Goal: Transaction & Acquisition: Obtain resource

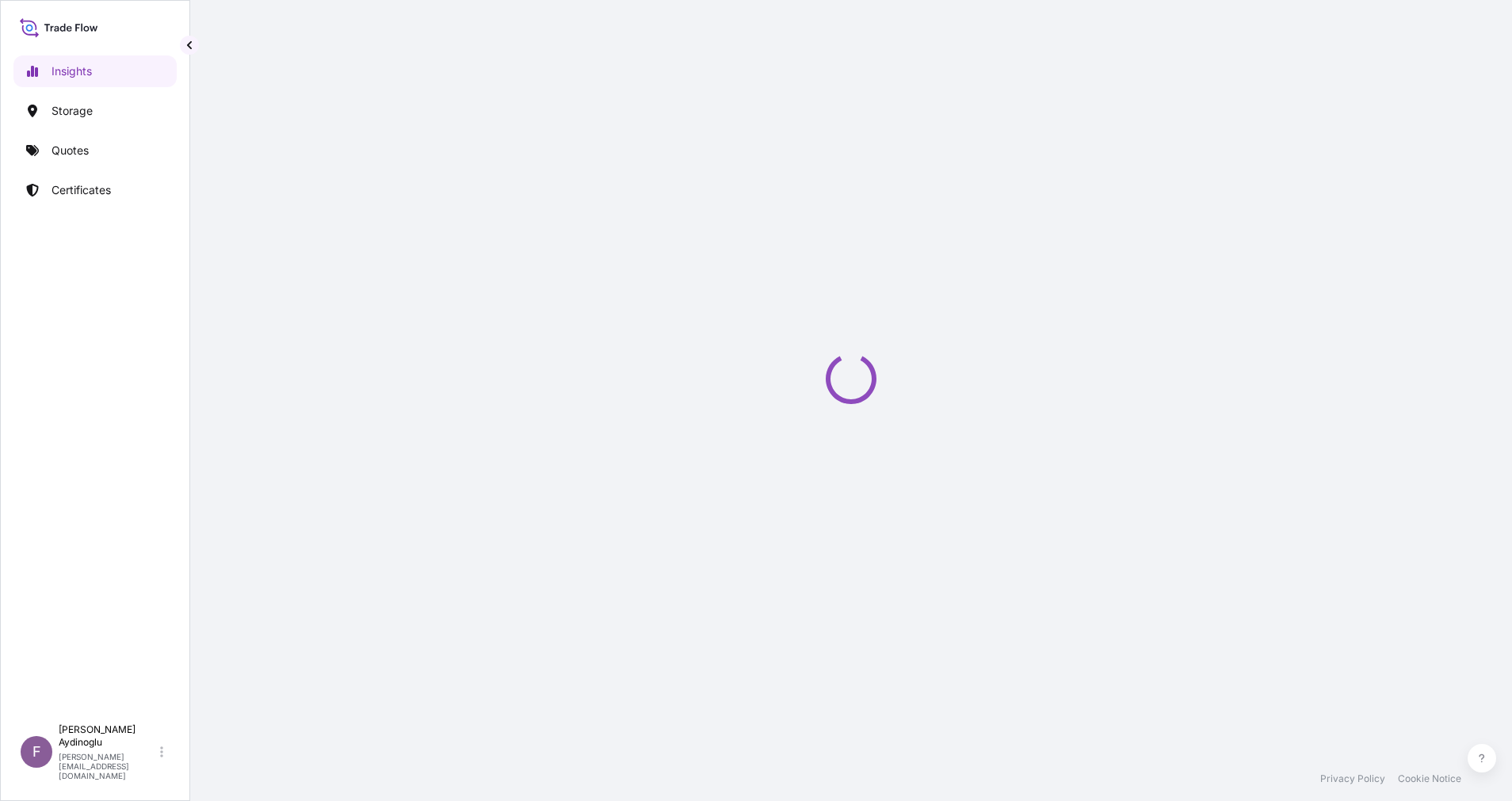
select select "2025"
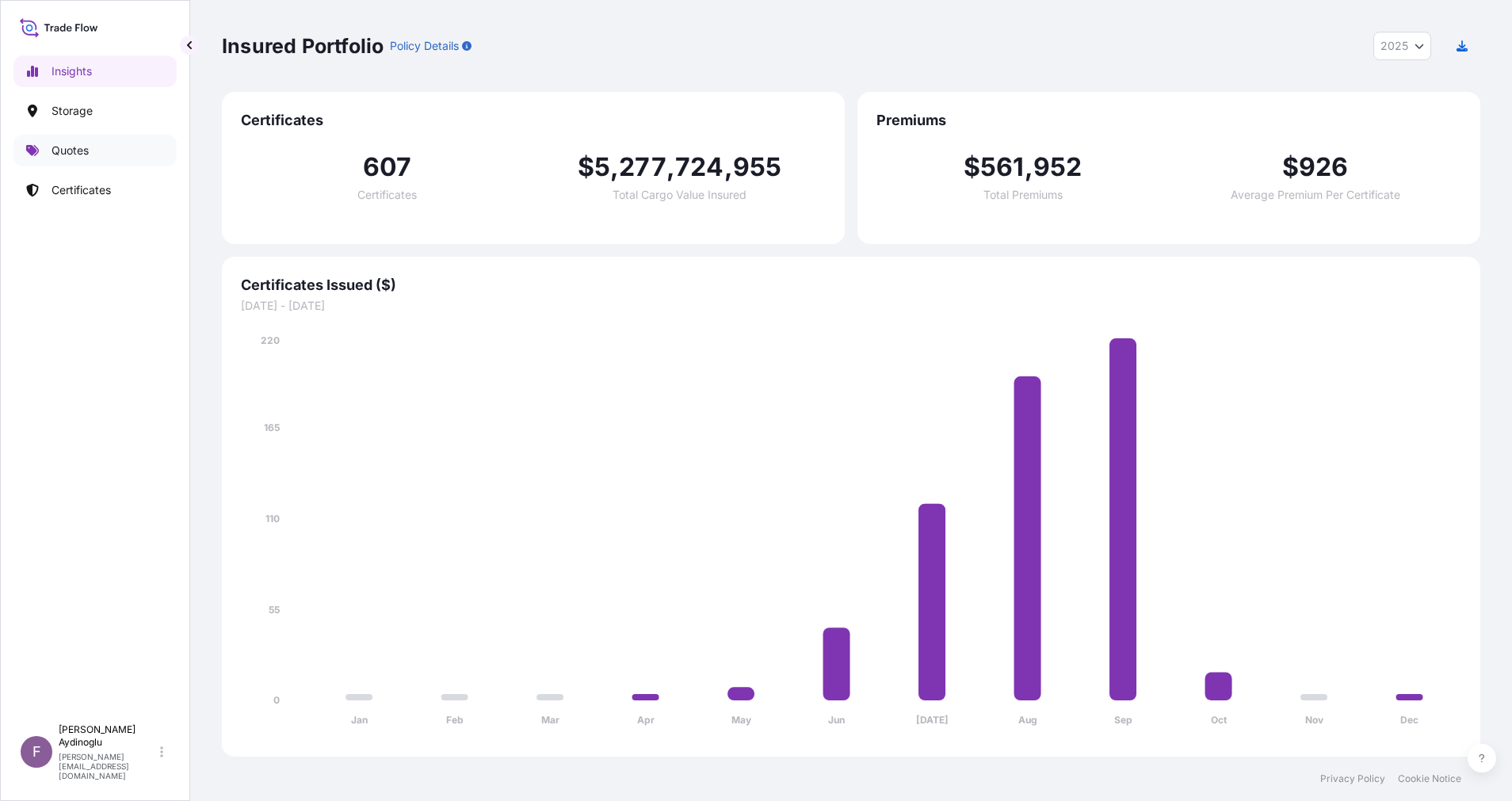
click at [101, 154] on link "Quotes" at bounding box center [95, 151] width 163 height 32
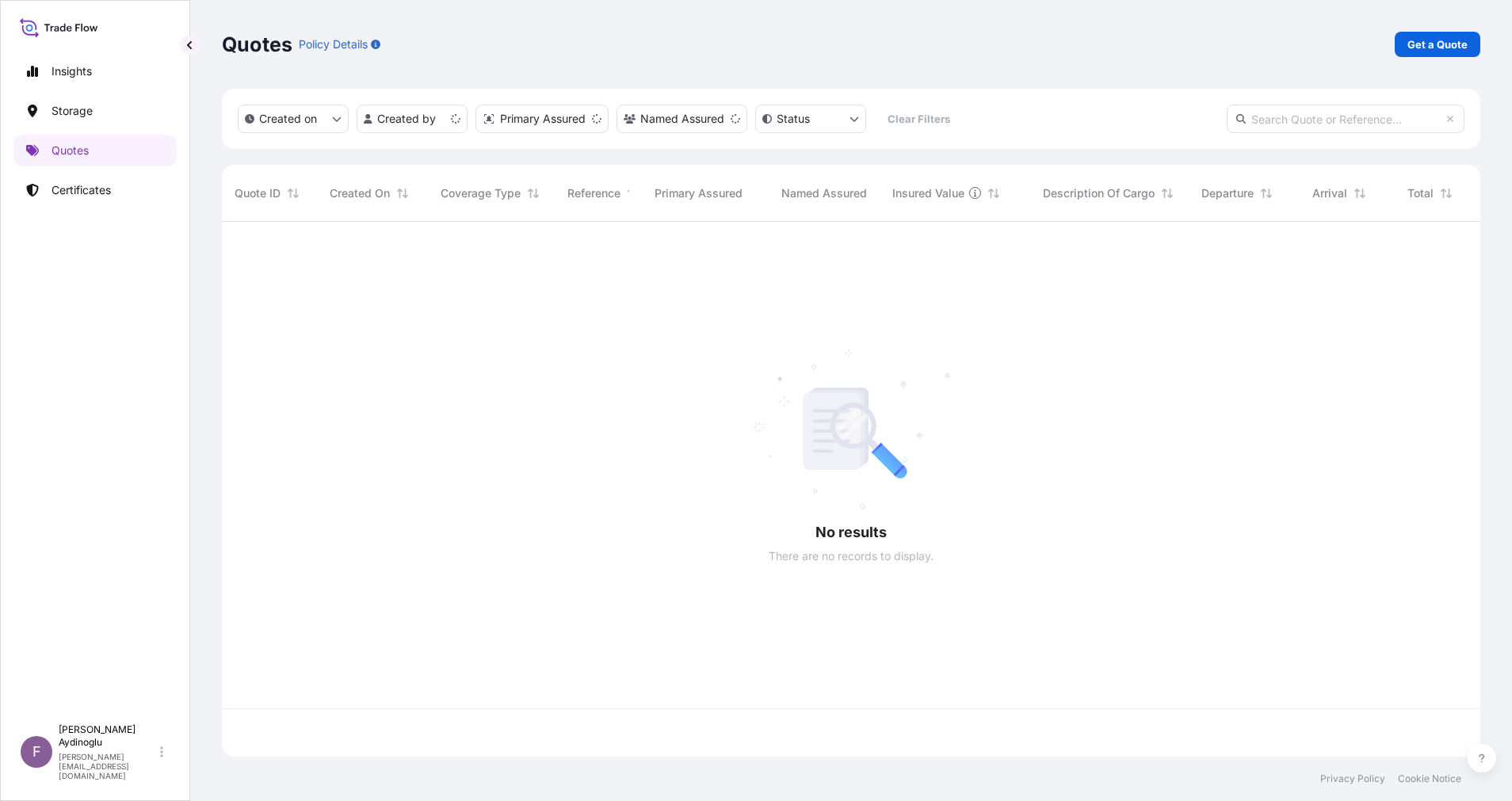
scroll to position [525, 1240]
click at [1432, 45] on p "Get a Quote" at bounding box center [1437, 45] width 61 height 16
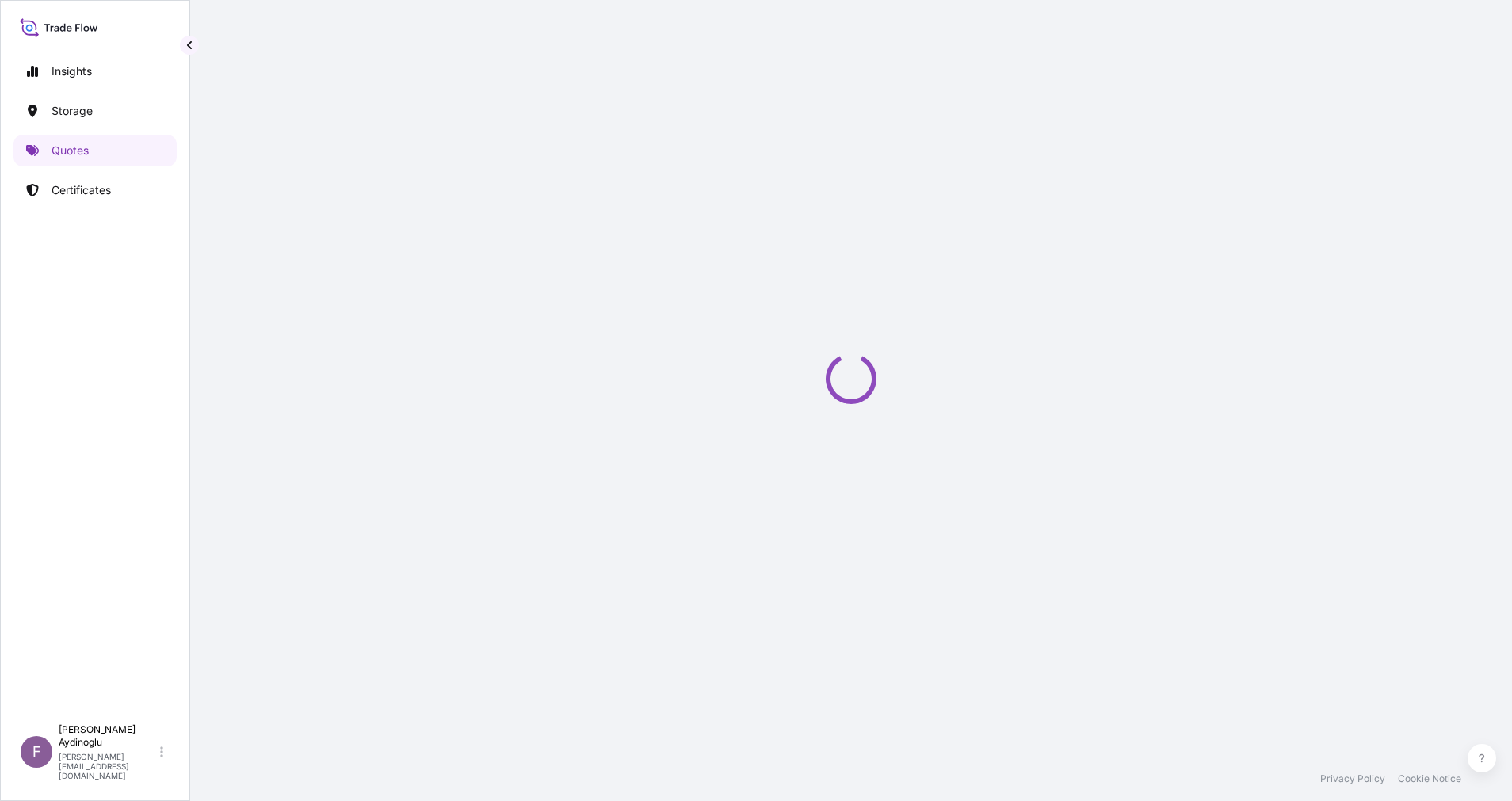
select select "Ocean Vessel"
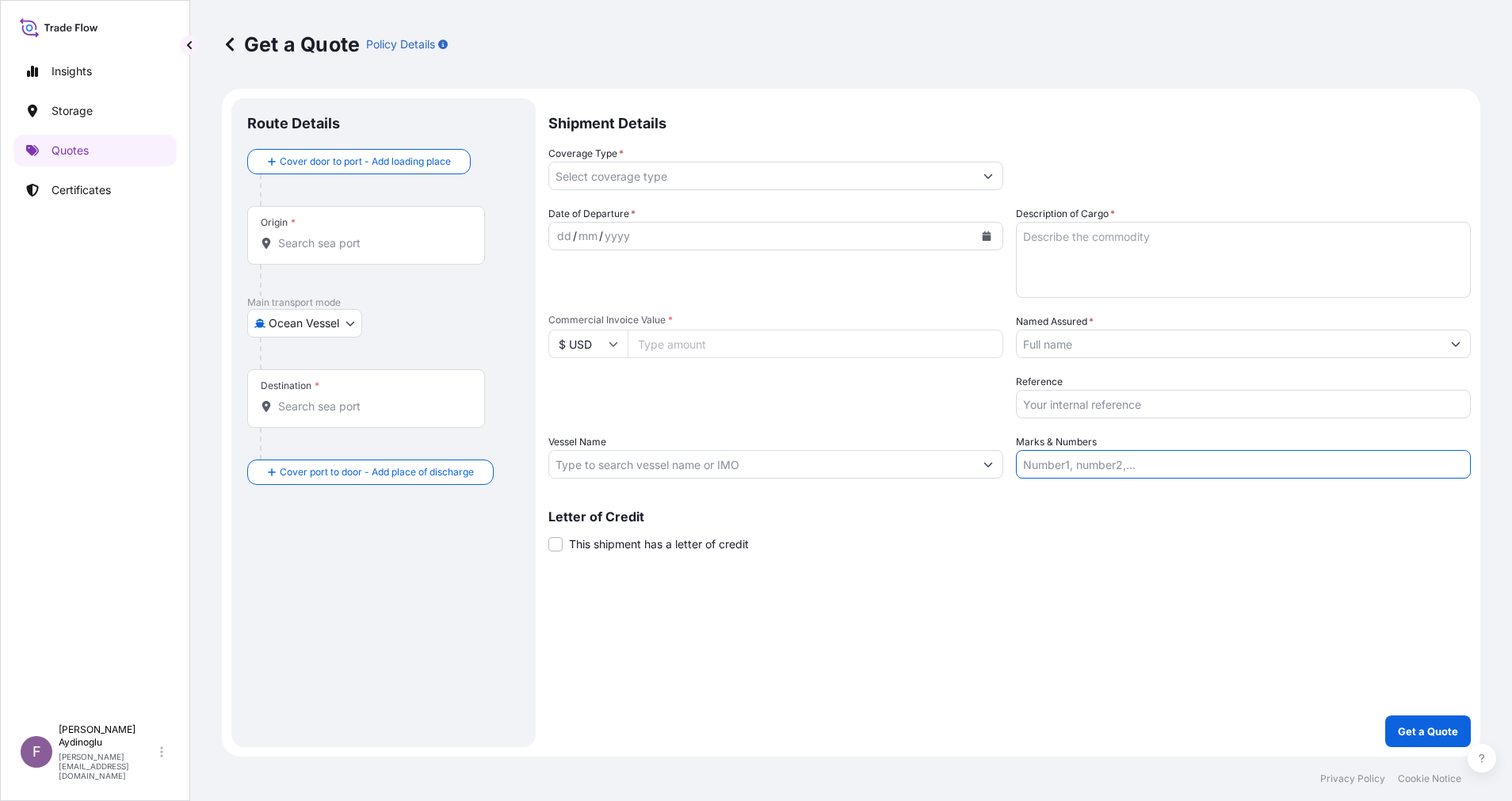
click at [1236, 461] on input "Marks & Numbers" at bounding box center [1243, 465] width 455 height 29
paste input "PO NO: 25Y0219000 Quantity M/Tonn: 6.825,00 Premium: USD 412,91"
click at [1191, 634] on div "Shipment Details Coverage Type * Date of Departure * dd / mm / yyyy Cargo Categ…" at bounding box center [1009, 422] width 922 height 650
drag, startPoint x: 1069, startPoint y: 466, endPoint x: 1129, endPoint y: 468, distance: 60.0
click at [1129, 468] on input "PO NO: 25Y0219000 Quantity M/Tonn: 6.825,00 Premium: USD 412,91" at bounding box center [1243, 465] width 455 height 29
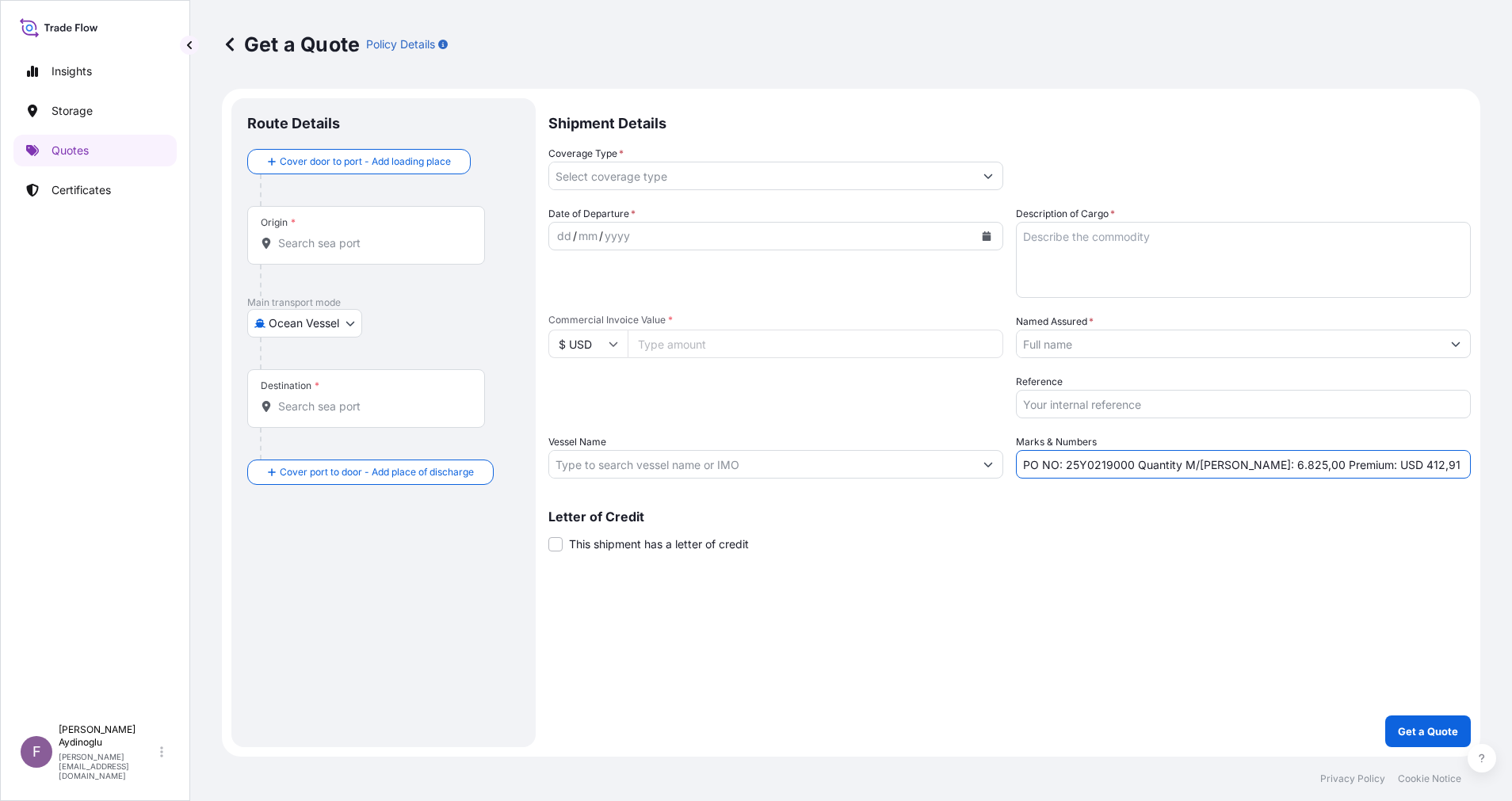
paste input "431"
type input "PO NO: 25Y0243100 Quantity M/Tonn: 6.825,00 Premium: USD 412,91"
click at [719, 337] on input "Commercial Invoice Value *" at bounding box center [815, 344] width 375 height 29
type input "702613.68"
click at [1233, 247] on textarea "Description of Cargo *" at bounding box center [1243, 259] width 455 height 76
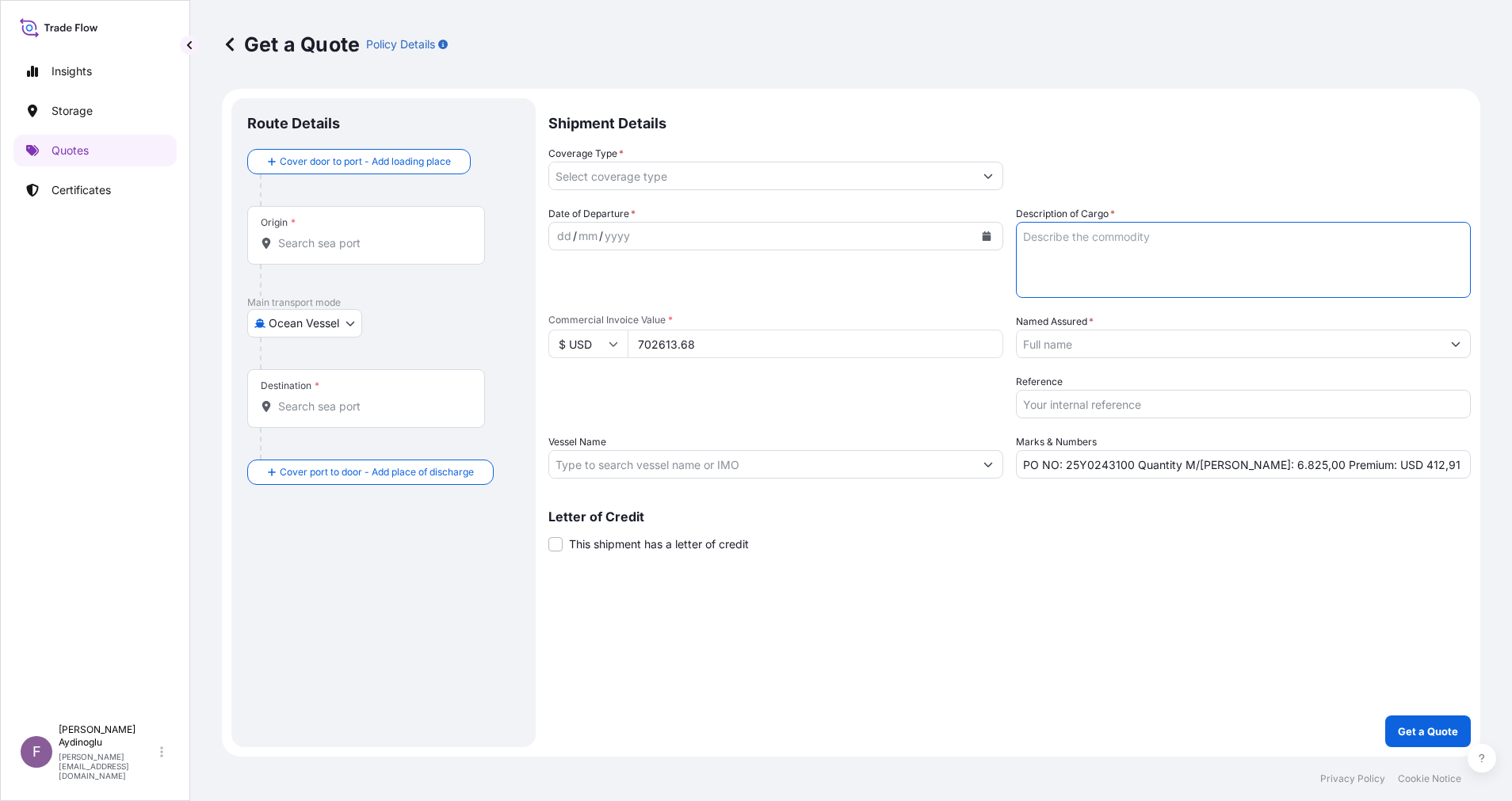
paste textarea "DI-ISONONYL PHTHALATE (DINP)"
type textarea "DI-ISONONYL PHTHALATE (DINP)"
click at [1005, 693] on div "Shipment Details Coverage Type * Date of Departure * dd / mm / yyyy Cargo Categ…" at bounding box center [1009, 422] width 922 height 650
drag, startPoint x: 1228, startPoint y: 469, endPoint x: 1255, endPoint y: 469, distance: 27.0
click at [1255, 469] on input "PO NO: 25Y0243100 Quantity M/Tonn: 6.825,00 Premium: USD 412,91" at bounding box center [1243, 465] width 455 height 29
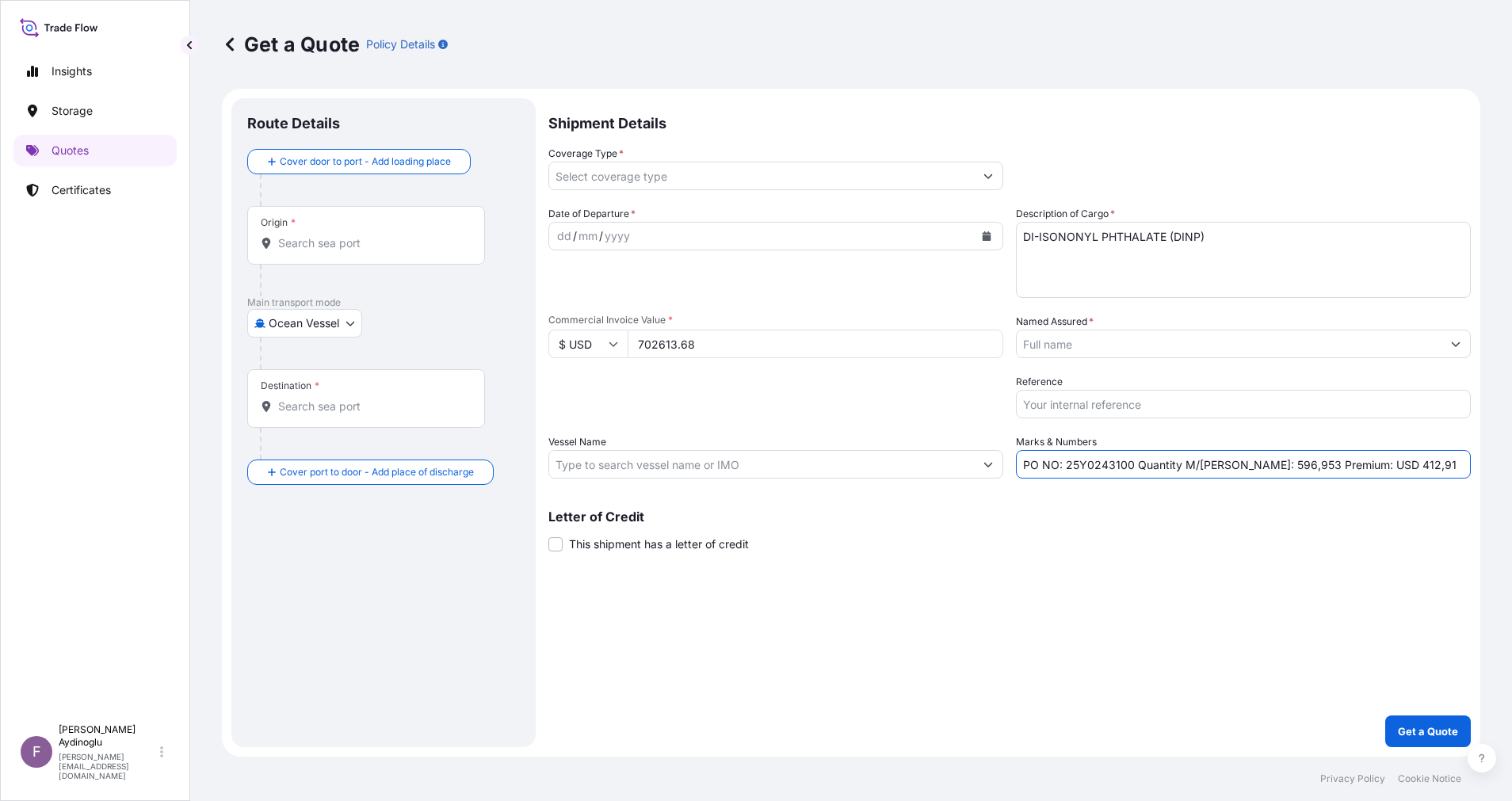
type input "PO NO: 25Y0243100 Quantity M/Tonn: 596,953 Premium: USD 412,91"
click at [758, 473] on input "Vessel Name" at bounding box center [761, 465] width 425 height 29
paste input "CHEMICAL RANGER"
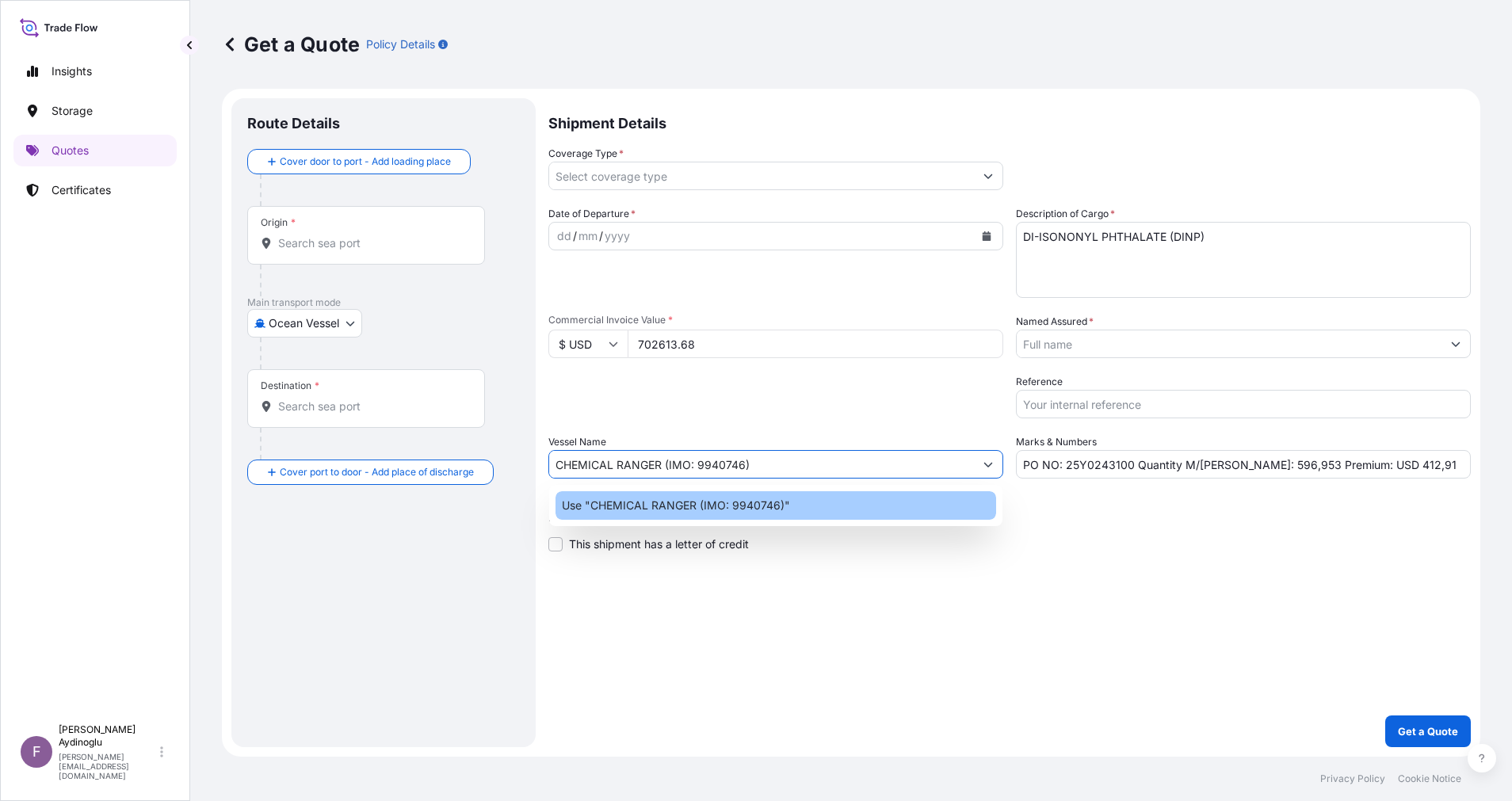
click at [785, 505] on p "Use "CHEMICAL RANGER (IMO: 9940746)"" at bounding box center [676, 506] width 228 height 16
type input "CHEMICAL RANGER (IMO: 9940746)"
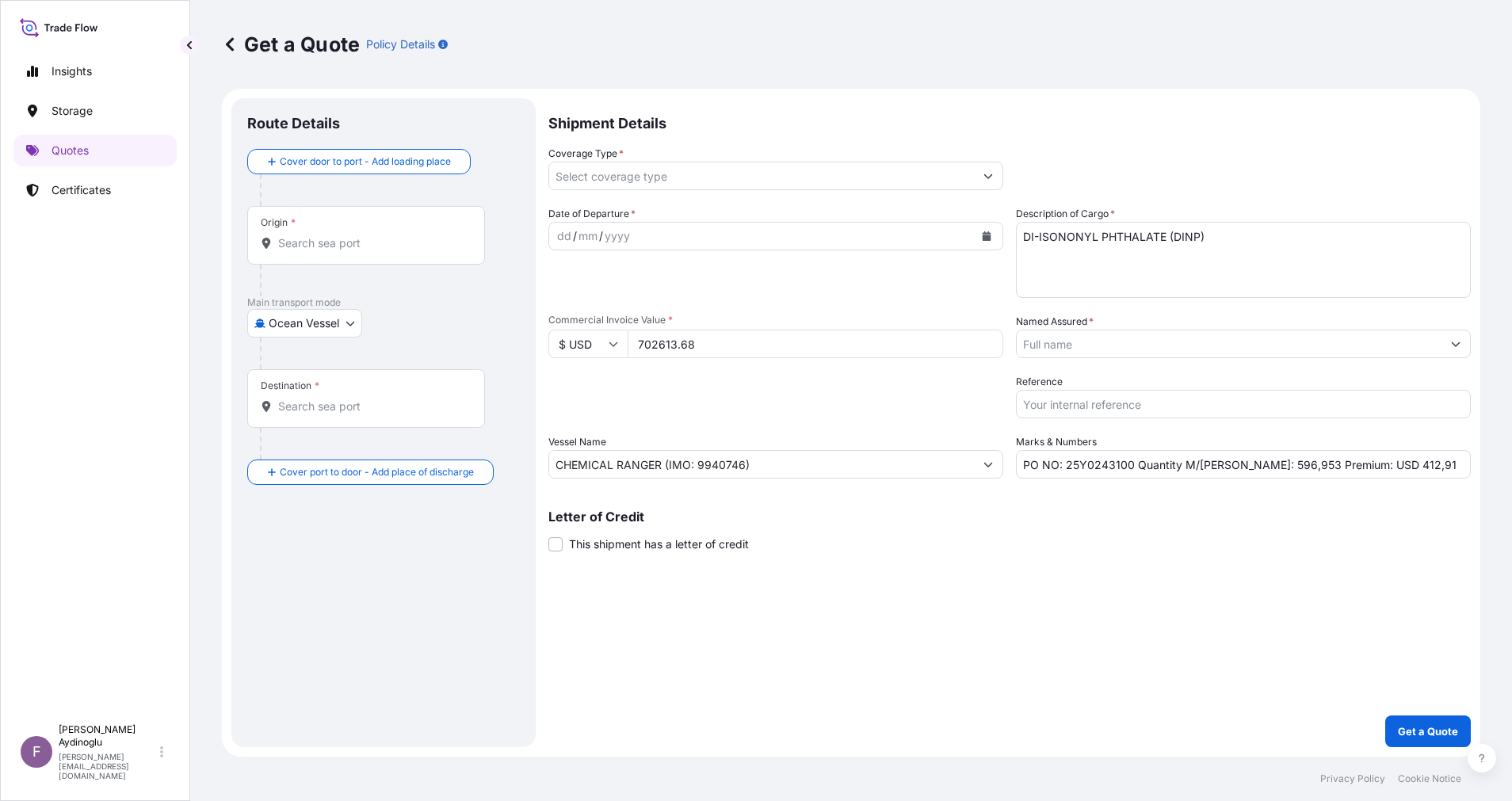
click at [1002, 597] on div "Shipment Details Coverage Type * Date of Departure * dd / mm / yyyy Cargo Categ…" at bounding box center [1009, 422] width 922 height 650
click at [335, 247] on input "Origin *" at bounding box center [371, 243] width 187 height 16
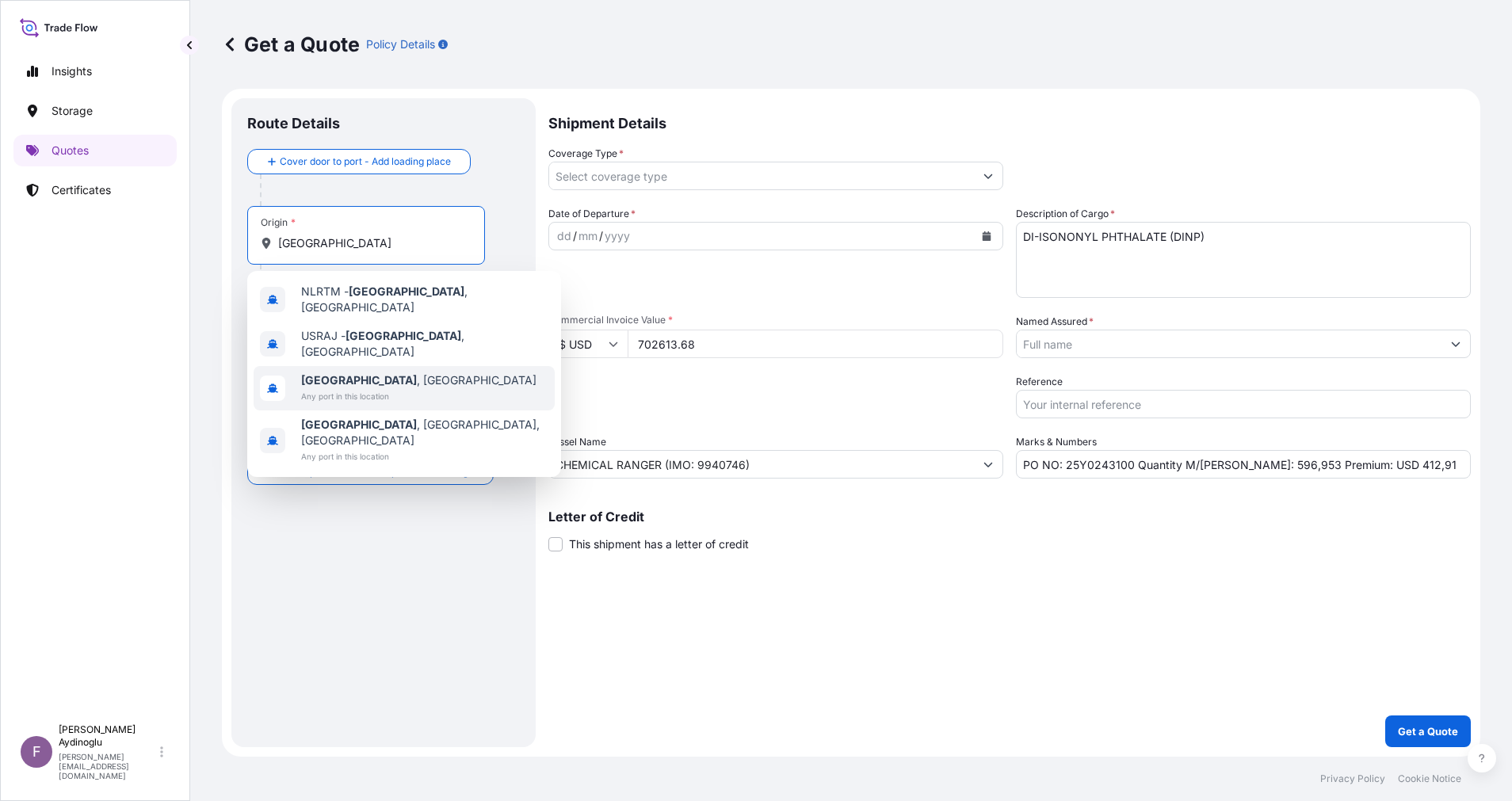
click at [413, 372] on span "Rotterdam , Netherlands" at bounding box center [418, 380] width 235 height 16
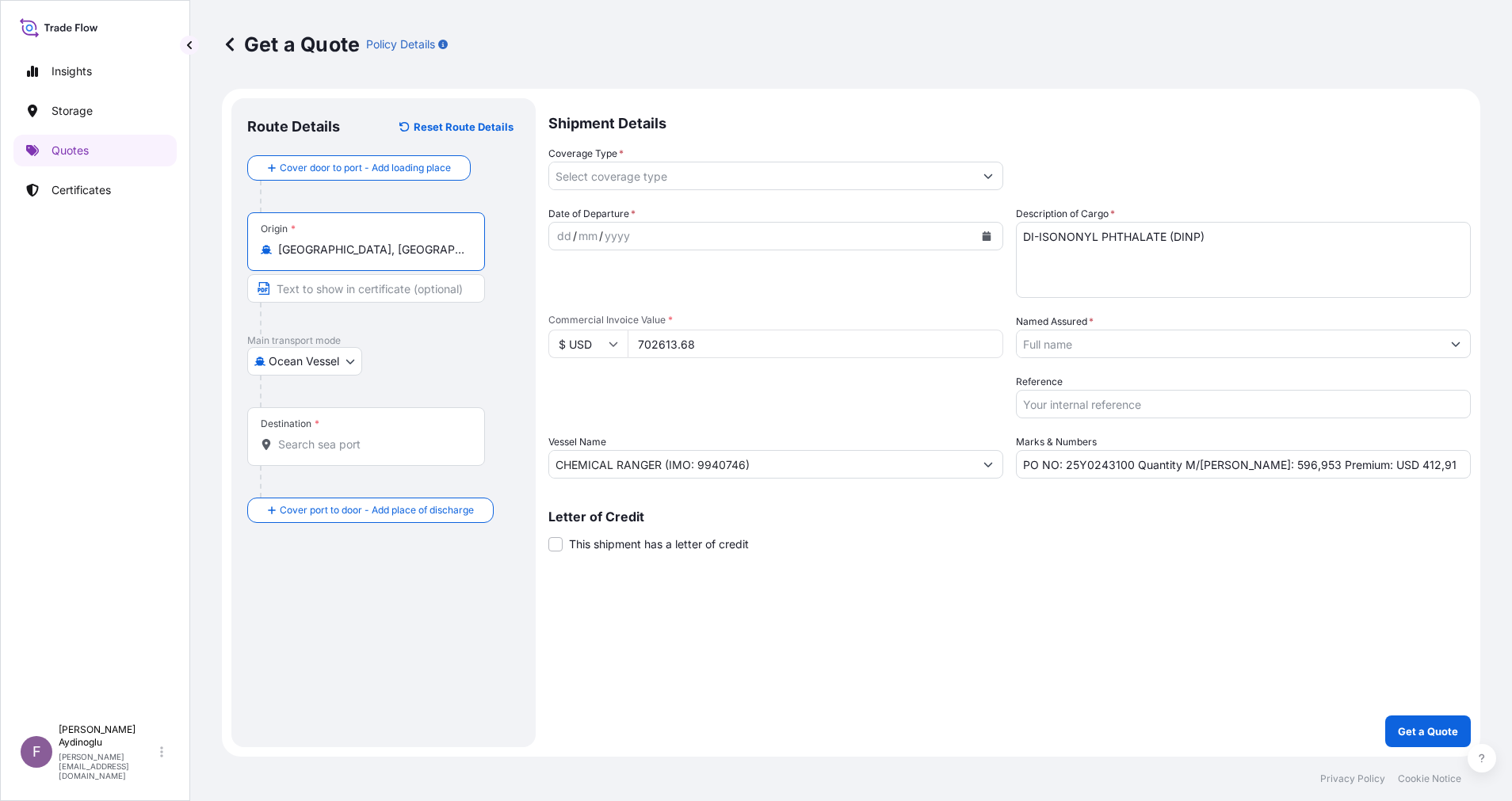
type input "Rotterdam, Netherlands"
click at [363, 289] on input "Text to appear on certificate" at bounding box center [366, 289] width 237 height 29
type input "ROTTERDAM / NETHERLAND"
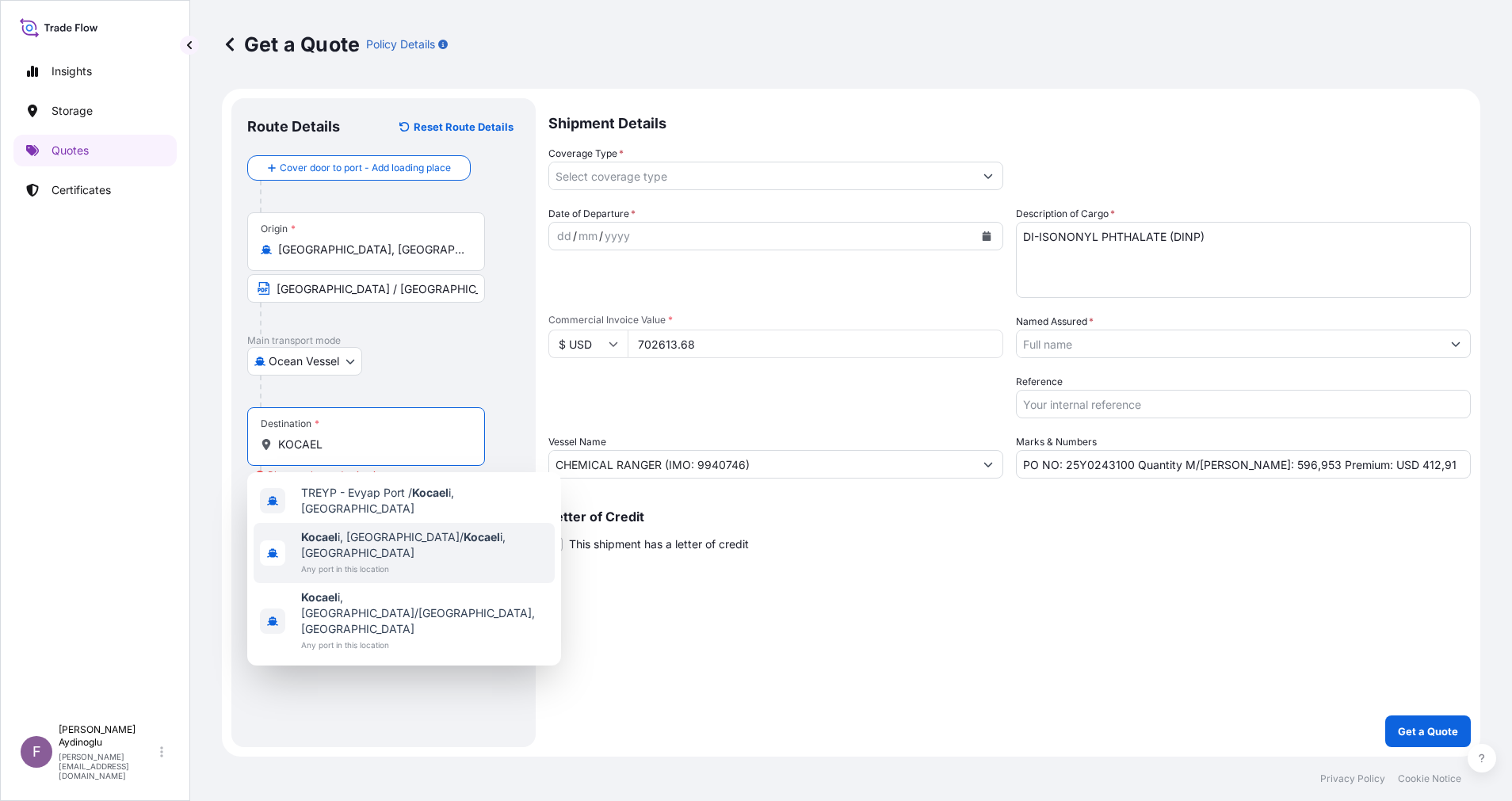
click at [402, 561] on span "Any port in this location" at bounding box center [425, 569] width 247 height 16
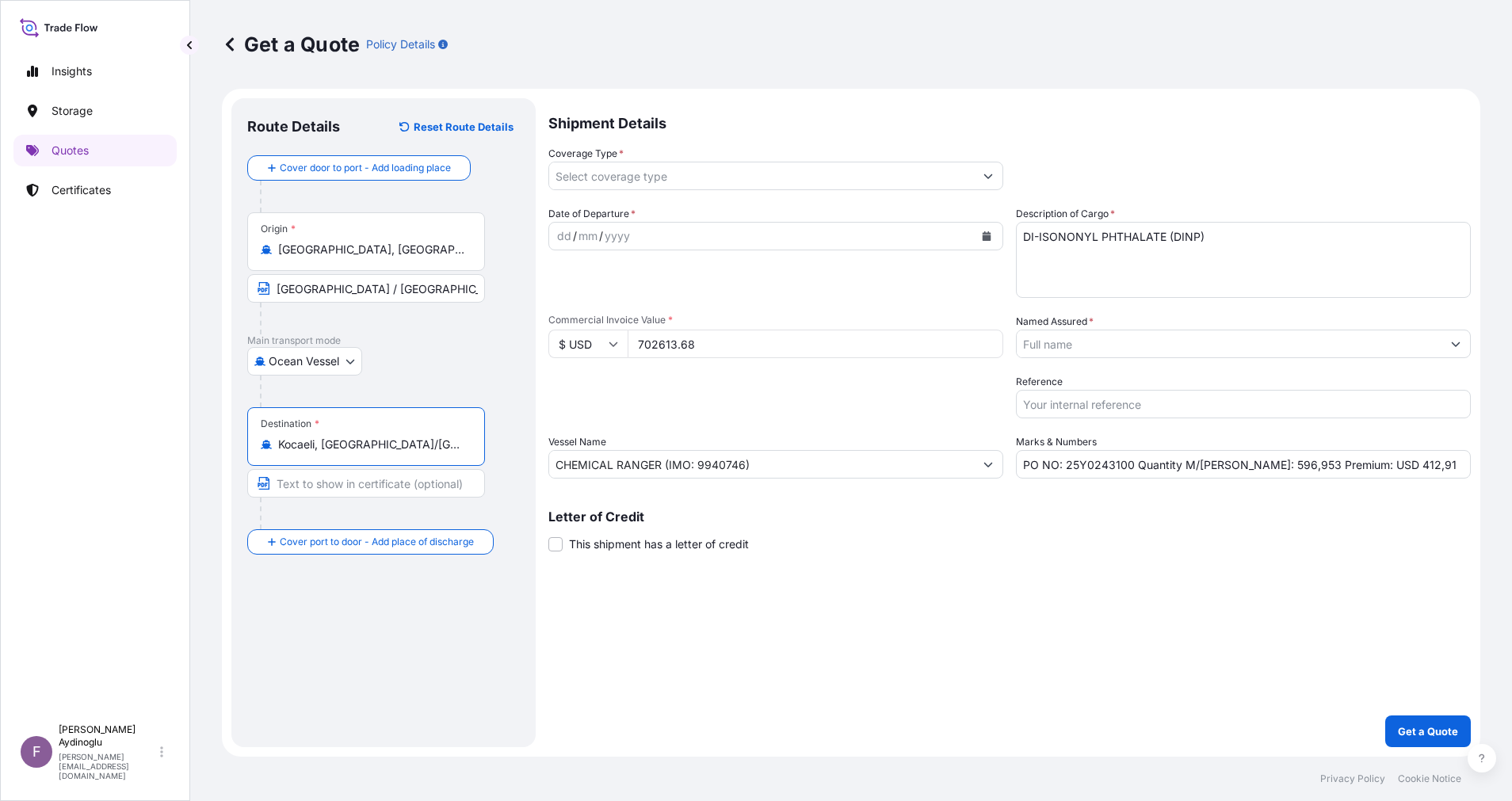
type input "Kocaeli, İzmit/Kocaeli, Türkiye"
click at [375, 476] on input "Text to appear on certificate" at bounding box center [366, 484] width 237 height 29
type input "KOCAELI / TURKEY"
click at [962, 604] on div "Shipment Details Coverage Type * Date of Departure * dd / mm / yyyy Cargo Categ…" at bounding box center [1009, 422] width 922 height 650
click at [565, 236] on div "dd" at bounding box center [564, 236] width 18 height 19
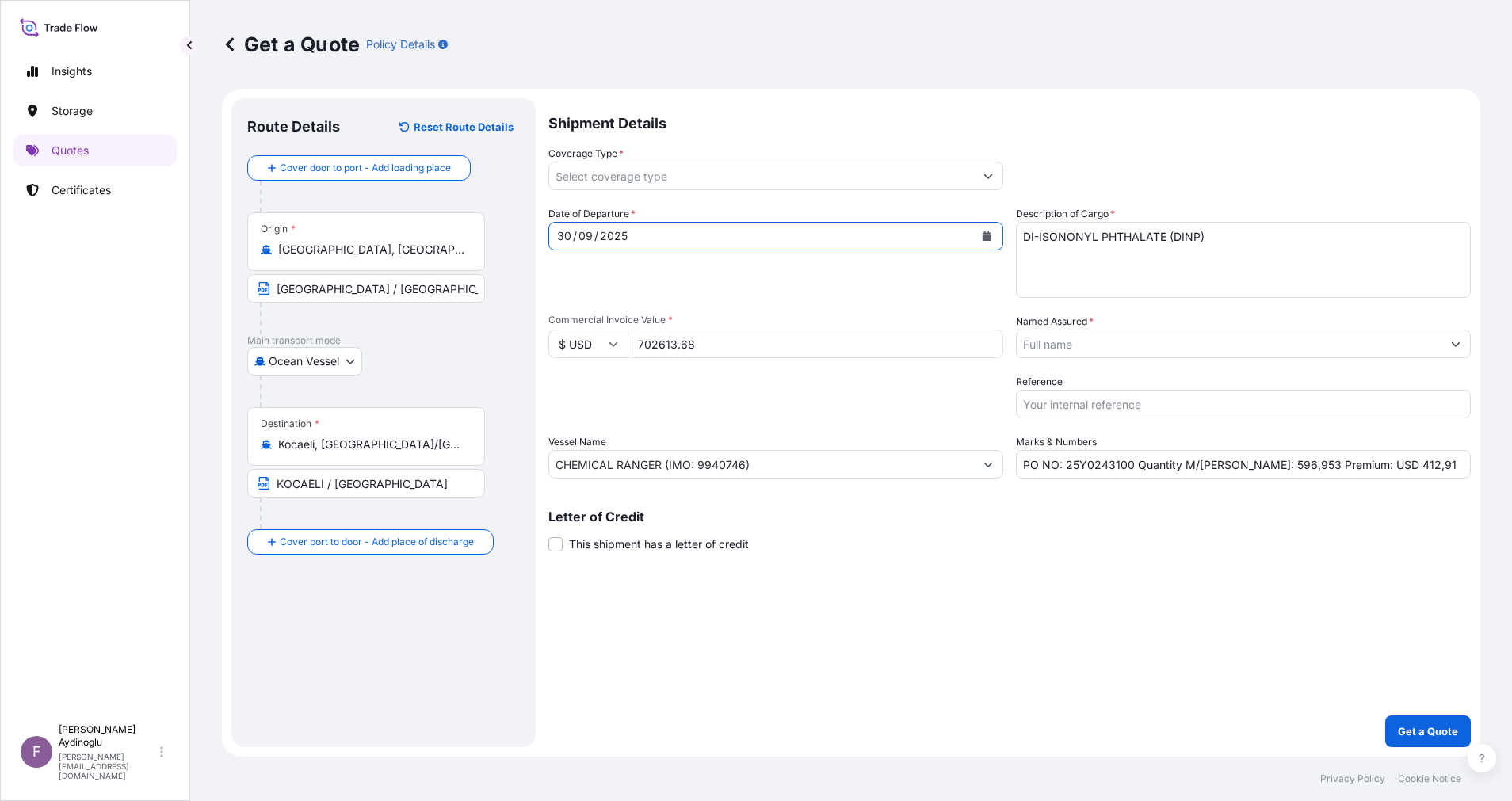
click at [997, 183] on button "Show suggestions" at bounding box center [988, 176] width 29 height 29
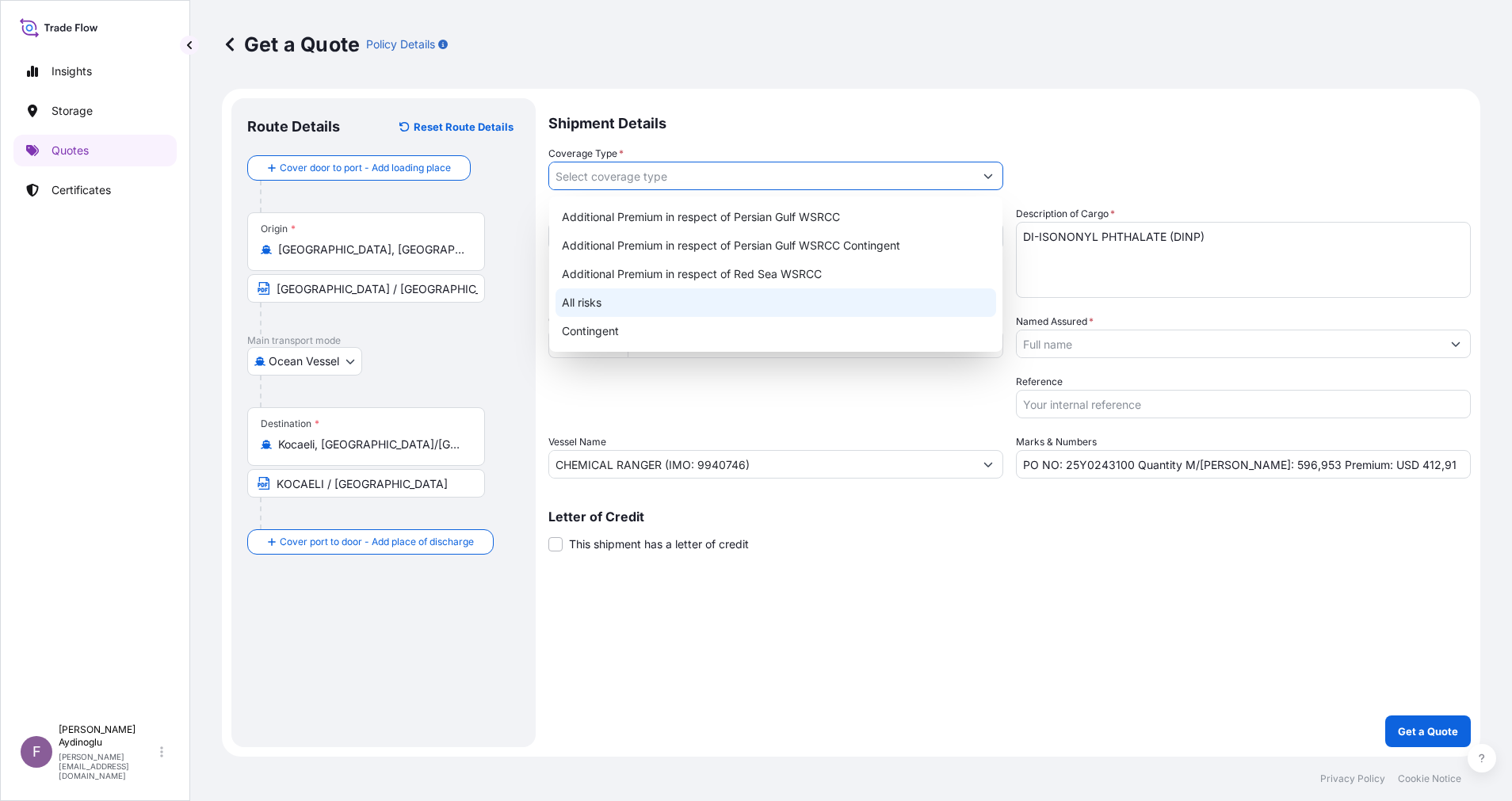
click at [722, 307] on div "All risks" at bounding box center [775, 303] width 441 height 29
type input "All risks"
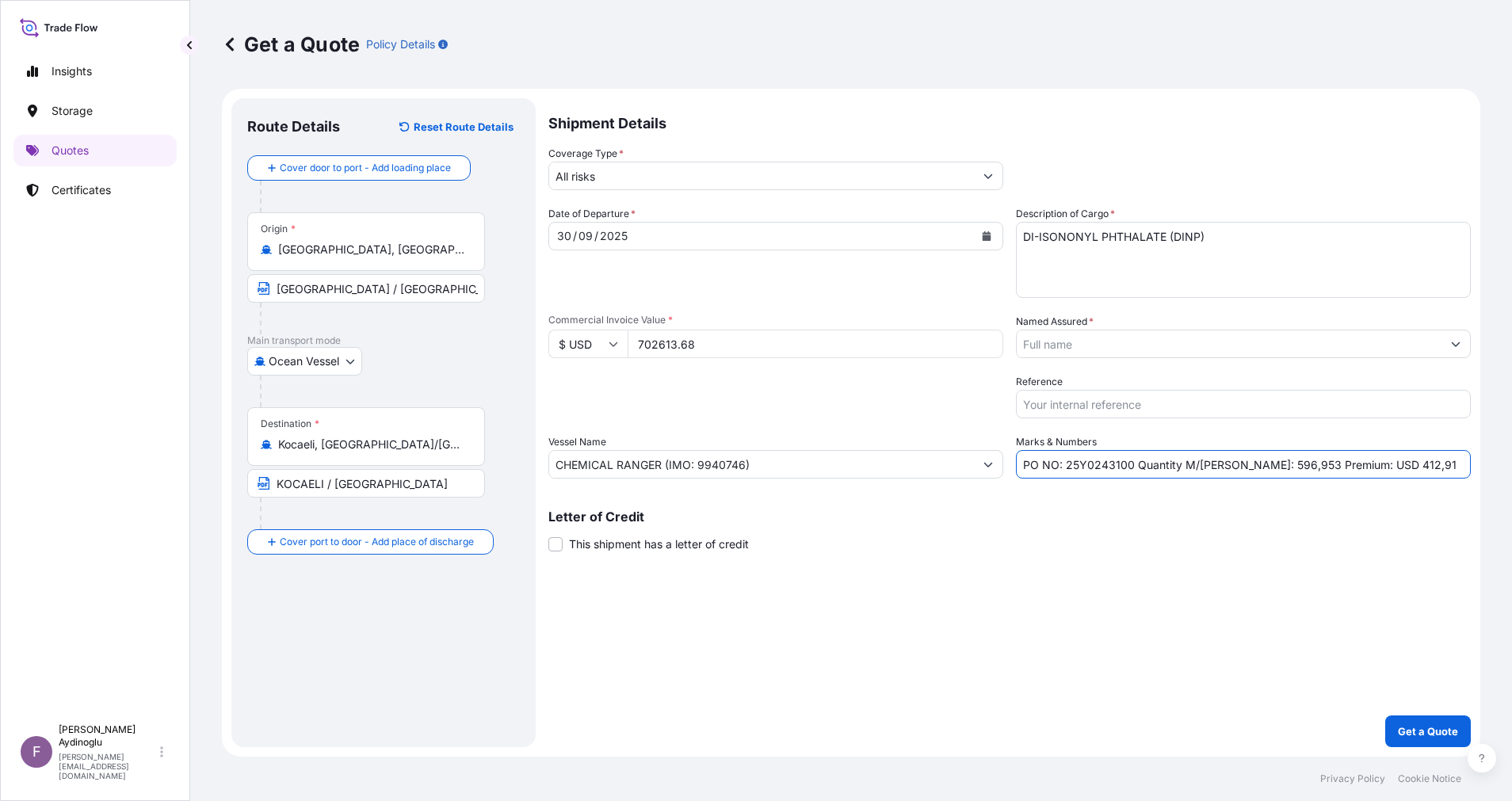
drag, startPoint x: 1385, startPoint y: 468, endPoint x: 1357, endPoint y: 471, distance: 28.2
click at [1357, 471] on input "PO NO: 25Y0243100 Quantity M/Tonn: 596,953 Premium: USD 412,91" at bounding box center [1243, 465] width 455 height 29
type input "PO NO: 25Y0243100 Quantity M/Tonn: 596,953 Premium: USD 77,29"
click at [1469, 340] on button "Show suggestions" at bounding box center [1455, 344] width 29 height 29
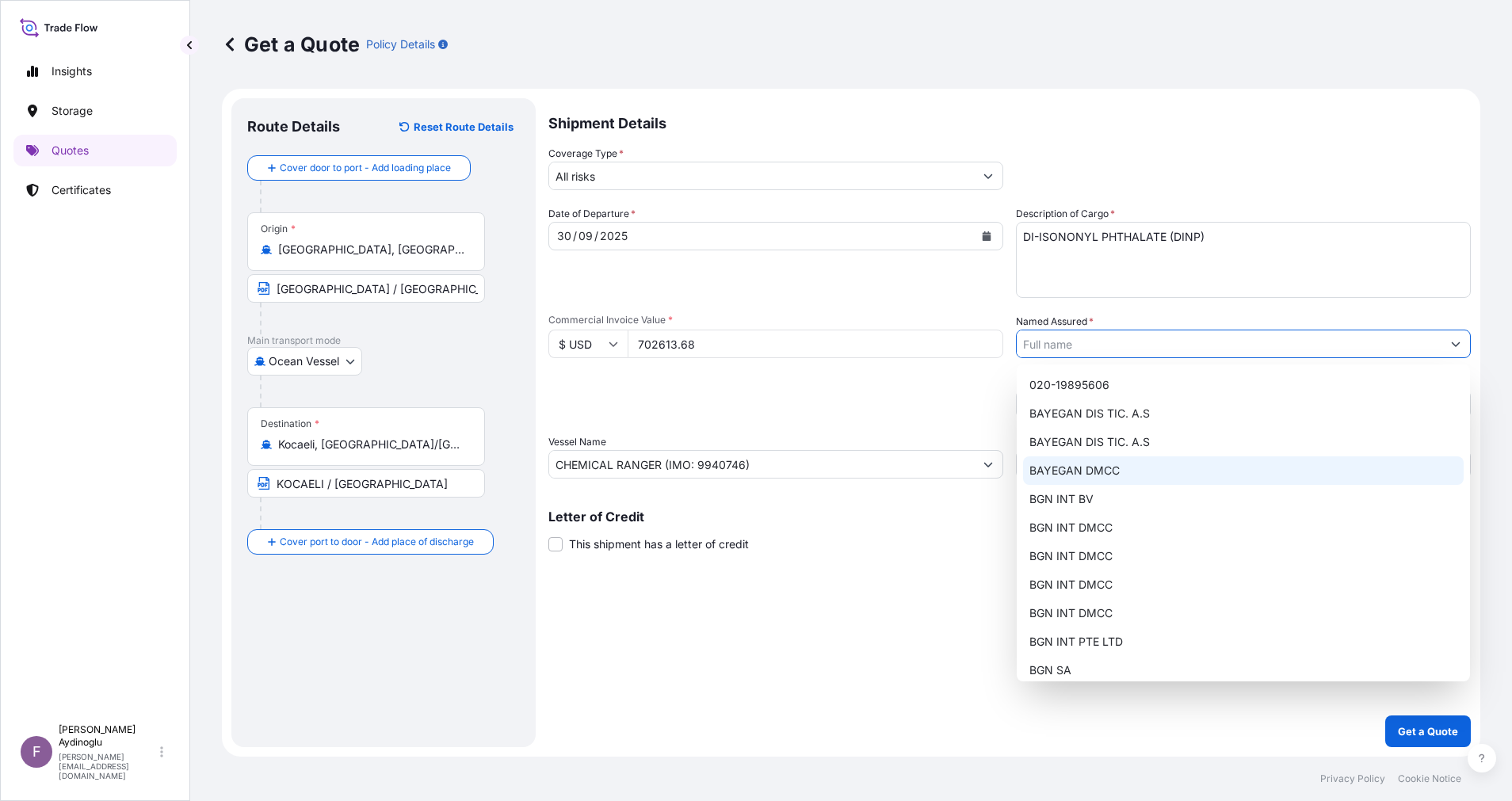
click at [1091, 469] on span "BAYEGAN DMCC" at bounding box center [1074, 471] width 90 height 16
type input "BAYEGAN DMCC"
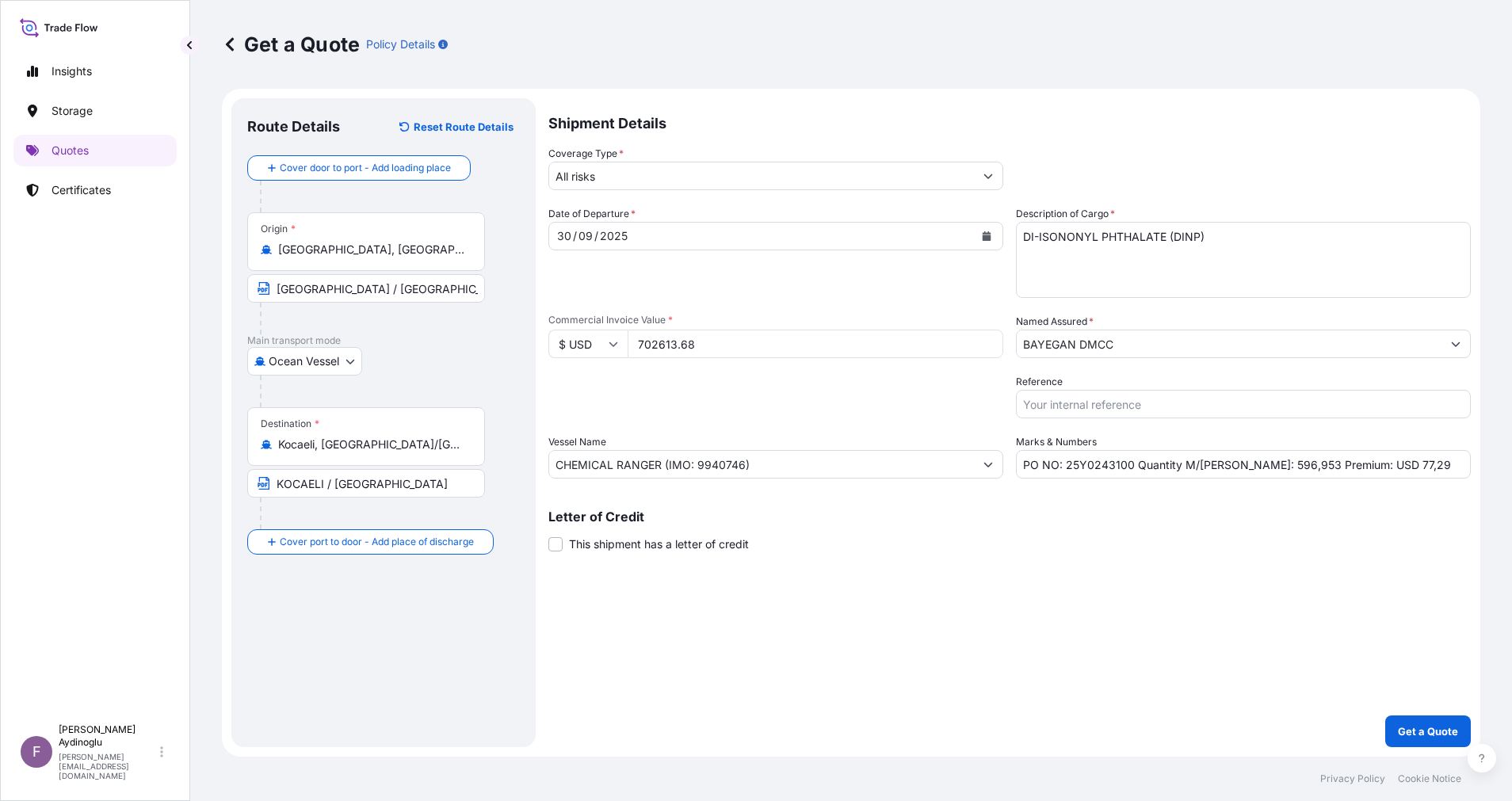
click at [1032, 593] on div "Shipment Details Coverage Type * All risks Date of Departure * 30 / 09 / 2025 C…" at bounding box center [1009, 422] width 922 height 650
click at [1413, 731] on p "Get a Quote" at bounding box center [1428, 732] width 61 height 16
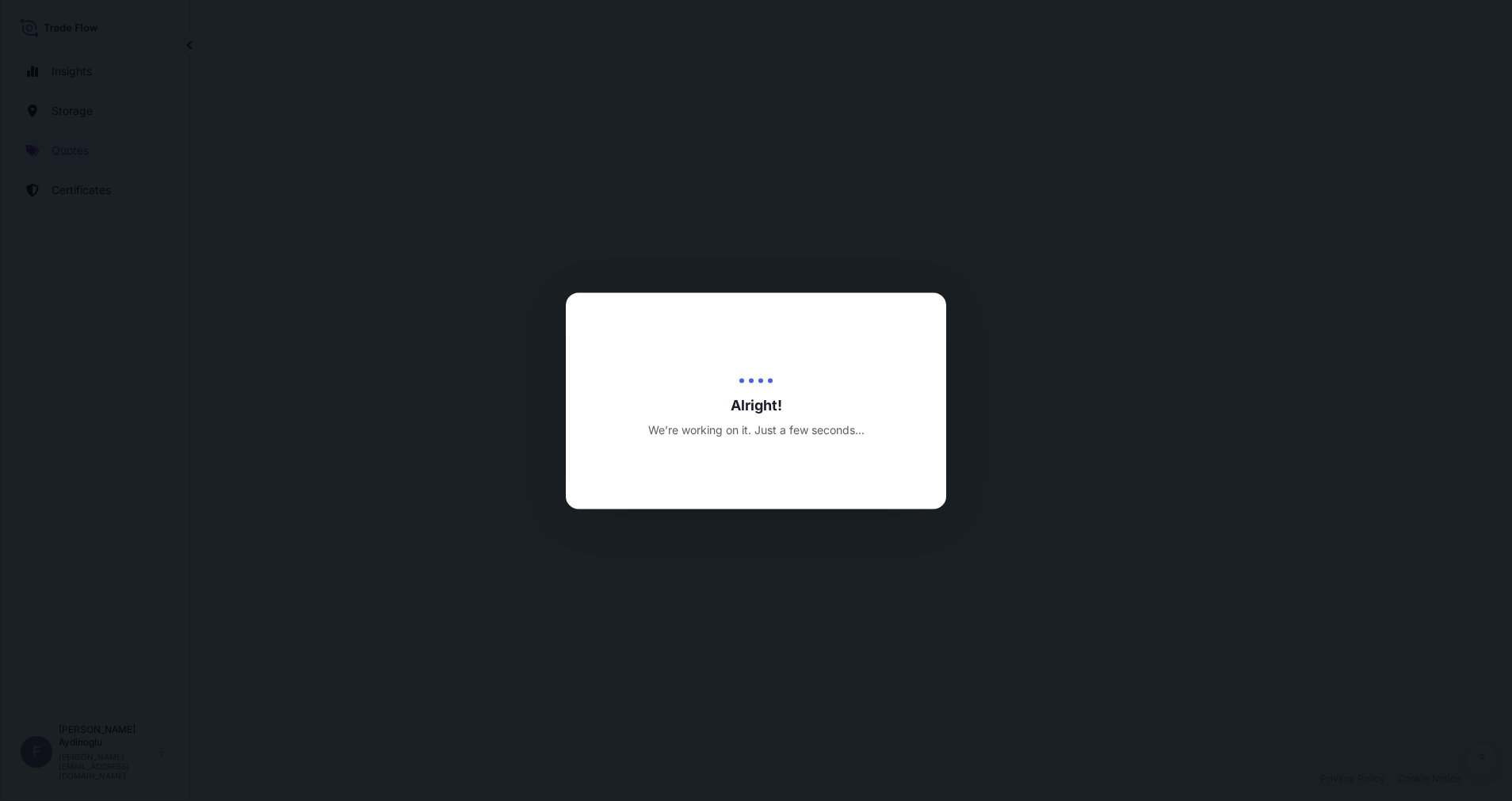
select select "Ocean Vessel"
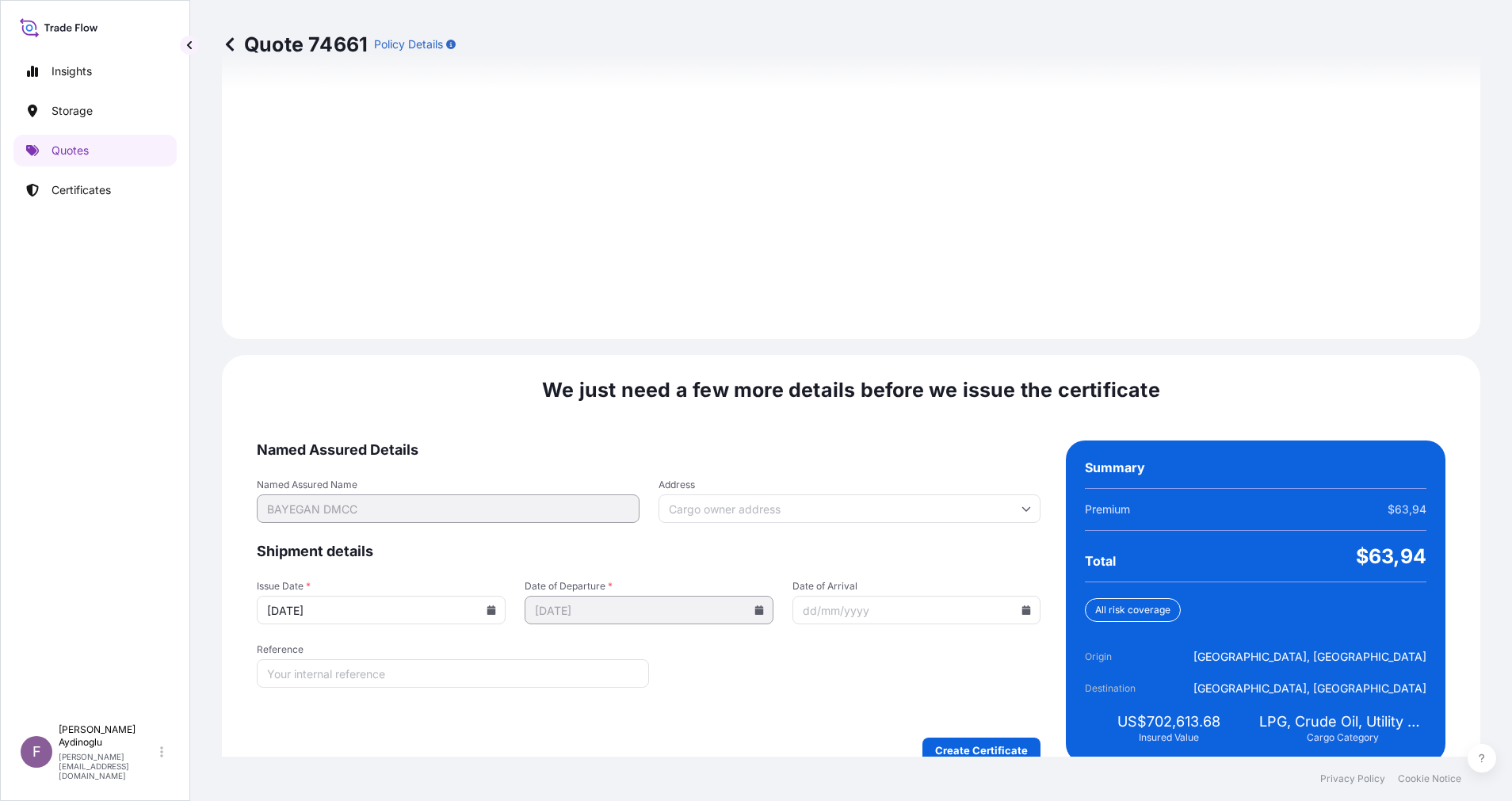
scroll to position [1702, 0]
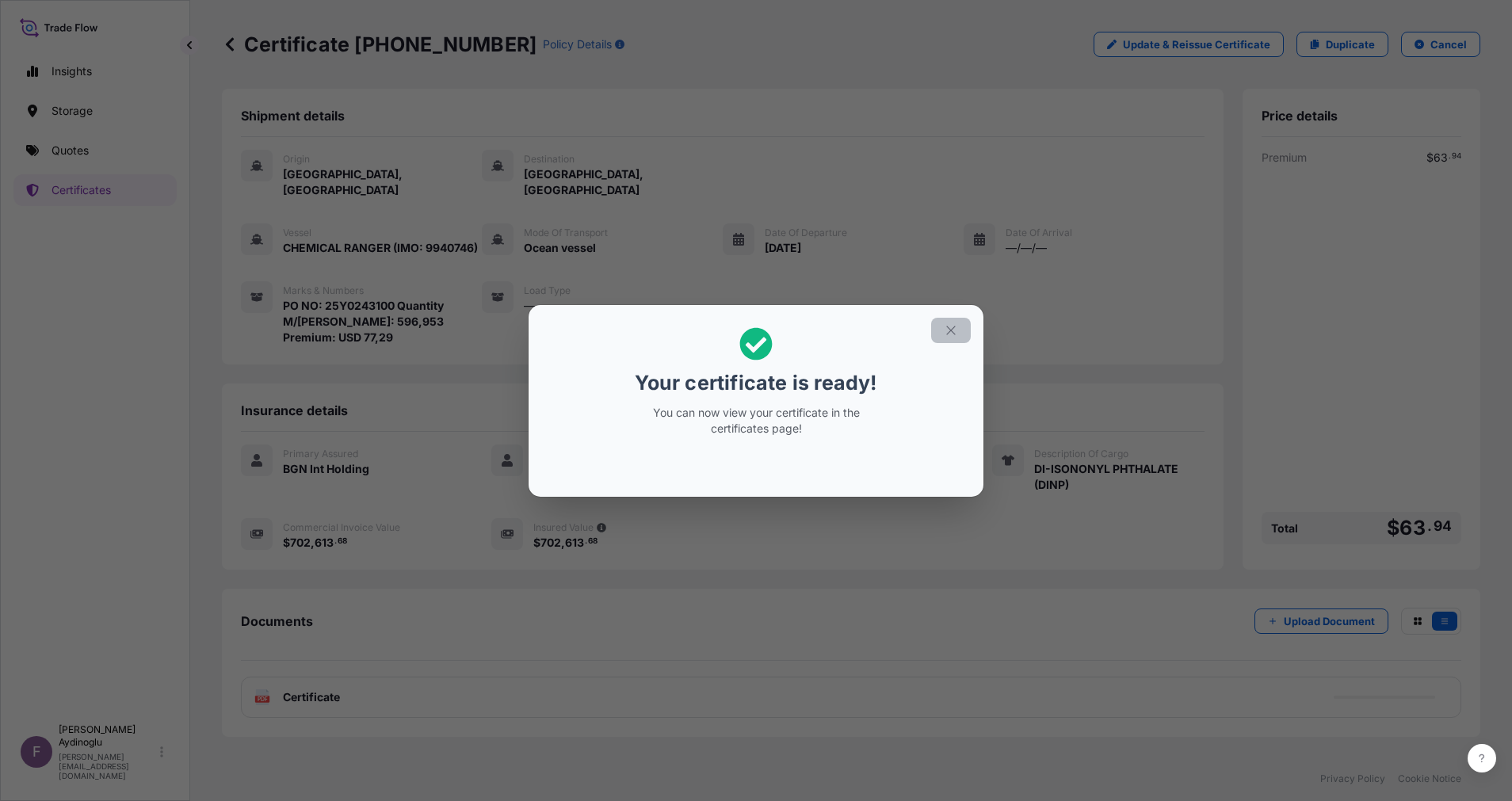
click at [963, 328] on button "button" at bounding box center [951, 331] width 40 height 26
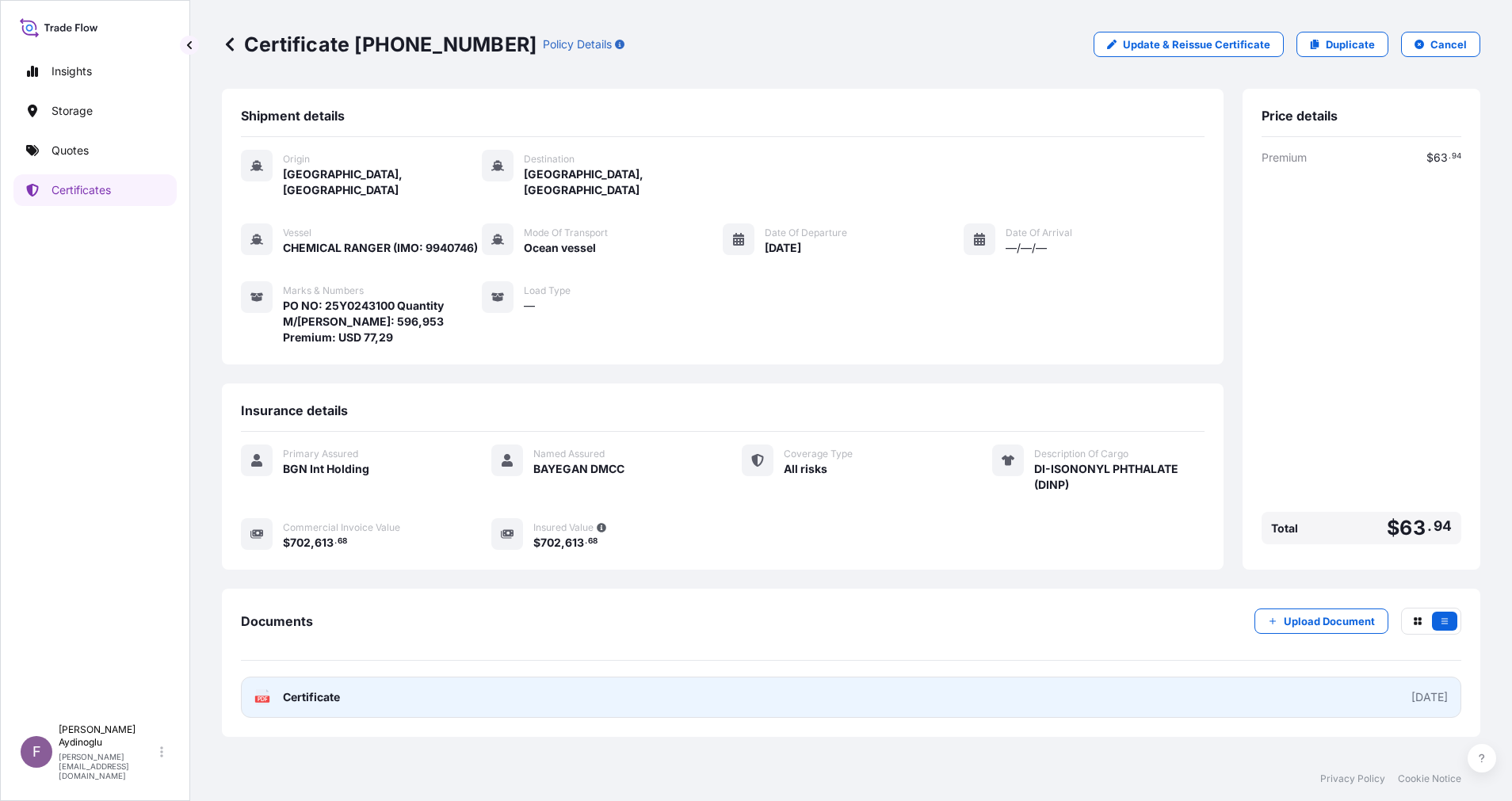
click at [848, 677] on link "PDF Certificate [DATE]" at bounding box center [851, 697] width 1220 height 41
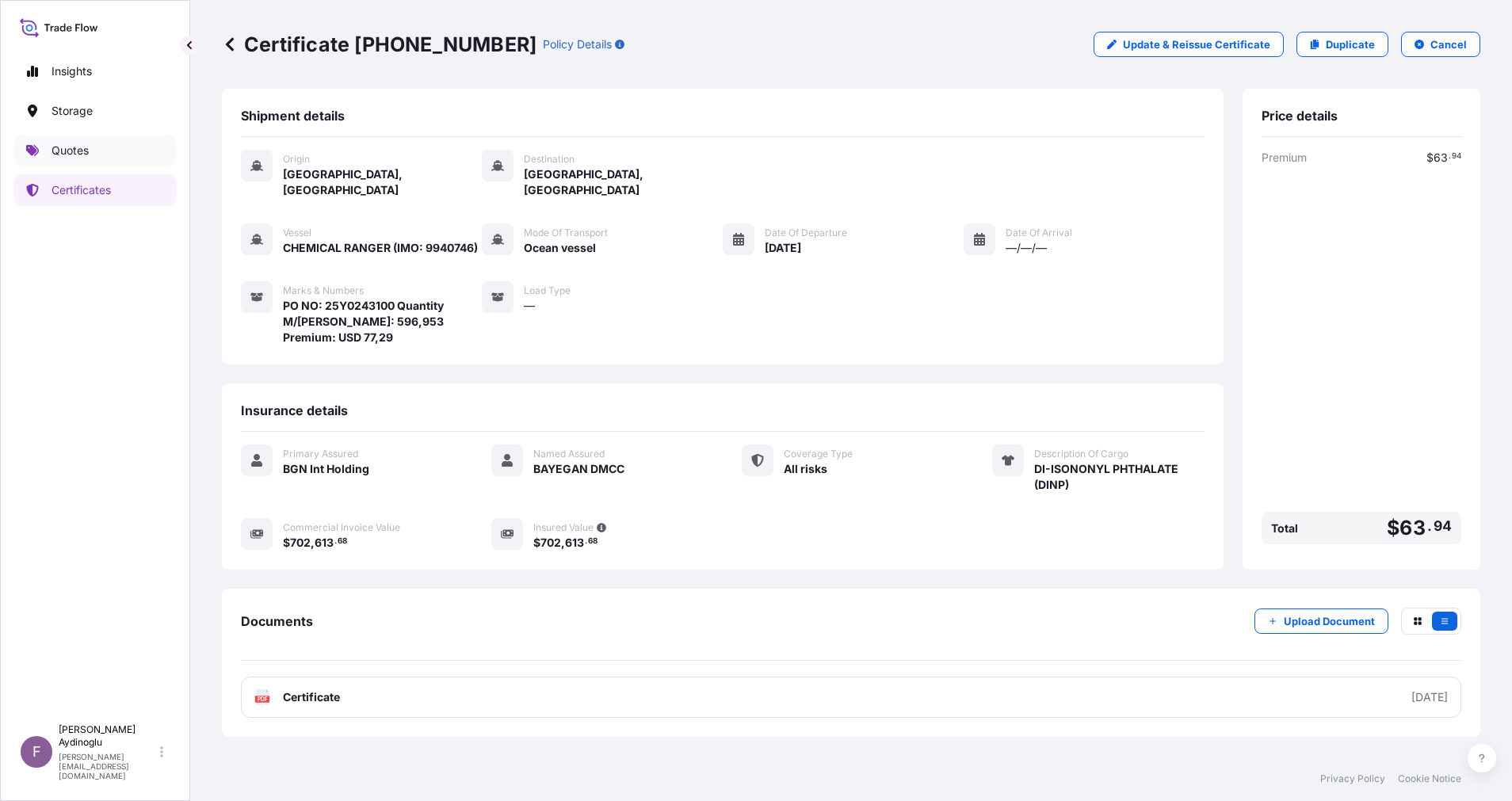
click at [72, 154] on p "Quotes" at bounding box center [70, 151] width 37 height 16
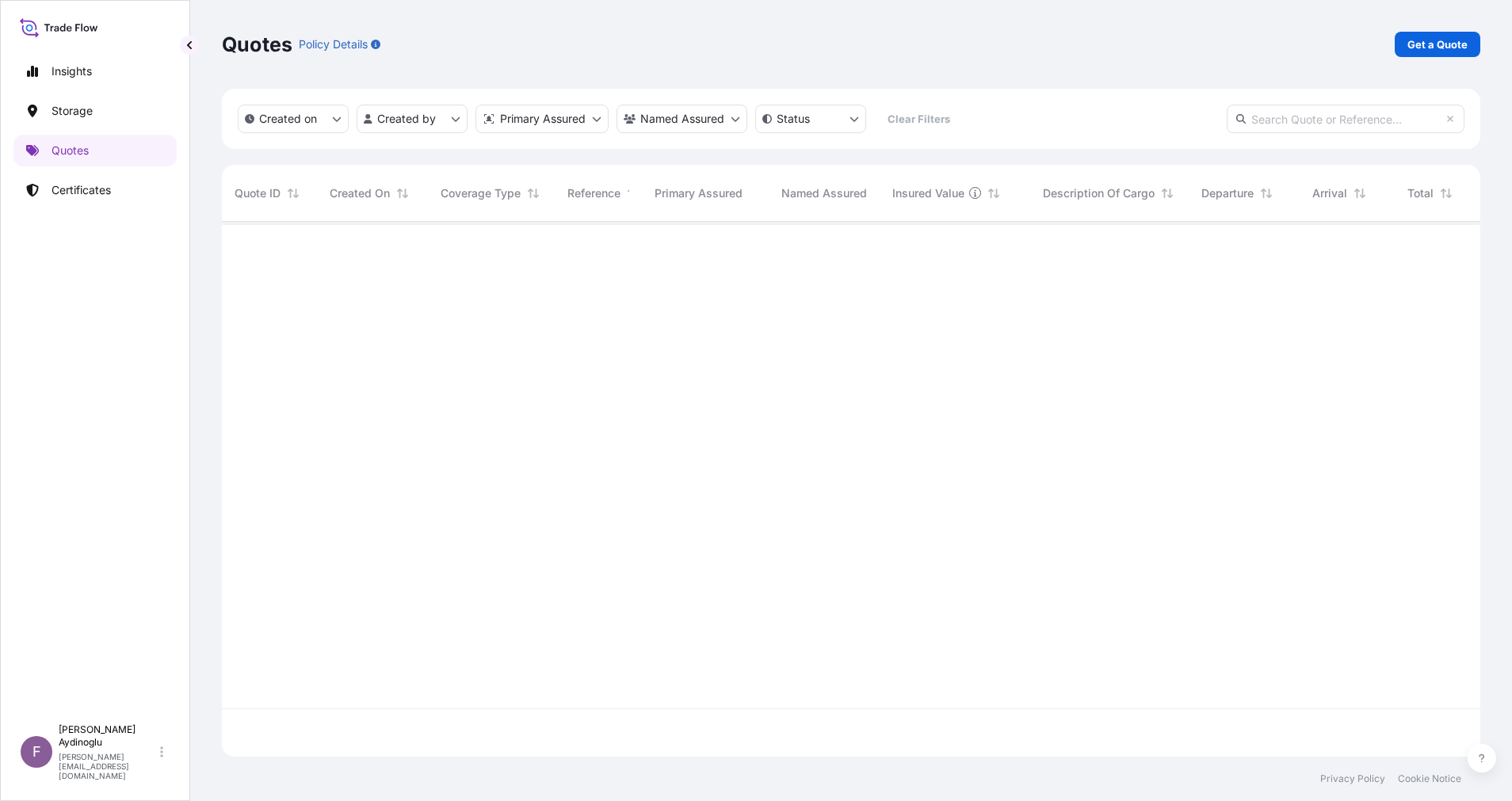
scroll to position [525, 1240]
click at [1440, 38] on p "Get a Quote" at bounding box center [1437, 45] width 61 height 16
select select "Ocean Vessel"
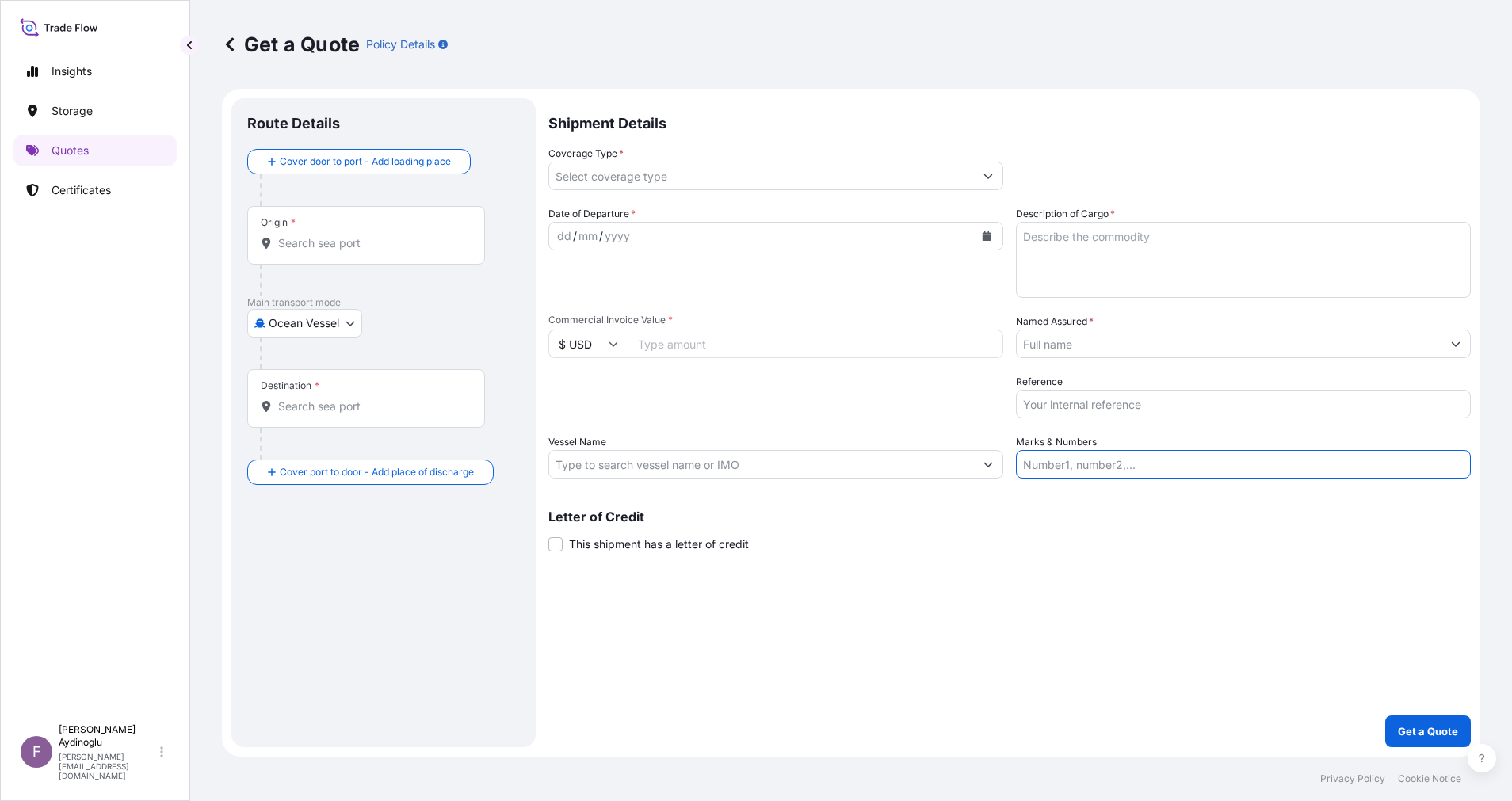
click at [1084, 461] on input "Marks & Numbers" at bounding box center [1243, 465] width 455 height 29
paste input "PO NO: 25Y0219000 Quantity M/Tonn: 6.825,00 Premium: USD 412,91"
click at [1107, 592] on div "Shipment Details Coverage Type * Date of Departure * dd / mm / yyyy Cargo Categ…" at bounding box center [1009, 422] width 922 height 650
drag, startPoint x: 1066, startPoint y: 468, endPoint x: 1128, endPoint y: 468, distance: 62.0
click at [1128, 468] on input "PO NO: 25Y0219000 Quantity M/Tonn: 6.825,00 Premium: USD 412,91" at bounding box center [1243, 465] width 455 height 29
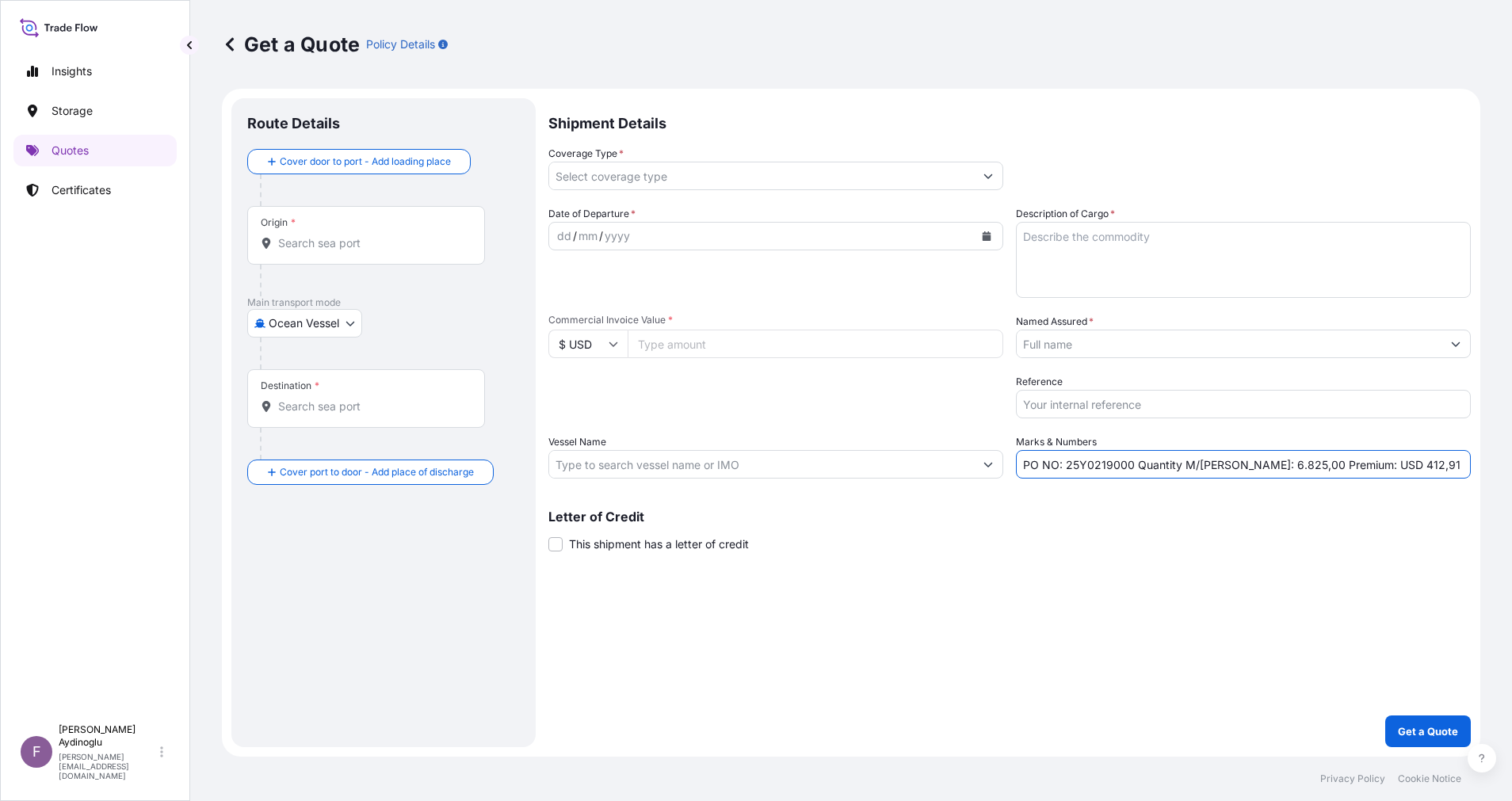
paste input "432"
type input "PO NO: 25Y0243200 Quantity M/Tonn: 6.825,00 Premium: USD 412,91"
click at [723, 348] on input "Commercial Invoice Value *" at bounding box center [815, 344] width 375 height 29
type input "514894.69"
click at [1161, 242] on textarea "Description of Cargo *" at bounding box center [1243, 259] width 455 height 76
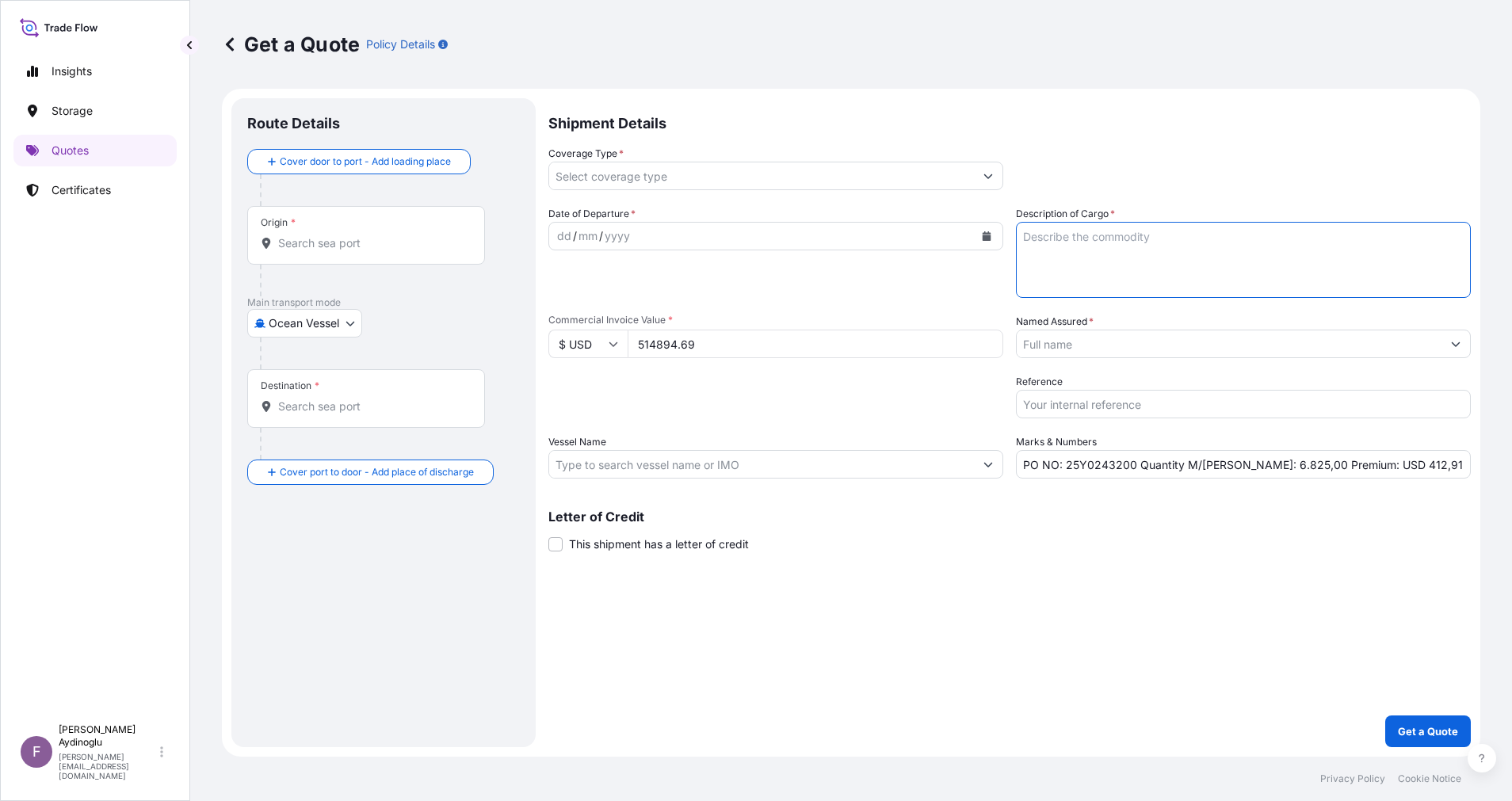
paste textarea "DI-ISODECYL PHTHALATE (DIDP) 0,12 TCA"
type textarea "DI-ISODECYL PHTHALATE (DIDP) 0,12 TCA"
click at [1136, 656] on div "Shipment Details Coverage Type * Date of Departure * dd / mm / yyyy Cargo Categ…" at bounding box center [1009, 422] width 922 height 650
click at [1458, 340] on icon "Show suggestions" at bounding box center [1455, 344] width 10 height 10
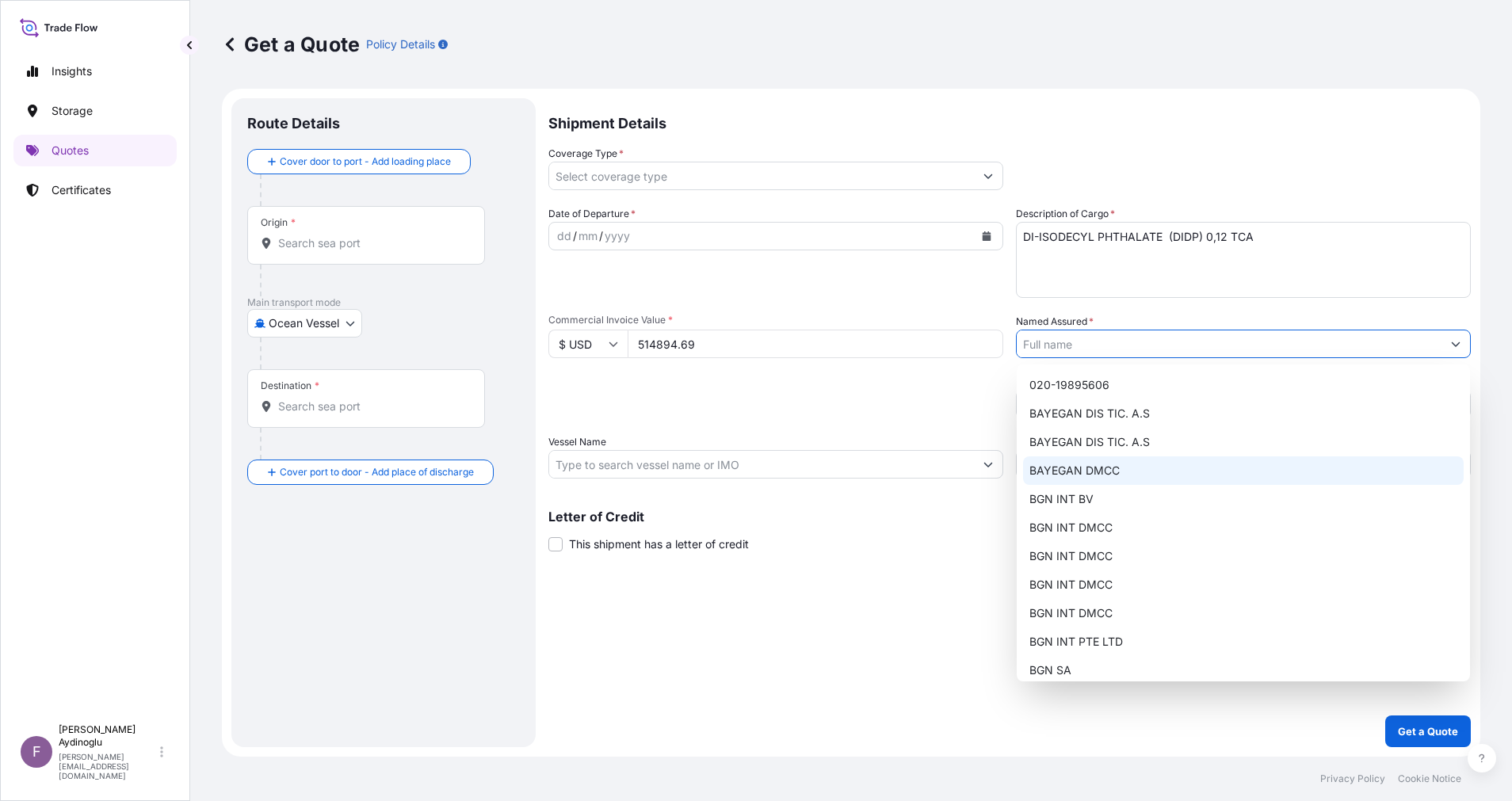
click at [1146, 461] on div "BAYEGAN DMCC" at bounding box center [1243, 471] width 441 height 29
type input "BAYEGAN DMCC"
click at [1056, 603] on div "Shipment Details Coverage Type * Date of Departure * dd / mm / yyyy Cargo Categ…" at bounding box center [1009, 422] width 922 height 650
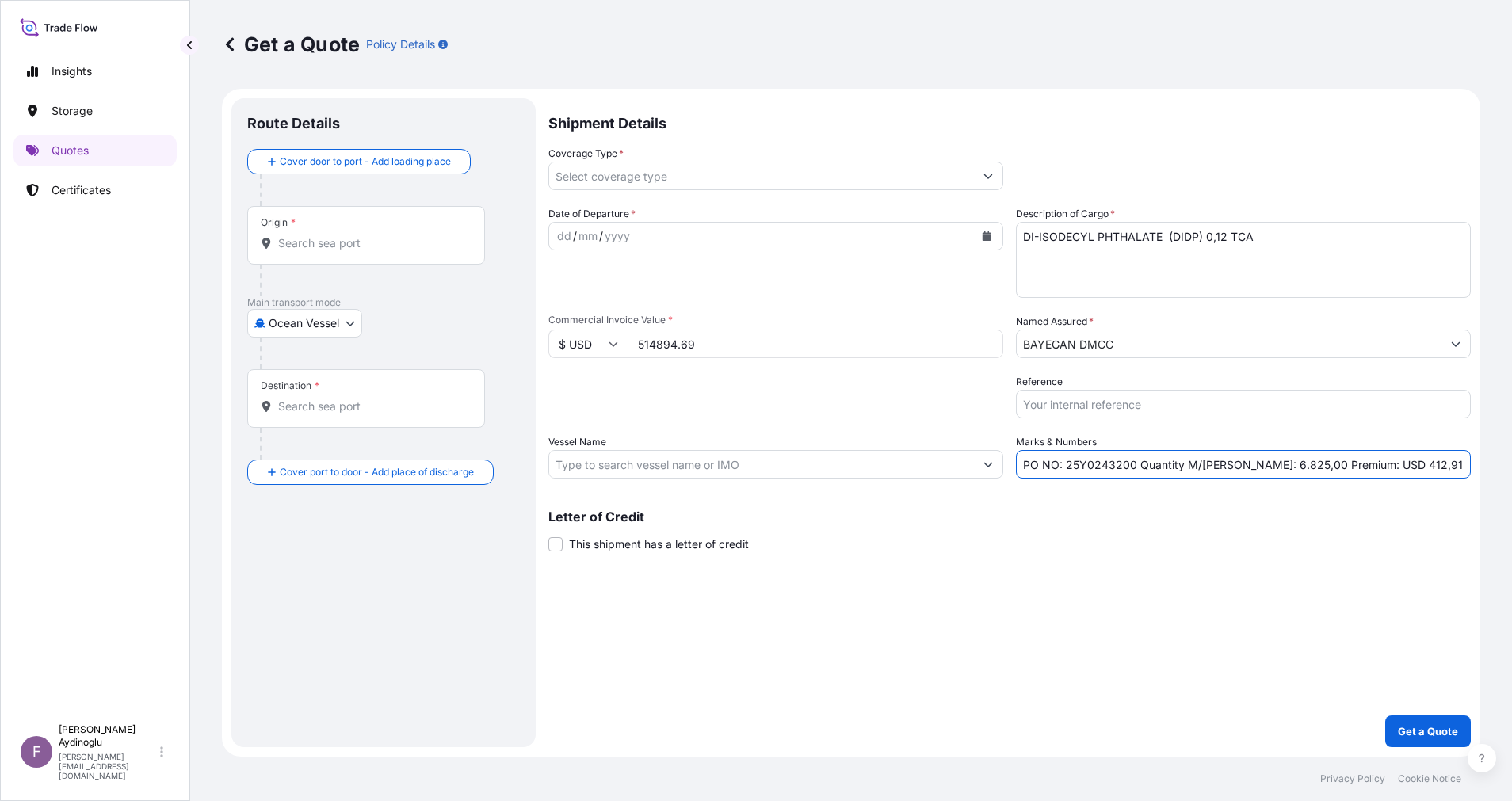
drag, startPoint x: 1234, startPoint y: 466, endPoint x: 1259, endPoint y: 470, distance: 25.3
click at [1259, 470] on input "PO NO: 25Y0243200 Quantity M/Tonn: 6.825,00 Premium: USD 412,91" at bounding box center [1243, 465] width 455 height 29
type input "PO NO: 25Y0243200 Quantity M/Tonn: 417,934 Premium: USD 412,91"
click at [822, 471] on input "Vessel Name" at bounding box center [761, 465] width 425 height 29
paste input "CHEMICAL RANGER"
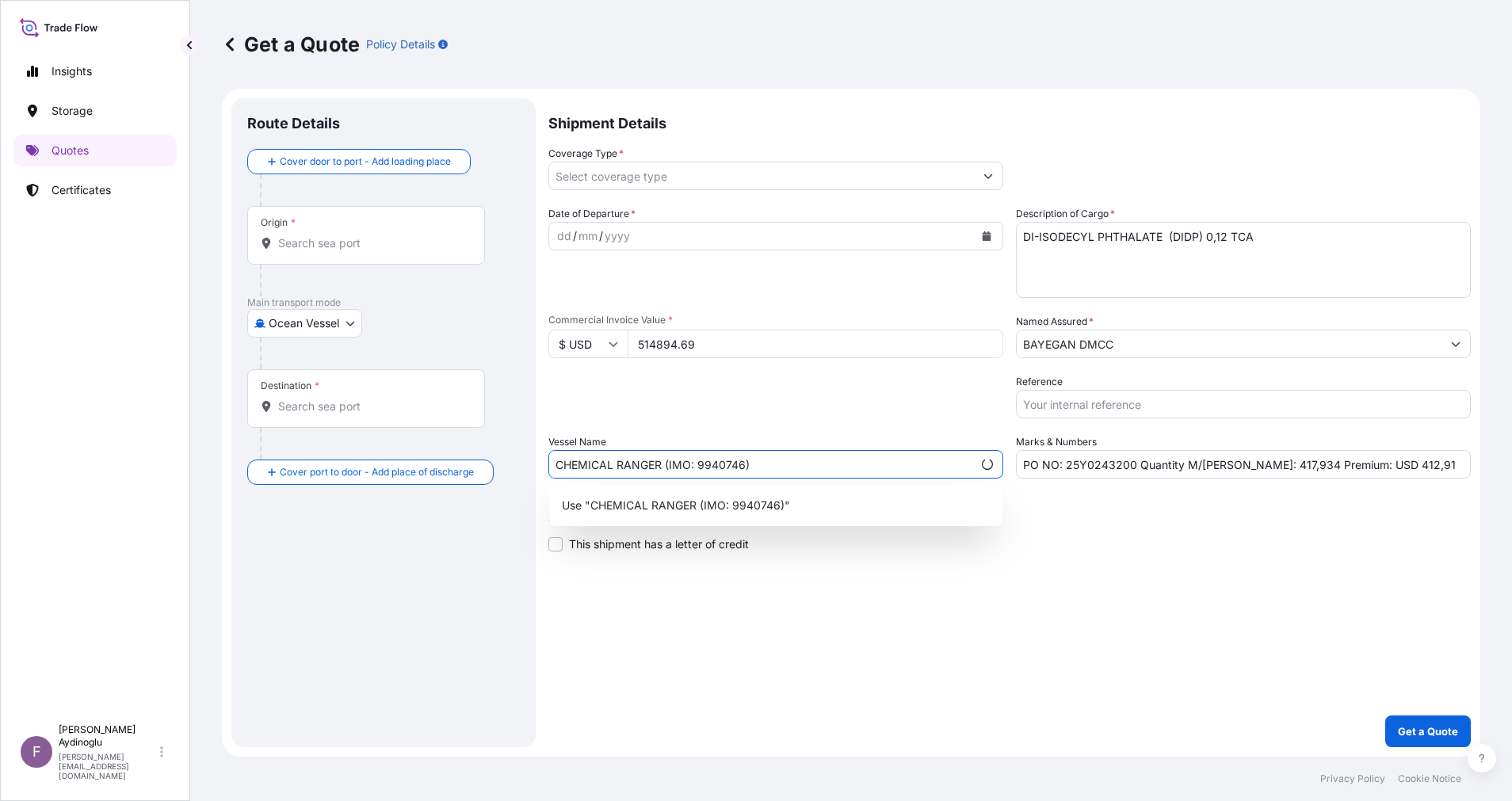
type input "CHEMICAL RANGER (IMO: 9940746)"
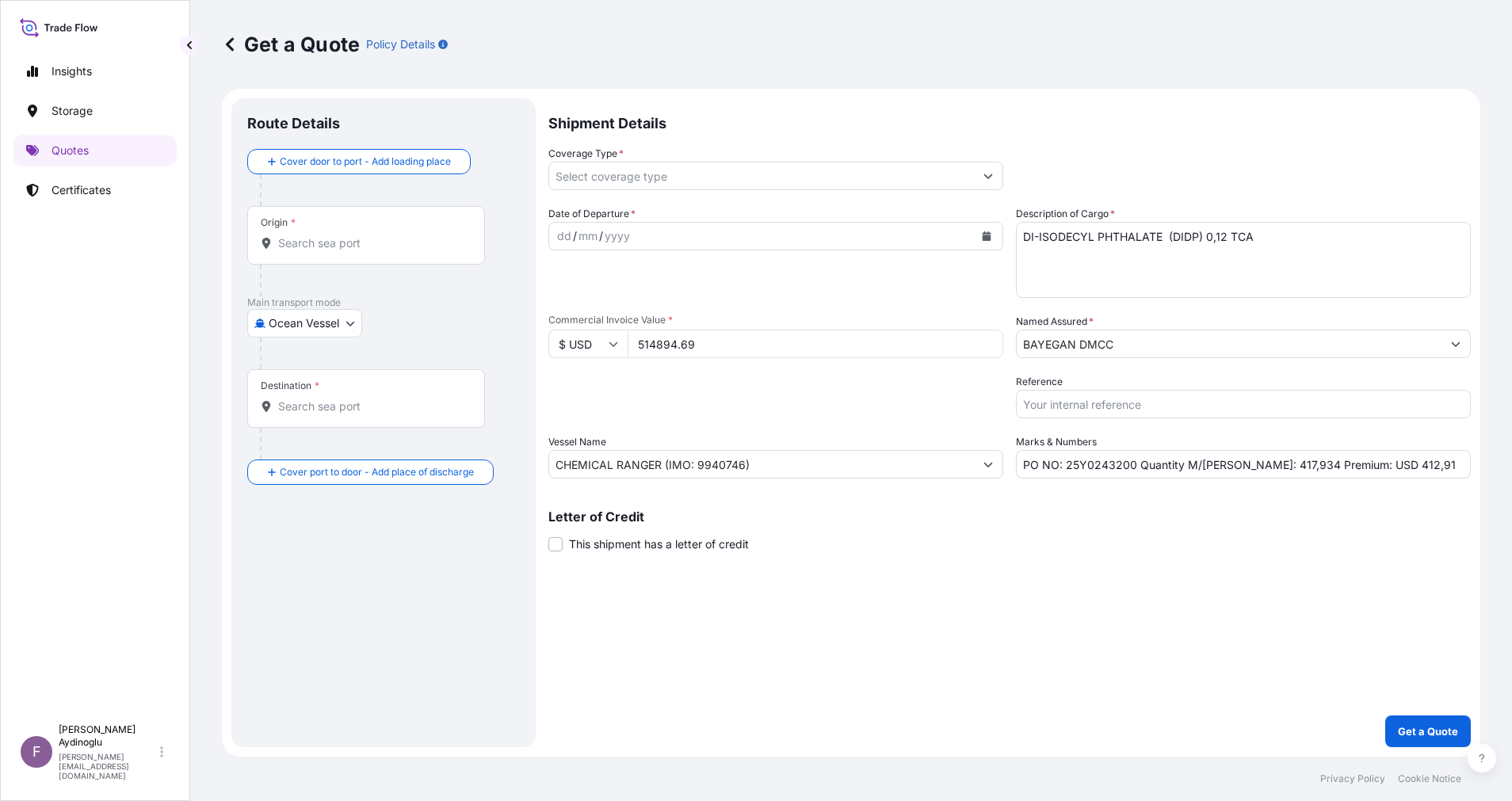
click at [358, 253] on div "Origin *" at bounding box center [366, 236] width 237 height 59
click at [358, 251] on input "Origin *" at bounding box center [371, 243] width 187 height 16
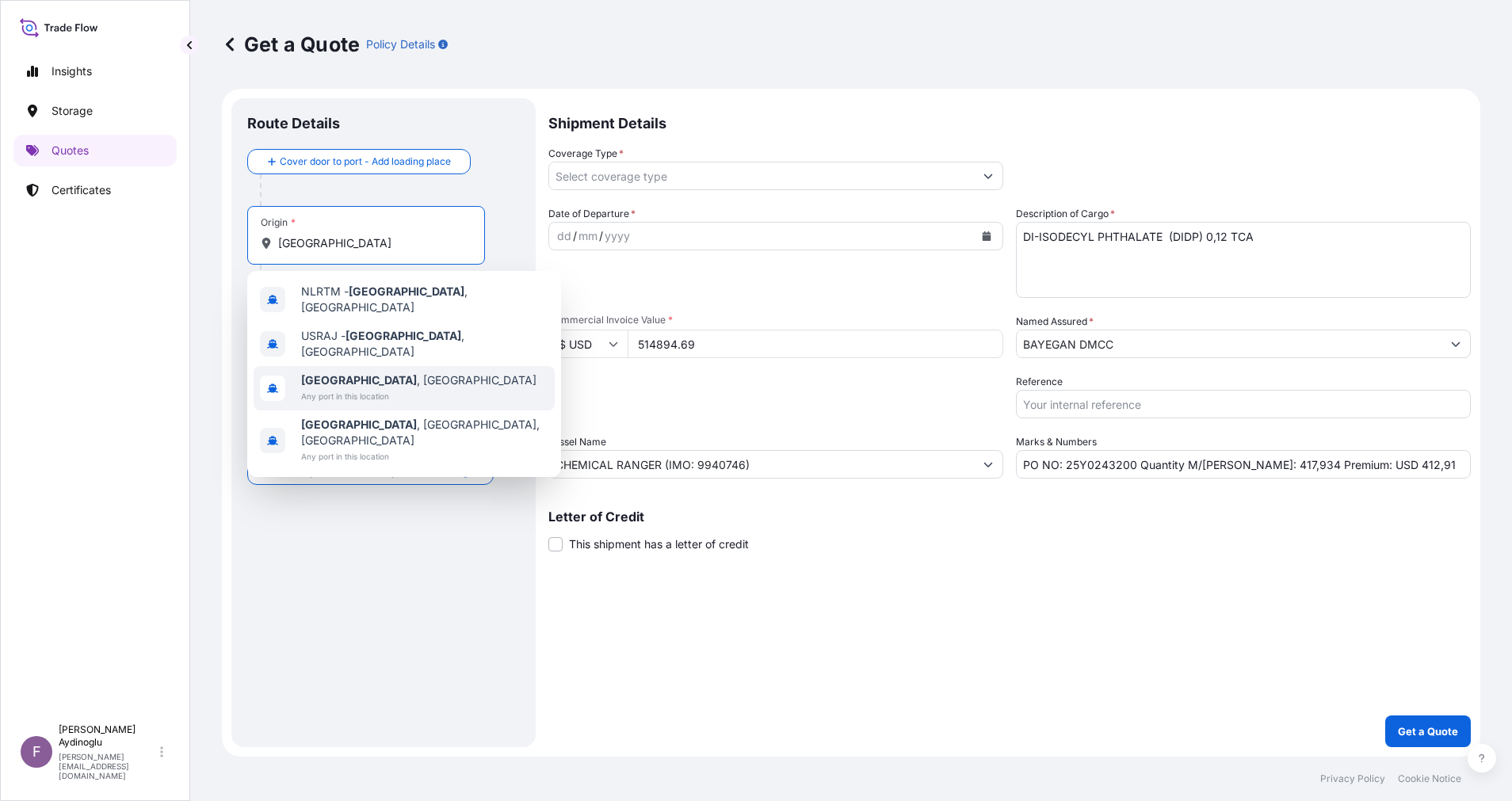
click at [421, 372] on span "Rotterdam , Netherlands" at bounding box center [418, 380] width 235 height 16
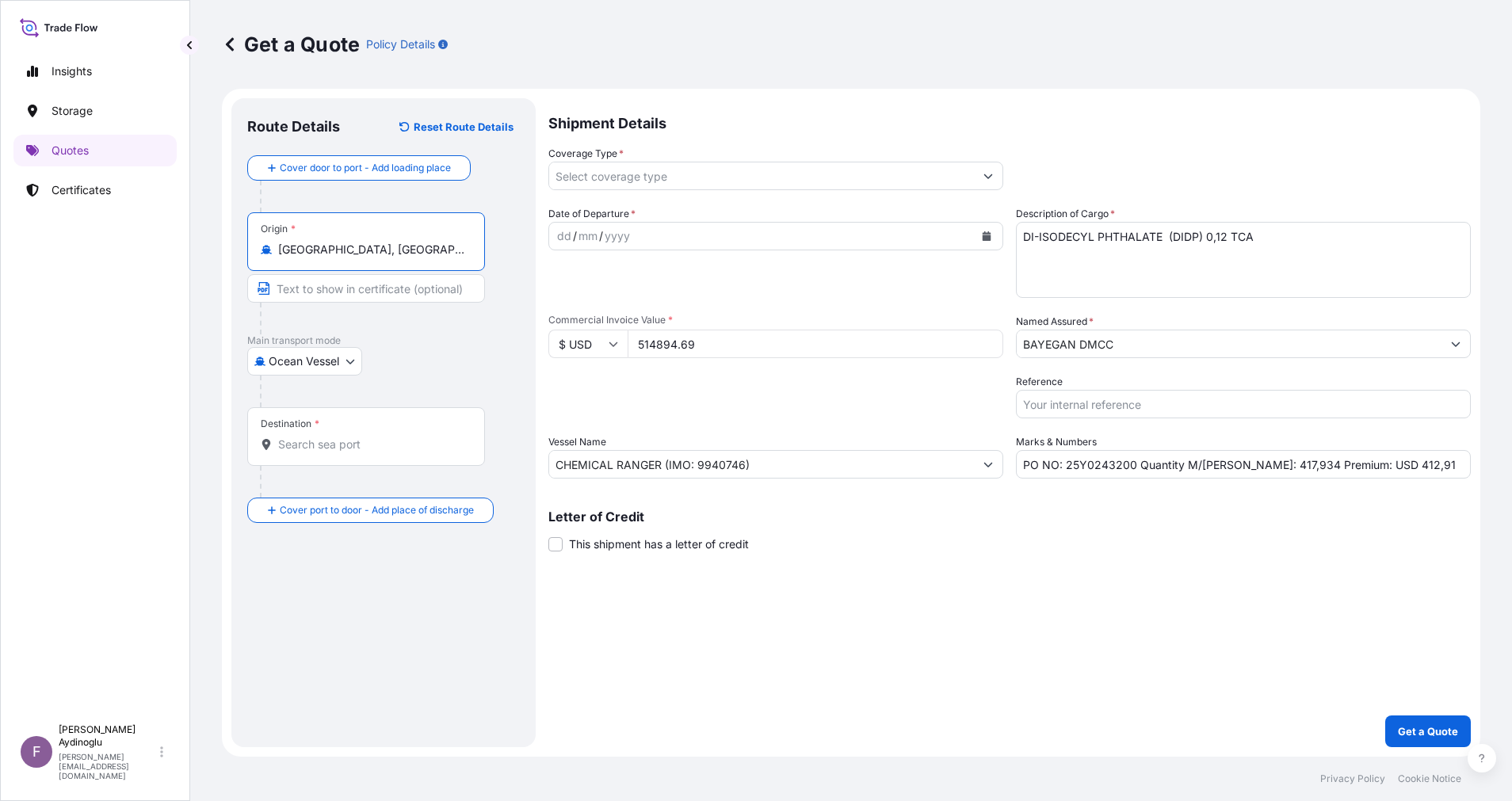
type input "Rotterdam, Netherlands"
click at [387, 296] on input "Text to appear on certificate" at bounding box center [366, 289] width 237 height 29
type input "ROTTERDAM / NETHERLAND"
click at [375, 444] on input "Destination *" at bounding box center [371, 445] width 187 height 16
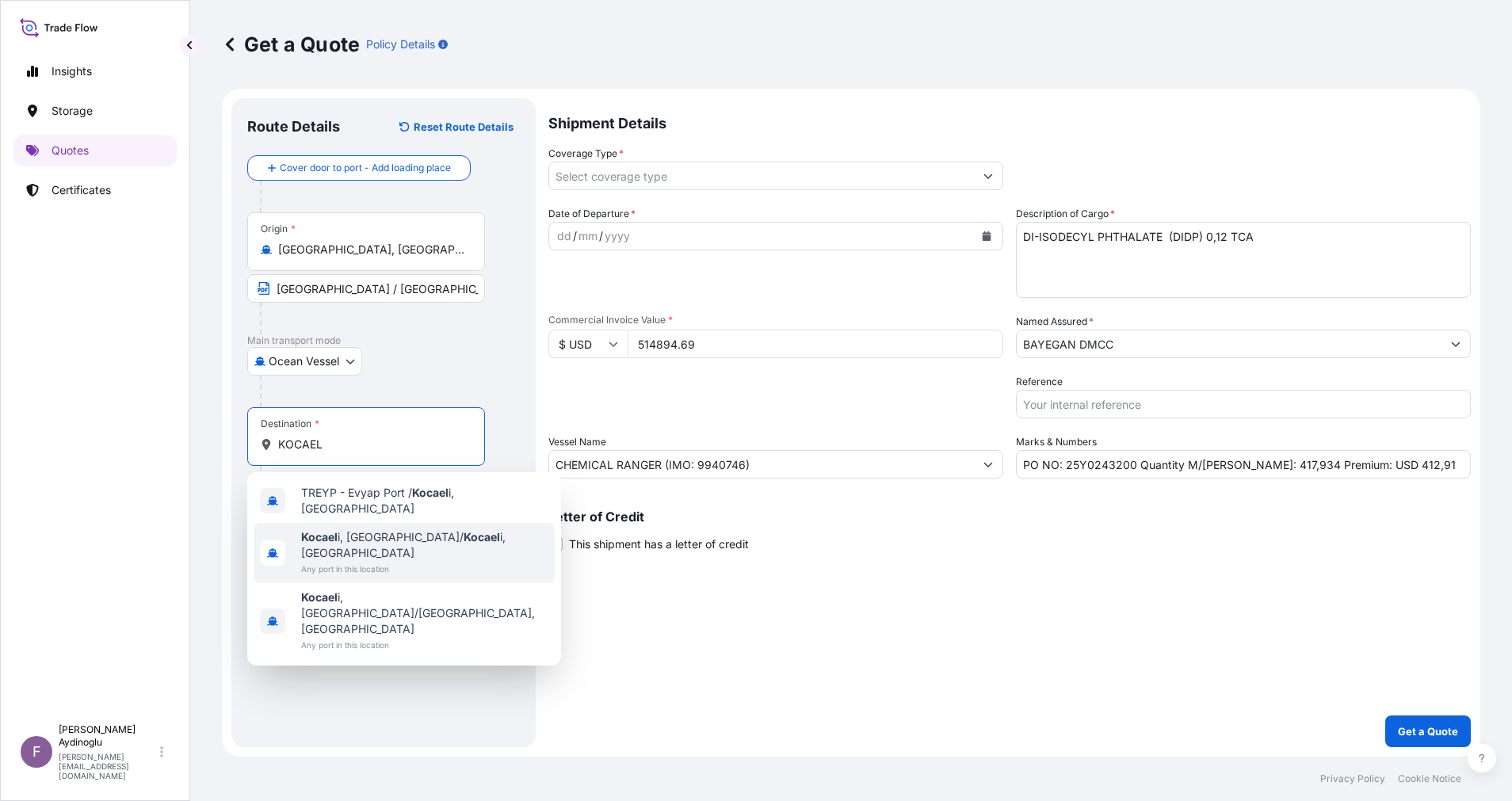
click at [442, 561] on span "Any port in this location" at bounding box center [425, 569] width 247 height 16
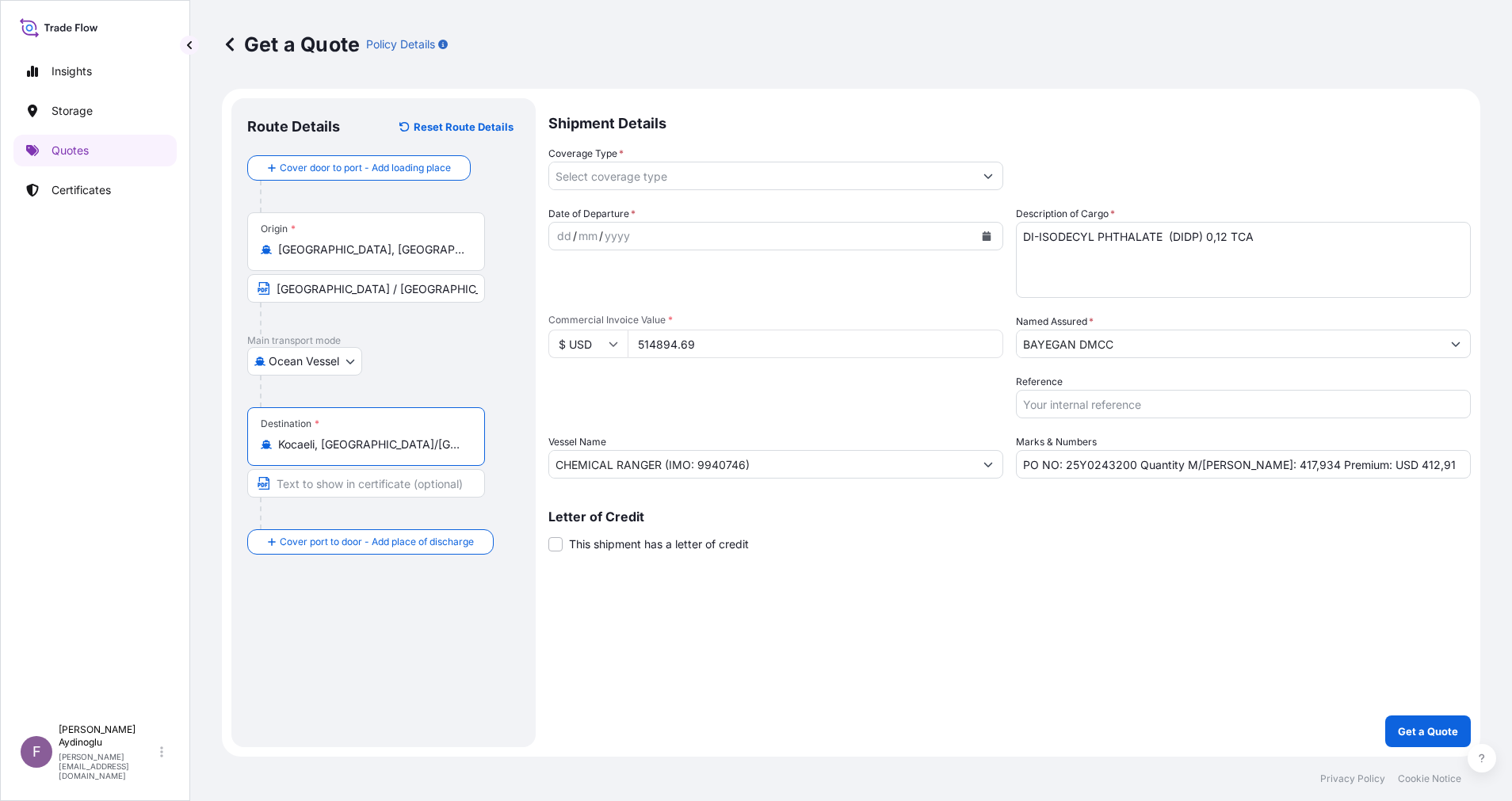
type input "Kocaeli, İzmit/Kocaeli, Türkiye"
click at [388, 495] on input "Text to appear on certificate" at bounding box center [366, 484] width 237 height 29
type input "KOCAELI / TURKEY"
click at [560, 237] on div "dd" at bounding box center [564, 236] width 18 height 19
click at [997, 184] on button "Show suggestions" at bounding box center [988, 176] width 29 height 29
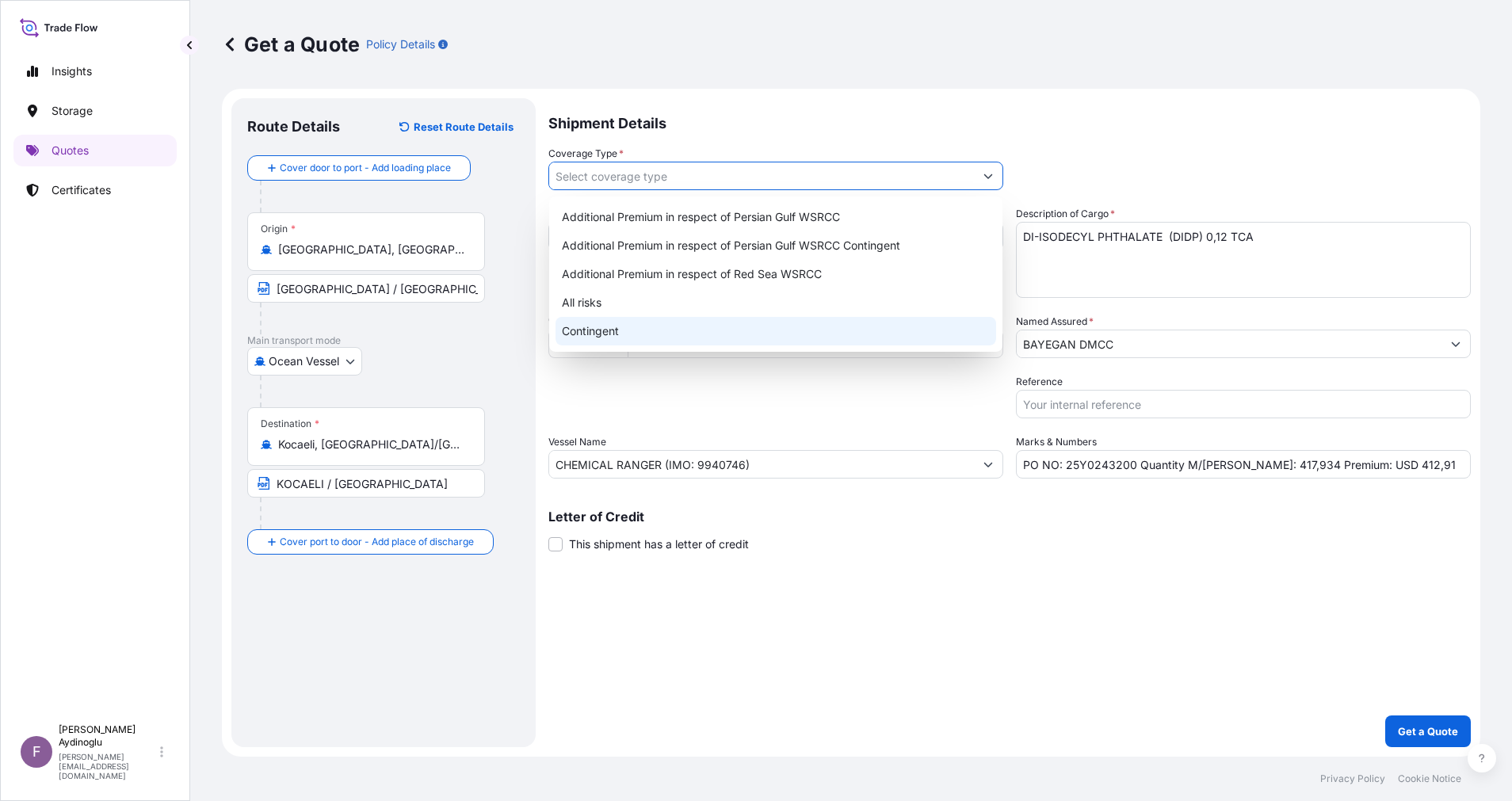
click at [719, 307] on div "All risks" at bounding box center [775, 303] width 441 height 29
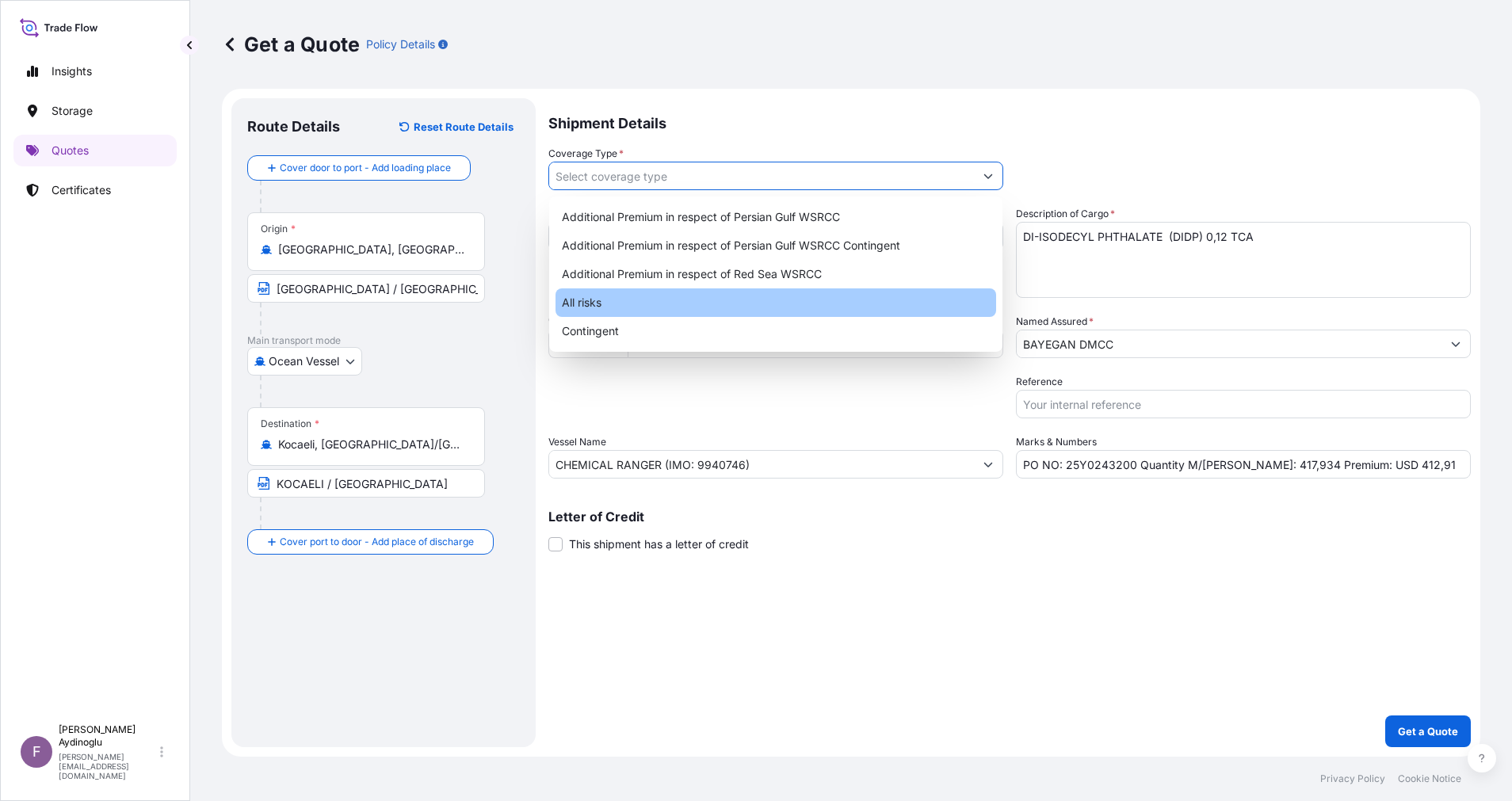
type input "All risks"
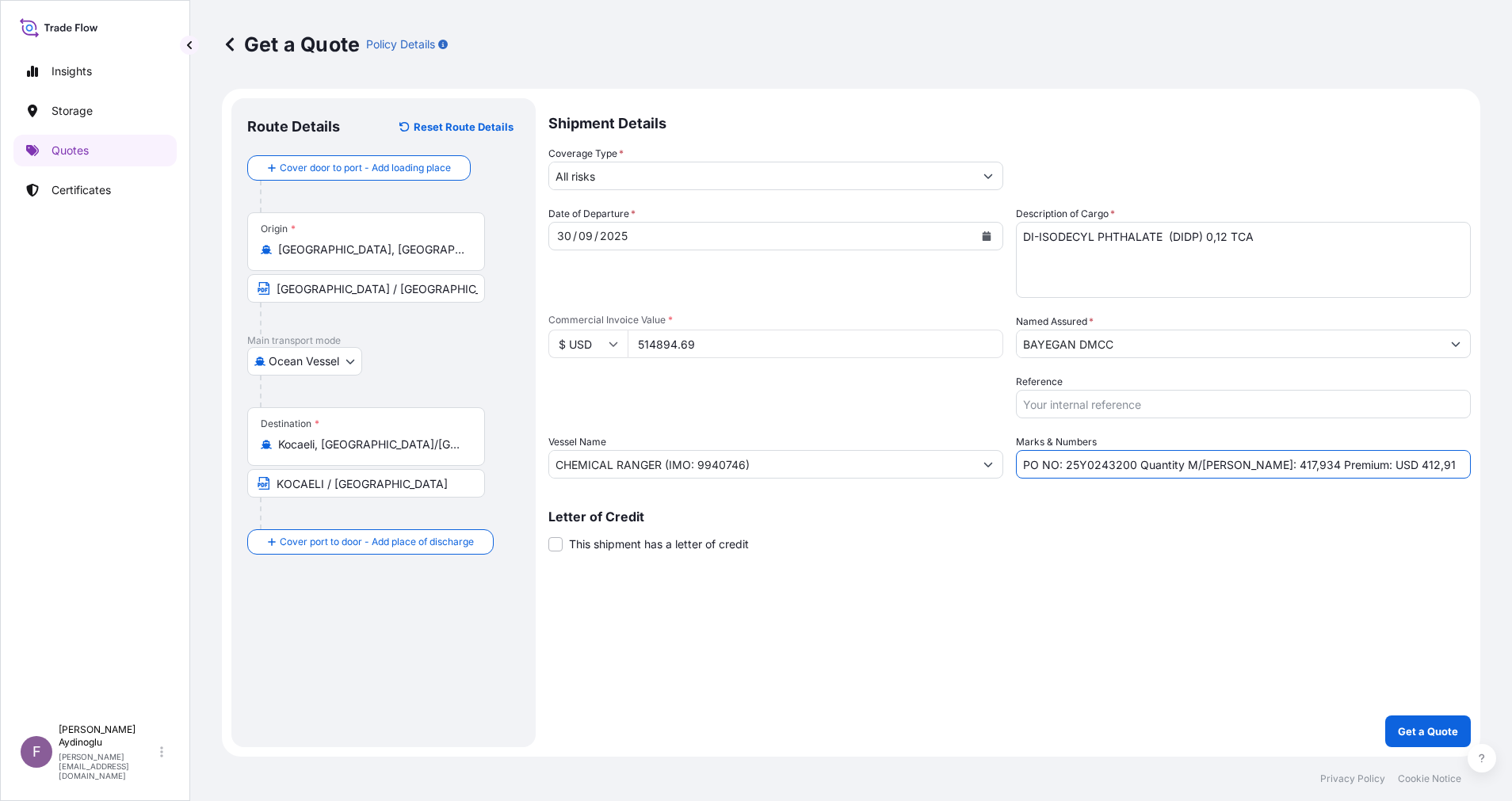
drag, startPoint x: 1411, startPoint y: 469, endPoint x: 1356, endPoint y: 468, distance: 55.0
click at [1356, 468] on input "PO NO: 25Y0243200 Quantity M/Tonn: 417,934 Premium: USD 412,91" at bounding box center [1243, 465] width 455 height 29
click at [1373, 470] on input "PO NO: 25Y0243200 Quantity M/Tonn: 417,934 Premium: USD 56,64" at bounding box center [1243, 465] width 455 height 29
type input "PO NO: 25Y0243200 Quantity M/Tonn: 417,934 Premium: USD 56,64"
click at [1407, 728] on p "Get a Quote" at bounding box center [1428, 732] width 61 height 16
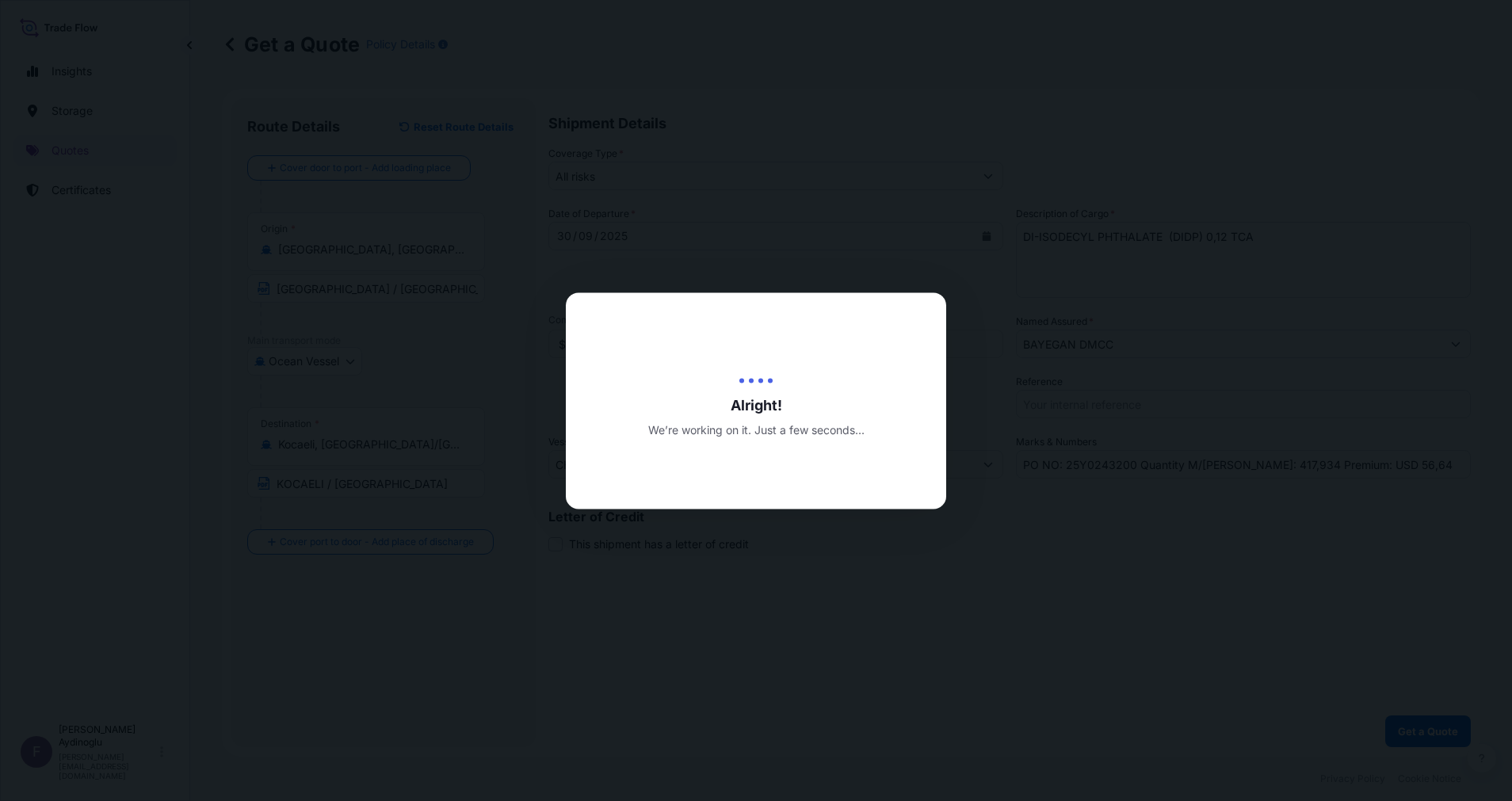
select select "Ocean Vessel"
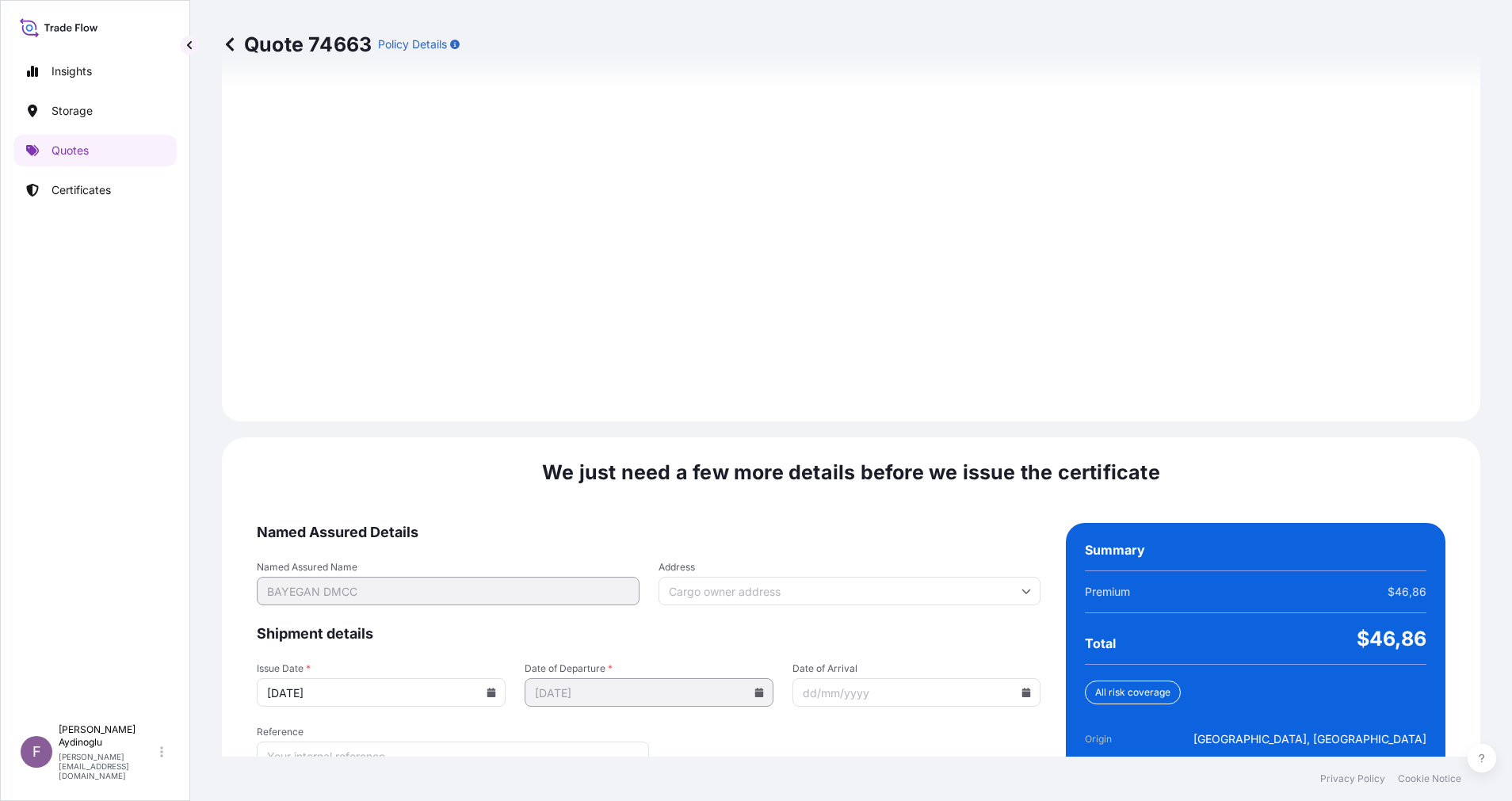
scroll to position [1702, 0]
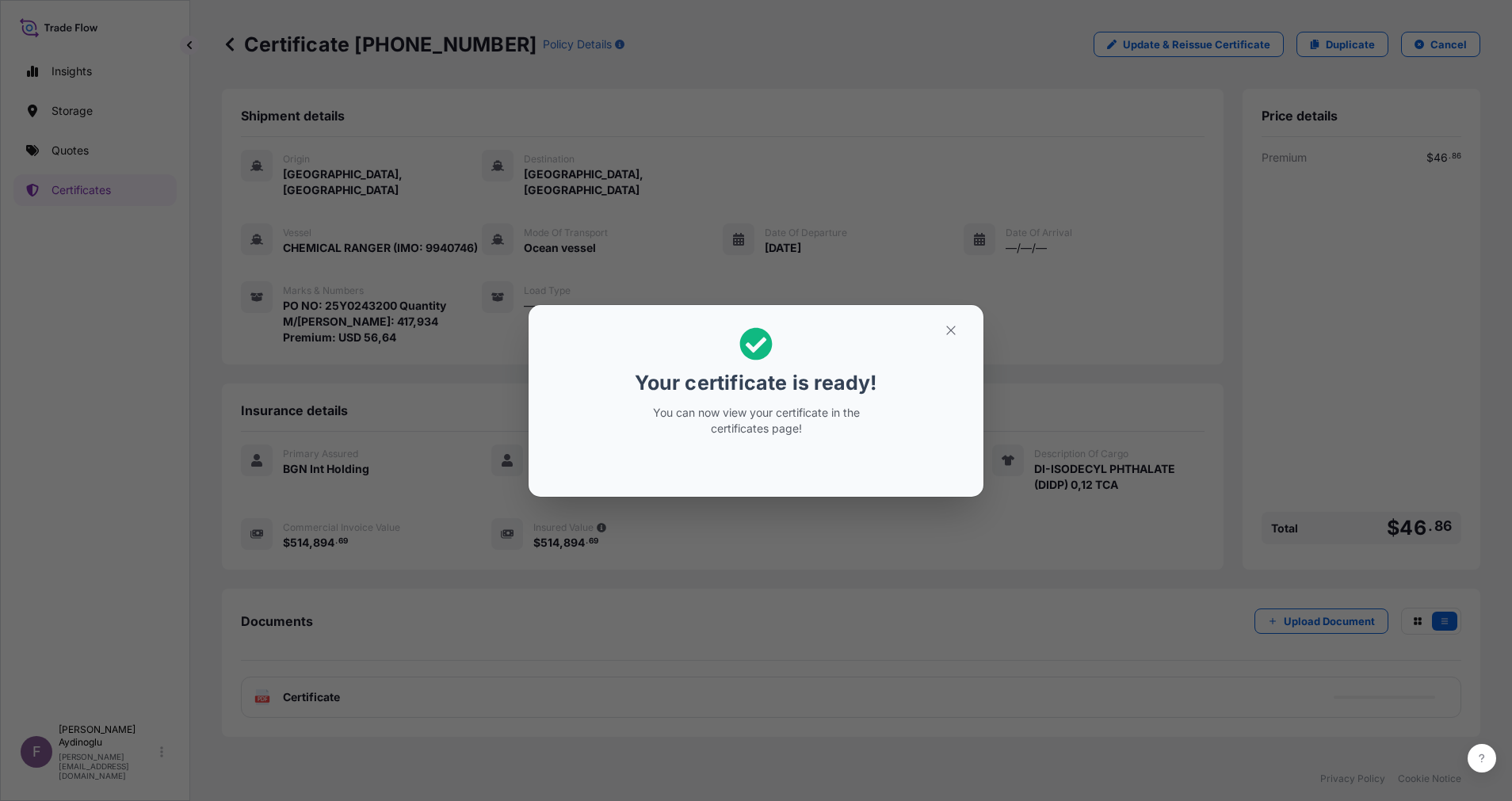
click at [940, 311] on section "Your certificate is ready! You can now view your certificate in the certificate…" at bounding box center [755, 401] width 455 height 192
click at [949, 328] on icon "button" at bounding box center [950, 330] width 9 height 9
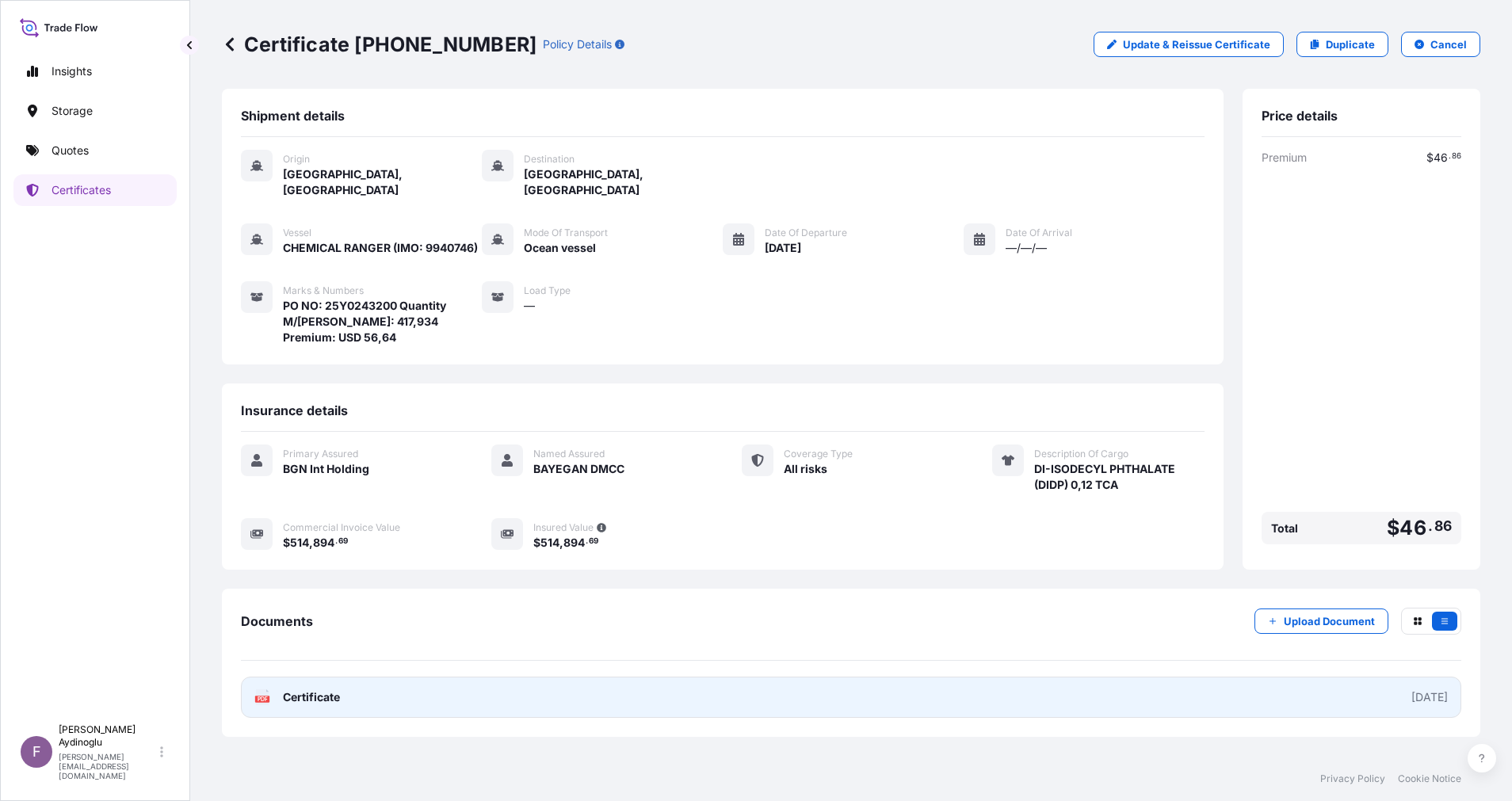
click at [870, 682] on link "PDF Certificate [DATE]" at bounding box center [851, 697] width 1220 height 41
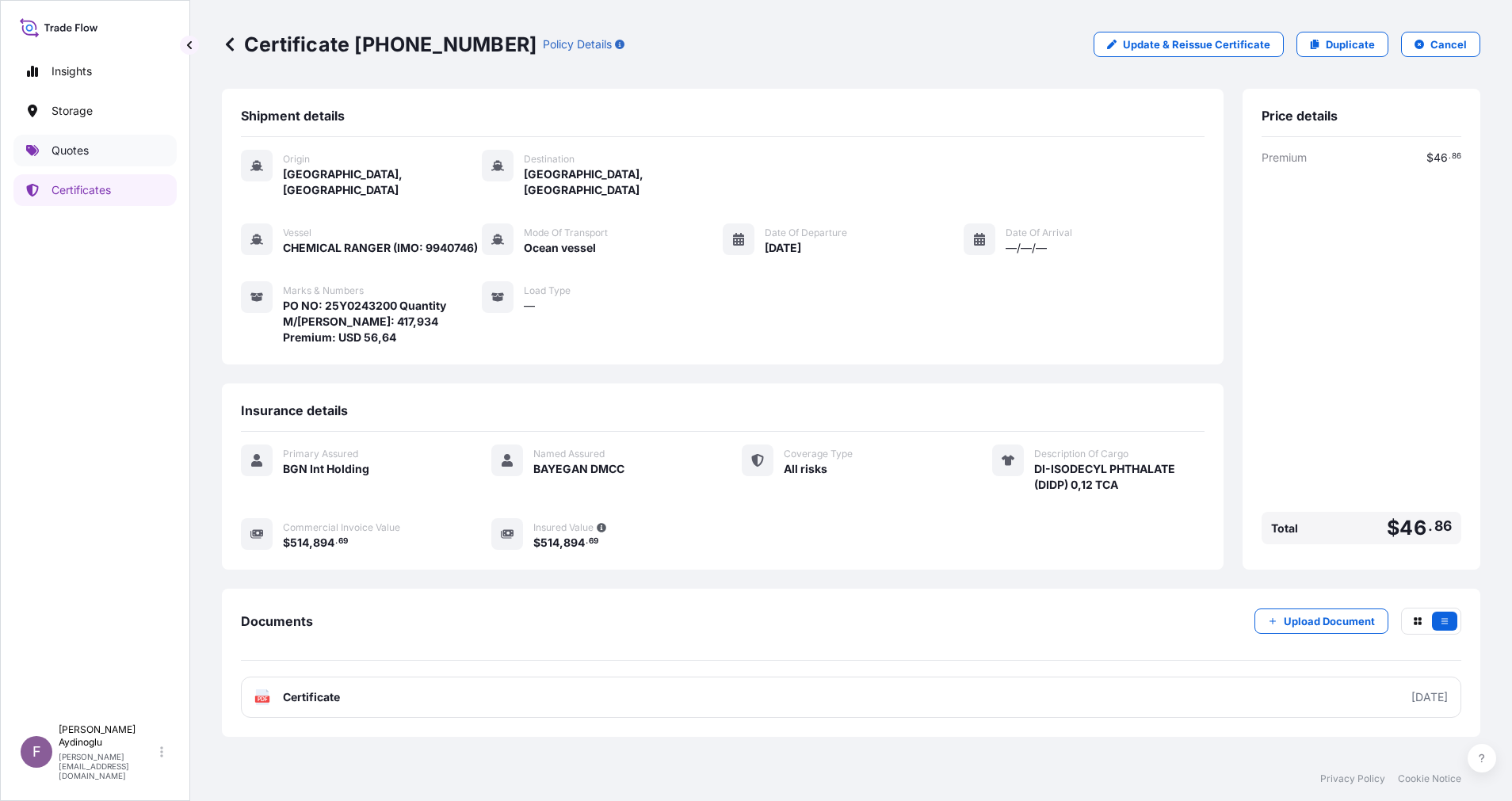
click at [66, 137] on link "Quotes" at bounding box center [95, 151] width 163 height 32
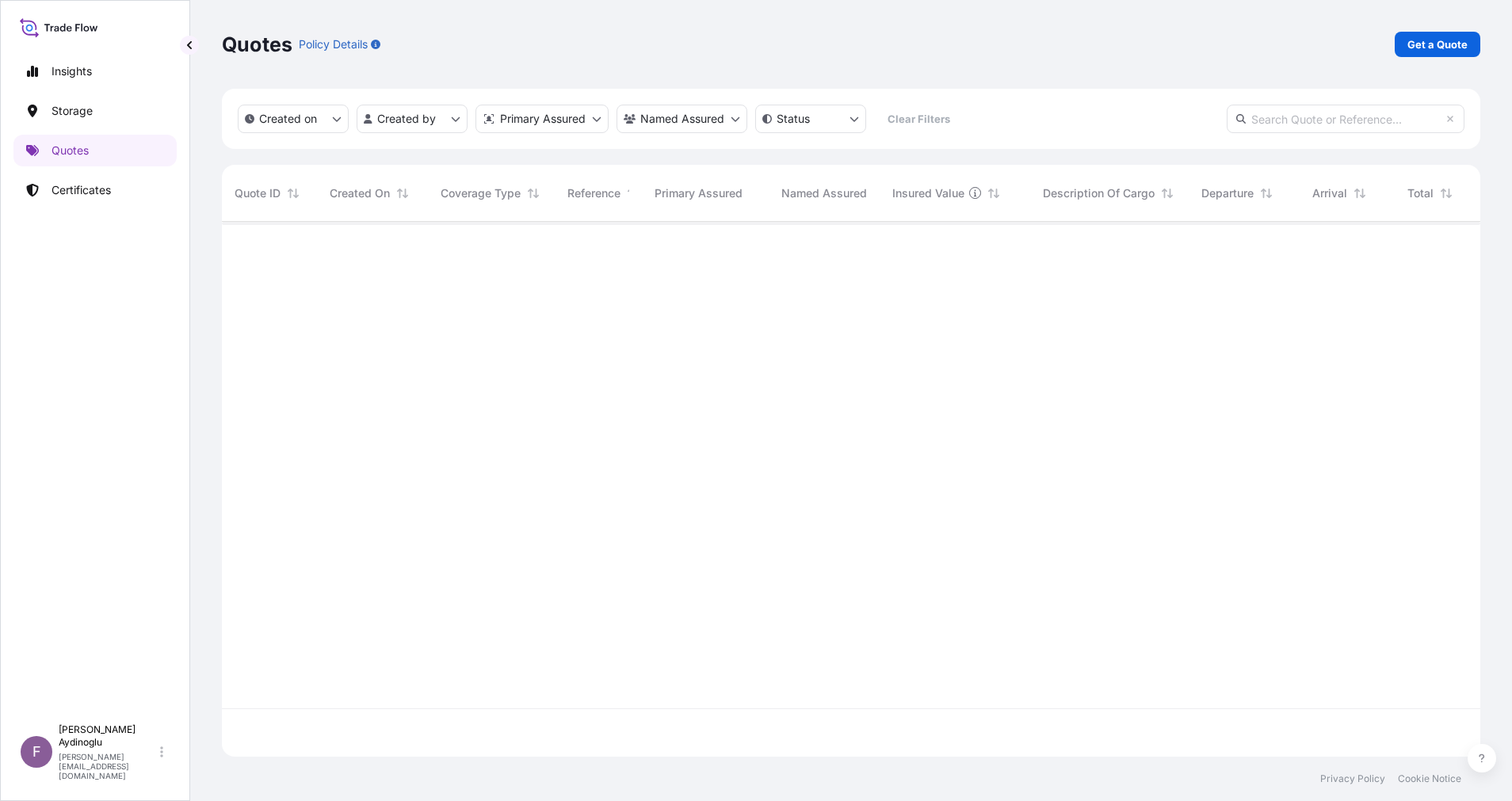
scroll to position [525, 1240]
click at [1426, 29] on div "Quotes Policy Details Get a Quote" at bounding box center [850, 44] width 1258 height 88
click at [1425, 48] on p "Get a Quote" at bounding box center [1437, 45] width 61 height 16
select select "Ocean Vessel"
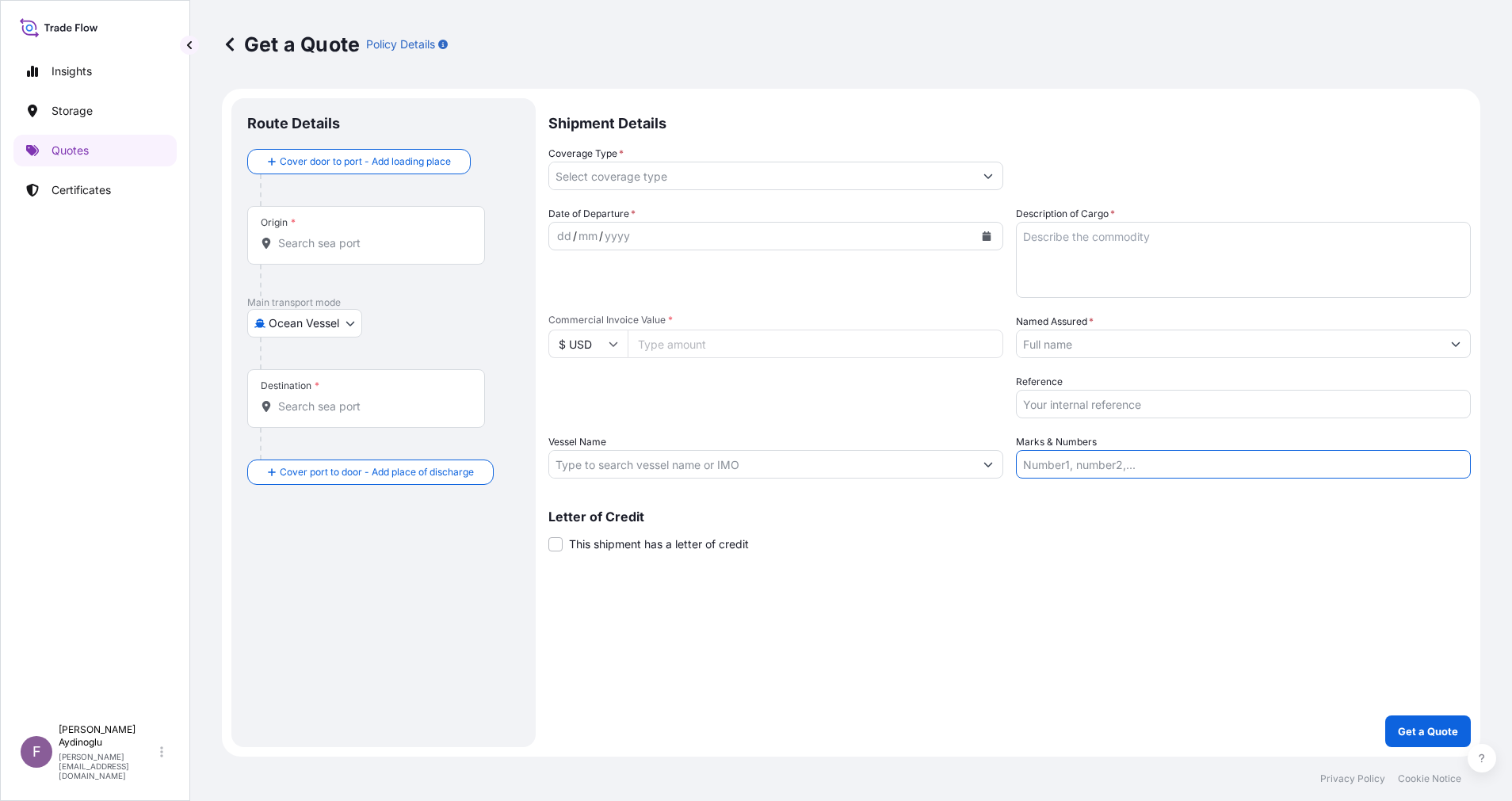
click at [1142, 471] on input "Marks & Numbers" at bounding box center [1243, 465] width 455 height 29
paste input "PO NO: 25Y0243100 Quantity M/Tonn: 596,953 Premium: USD 77,29"
click at [1106, 548] on div "Letter of Credit This shipment has a letter of credit Letter of credit * Letter…" at bounding box center [1009, 531] width 922 height 42
drag, startPoint x: 1066, startPoint y: 468, endPoint x: 1128, endPoint y: 469, distance: 62.0
click at [1128, 469] on input "PO NO: 25Y0243100 Quantity M/Tonn: 596,953 Premium: USD 77,29" at bounding box center [1243, 465] width 455 height 29
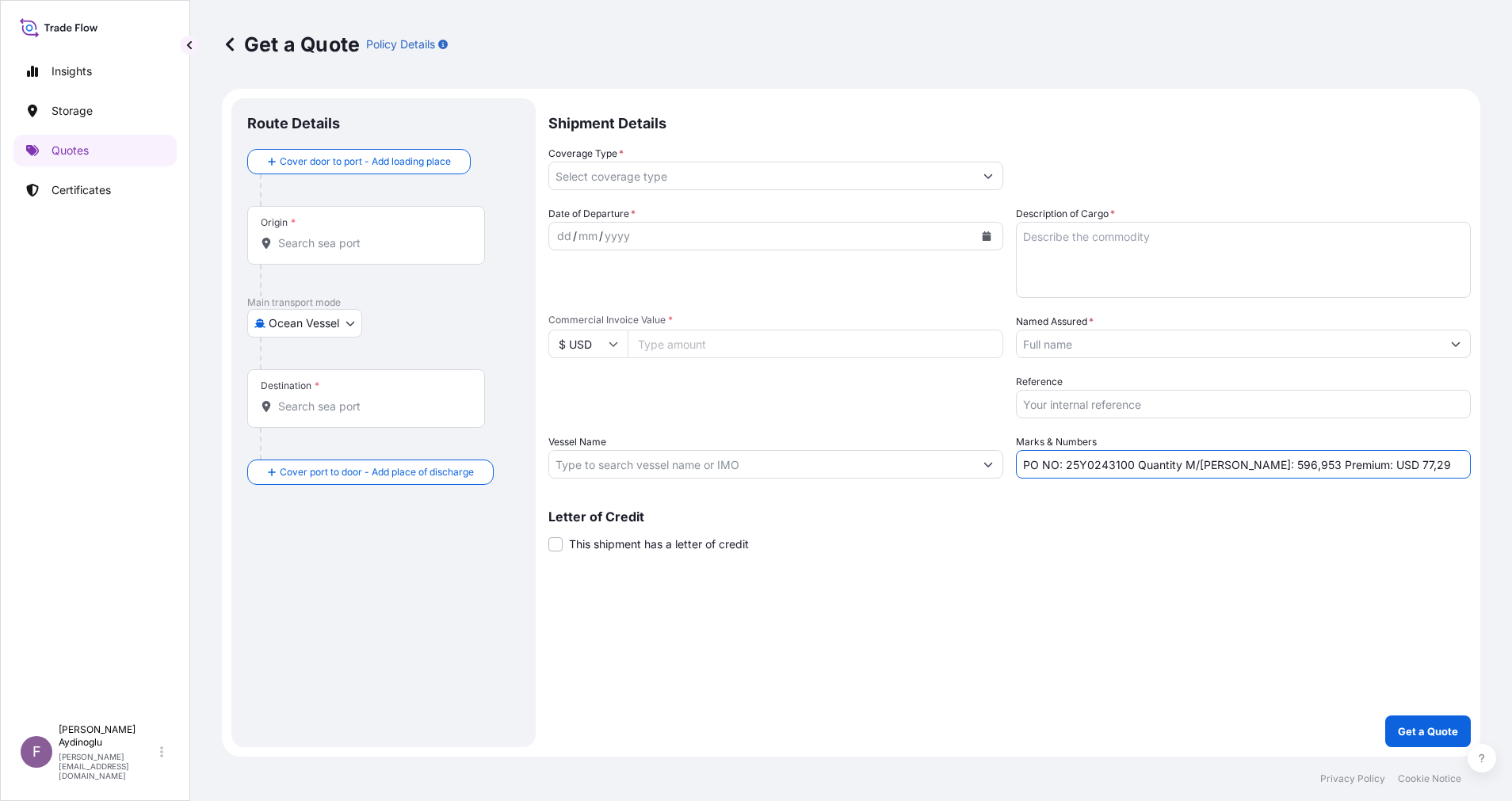
paste input "56600"
type input "PO NO: 25Y0256600 Quantity M/Tonn: 596,953 Premium: USD 77,29"
click at [1447, 350] on button "Show suggestions" at bounding box center [1455, 344] width 29 height 29
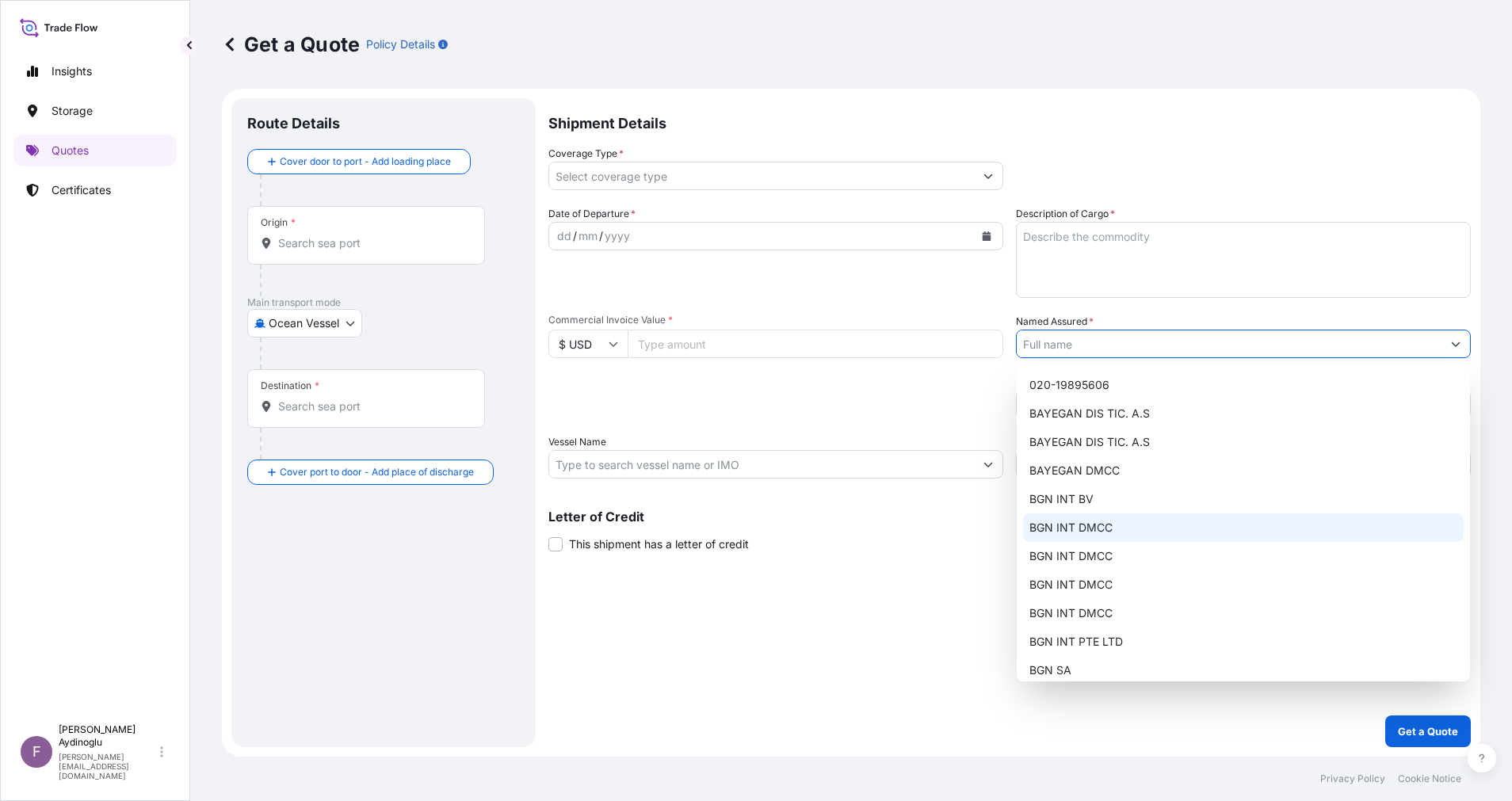
click at [1134, 530] on div "BGN INT DMCC" at bounding box center [1243, 528] width 441 height 29
type input "BGN INT DMCC"
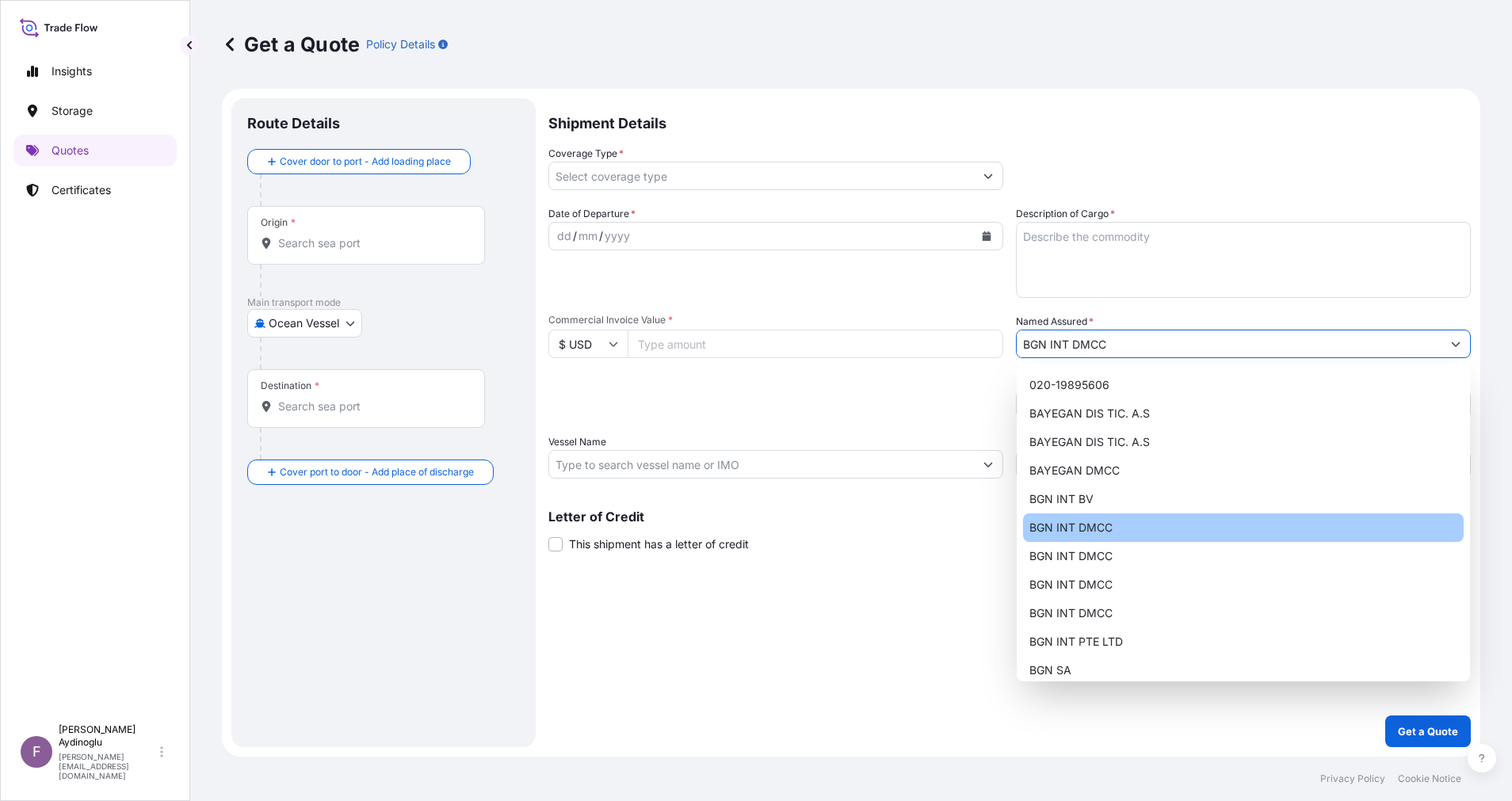
click at [946, 573] on div "Shipment Details Coverage Type * Date of Departure * dd / mm / yyyy Cargo Categ…" at bounding box center [1009, 422] width 922 height 650
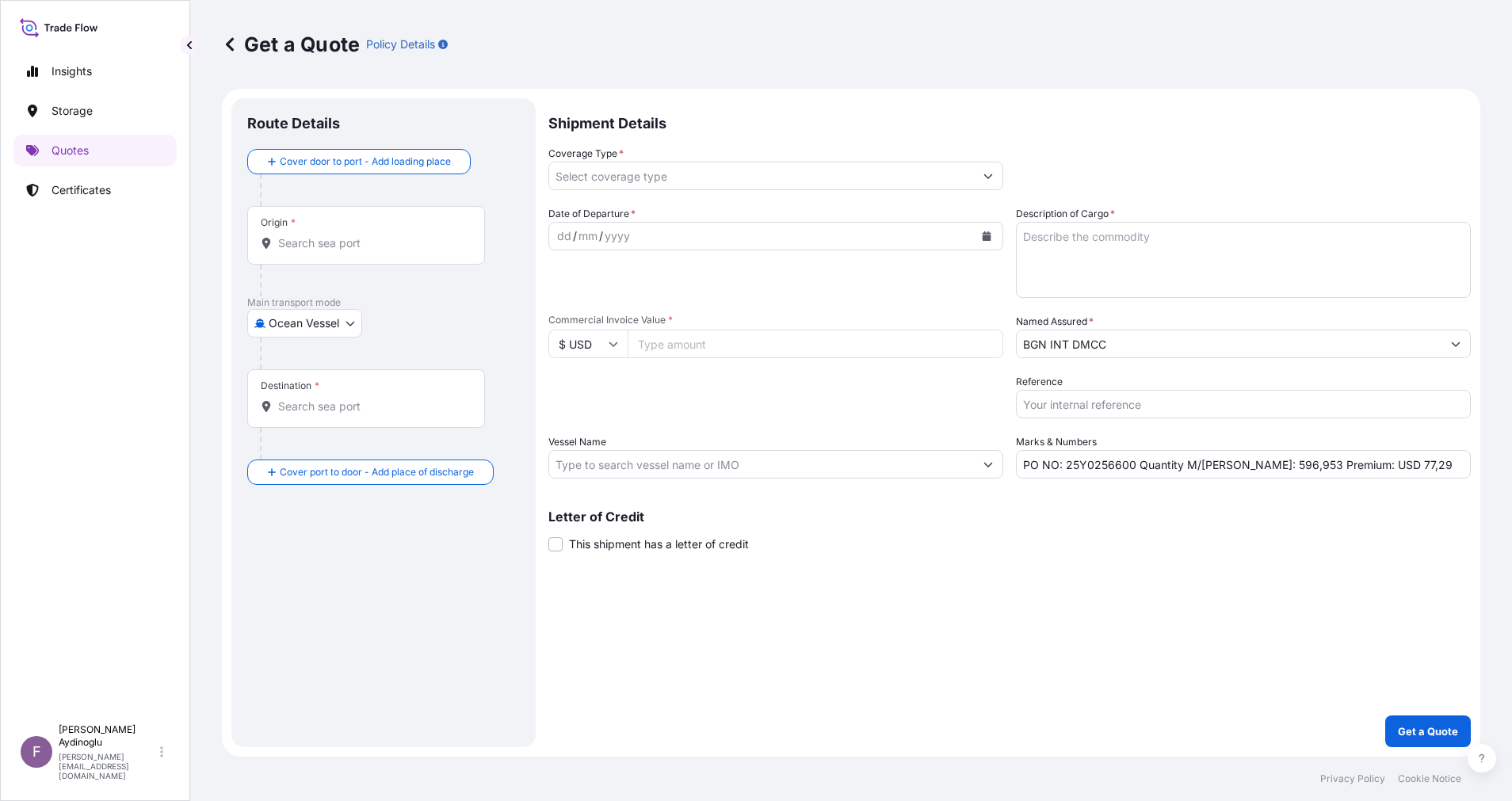
click at [691, 347] on input "Commercial Invoice Value *" at bounding box center [815, 344] width 375 height 29
type input "25387109.00"
click at [1158, 229] on textarea "Description of Cargo *" at bounding box center [1243, 259] width 455 height 76
paste textarea "JET A1"
type textarea "JET A1"
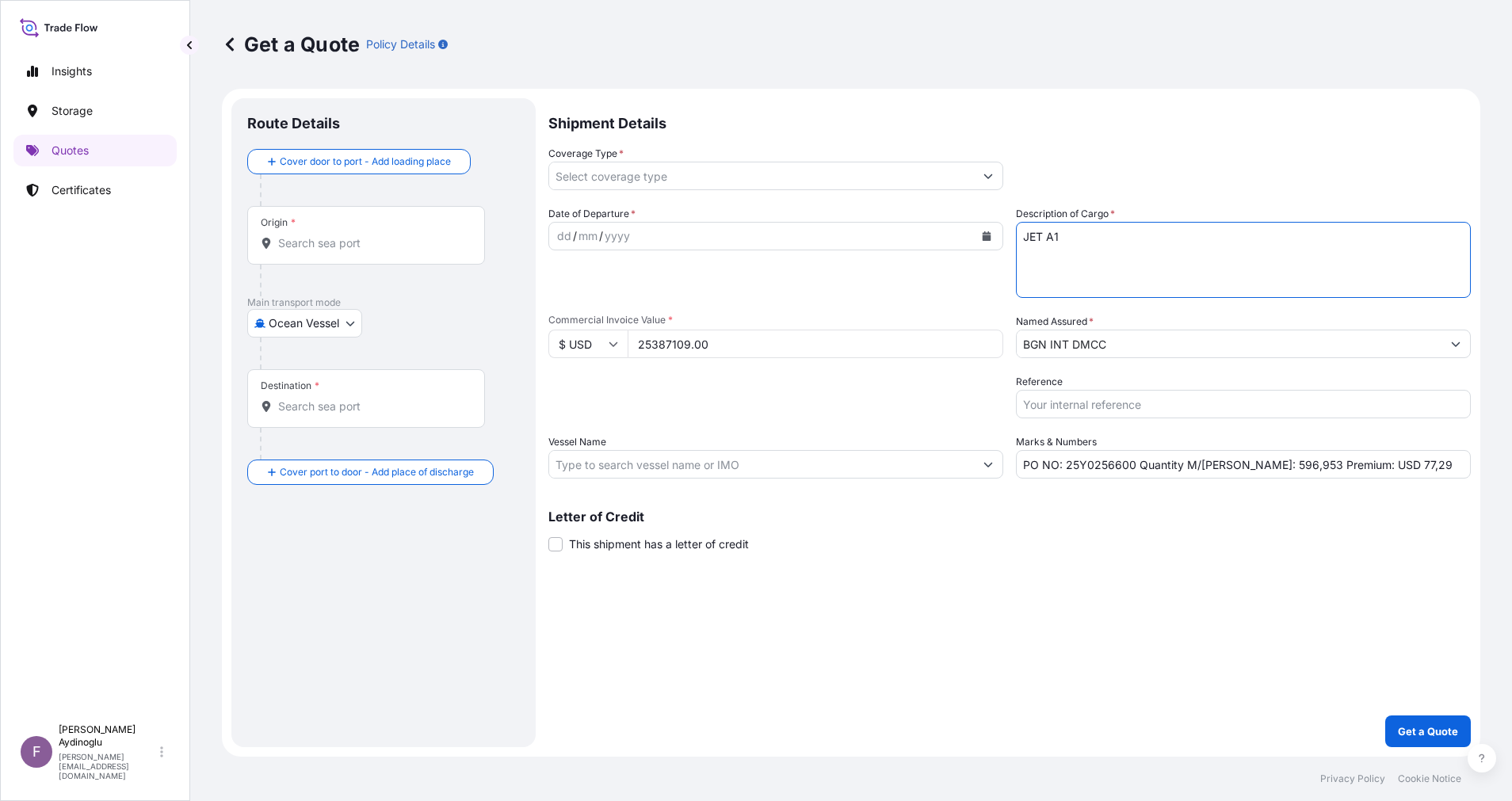
click at [1139, 501] on div "Letter of Credit This shipment has a letter of credit Letter of credit * Letter…" at bounding box center [1009, 522] width 922 height 61
drag, startPoint x: 1234, startPoint y: 467, endPoint x: 1250, endPoint y: 468, distance: 16.0
click at [1250, 468] on input "PO NO: 25Y0256600 Quantity M/Tonn: 596,953 Premium: USD 77,29" at bounding box center [1243, 465] width 455 height 29
type input "PO NO: 25Y0256600 Quantity M/Tonn: 29.779,600 Premium: USD 77,29"
click at [746, 459] on input "Vessel Name" at bounding box center [761, 465] width 425 height 29
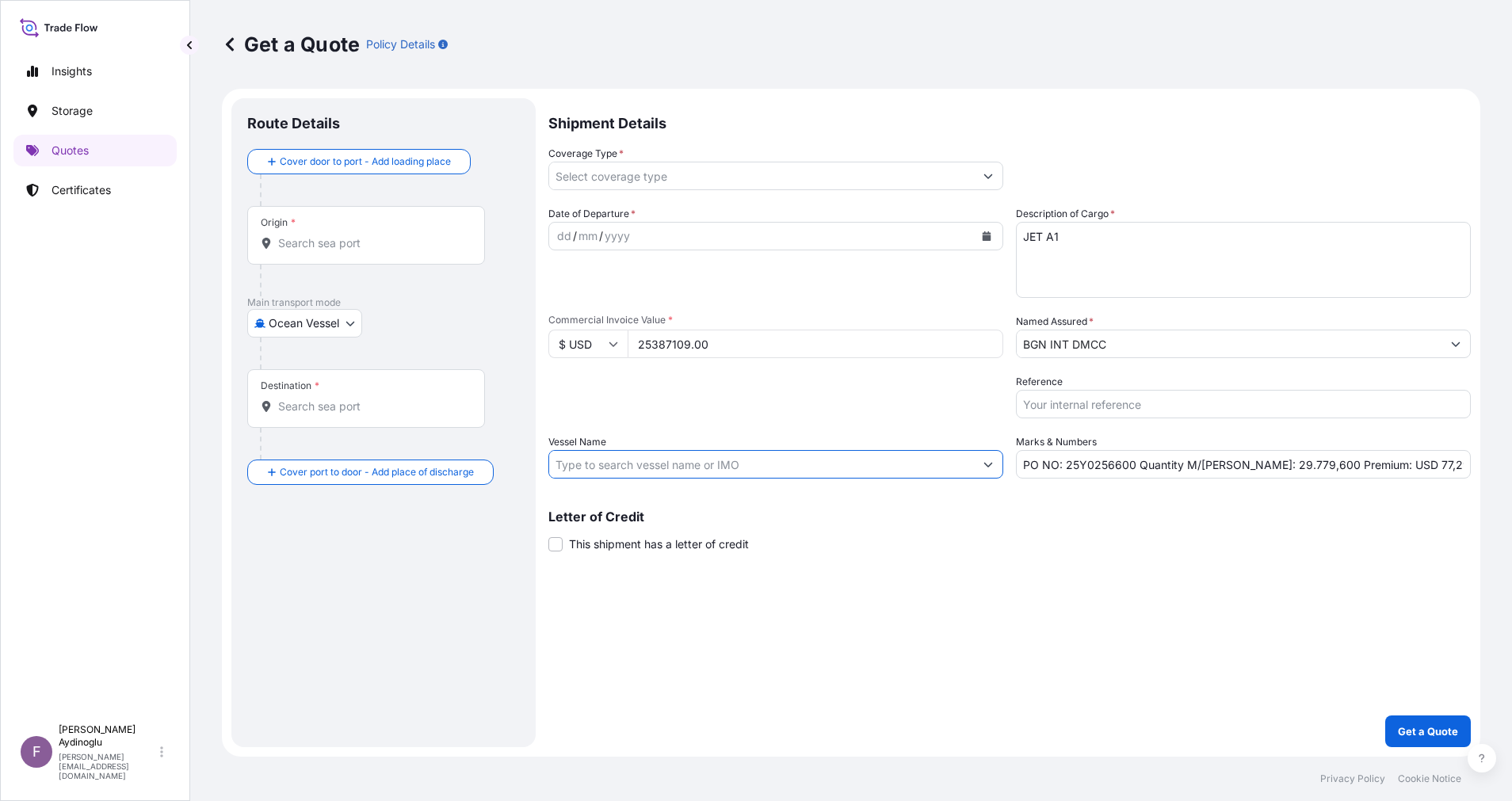
paste input "AL RUWAIS"
paste input "9337951"
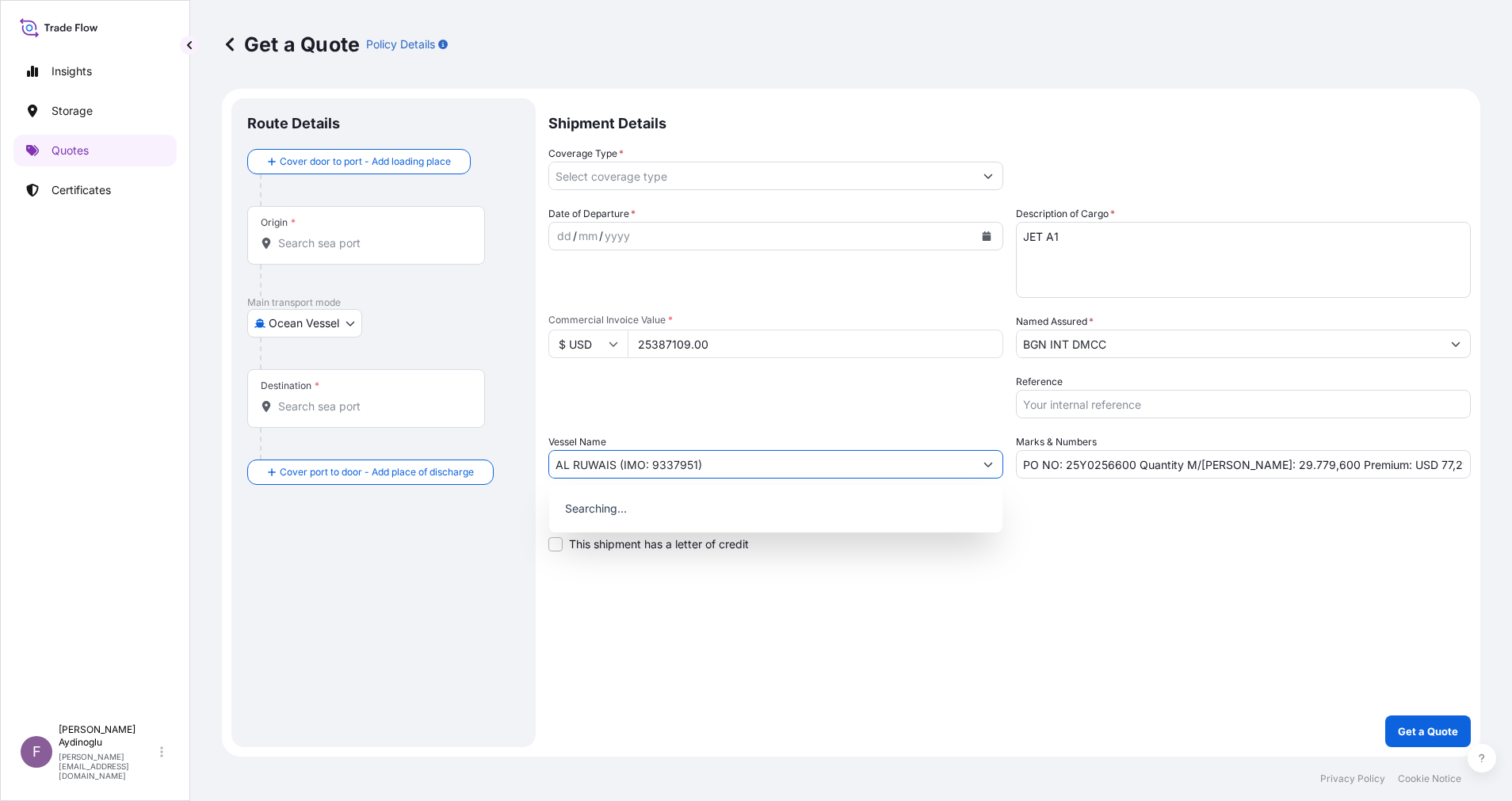
type input "AL RUWAIS (IMO: 9337951)"
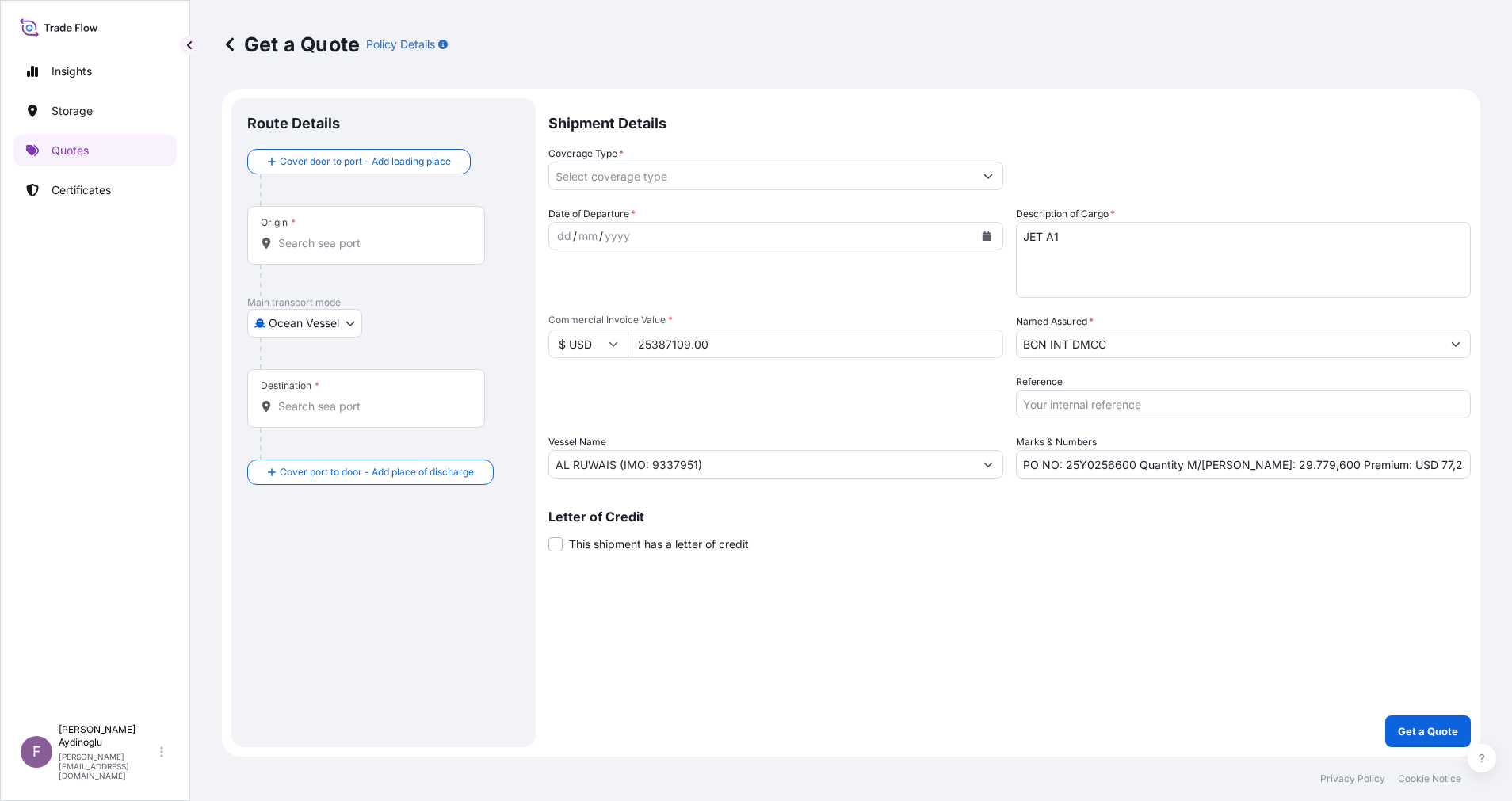
click at [405, 253] on div "Origin *" at bounding box center [366, 236] width 237 height 59
click at [405, 251] on input "Origin *" at bounding box center [371, 243] width 187 height 16
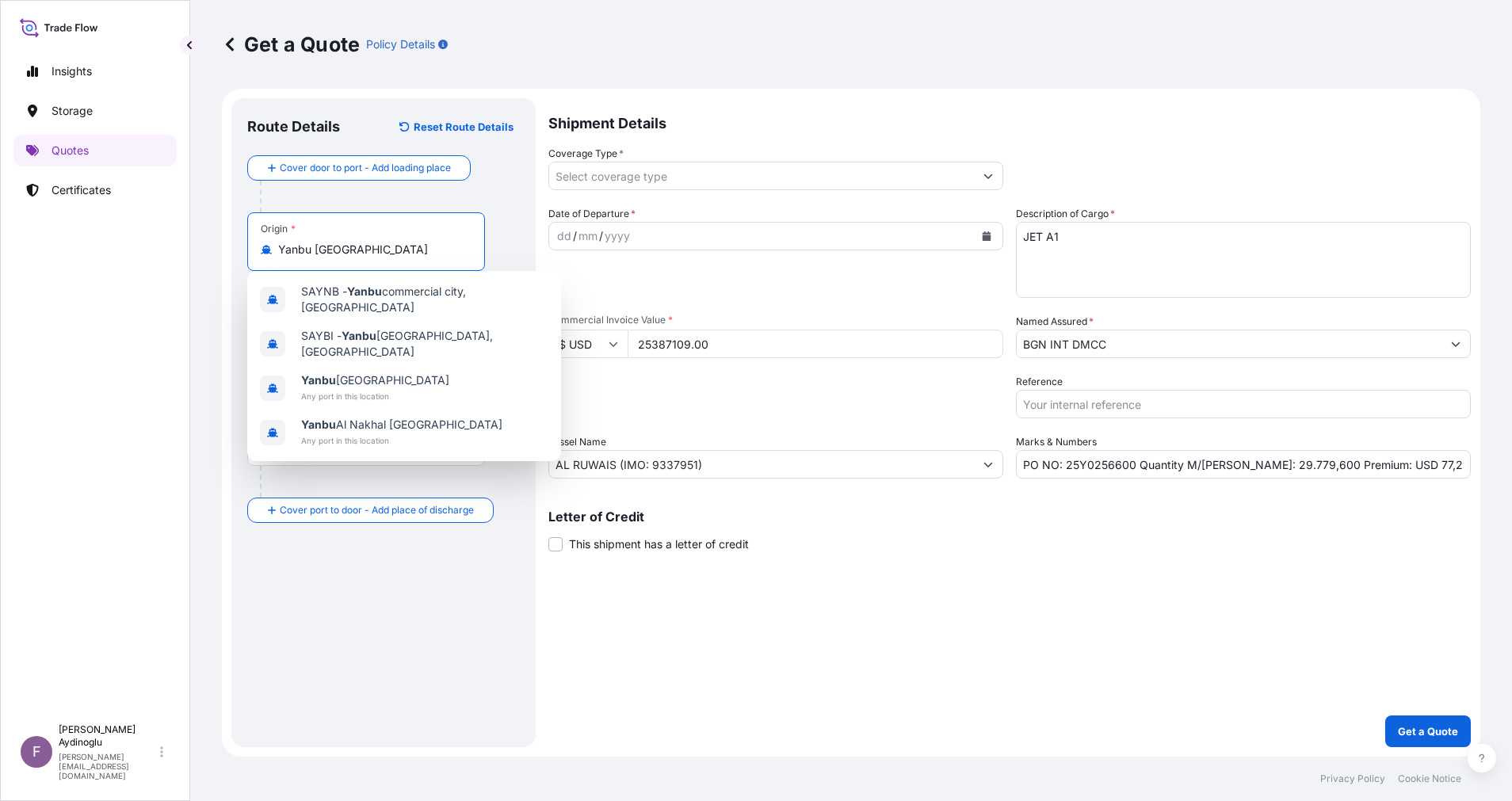
type input "Yanbu Saudi Arabia"
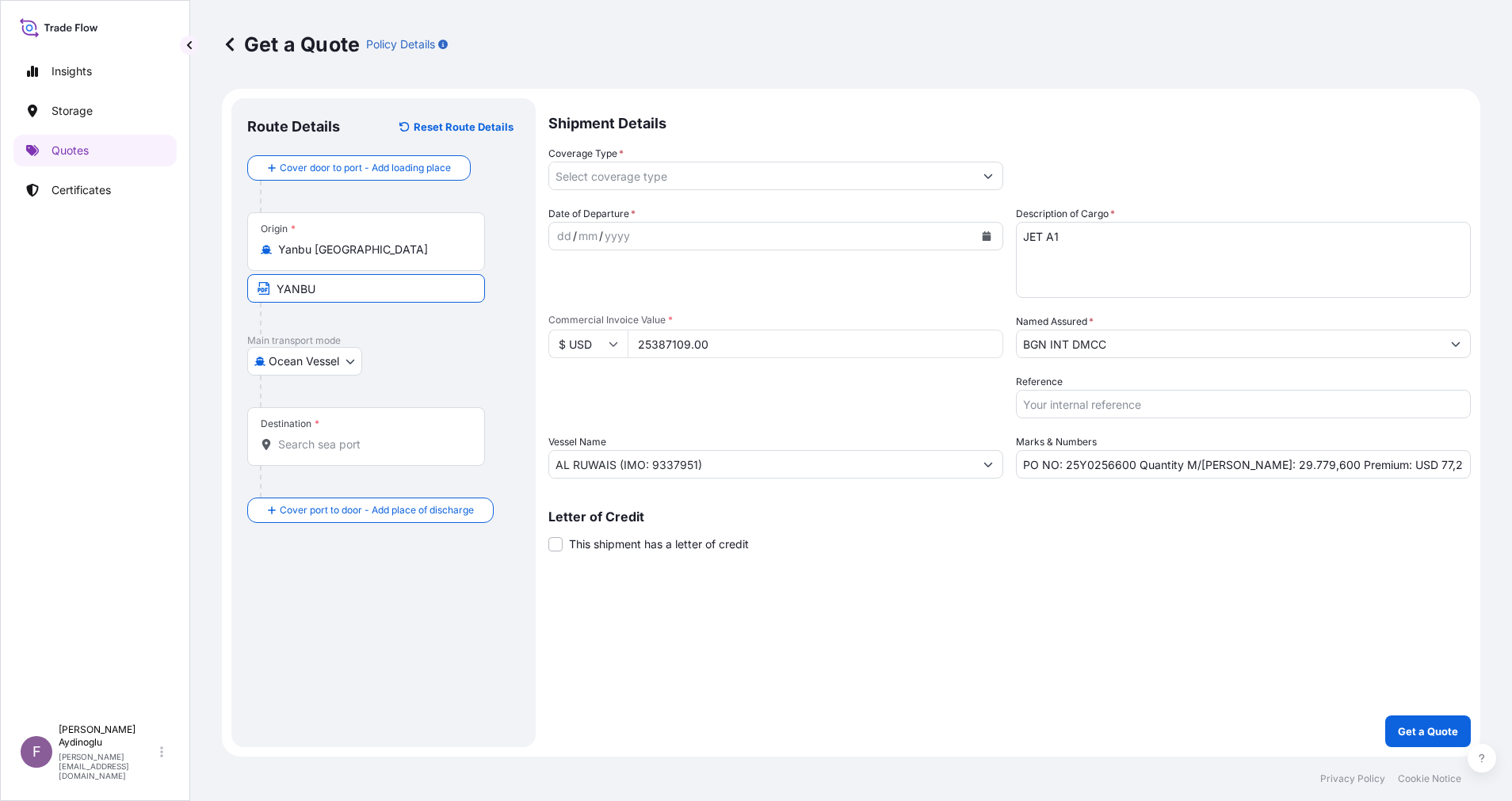
type input "YANBU / SAUDI ARABIA"
click at [356, 439] on input "Destination *" at bounding box center [371, 445] width 187 height 16
type input "Malta"
type input "MALTA FOR ORDERS / MALTA"
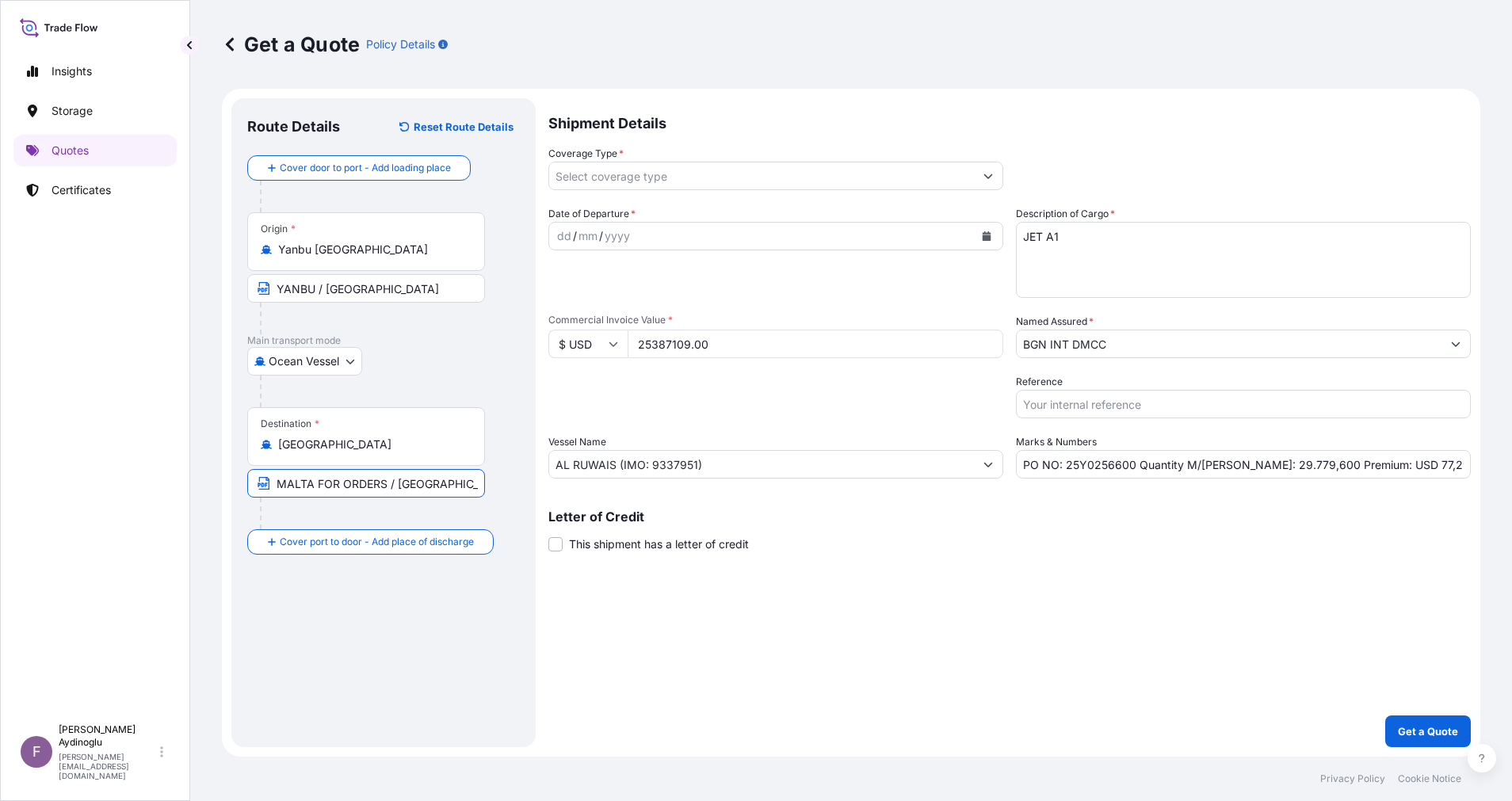
click at [560, 241] on div "dd" at bounding box center [564, 236] width 18 height 19
click at [986, 187] on button "Show suggestions" at bounding box center [988, 176] width 29 height 29
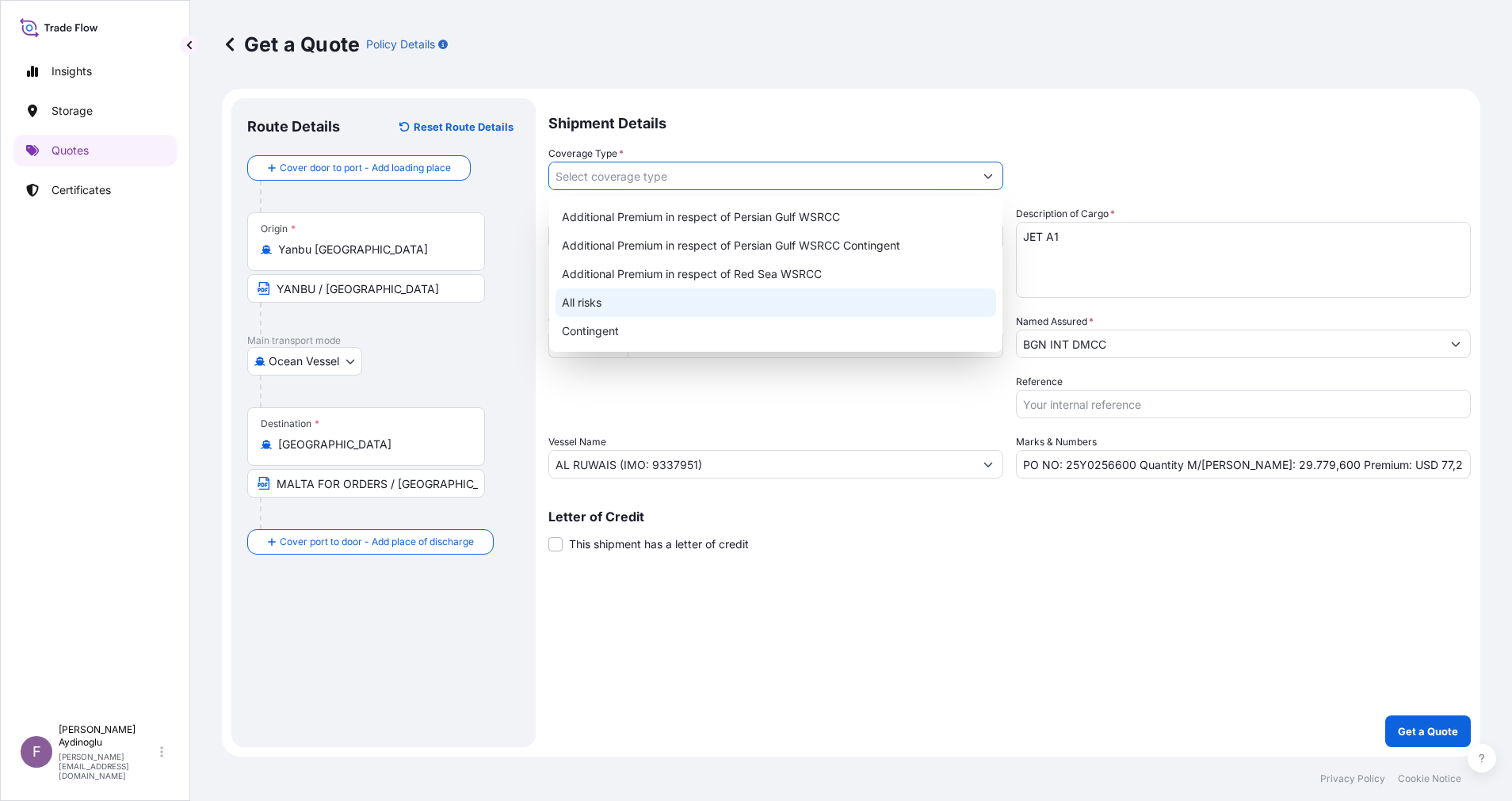
click at [727, 308] on div "All risks" at bounding box center [775, 303] width 441 height 29
type input "All risks"
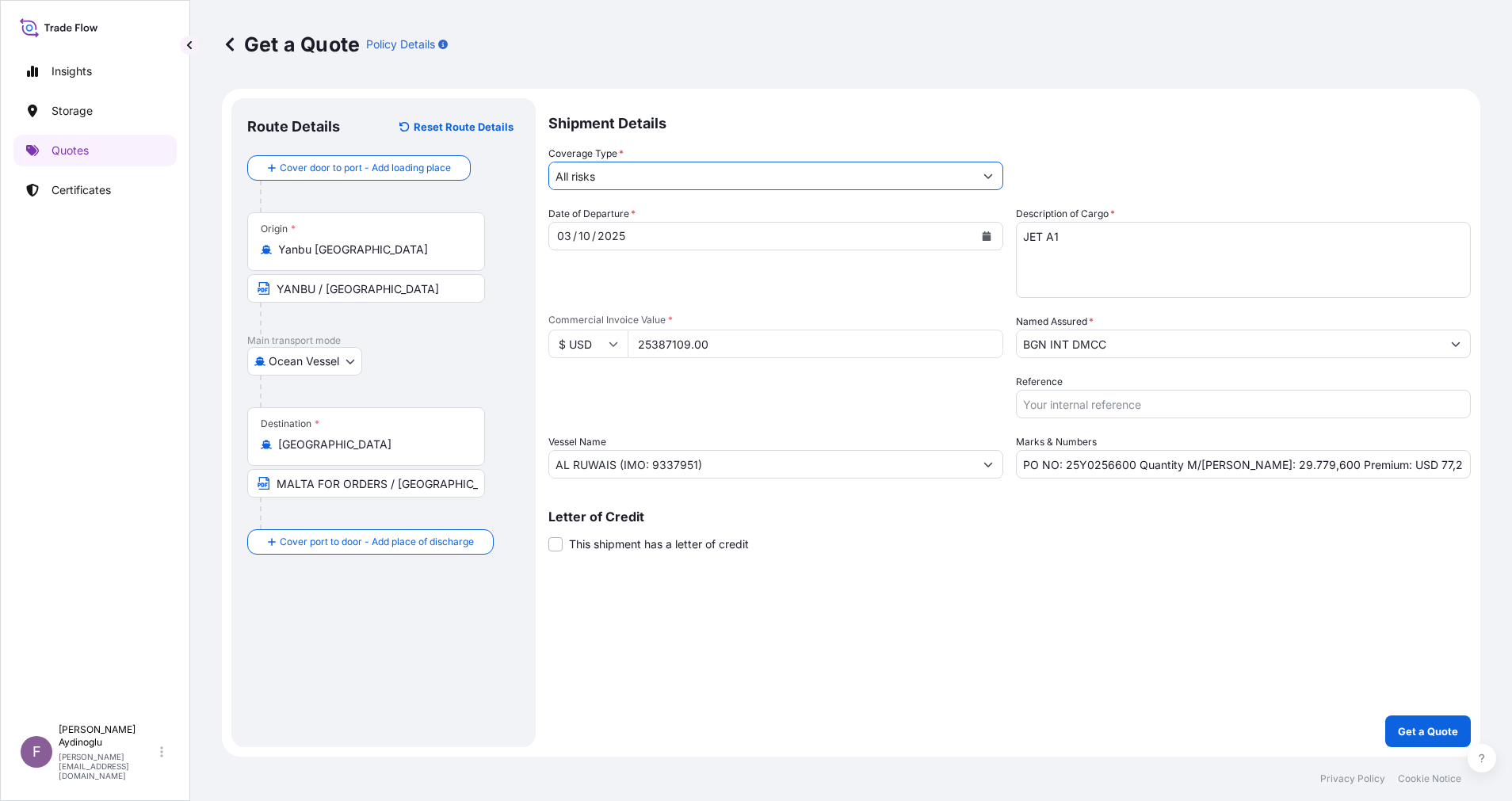
click at [1095, 625] on div "Shipment Details Coverage Type * All risks Date of Departure * 03 / 10 / 2025 C…" at bounding box center [1009, 422] width 922 height 650
click at [1372, 469] on input "PO NO: 25Y0256600 Quantity M/Tonn: 29.779,600 Premium: USD 77,29" at bounding box center [1243, 465] width 455 height 29
type input "PO NO: 25Y0256600 Quantity M/Tonn: 29.779,600 Premium: USD 2.792,58"
click at [1178, 564] on div "Shipment Details Coverage Type * All risks Date of Departure * 03 / 10 / 2025 C…" at bounding box center [1009, 422] width 922 height 650
click at [1438, 735] on p "Get a Quote" at bounding box center [1428, 732] width 61 height 16
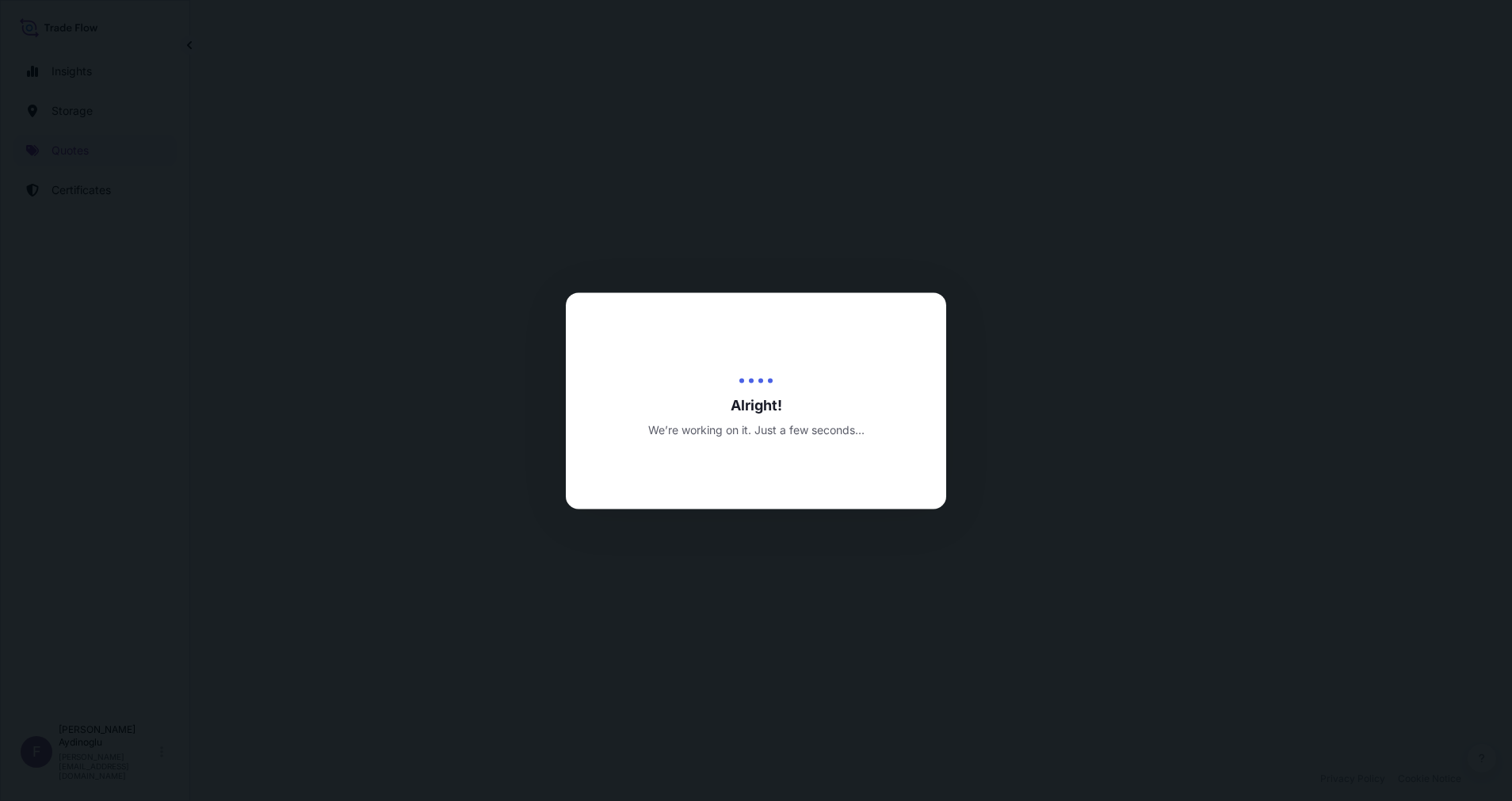
select select "Ocean Vessel"
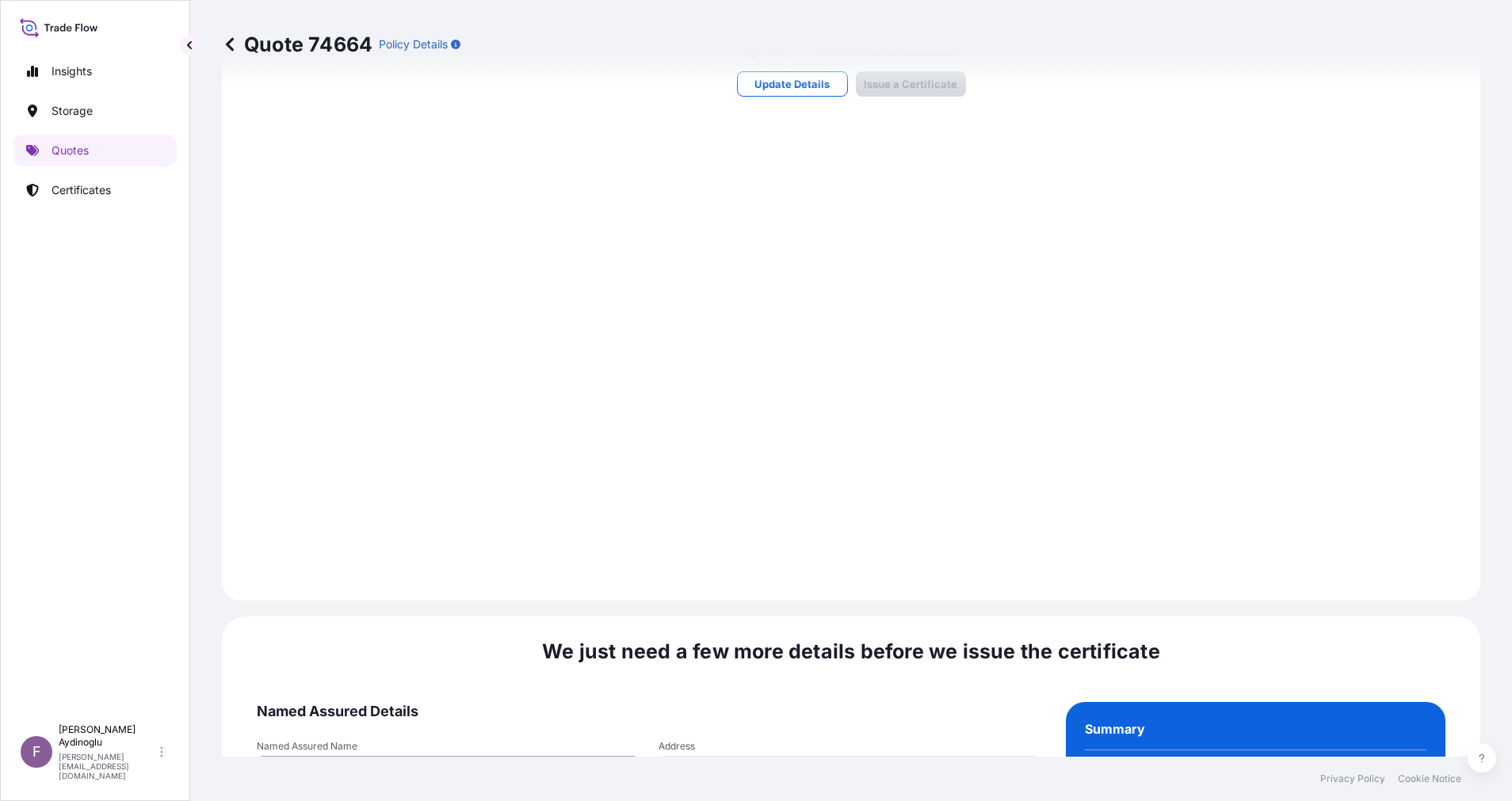
scroll to position [1702, 0]
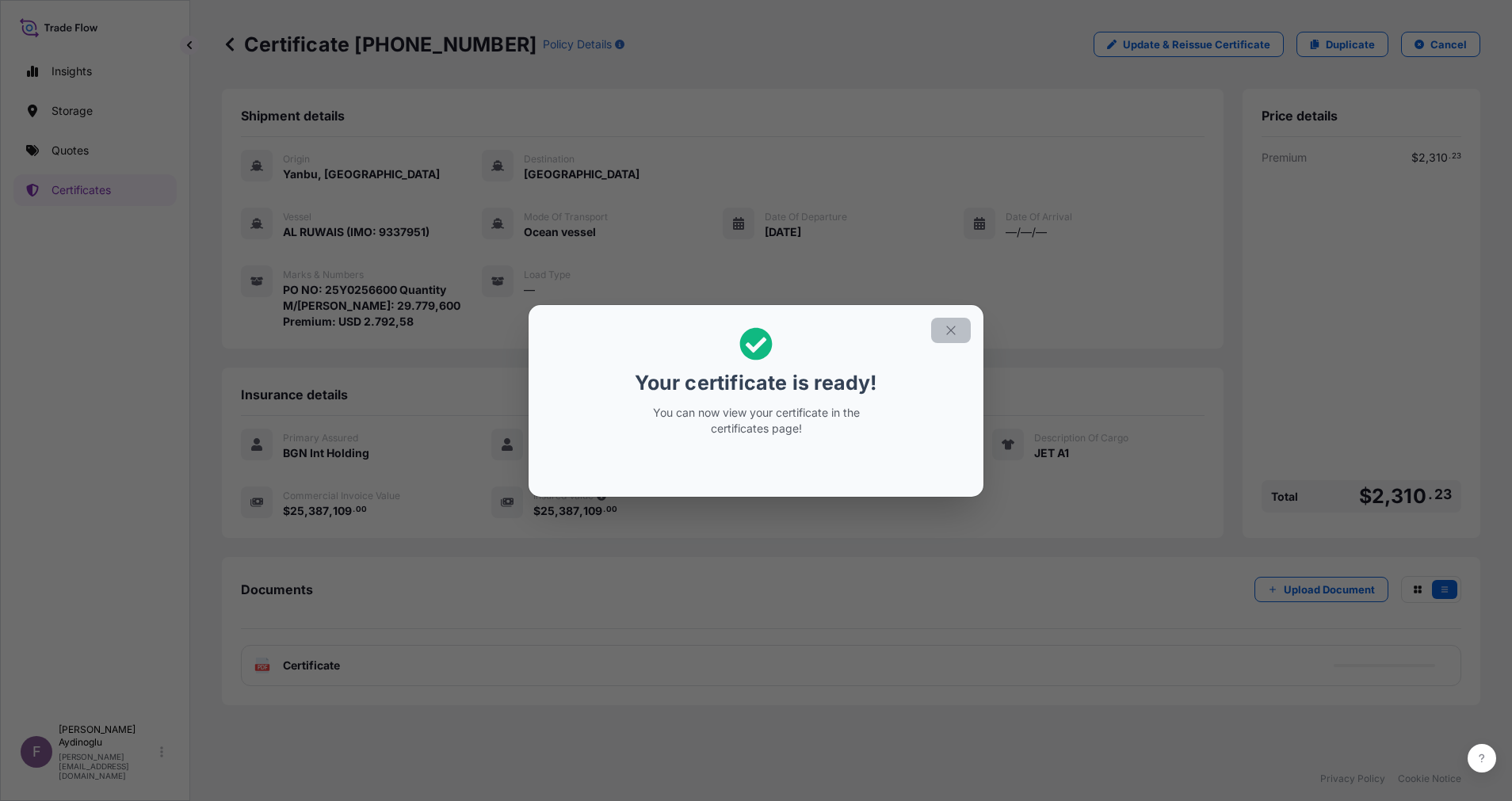
click at [957, 327] on icon "button" at bounding box center [951, 331] width 14 height 14
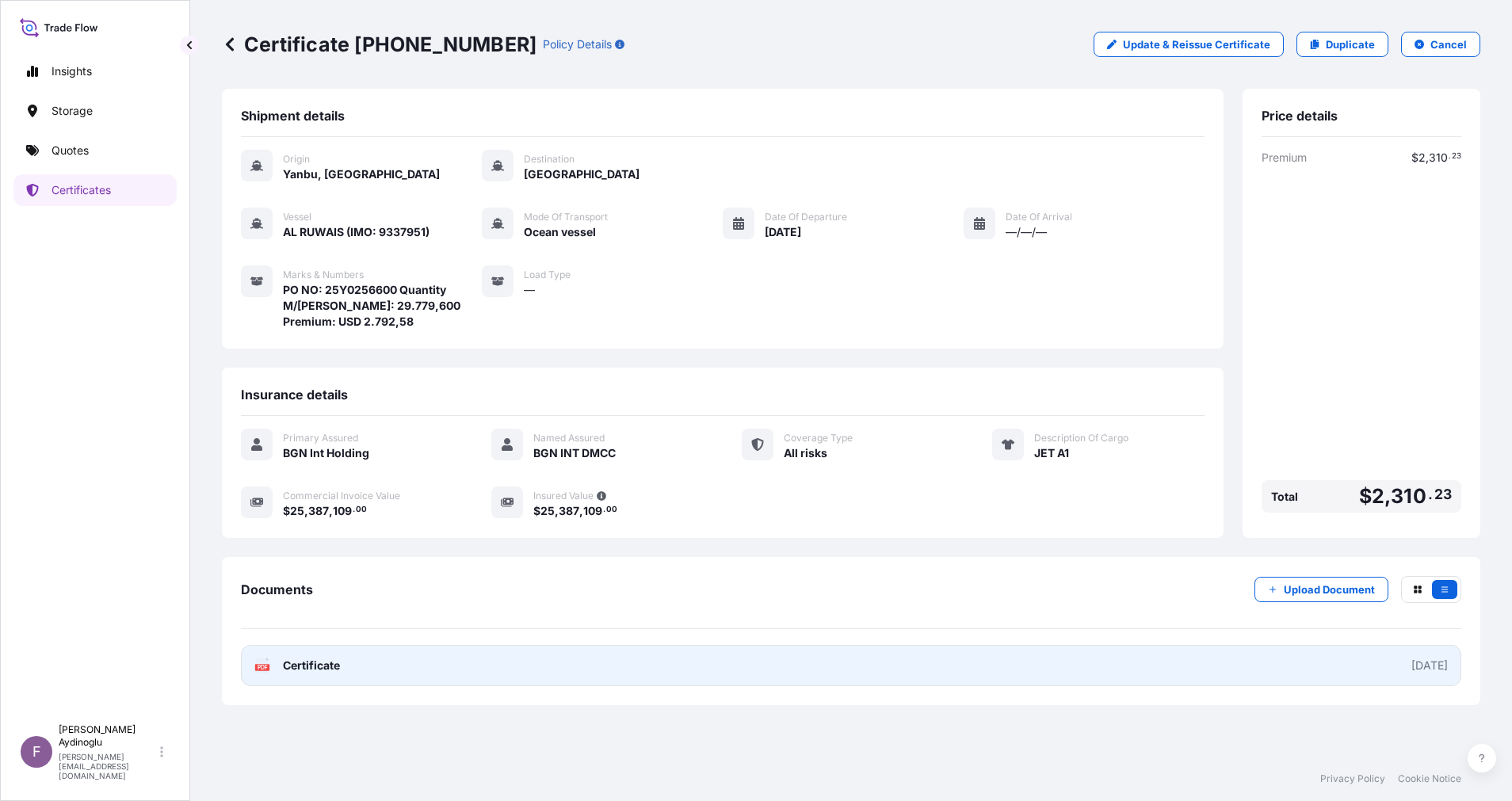
click at [763, 658] on link "PDF Certificate [DATE]" at bounding box center [851, 666] width 1220 height 41
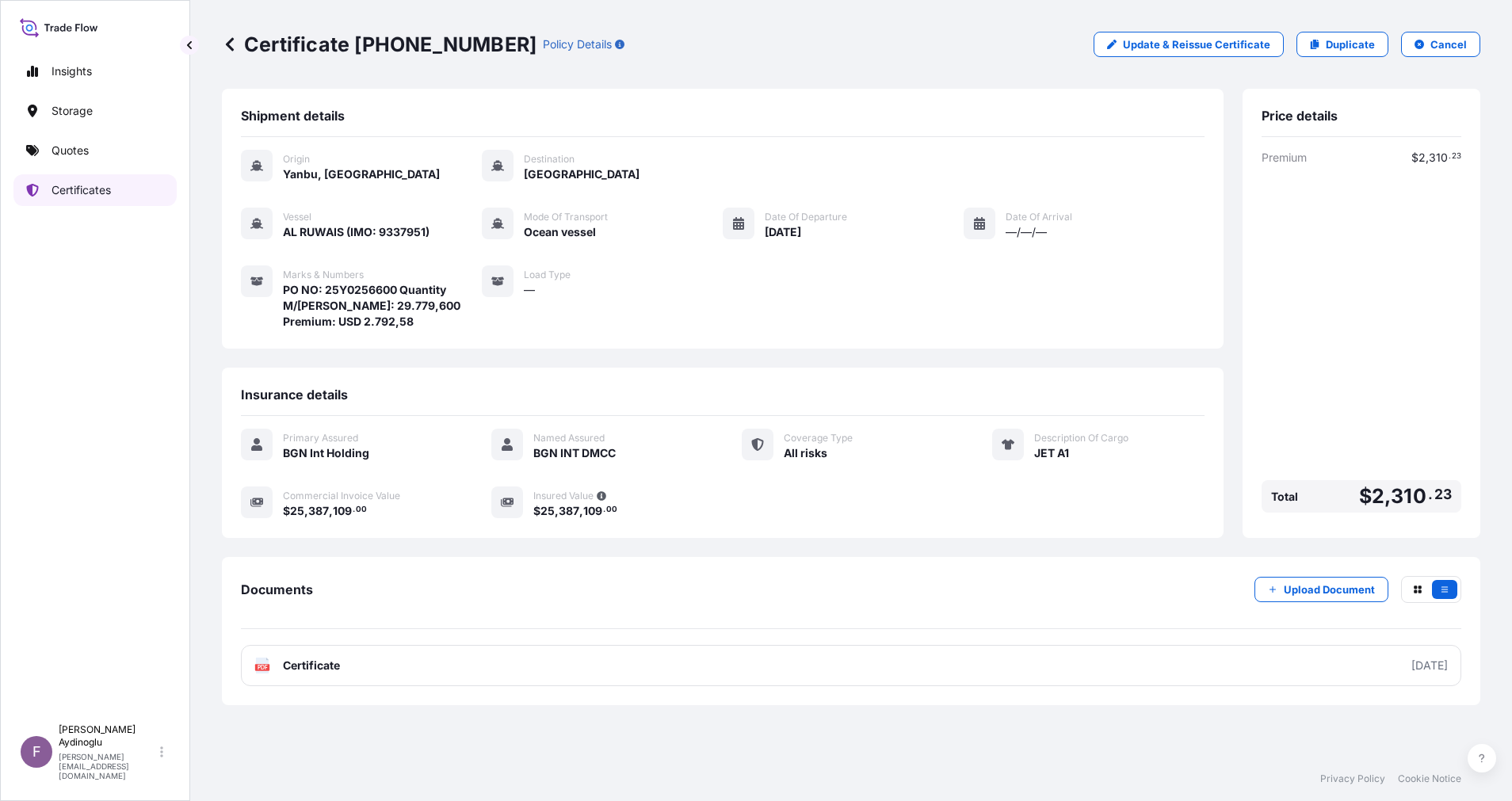
click at [75, 171] on div "Insights Storage Quotes Certificates" at bounding box center [95, 379] width 163 height 675
click at [92, 157] on link "Quotes" at bounding box center [95, 151] width 163 height 32
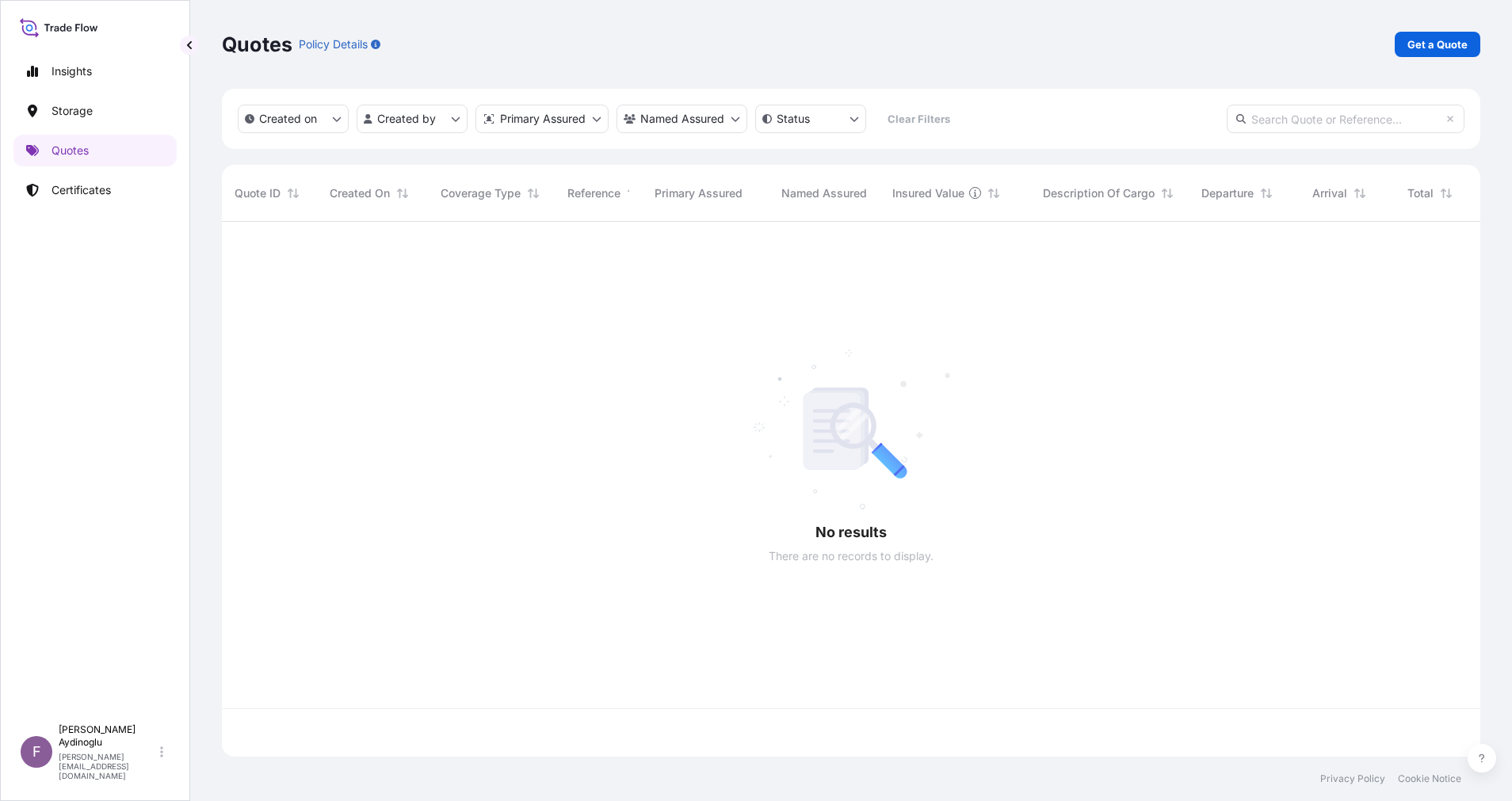
scroll to position [525, 1240]
click at [1410, 52] on p "Get a Quote" at bounding box center [1437, 45] width 61 height 16
select select "Ocean Vessel"
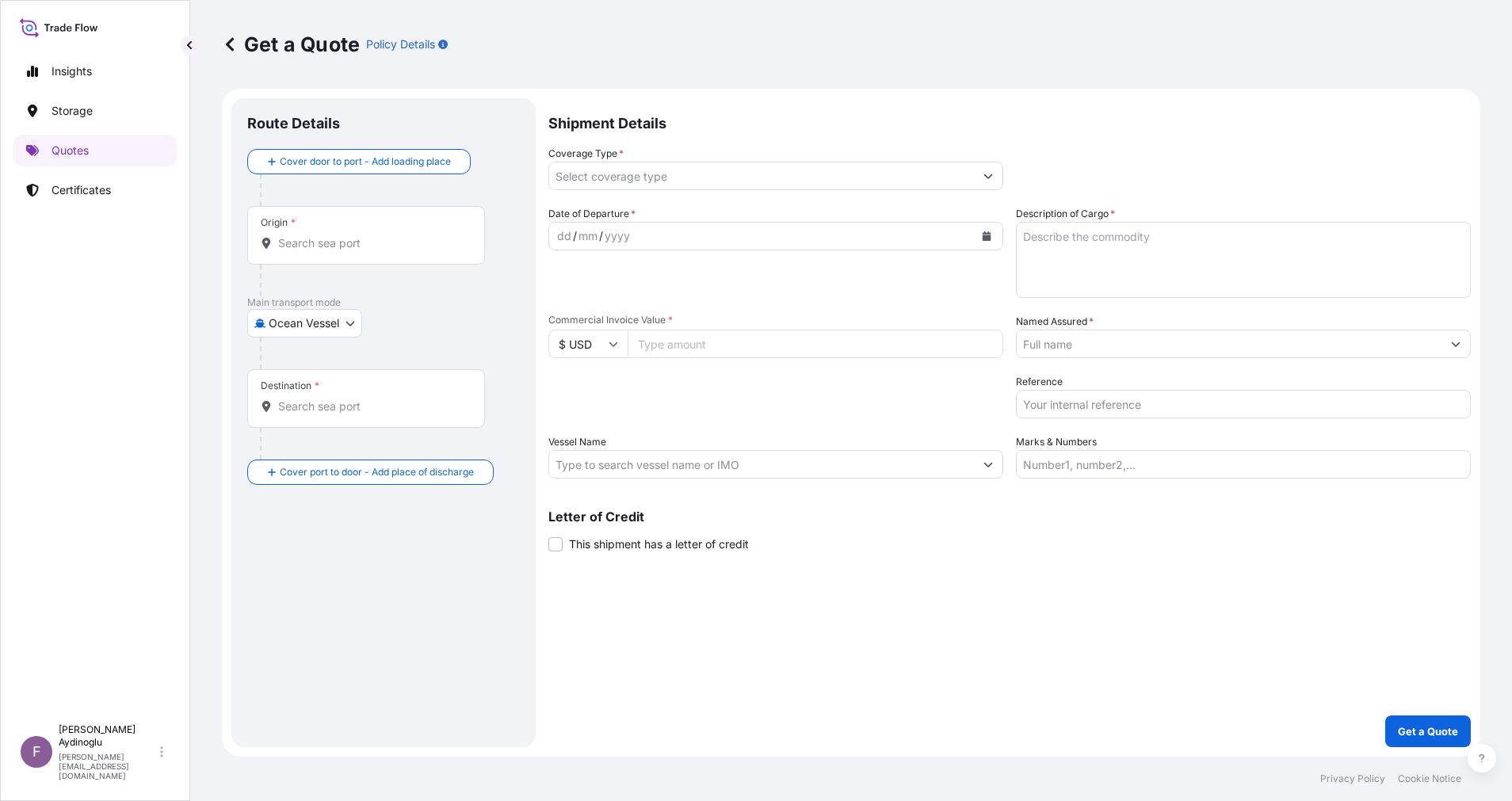
click at [1182, 469] on input "Marks & Numbers" at bounding box center [1243, 465] width 455 height 29
paste input "PO NO: 25Y0243100 Quantity M/Tonn: 596,953 Premium: USD 77,29"
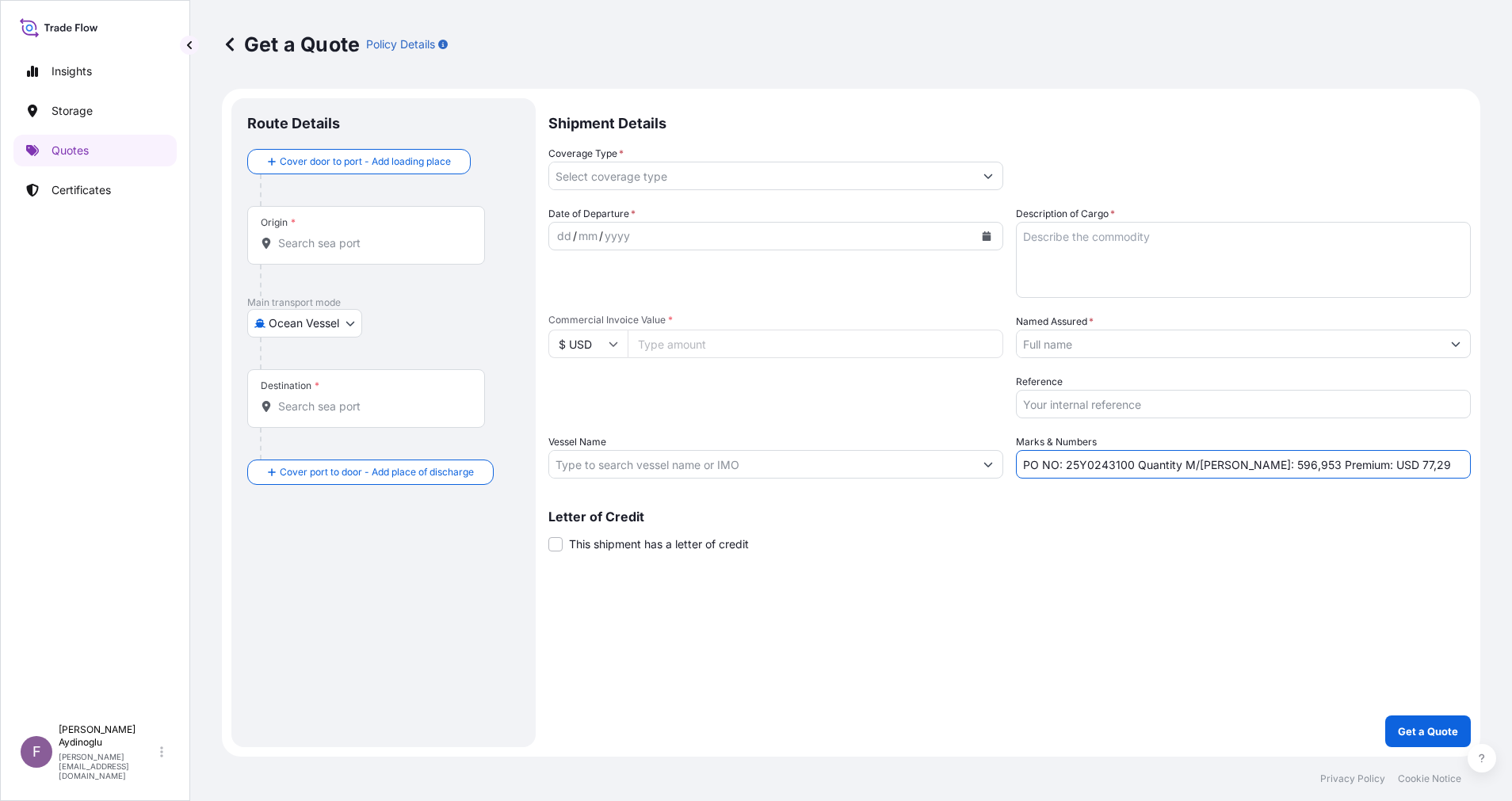
drag, startPoint x: 1065, startPoint y: 468, endPoint x: 1129, endPoint y: 468, distance: 64.0
click at [1129, 468] on input "PO NO: 25Y0243100 Quantity M/Tonn: 596,953 Premium: USD 77,29" at bounding box center [1243, 465] width 455 height 29
paste input "52000"
type input "PO NO: 25Y0252000 Quantity M/Tonn: 596,953 Premium: USD 77,29"
click at [707, 351] on input "Commercial Invoice Value *" at bounding box center [815, 344] width 375 height 29
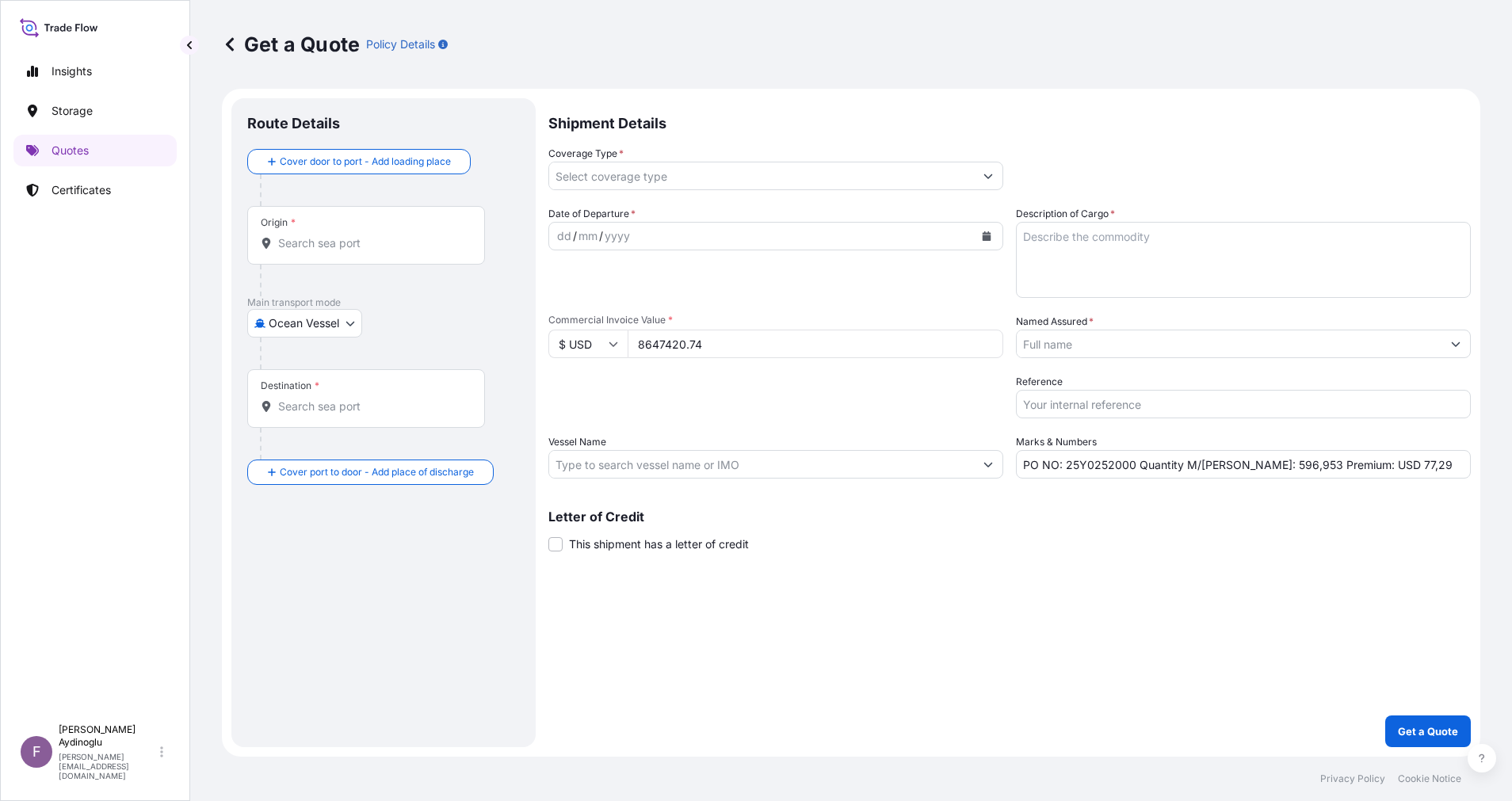
type input "8647420.74"
click at [1161, 255] on textarea "Description of Cargo *" at bounding box center [1243, 259] width 455 height 76
paste textarea "JET A1"
type textarea "JET A1"
click at [1118, 677] on div "Shipment Details Coverage Type * Date of Departure * dd / mm / yyyy Cargo Categ…" at bounding box center [1009, 422] width 922 height 650
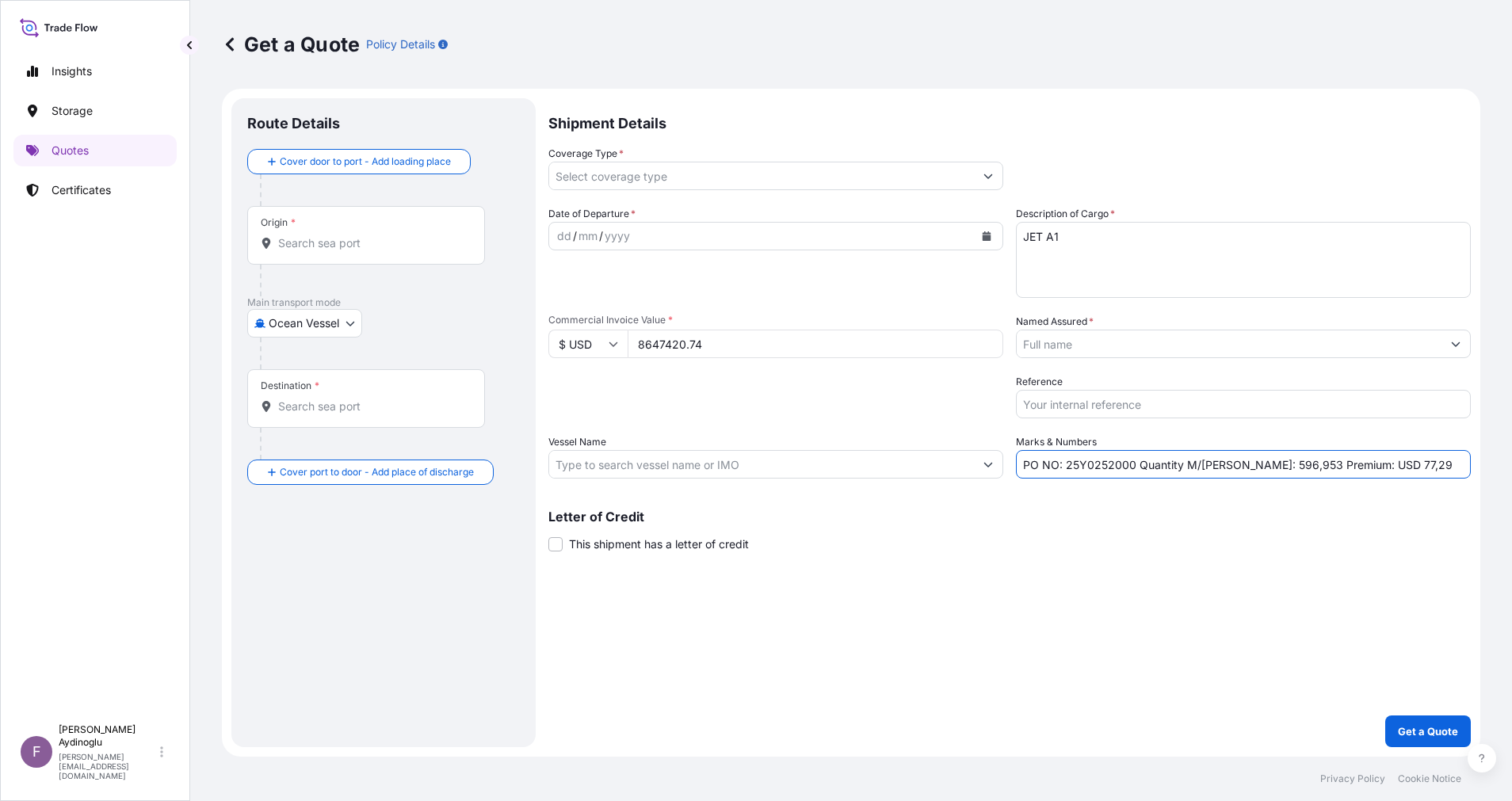
drag, startPoint x: 1229, startPoint y: 467, endPoint x: 1248, endPoint y: 465, distance: 19.1
click at [1248, 465] on input "PO NO: 25Y0252000 Quantity M/Tonn: 596,953 Premium: USD 77,29" at bounding box center [1243, 465] width 455 height 29
type input "PO NO: 25Y0252000 Quantity M/Tonn: 9.951,002 Premium: USD 77,29"
click at [625, 463] on input "Vessel Name" at bounding box center [761, 465] width 425 height 29
paste input "ONYX ORCA"
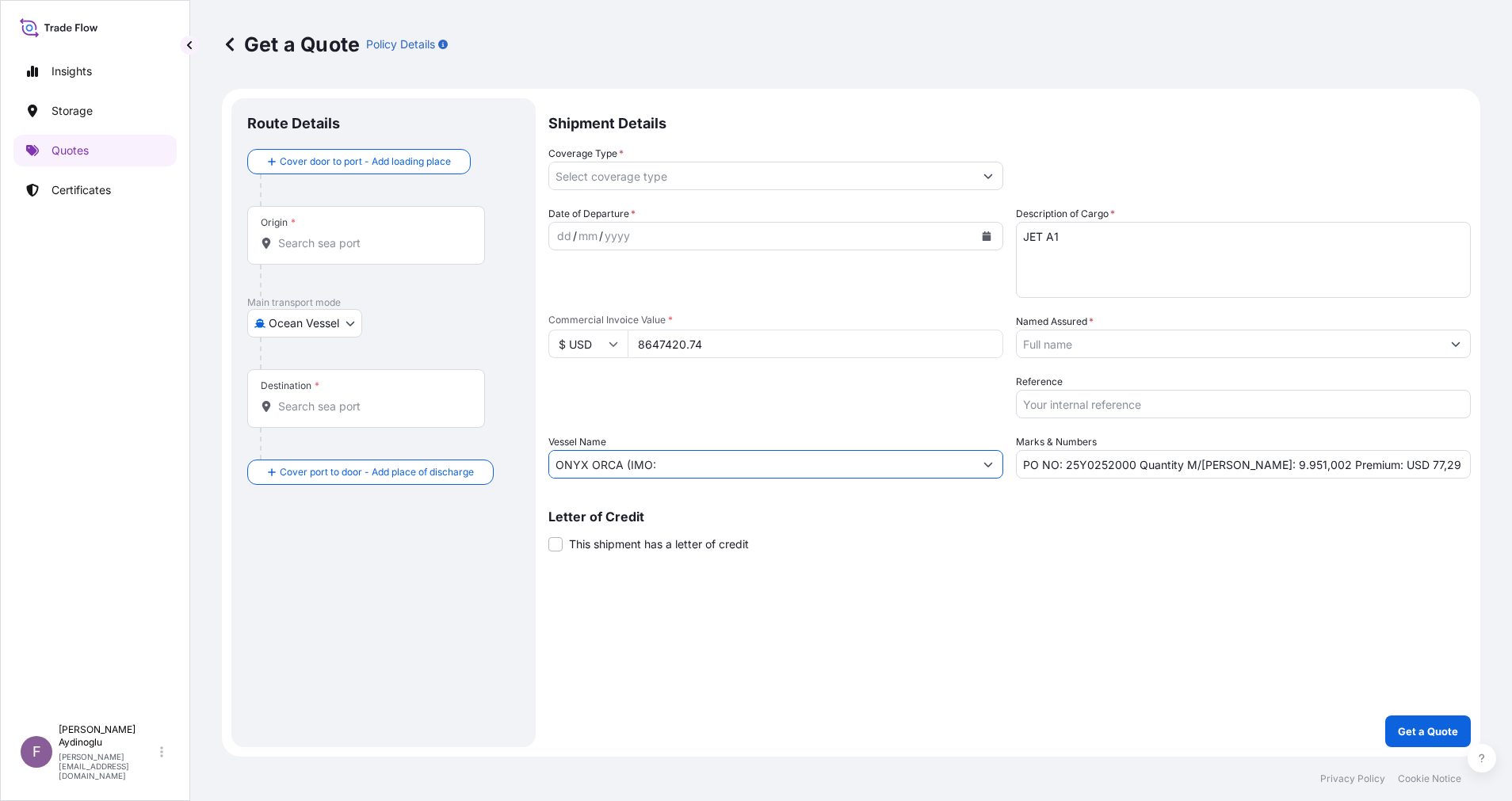
paste input "9665293"
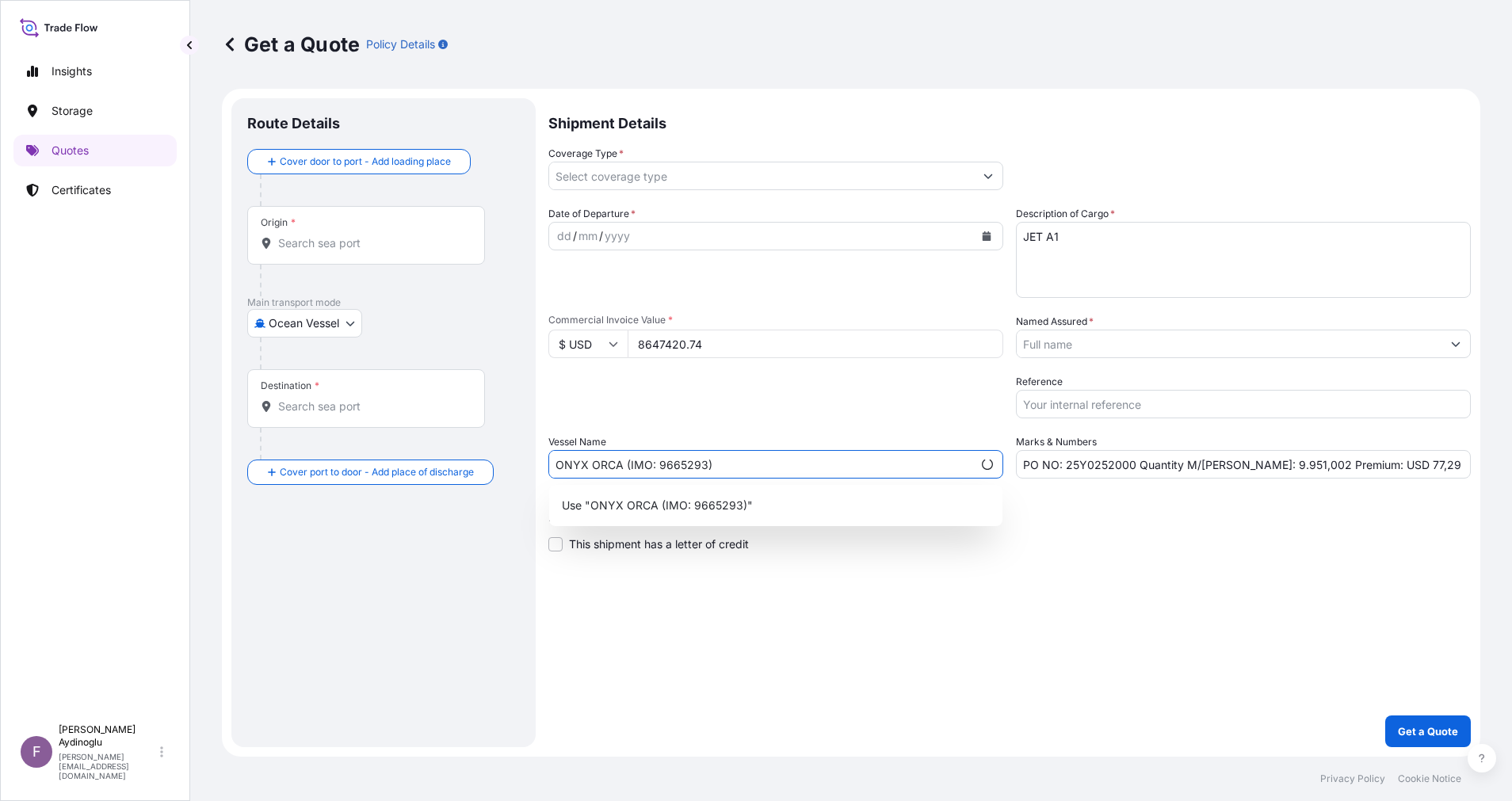
type input "ONYX ORCA (IMO: 9665293)"
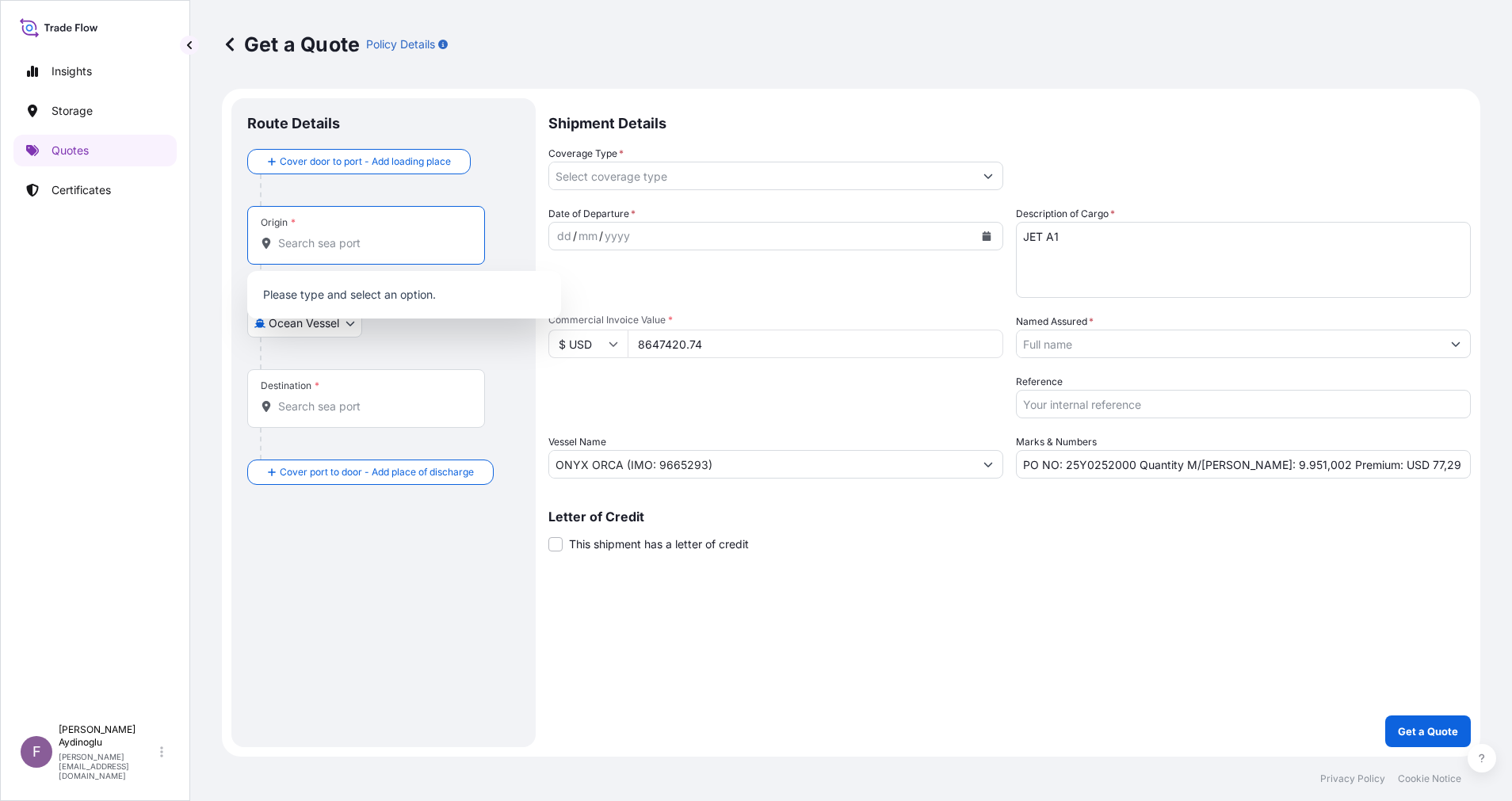
click at [402, 235] on input "Origin *" at bounding box center [371, 243] width 187 height 16
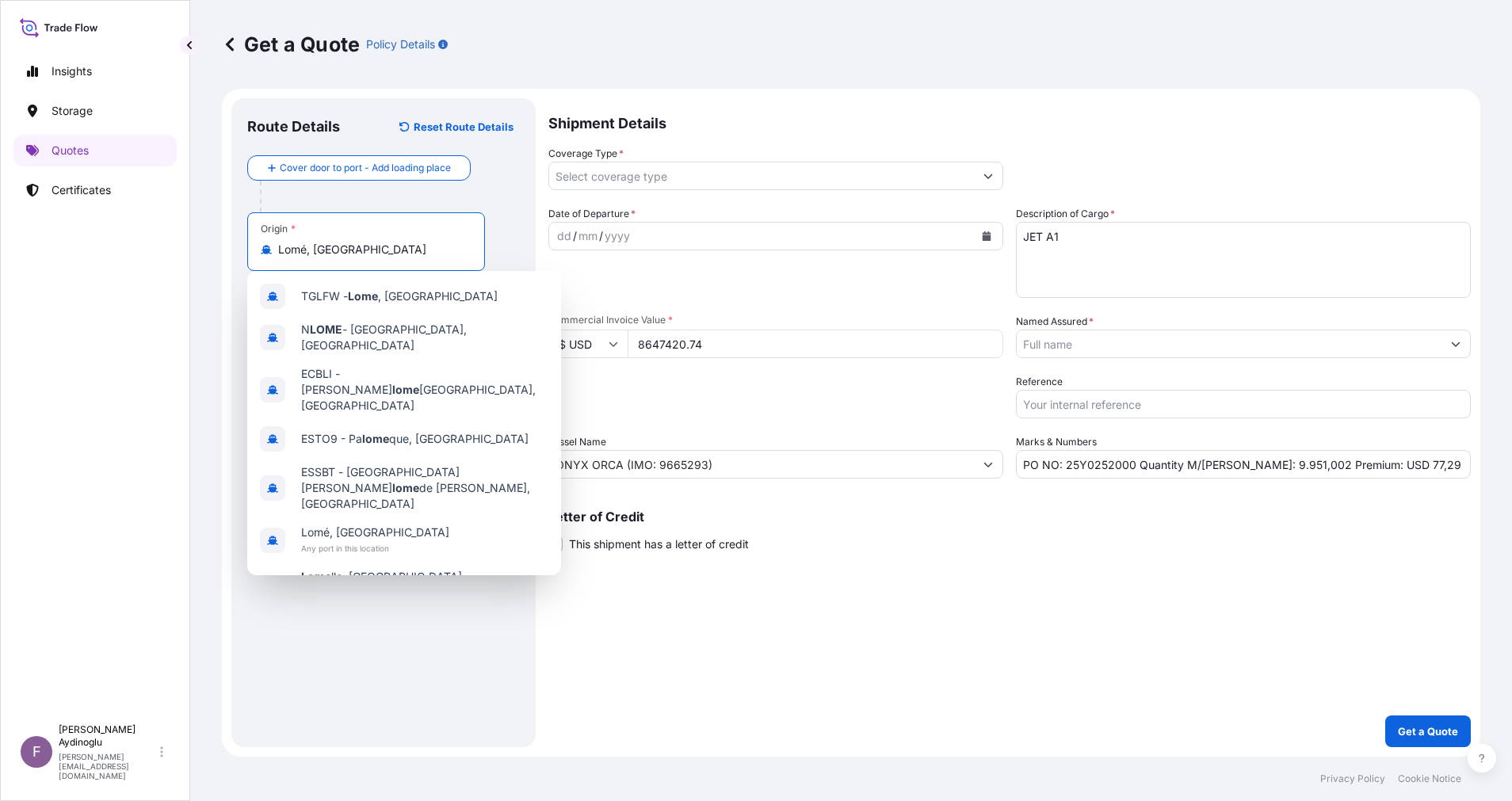
type input "Lomé, Togo"
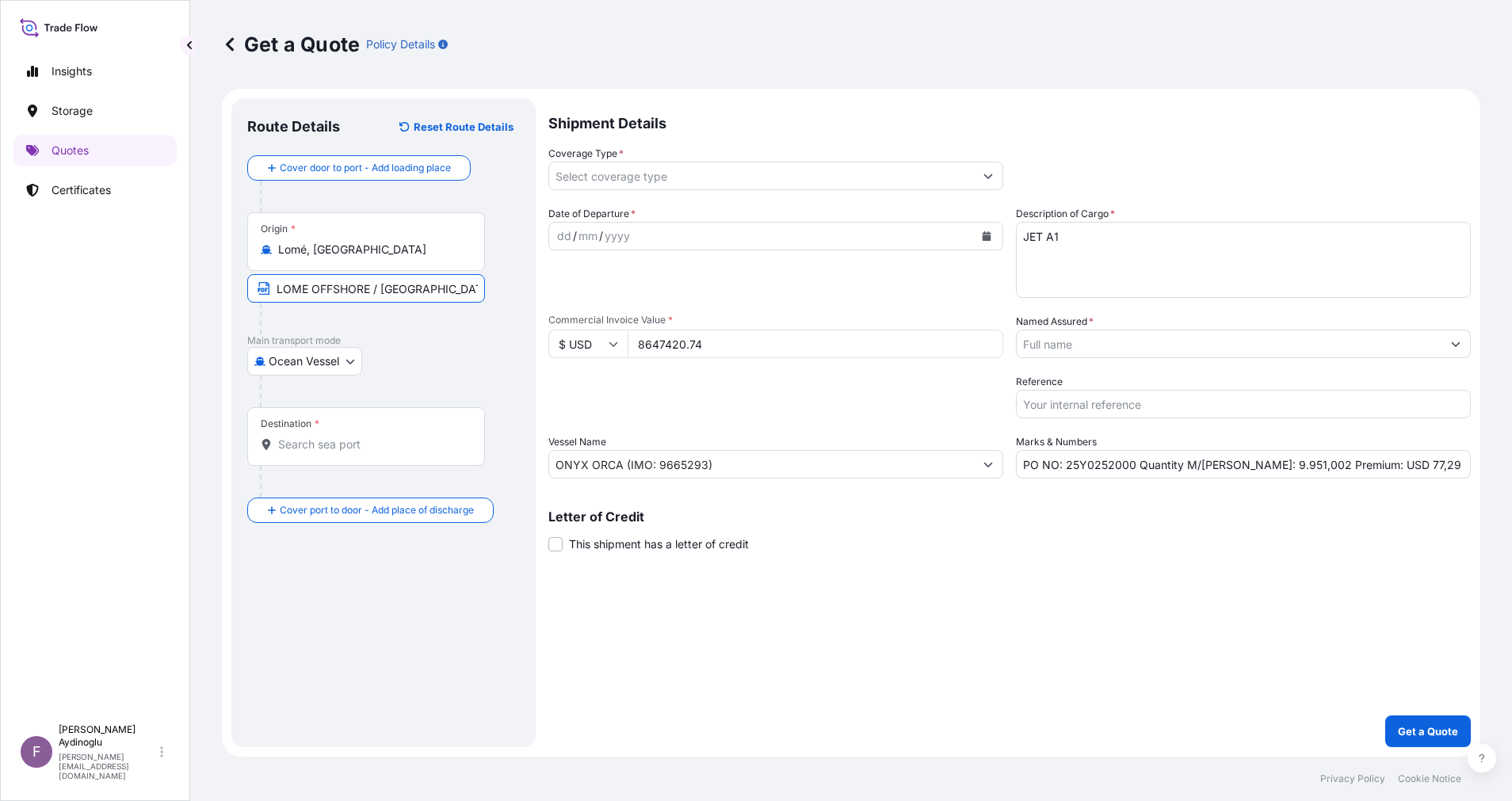
type input "LOME OFFSHORE / TOGO"
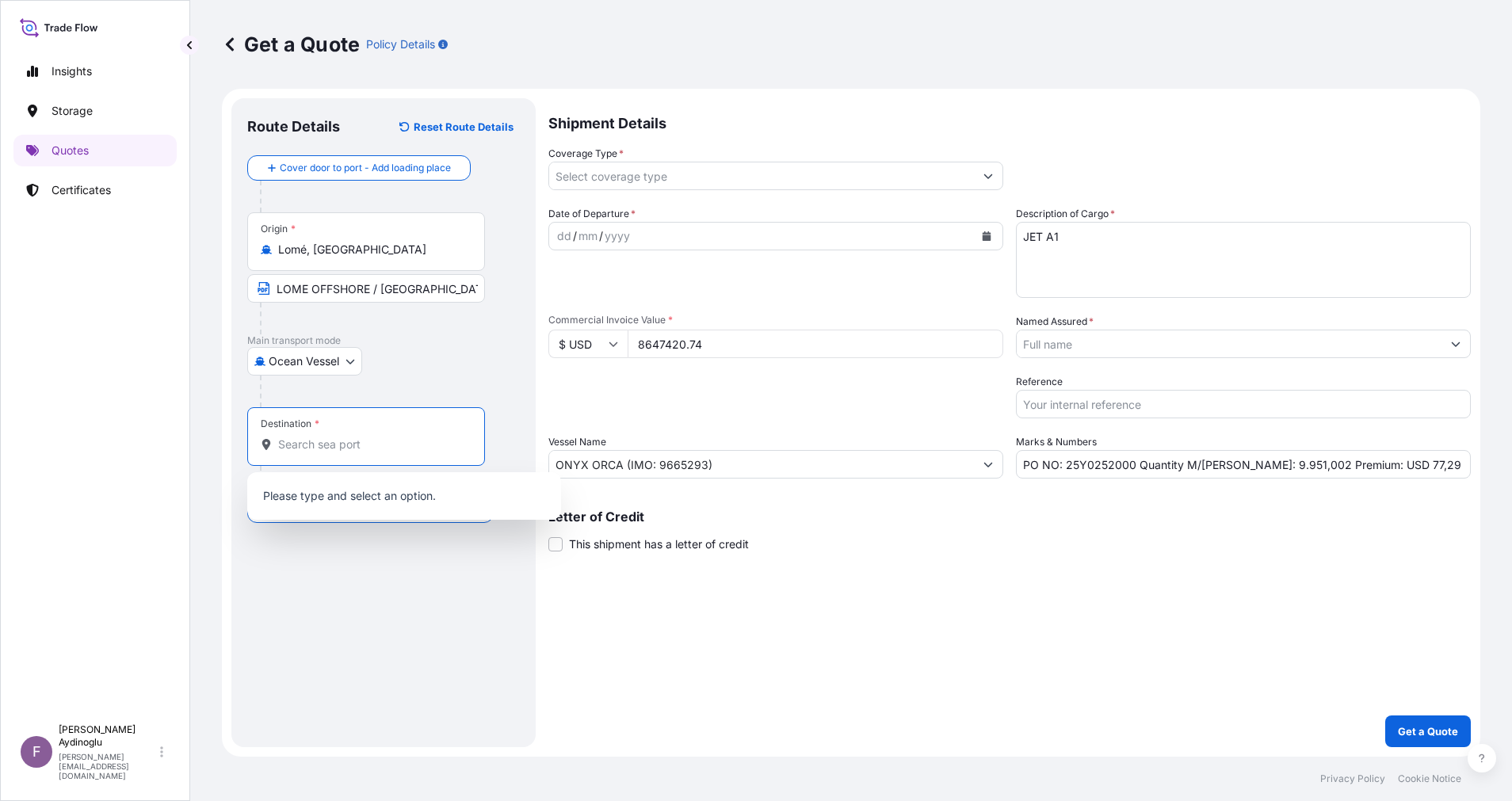
click at [399, 450] on input "Destination *" at bounding box center [371, 445] width 187 height 16
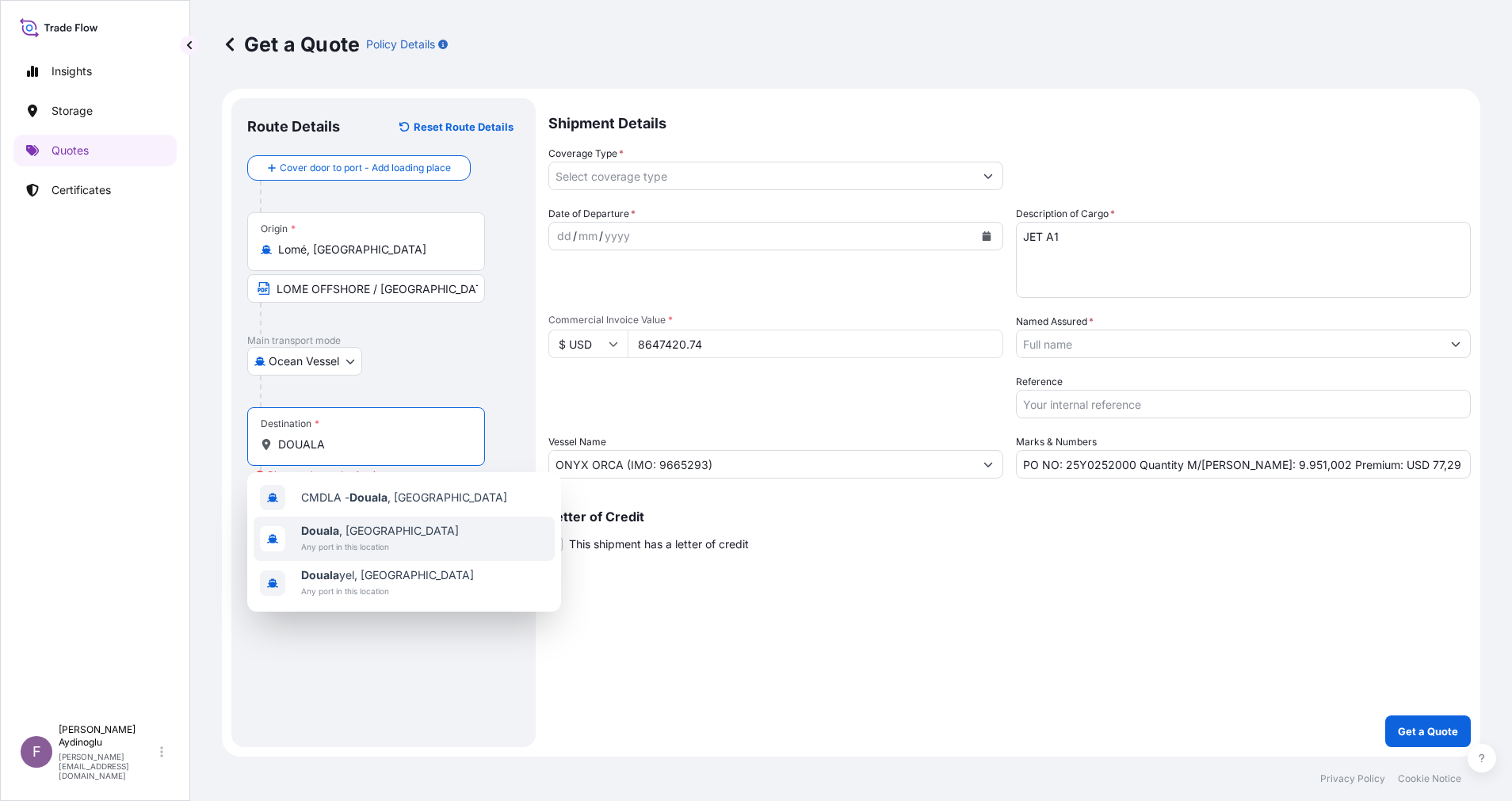
click at [425, 528] on div "Douala , Cameroon Any port in this location" at bounding box center [404, 539] width 301 height 45
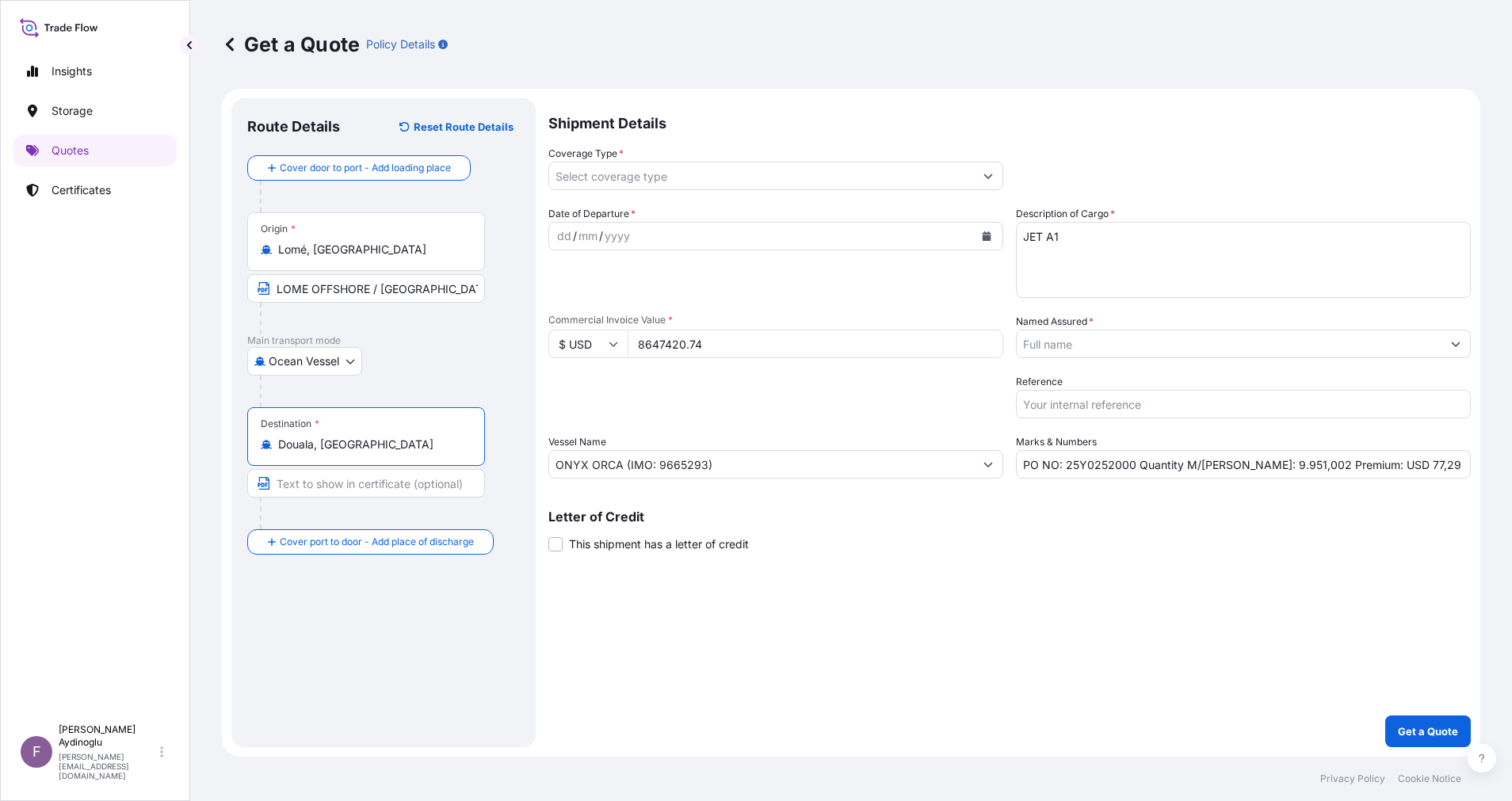
type input "Douala, [GEOGRAPHIC_DATA]"
click at [392, 495] on input "Text to appear on certificate" at bounding box center [366, 484] width 237 height 29
type input "[GEOGRAPHIC_DATA] / [GEOGRAPHIC_DATA]"
click at [566, 241] on div "dd" at bounding box center [564, 236] width 18 height 19
drag, startPoint x: 1408, startPoint y: 469, endPoint x: 1364, endPoint y: 468, distance: 44.0
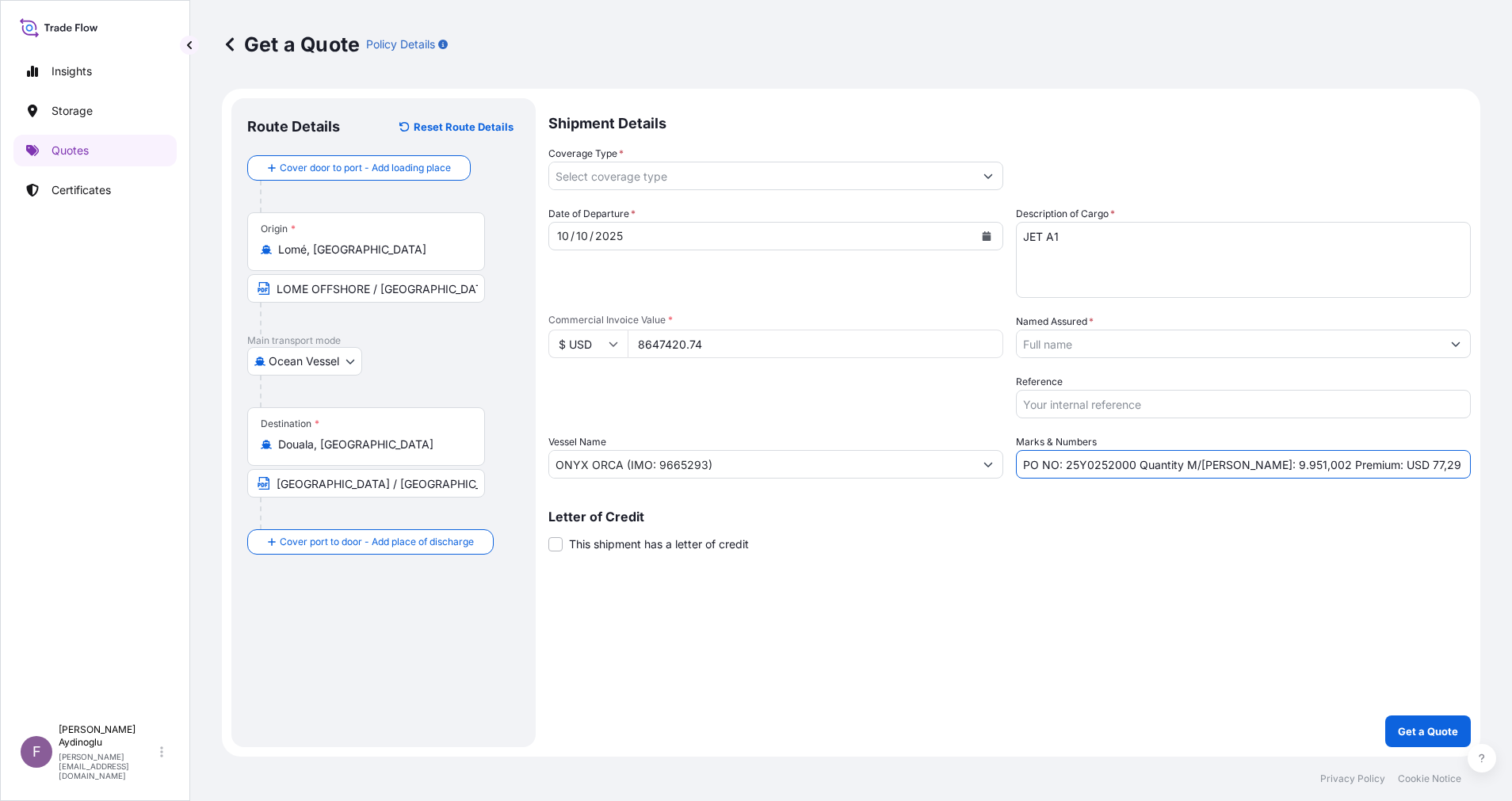
click at [1364, 468] on input "PO NO: 25Y0252000 Quantity M/Tonn: 9.951,002 Premium: USD 77,29" at bounding box center [1243, 465] width 455 height 29
type input "PO NO: 25Y0252000 Quantity M/Tonn: 9.951,002 Premium: USD 951,22"
click at [968, 179] on input "Coverage Type *" at bounding box center [761, 176] width 425 height 29
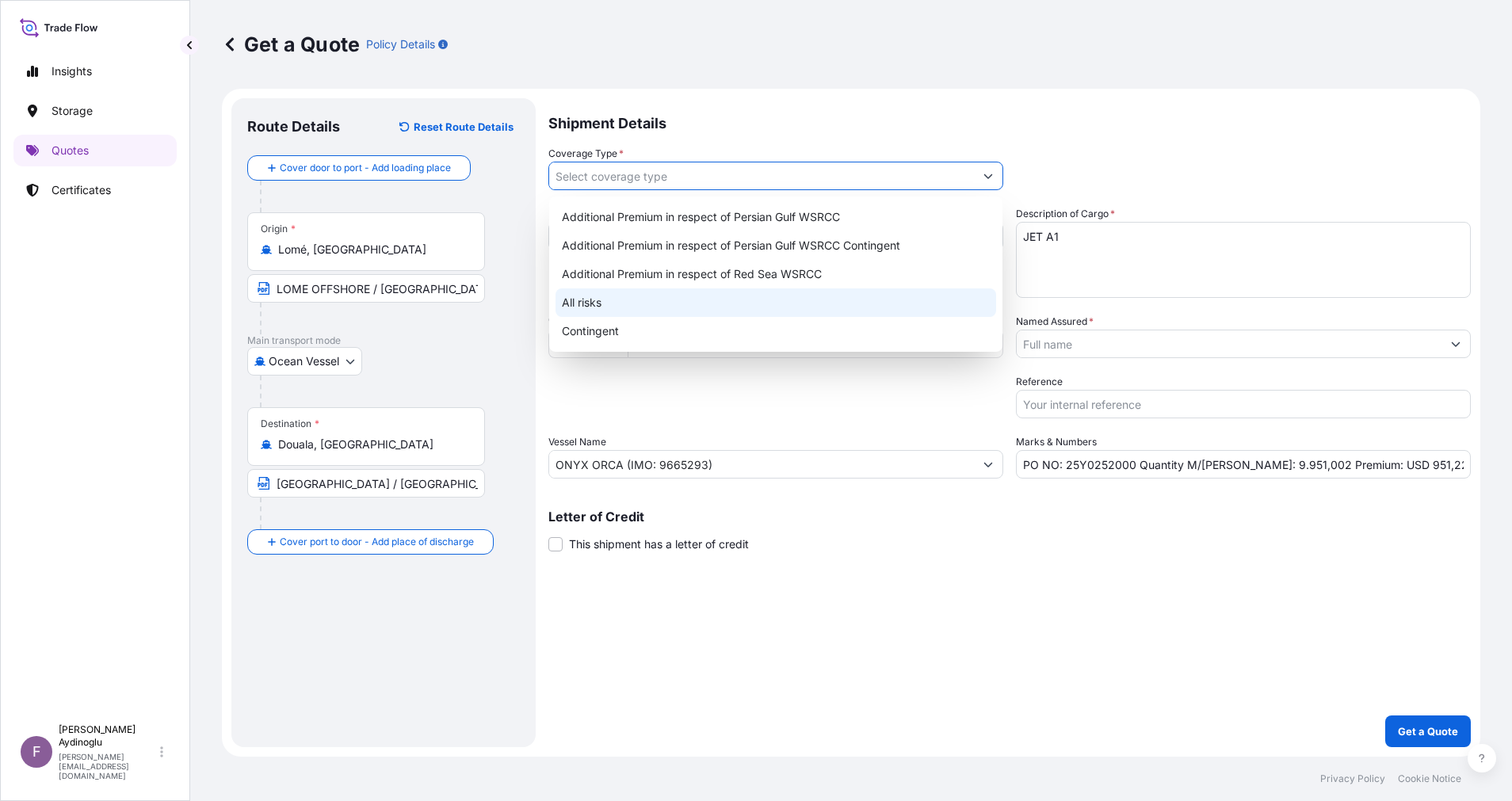
click at [793, 297] on div "All risks" at bounding box center [775, 303] width 441 height 29
type input "All risks"
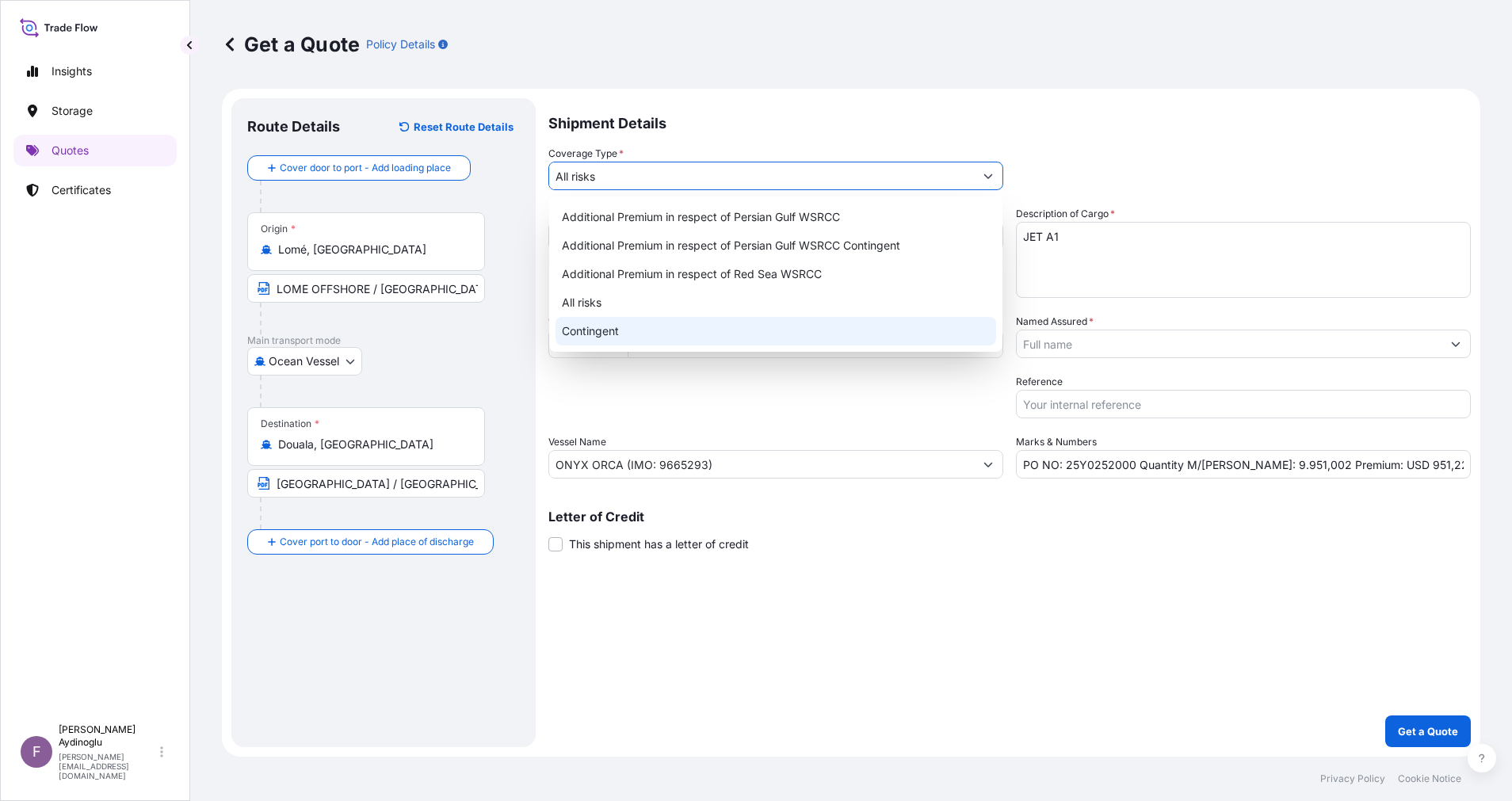
click at [1446, 338] on button "Show suggestions" at bounding box center [1455, 344] width 29 height 29
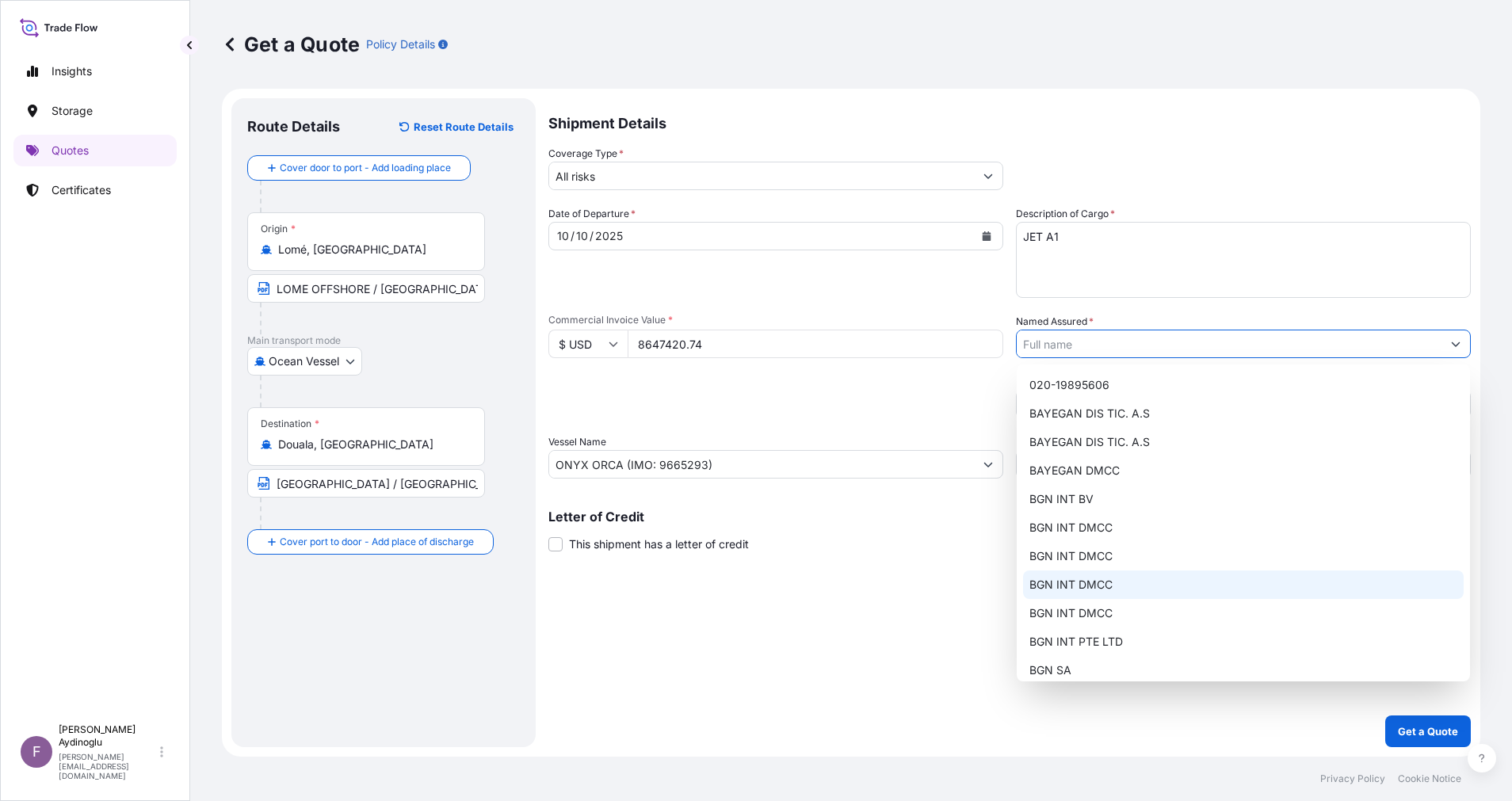
click at [1132, 575] on div "BGN INT DMCC" at bounding box center [1243, 585] width 441 height 29
type input "BGN INT DMCC"
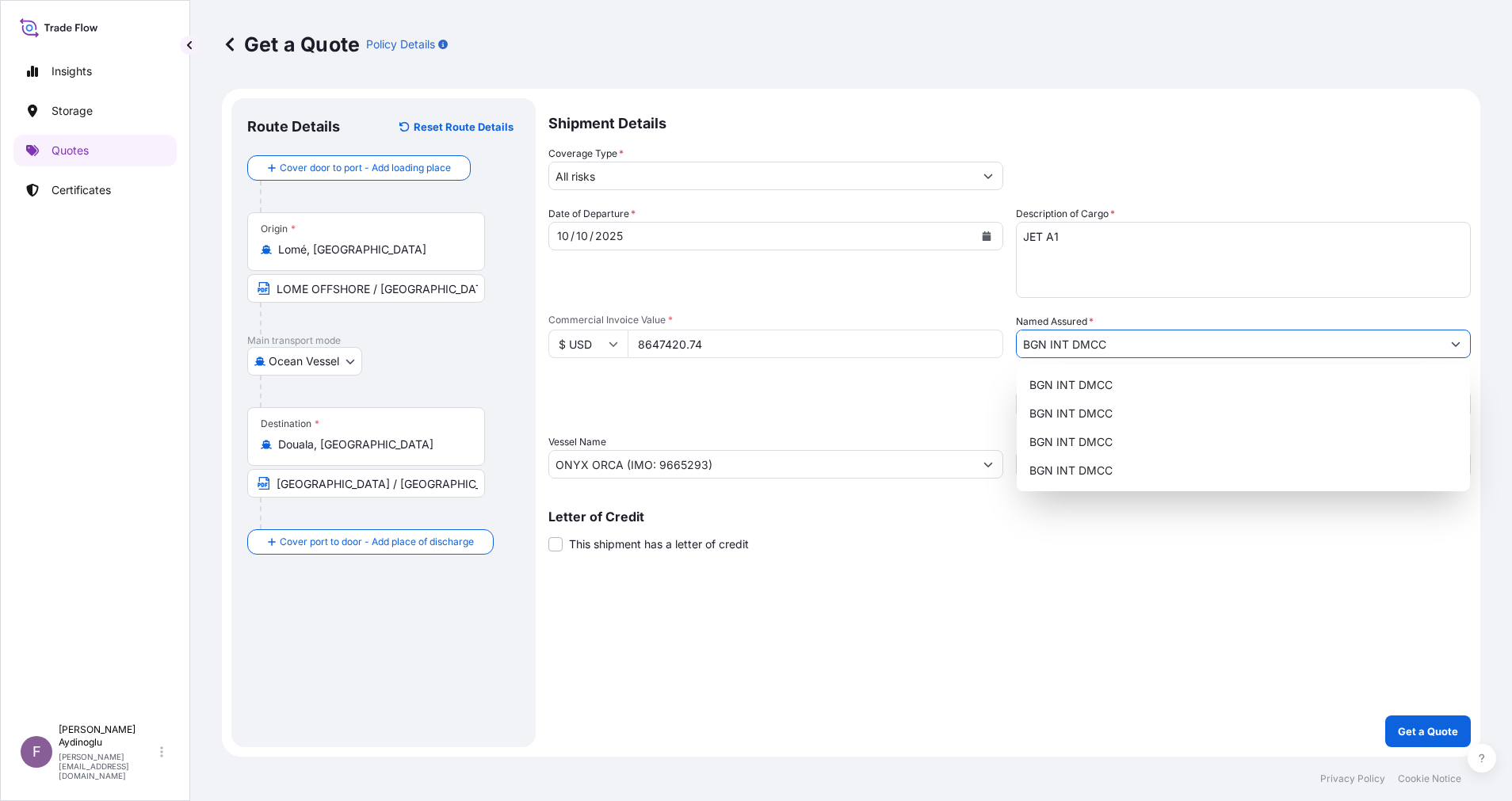
click at [968, 597] on div "Shipment Details Coverage Type * All risks Date of Departure * 10 / 10 / 2025 C…" at bounding box center [1009, 422] width 922 height 650
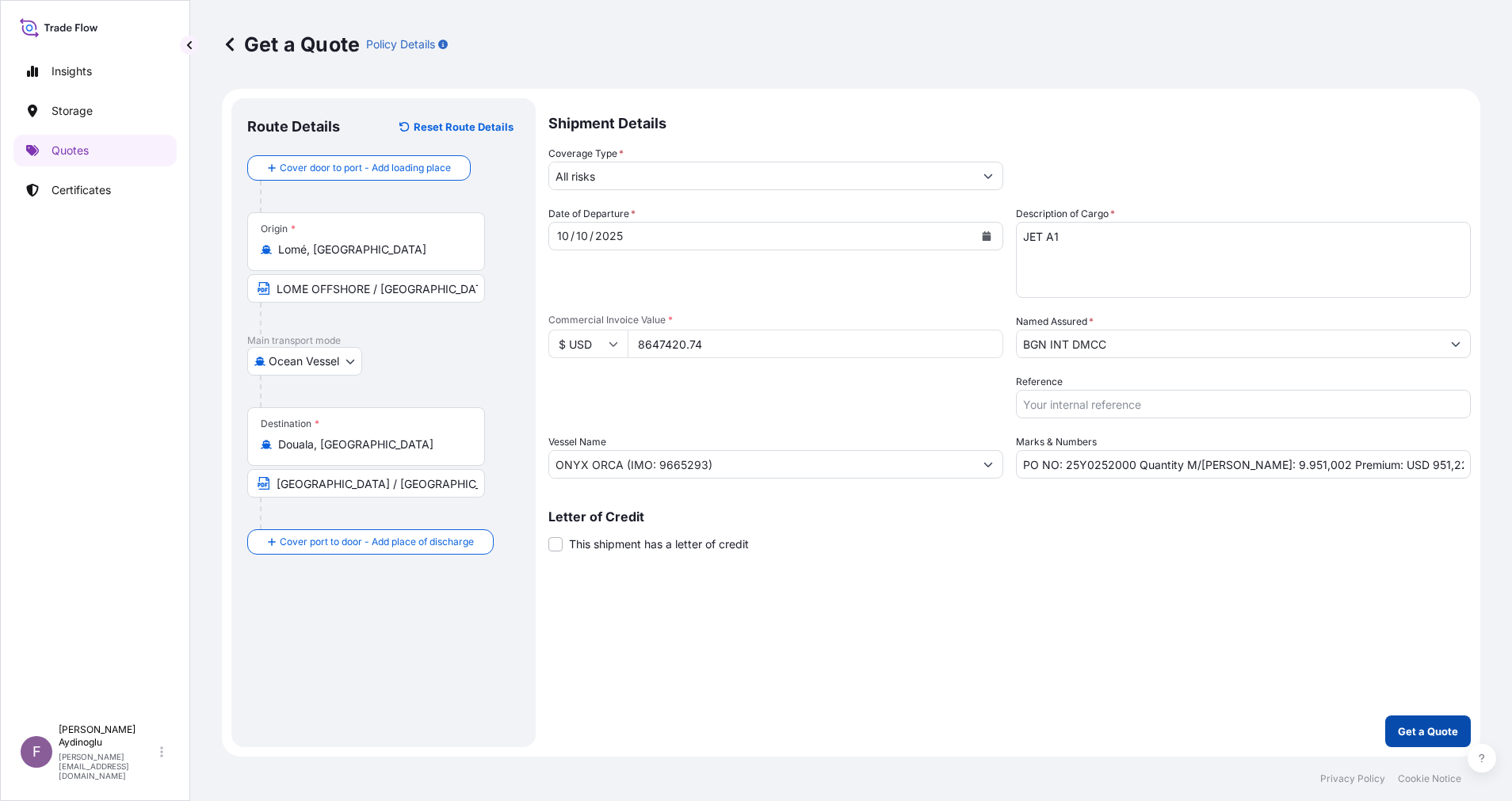
click at [1408, 720] on button "Get a Quote" at bounding box center [1427, 732] width 85 height 32
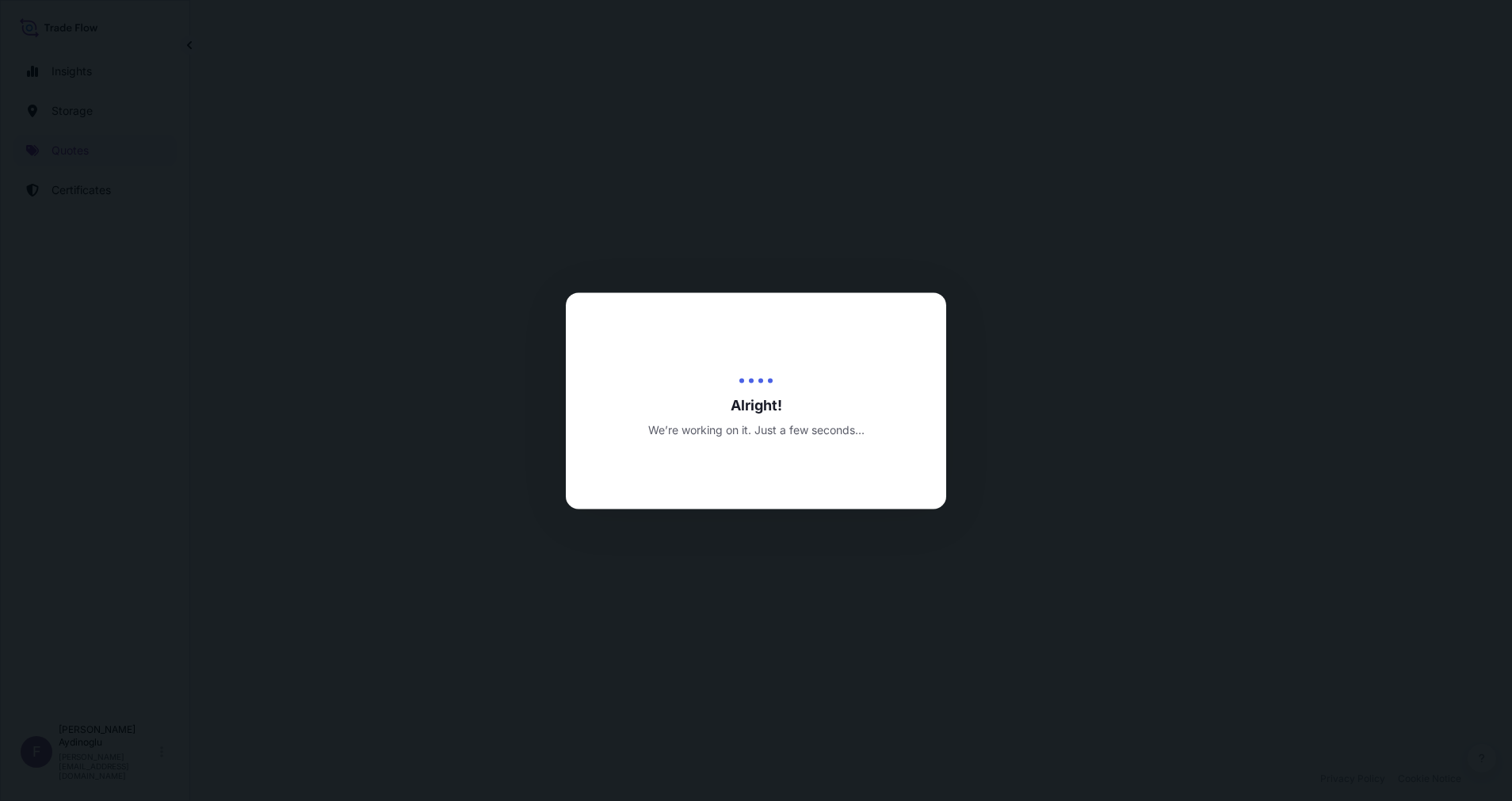
select select "Ocean Vessel"
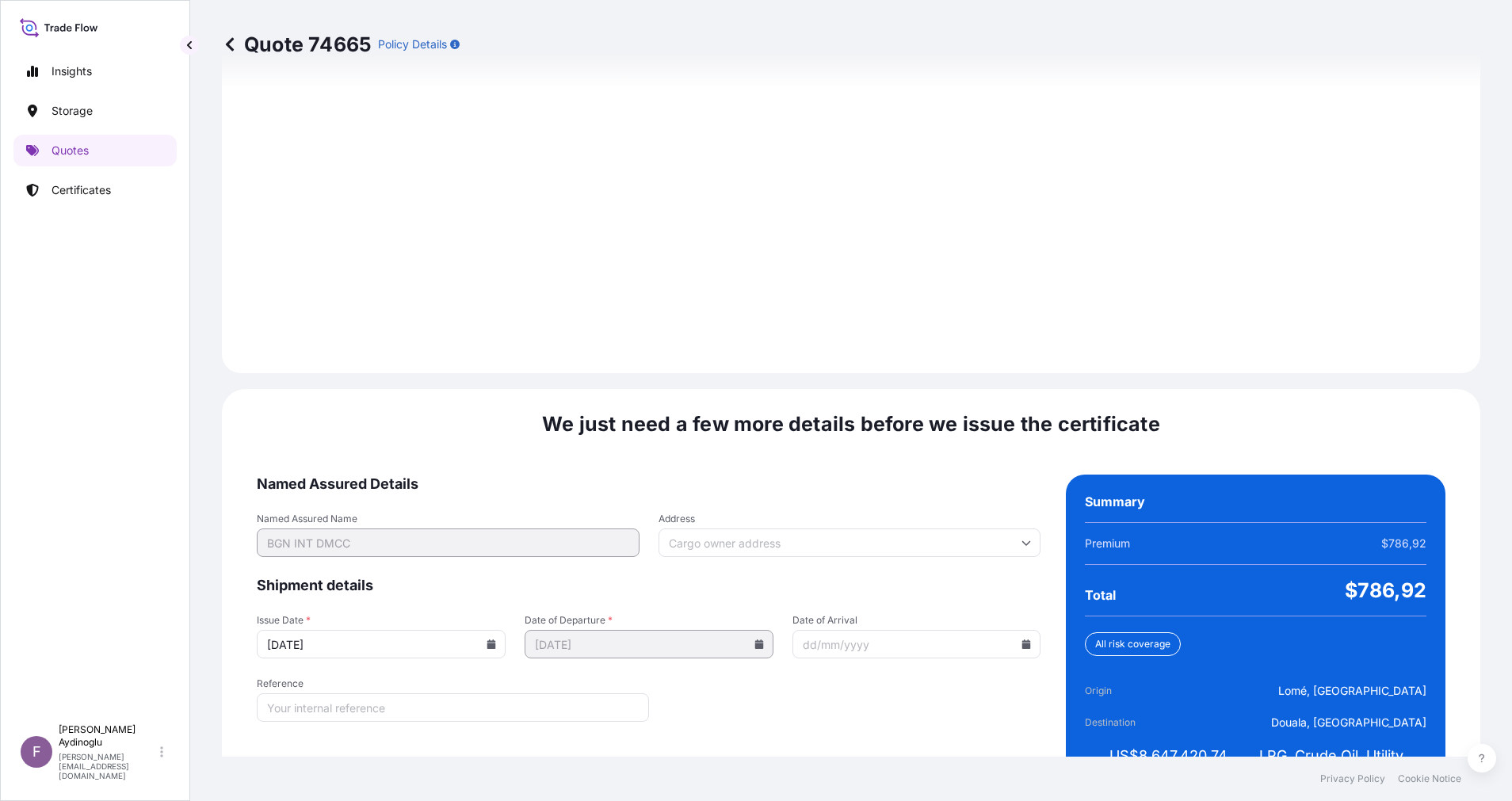
scroll to position [1702, 0]
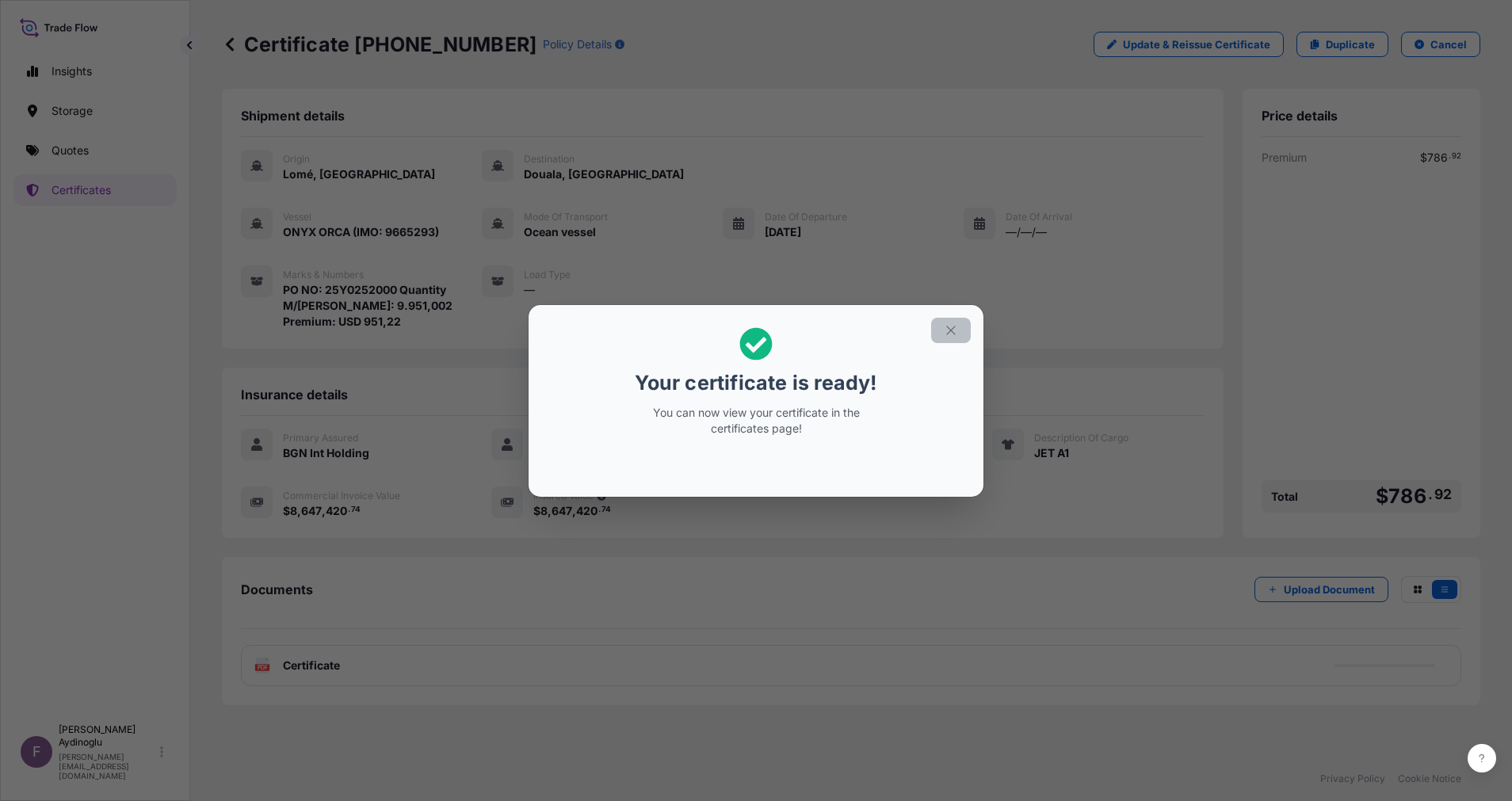
click at [951, 320] on button "button" at bounding box center [951, 331] width 40 height 26
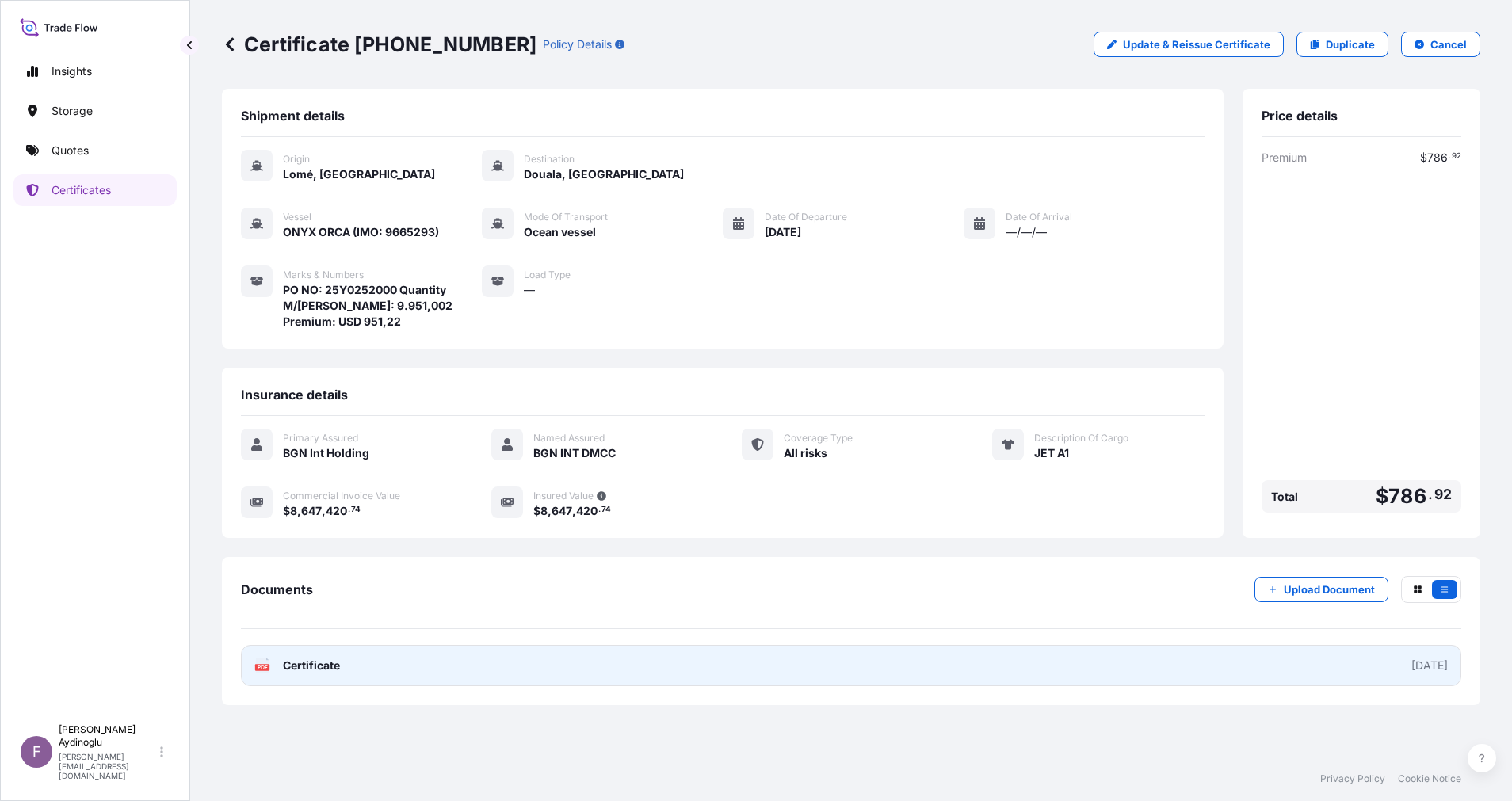
click at [868, 663] on link "PDF Certificate [DATE]" at bounding box center [851, 666] width 1220 height 41
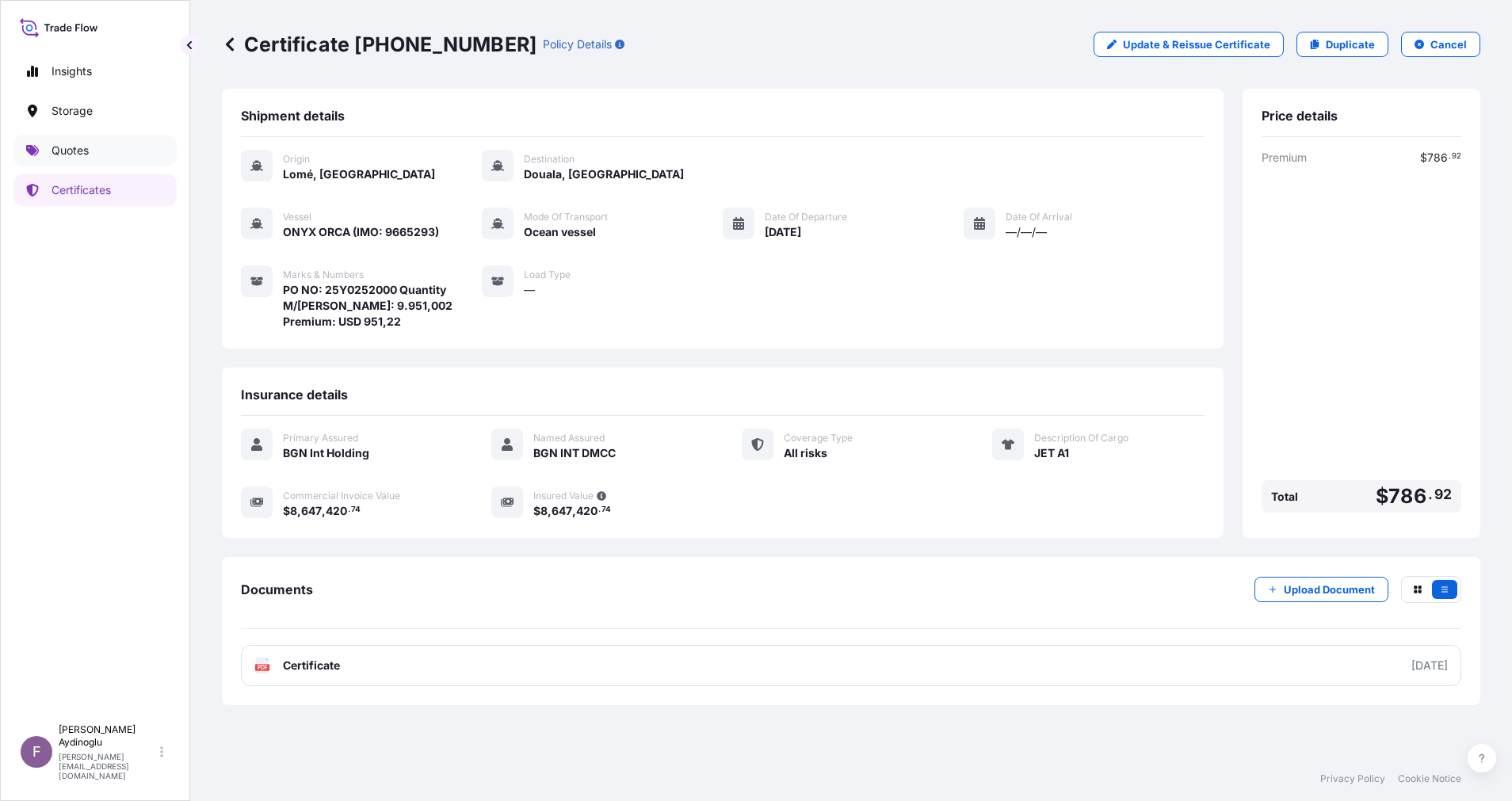
click at [96, 154] on link "Quotes" at bounding box center [95, 151] width 163 height 32
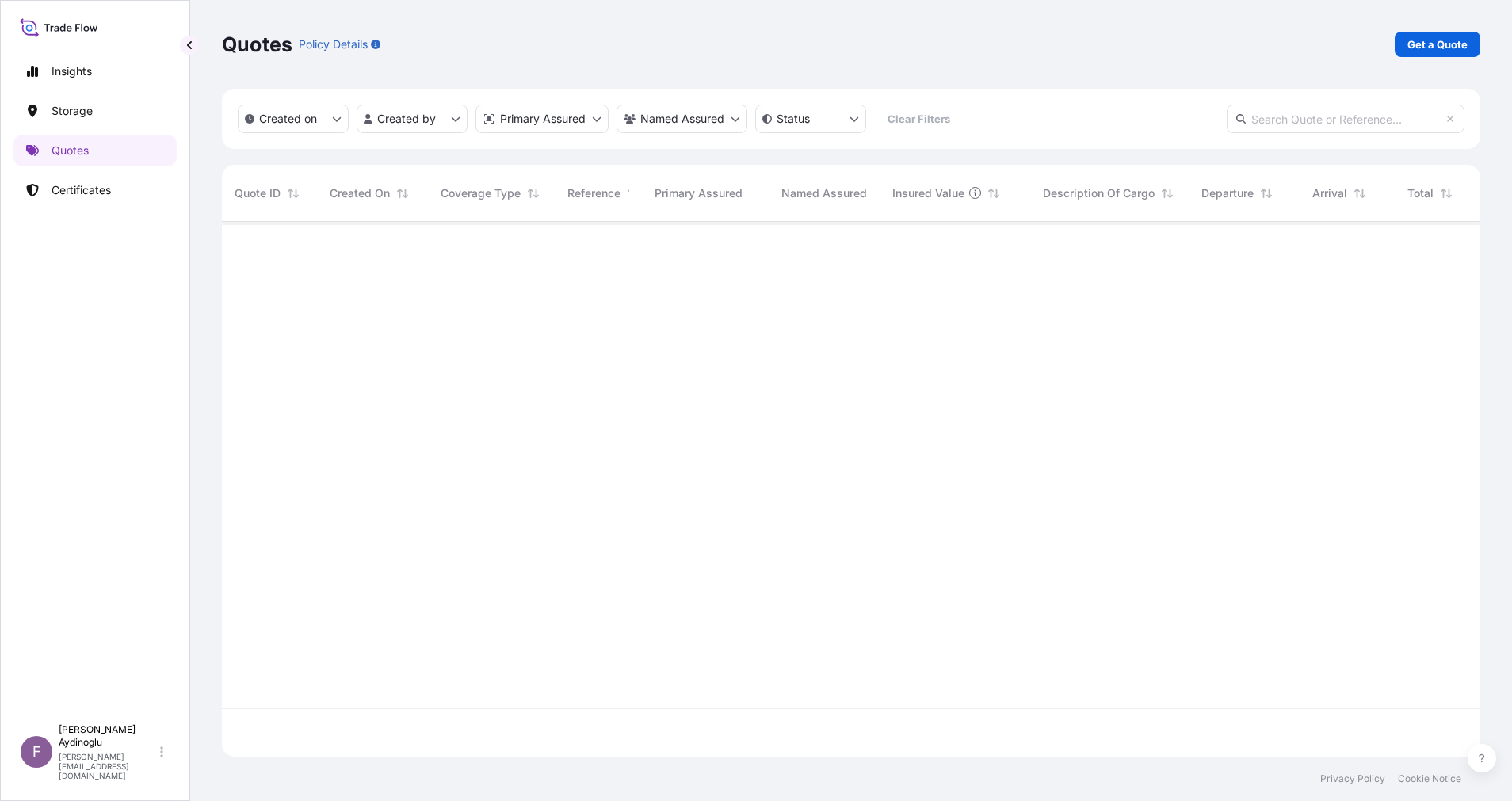
scroll to position [525, 1240]
click at [1426, 42] on p "Get a Quote" at bounding box center [1437, 45] width 61 height 16
select select "Ocean Vessel"
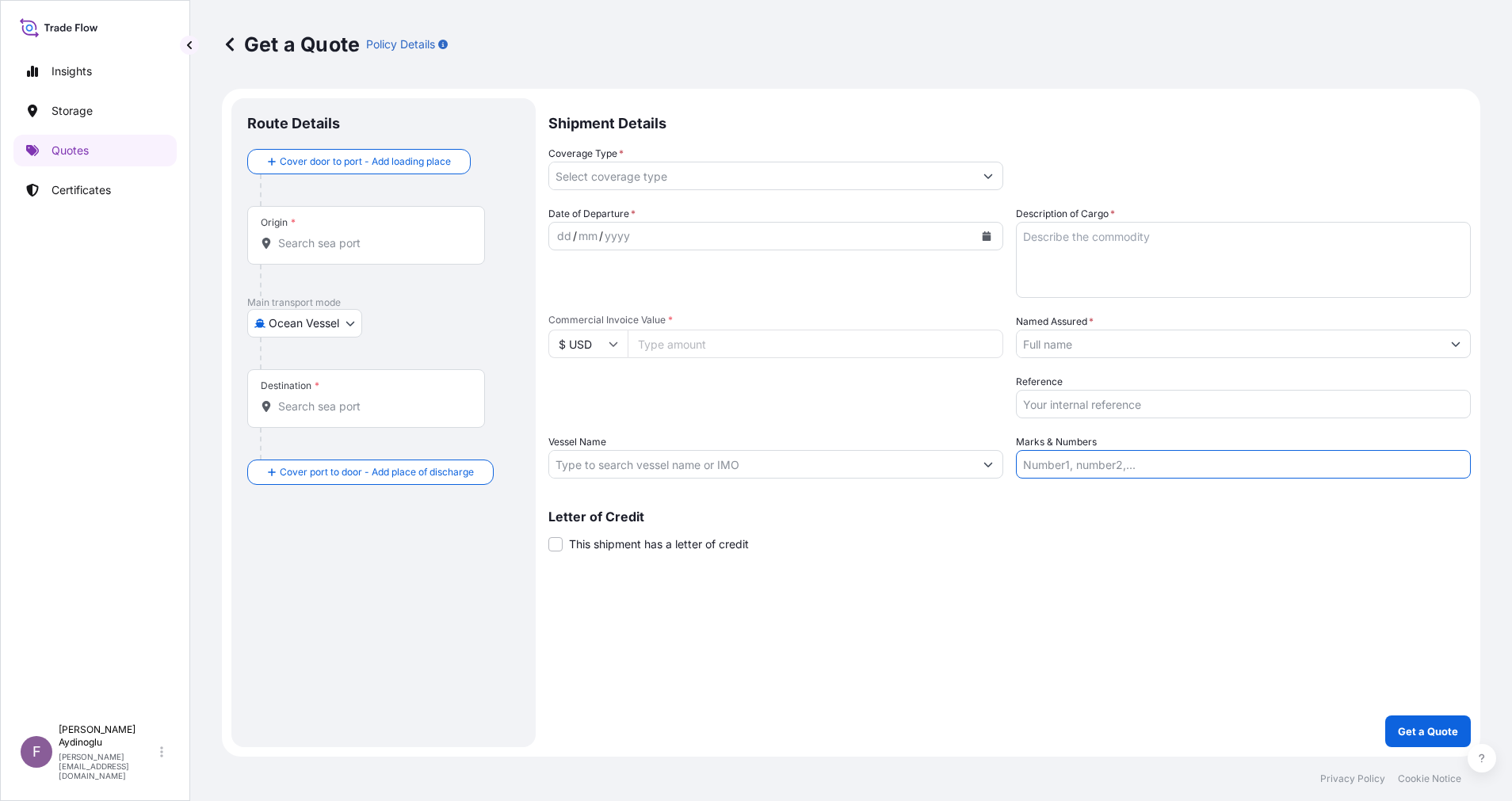
click at [1136, 461] on input "Marks & Numbers" at bounding box center [1243, 465] width 455 height 29
paste input "PO NO: 25Y0243100 Quantity M/Tonn: 596,953 Premium: USD 77,29"
drag, startPoint x: 1067, startPoint y: 467, endPoint x: 1128, endPoint y: 468, distance: 61.0
click at [1128, 468] on input "PO NO: 25Y0243100 Quantity M/Tonn: 596,953 Premium: USD 77,29" at bounding box center [1243, 465] width 455 height 29
paste input "56500"
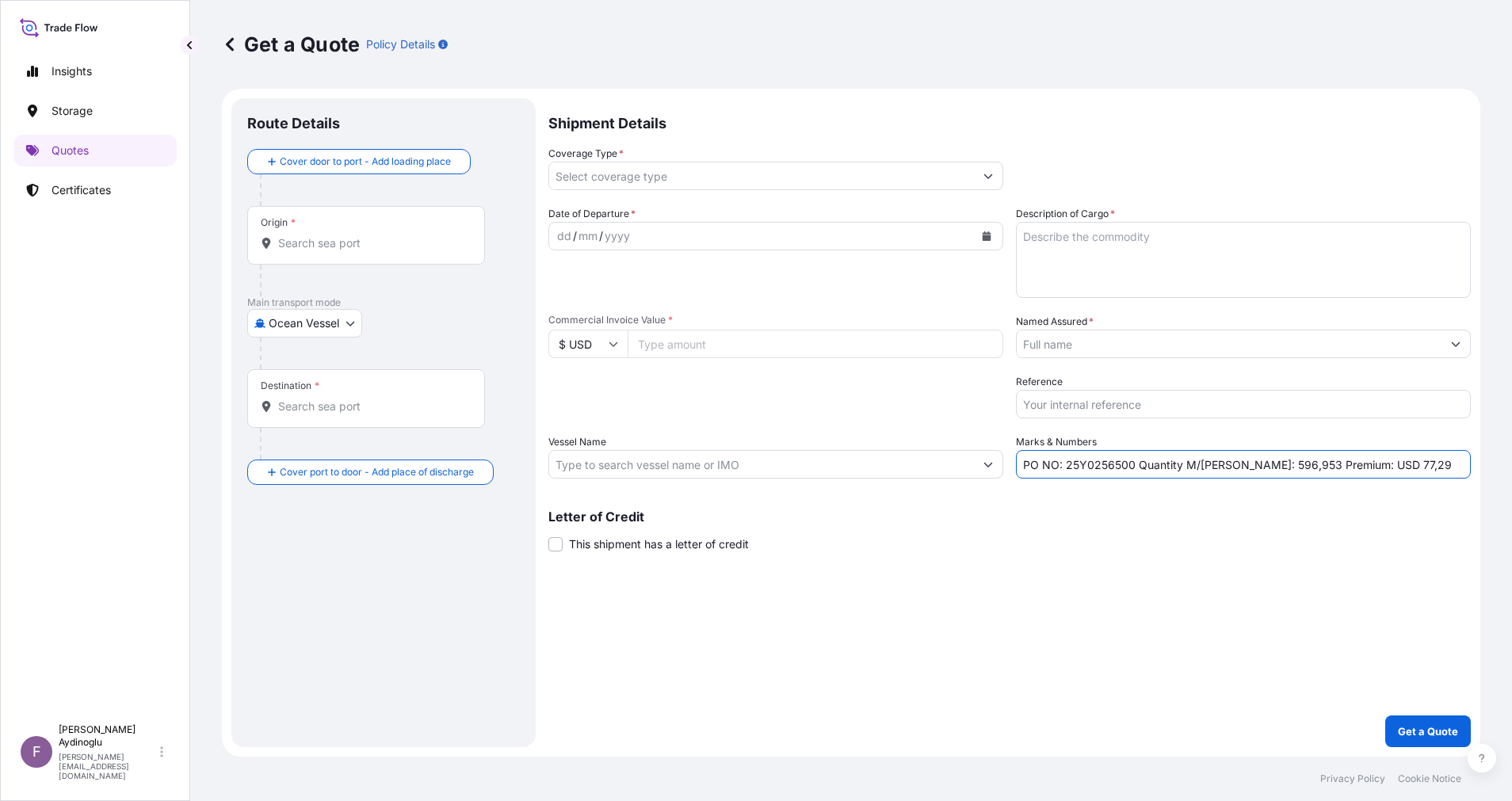
type input "PO NO: 25Y0256500 Quantity M/Tonn: 596,953 Premium: USD 77,29"
click at [716, 334] on input "Commercial Invoice Value *" at bounding box center [815, 344] width 375 height 29
type input "821883.98"
click at [1143, 264] on textarea "Description of Cargo *" at bounding box center [1243, 259] width 455 height 76
type textarea "GASOIL"
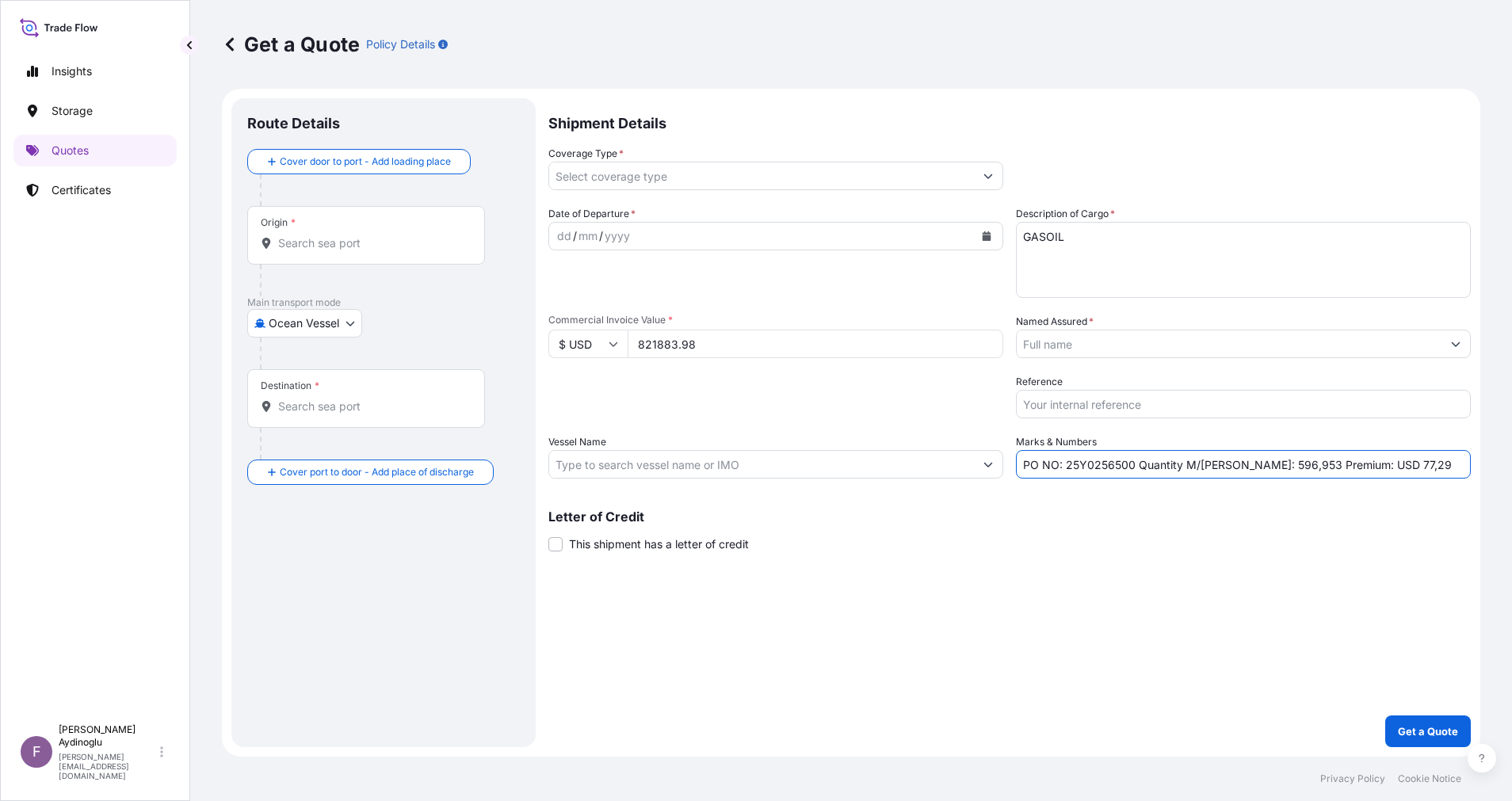
drag, startPoint x: 1232, startPoint y: 467, endPoint x: 1248, endPoint y: 467, distance: 16.0
click at [1248, 467] on input "PO NO: 25Y0256500 Quantity M/Tonn: 596,953 Premium: USD 77,29" at bounding box center [1243, 465] width 455 height 29
drag, startPoint x: 1257, startPoint y: 467, endPoint x: 1273, endPoint y: 467, distance: 16.0
click at [1273, 467] on input "PO NO: 25Y0256500 Quantity M/Tonn: 996,953 Premium: USD 77,29" at bounding box center [1243, 465] width 455 height 29
type input "PO NO: 25Y0256500 Quantity M/Tonn: 996,223 Premium: USD 77,29"
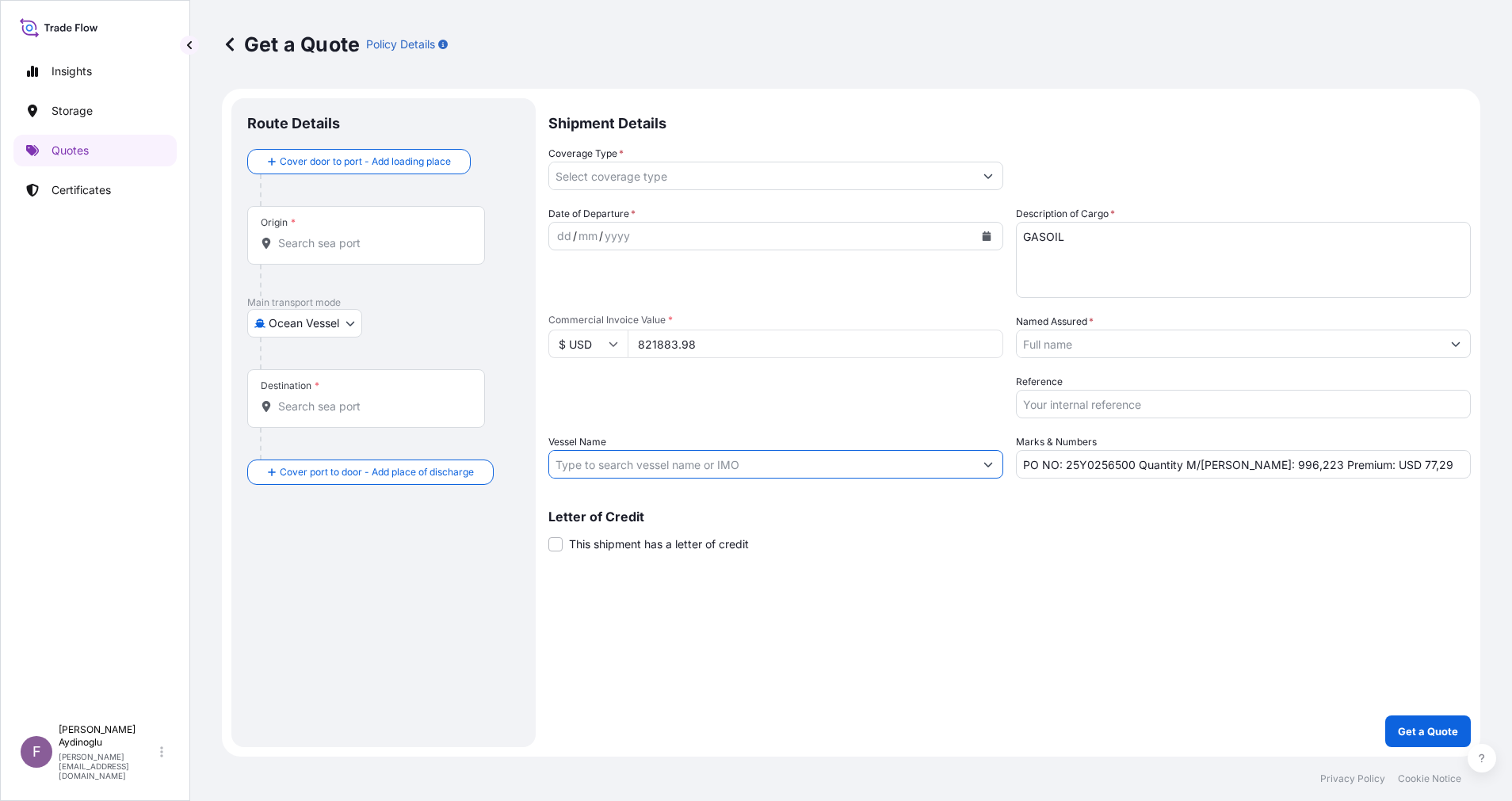
click at [775, 467] on input "Vessel Name" at bounding box center [761, 465] width 425 height 29
paste input "ONYX ORCA"
paste input "9665293"
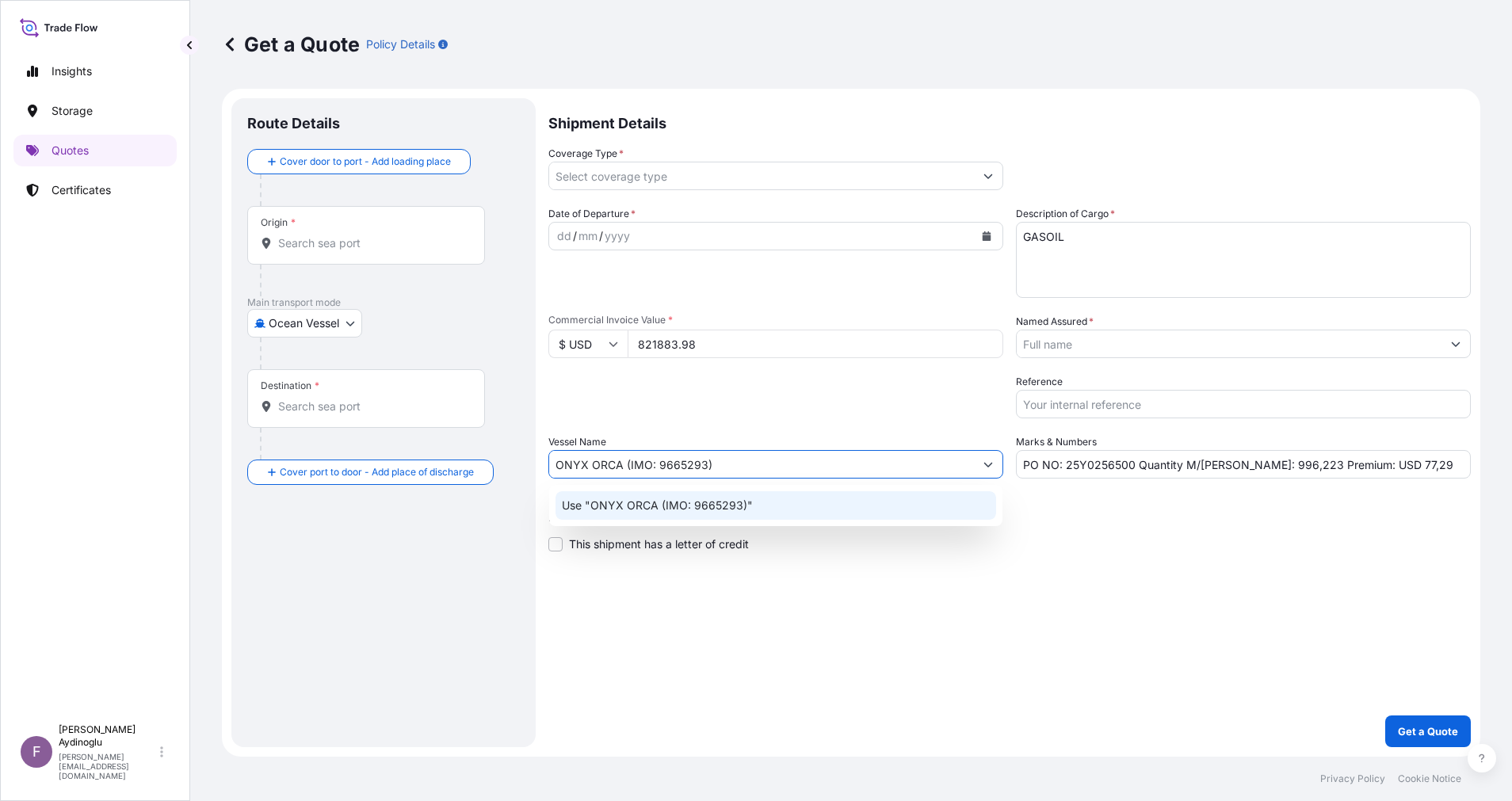
click at [780, 500] on div "Use "ONYX ORCA (IMO: 9665293)"" at bounding box center [775, 506] width 441 height 29
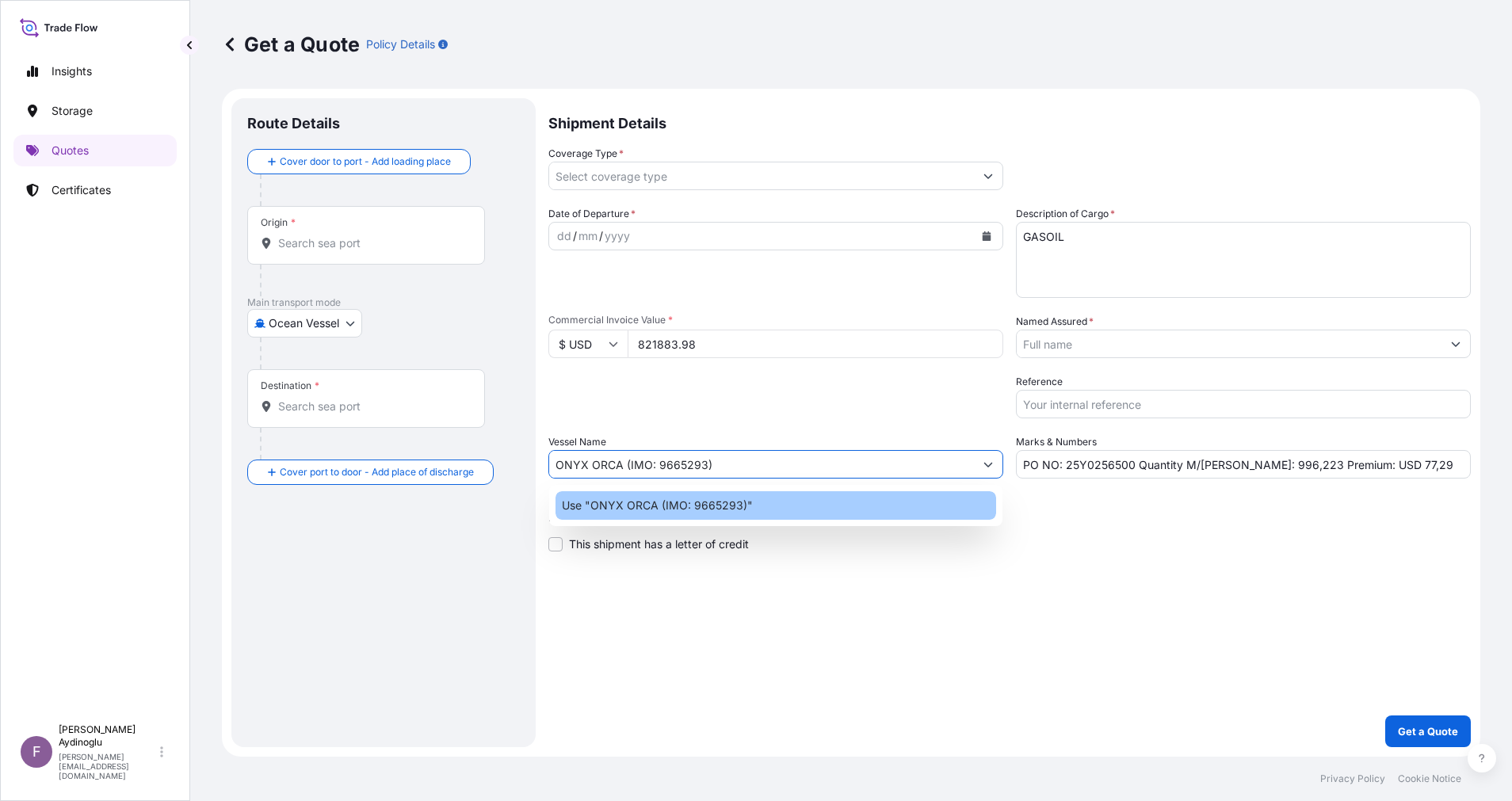
type input "ONYX ORCA (IMO: 9665293)"
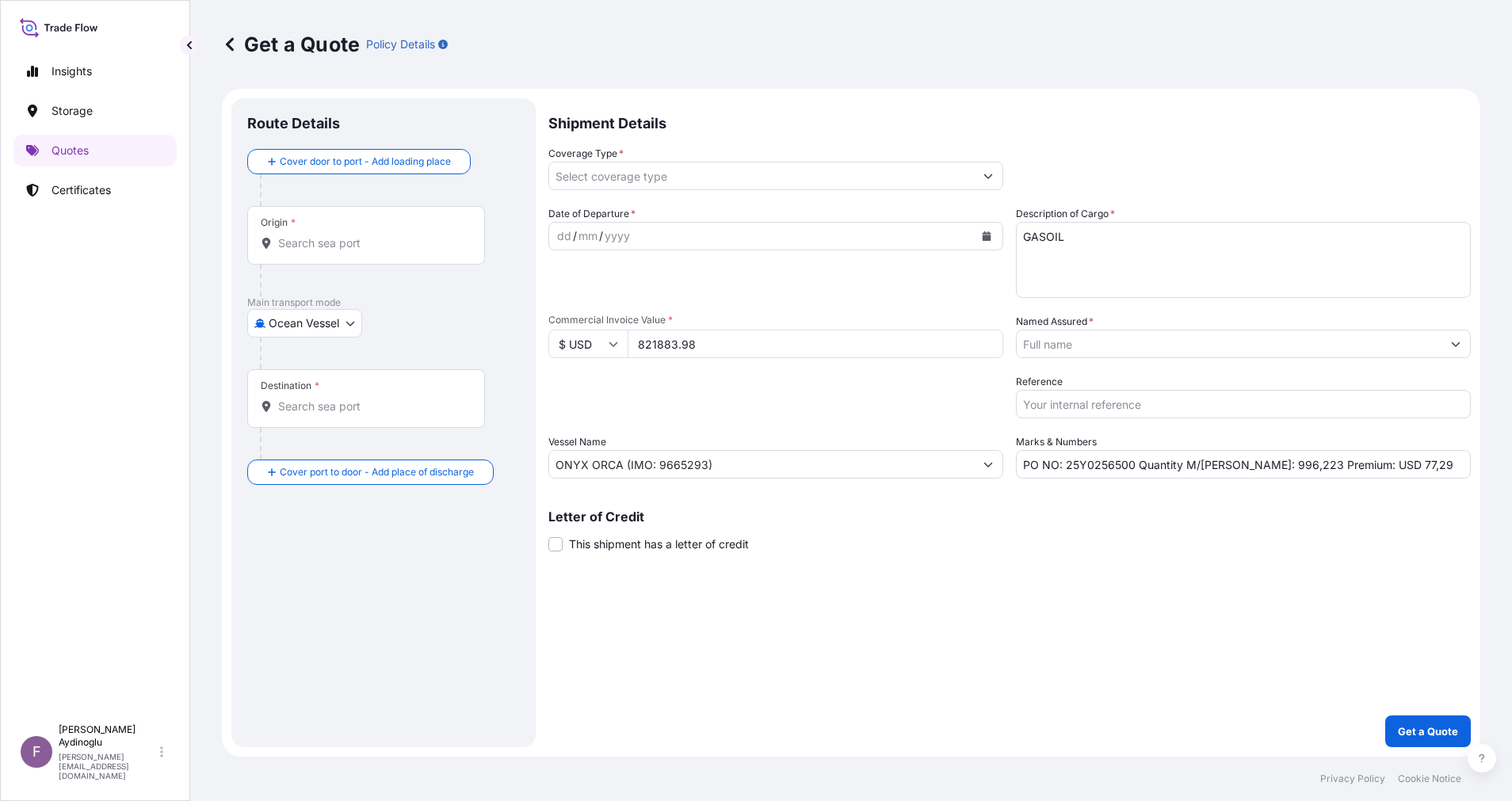
click at [1088, 567] on div "Shipment Details Coverage Type * Date of Departure * dd / mm / yyyy Cargo Categ…" at bounding box center [1009, 422] width 922 height 650
click at [370, 229] on div "Origin *" at bounding box center [366, 236] width 237 height 59
click at [370, 235] on input "Origin *" at bounding box center [371, 243] width 187 height 16
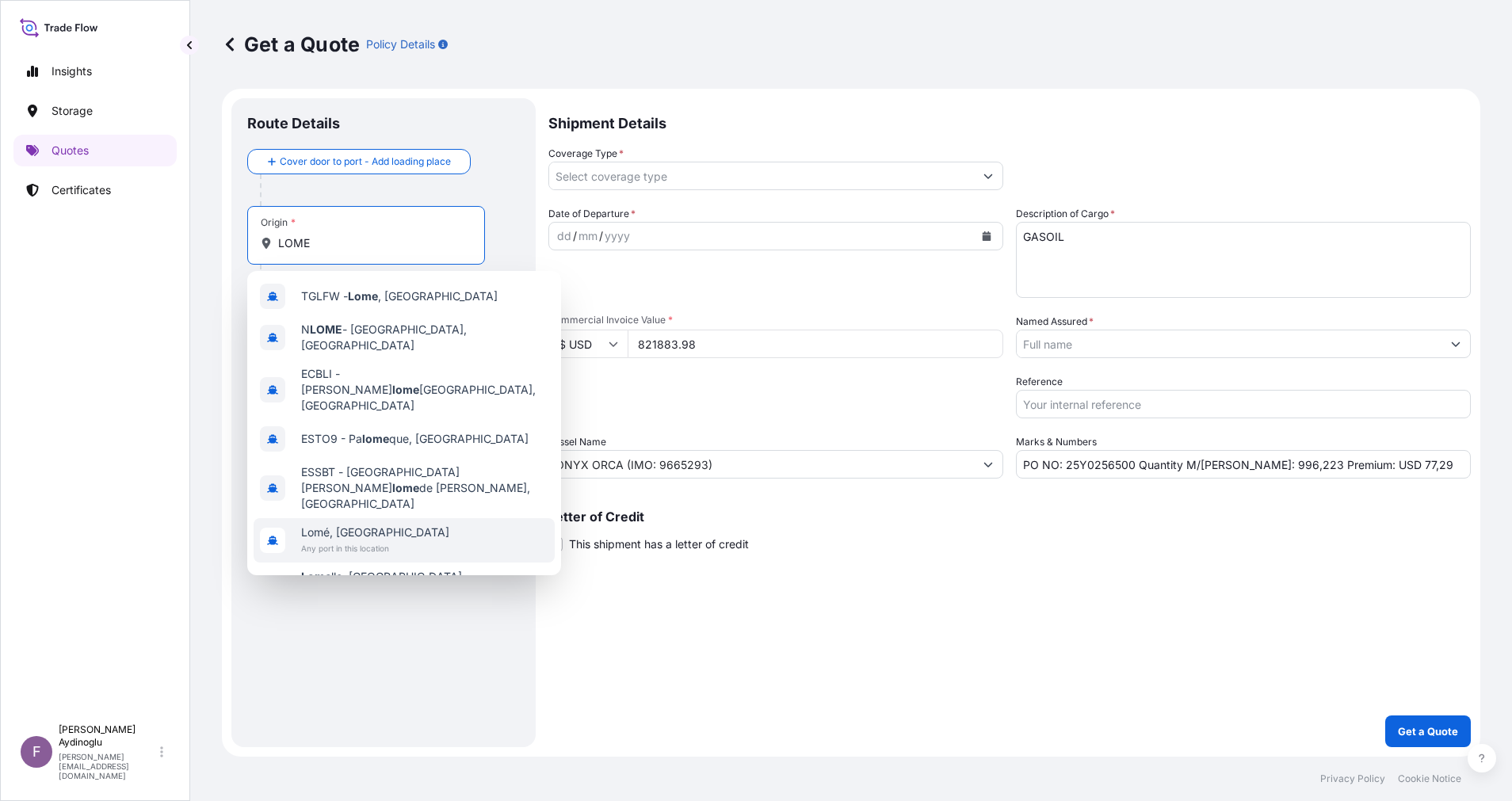
click at [424, 518] on div "Lomé, Togo Any port in this location" at bounding box center [404, 540] width 301 height 45
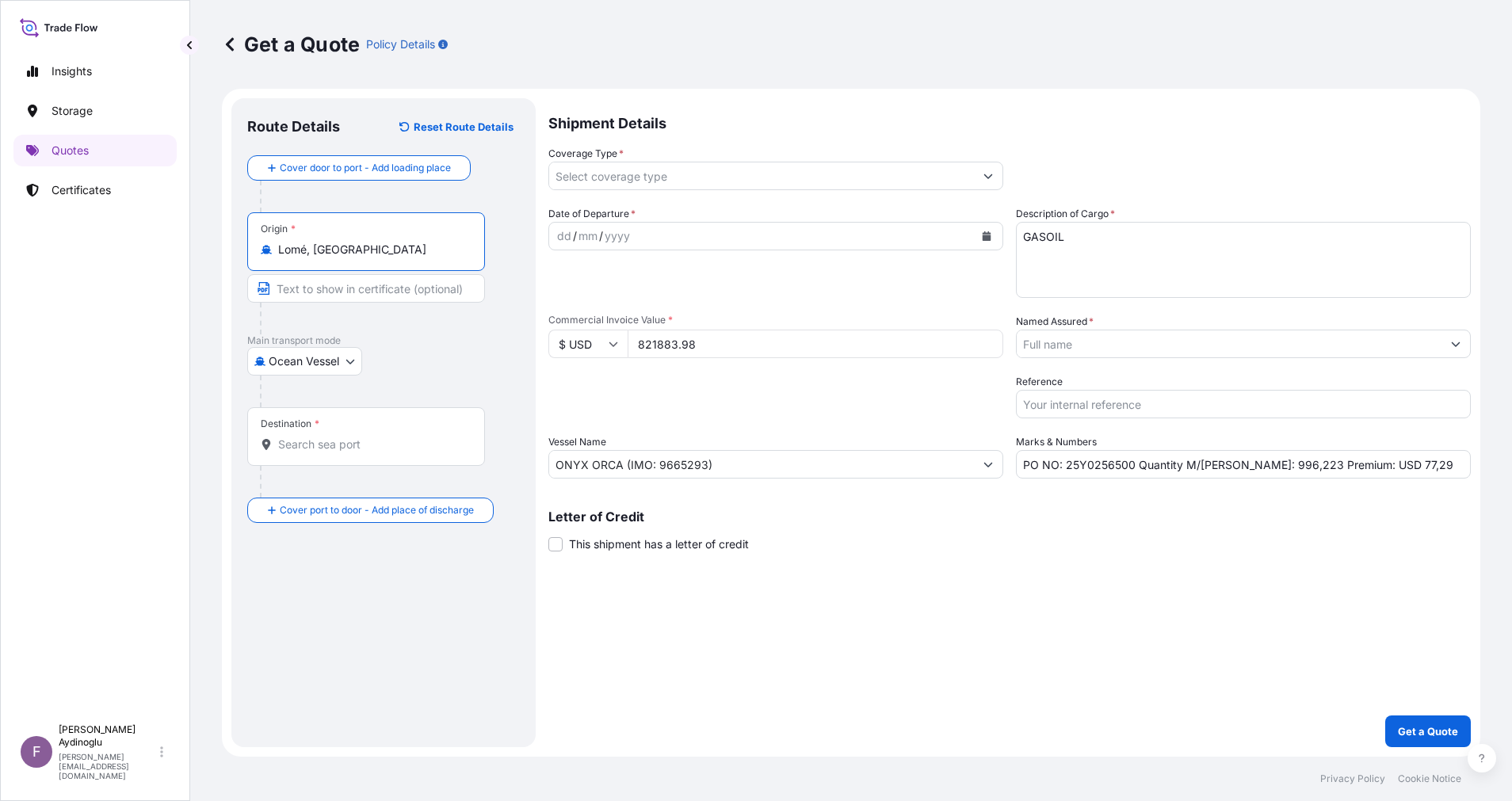
type input "Lomé, Togo"
click at [358, 296] on input "Text to appear on certificate" at bounding box center [366, 289] width 237 height 29
type input "LOME OFFSHORE / TOGO"
click at [325, 452] on input "Destination *" at bounding box center [371, 445] width 187 height 16
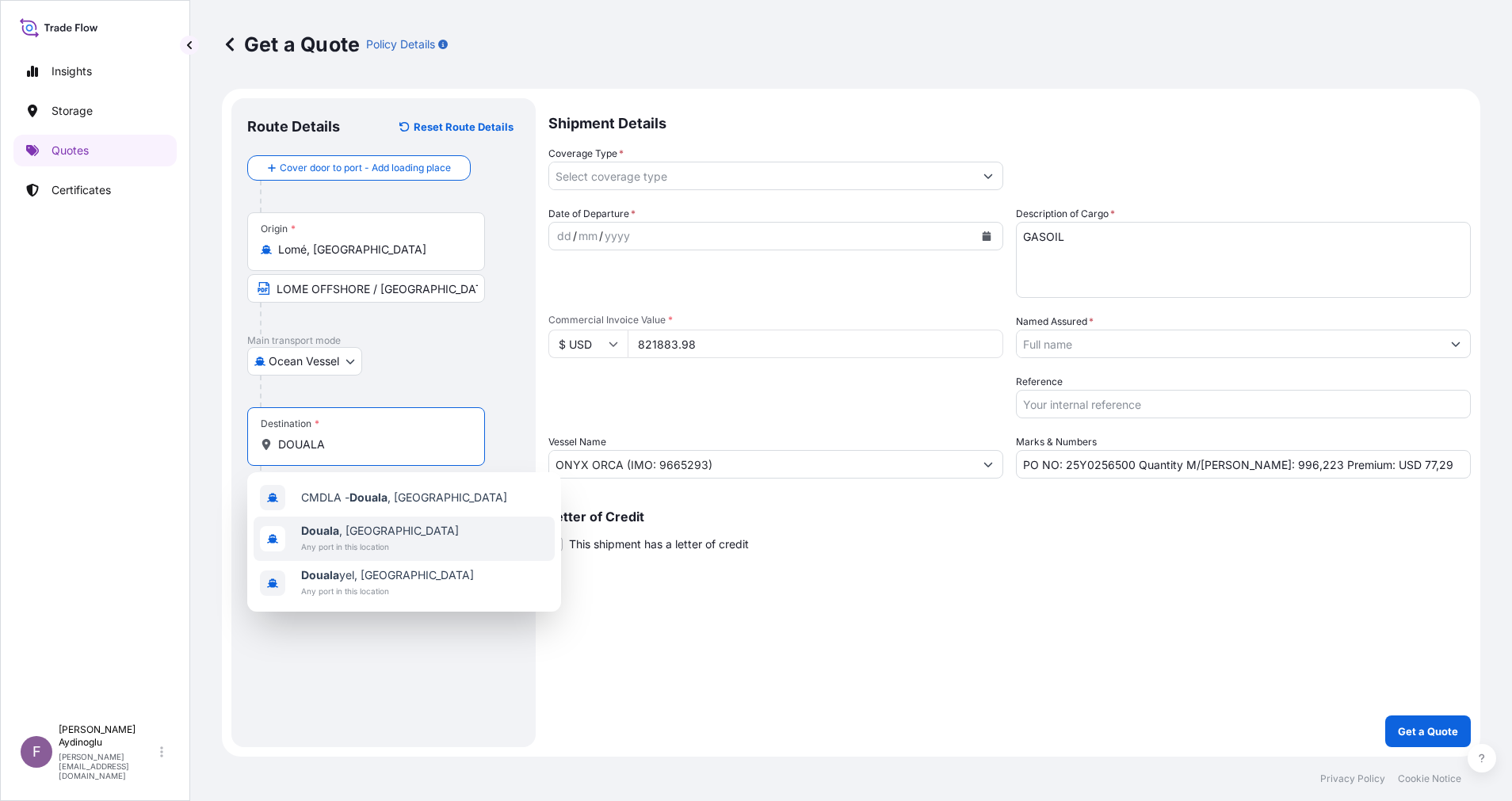
click at [386, 540] on span "Any port in this location" at bounding box center [380, 547] width 158 height 16
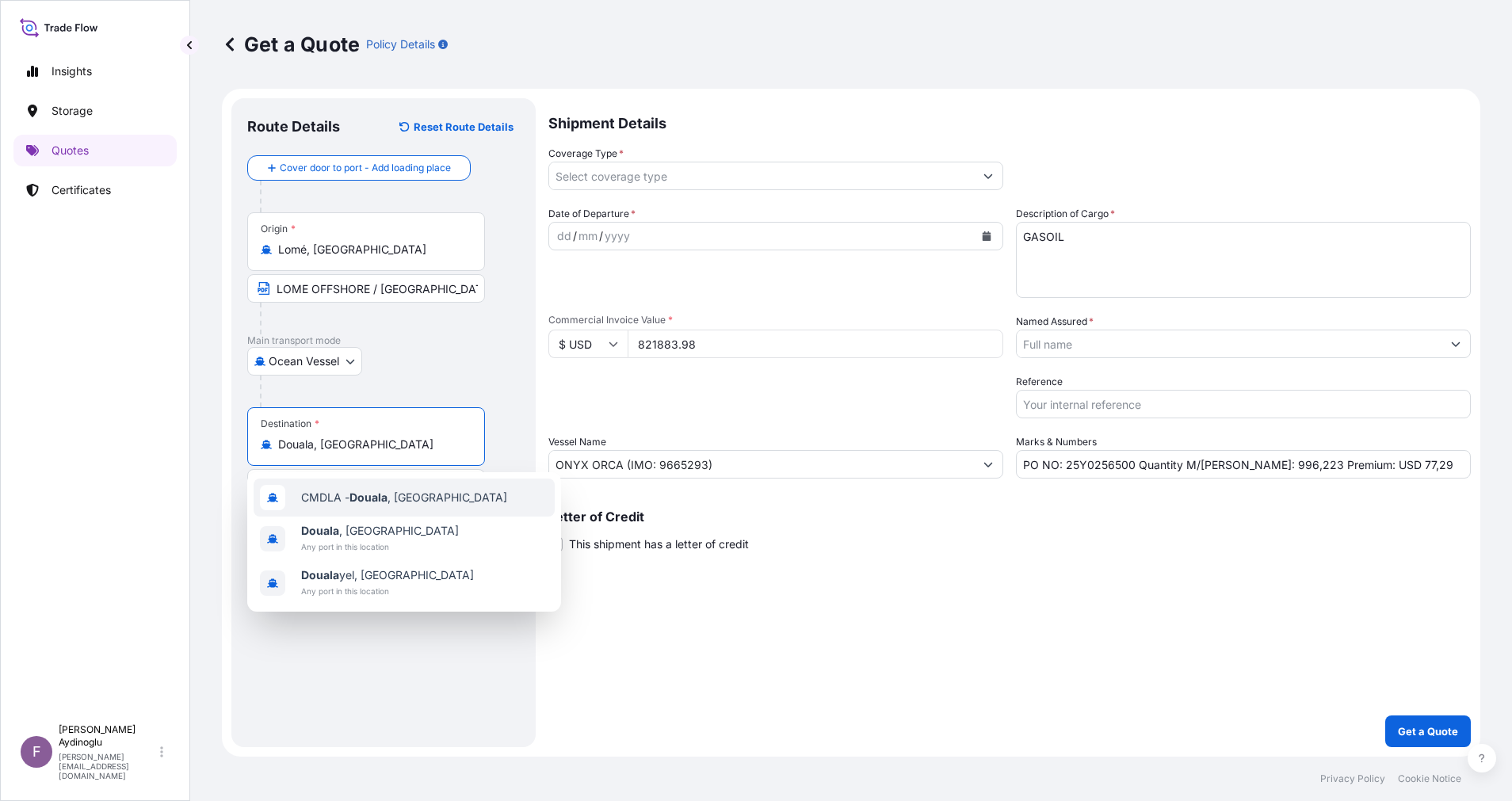
type input "Douala, [GEOGRAPHIC_DATA]"
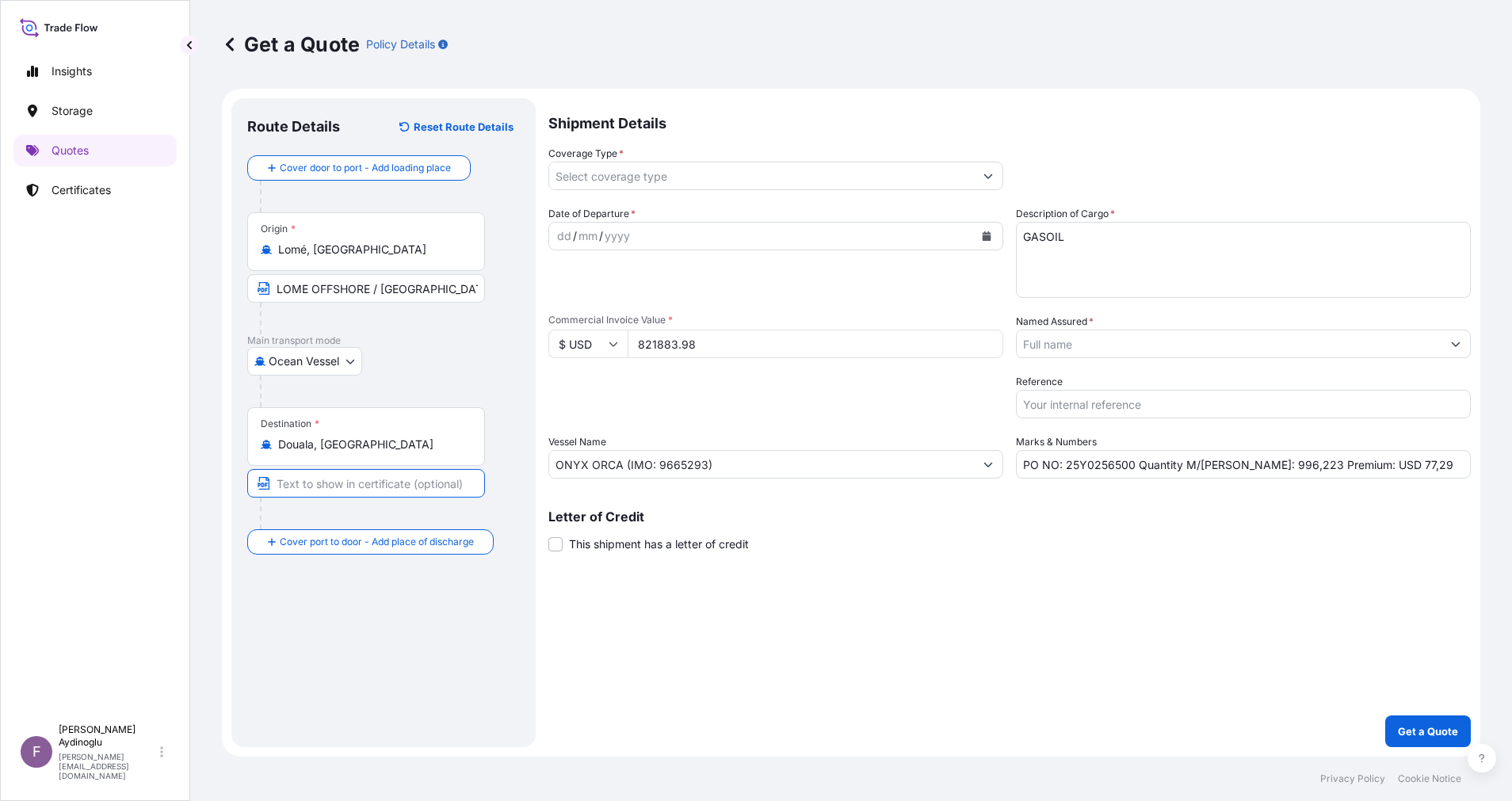
click at [370, 493] on input "Text to appear on certificate" at bounding box center [366, 484] width 237 height 29
type input "[GEOGRAPHIC_DATA] / [GEOGRAPHIC_DATA]"
click at [826, 615] on div "Shipment Details Coverage Type * Date of Departure * dd / mm / yyyy Cargo Categ…" at bounding box center [1009, 422] width 922 height 650
click at [563, 234] on div "dd" at bounding box center [564, 236] width 18 height 19
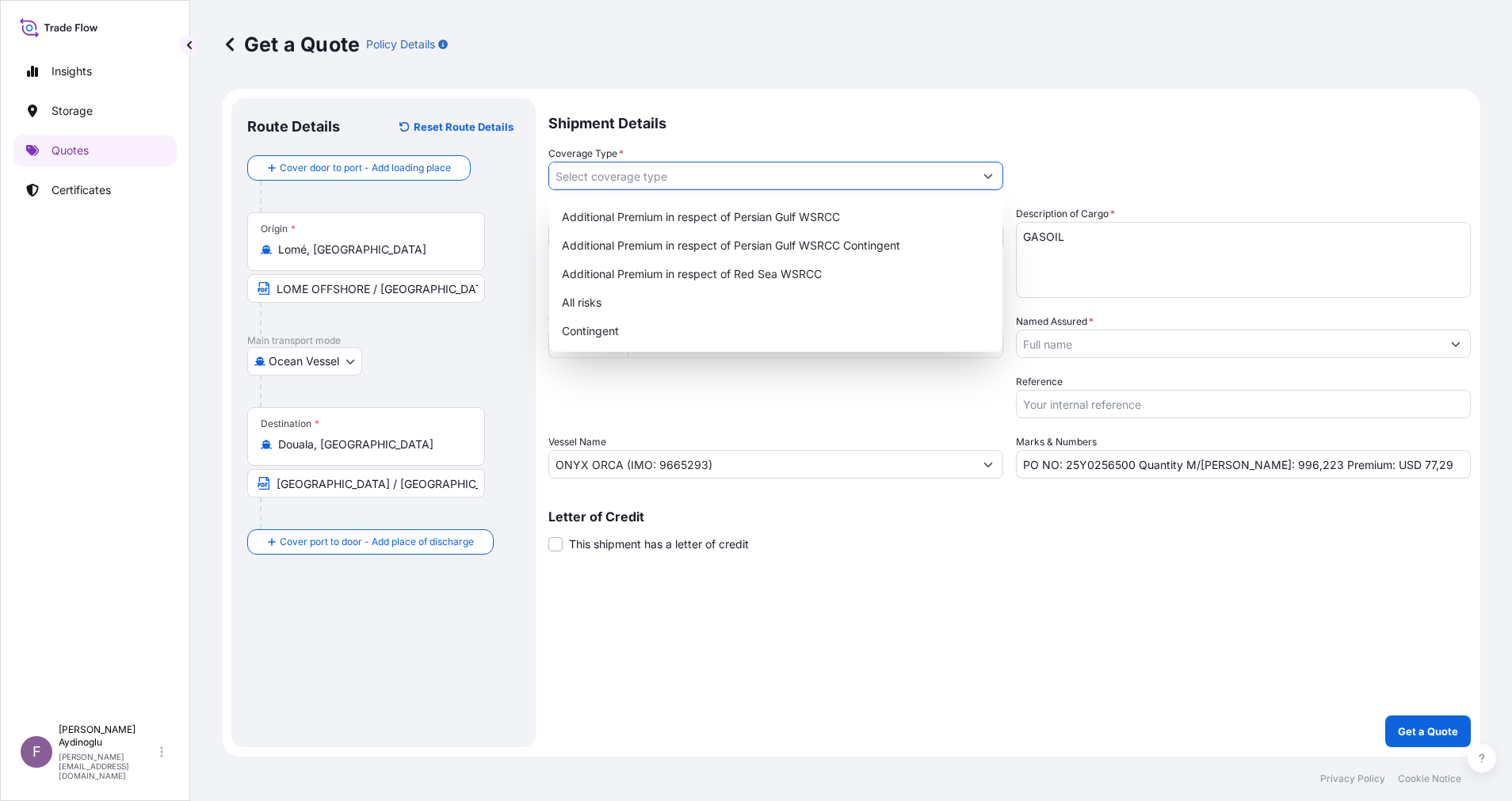
click at [976, 182] on div at bounding box center [775, 176] width 455 height 29
click at [700, 300] on div "All risks" at bounding box center [775, 303] width 441 height 29
type input "All risks"
click at [1437, 342] on input "Named Assured *" at bounding box center [1228, 344] width 425 height 29
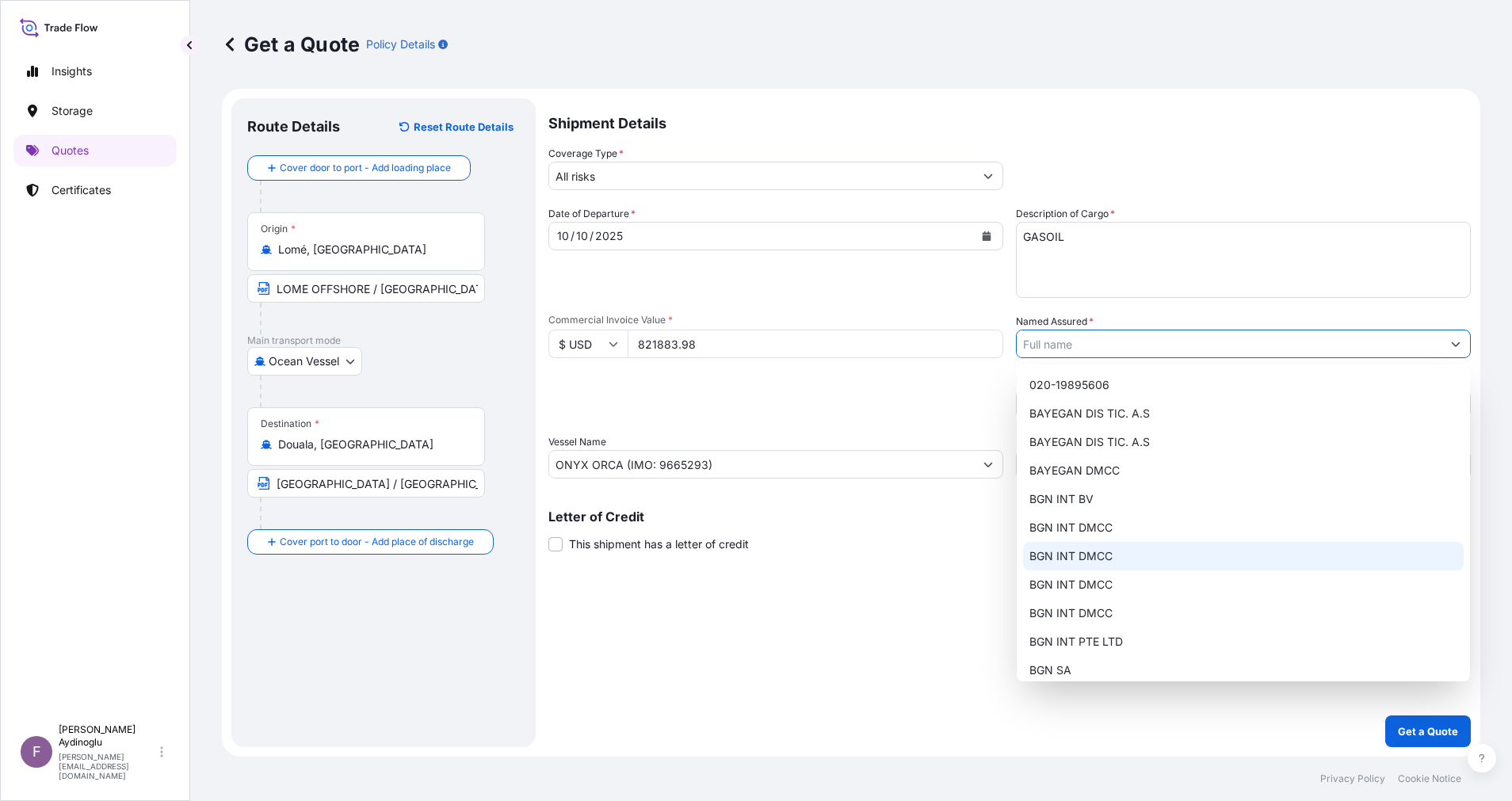
click at [1173, 560] on div "BGN INT DMCC" at bounding box center [1243, 556] width 441 height 29
type input "BGN INT DMCC"
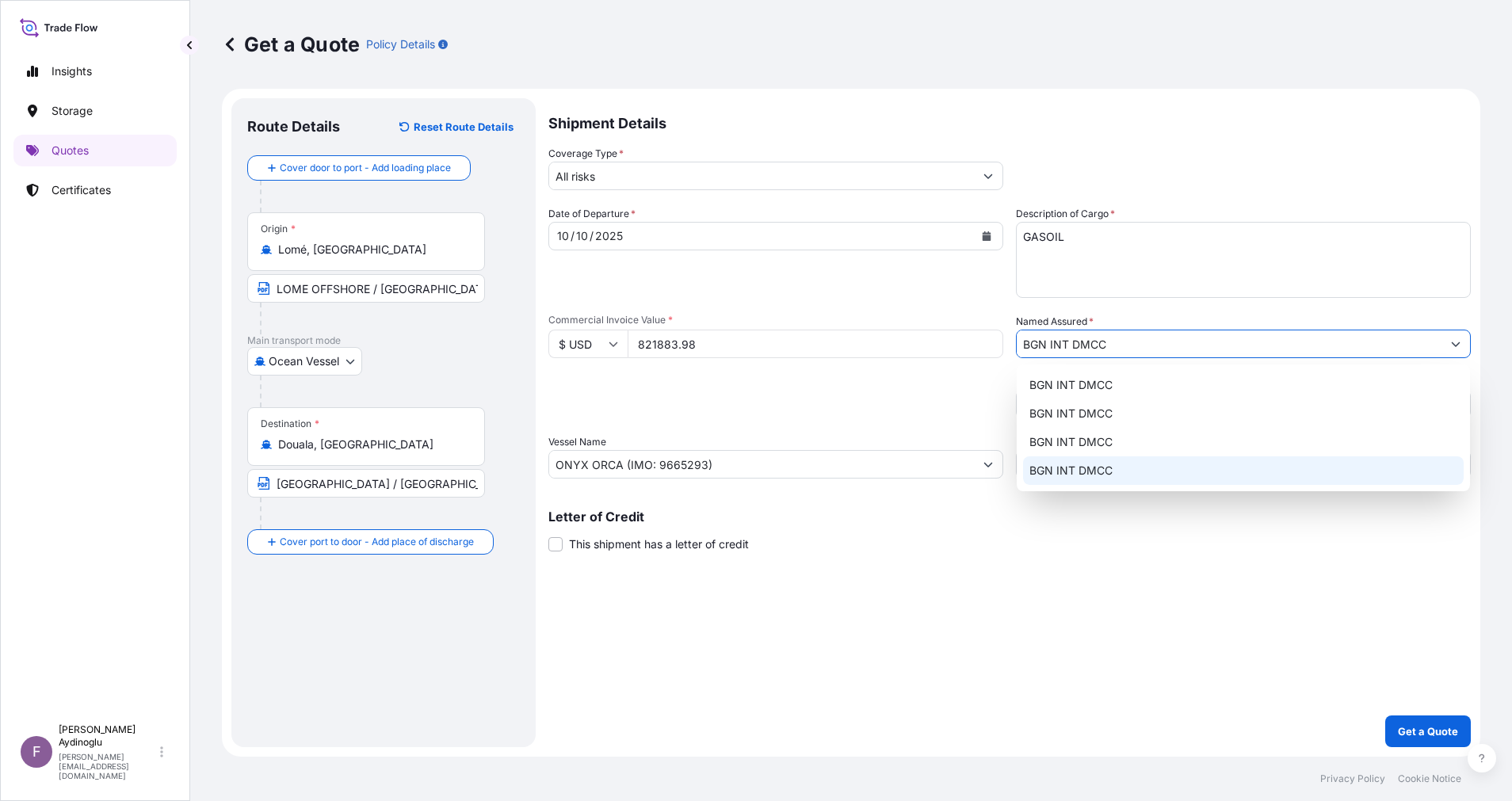
click at [1353, 649] on div "Shipment Details Coverage Type * All risks Date of Departure * 10 / 10 / 2025 C…" at bounding box center [1009, 422] width 922 height 650
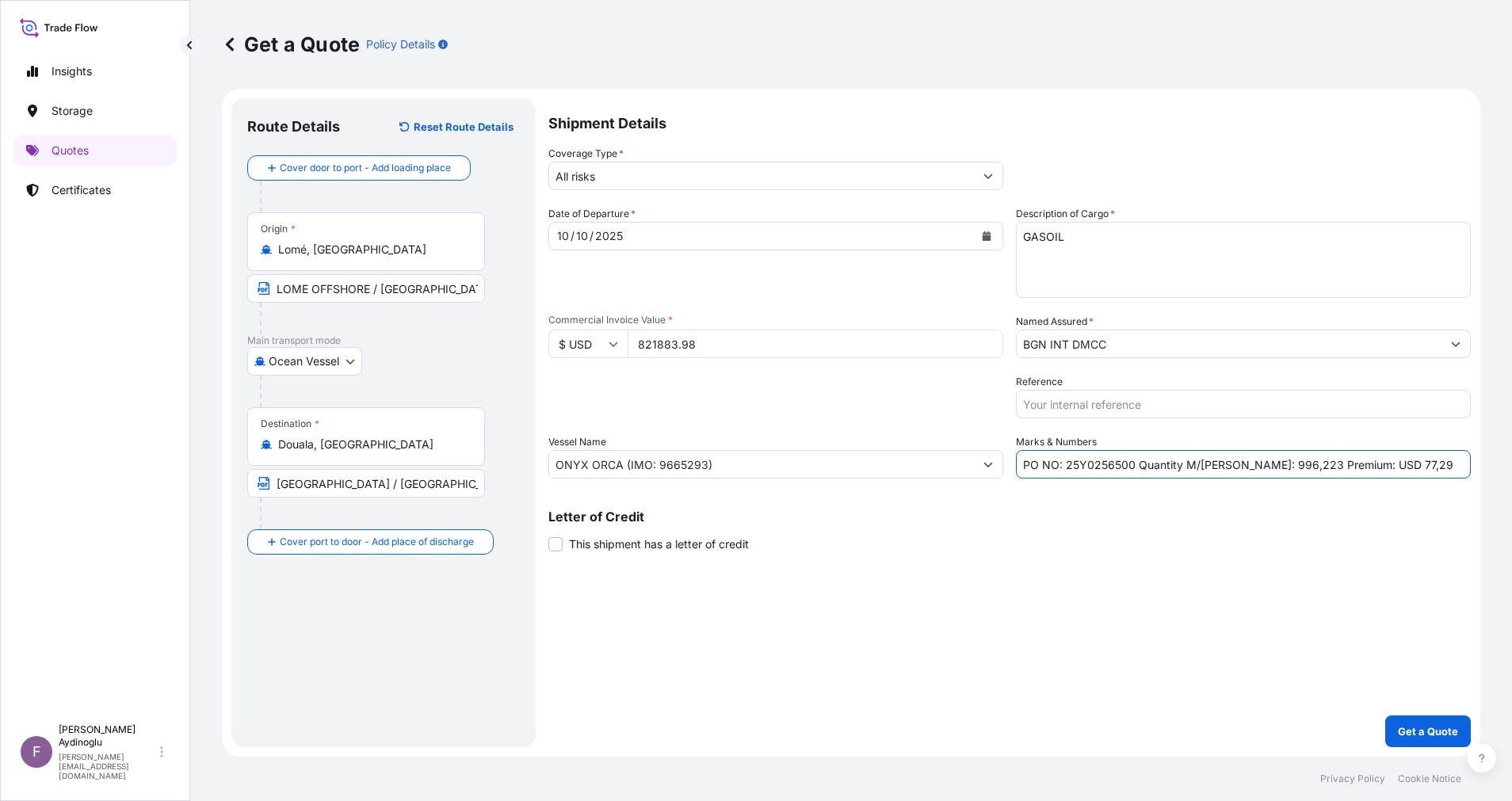
drag, startPoint x: 1394, startPoint y: 472, endPoint x: 1357, endPoint y: 469, distance: 37.1
click at [1357, 469] on input "PO NO: 25Y0256500 Quantity M/Tonn: 996,223 Premium: USD 77,29" at bounding box center [1243, 465] width 455 height 29
type input "PO NO: 25Y0256500 Quantity M/Tonn: 996,223 Premium: USD 90,41"
click at [926, 610] on div "Shipment Details Coverage Type * All risks Date of Departure * 10 / 10 / 2025 C…" at bounding box center [1009, 422] width 922 height 650
click at [1432, 724] on p "Get a Quote" at bounding box center [1428, 732] width 61 height 16
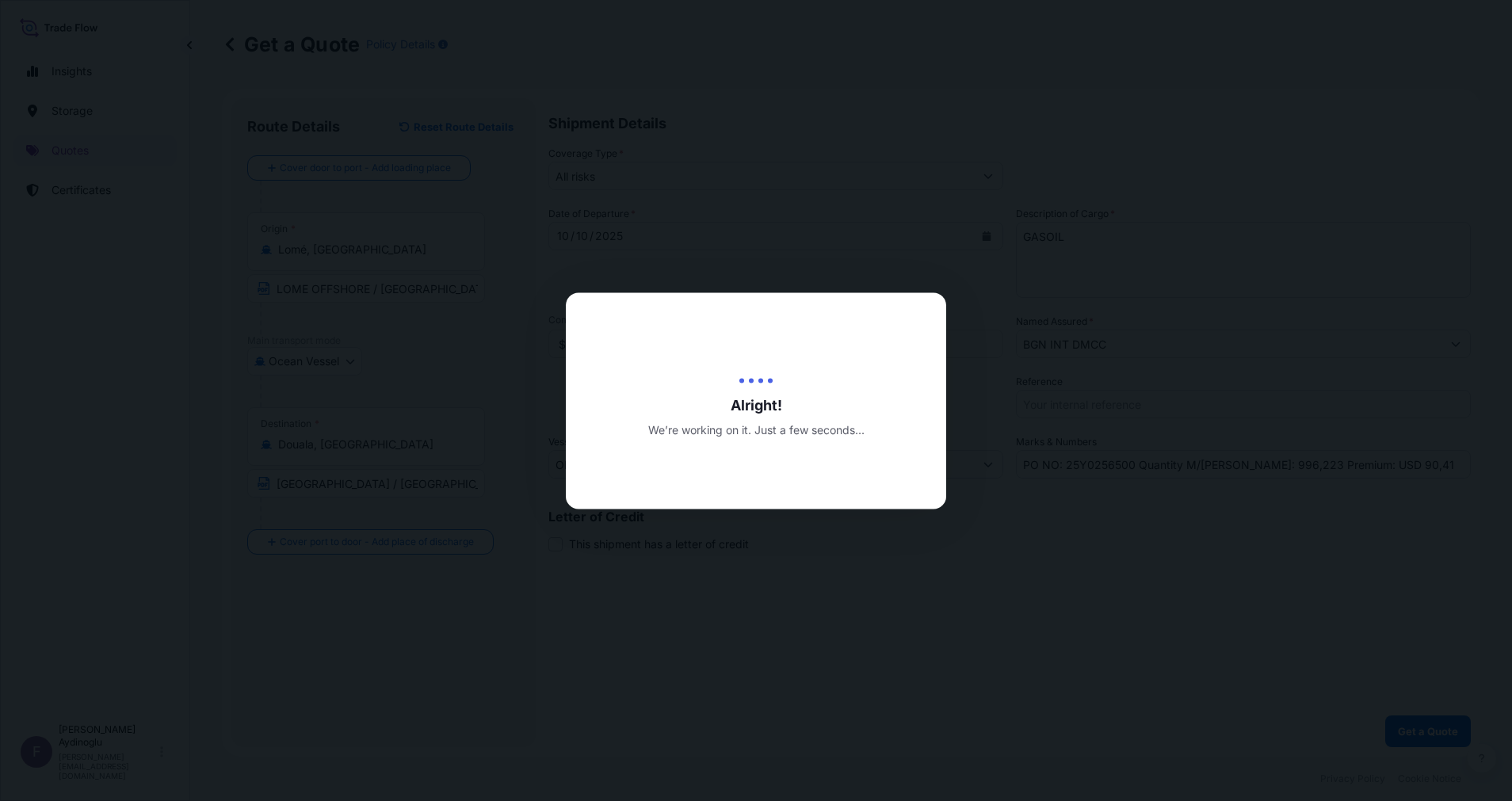
select select "Ocean Vessel"
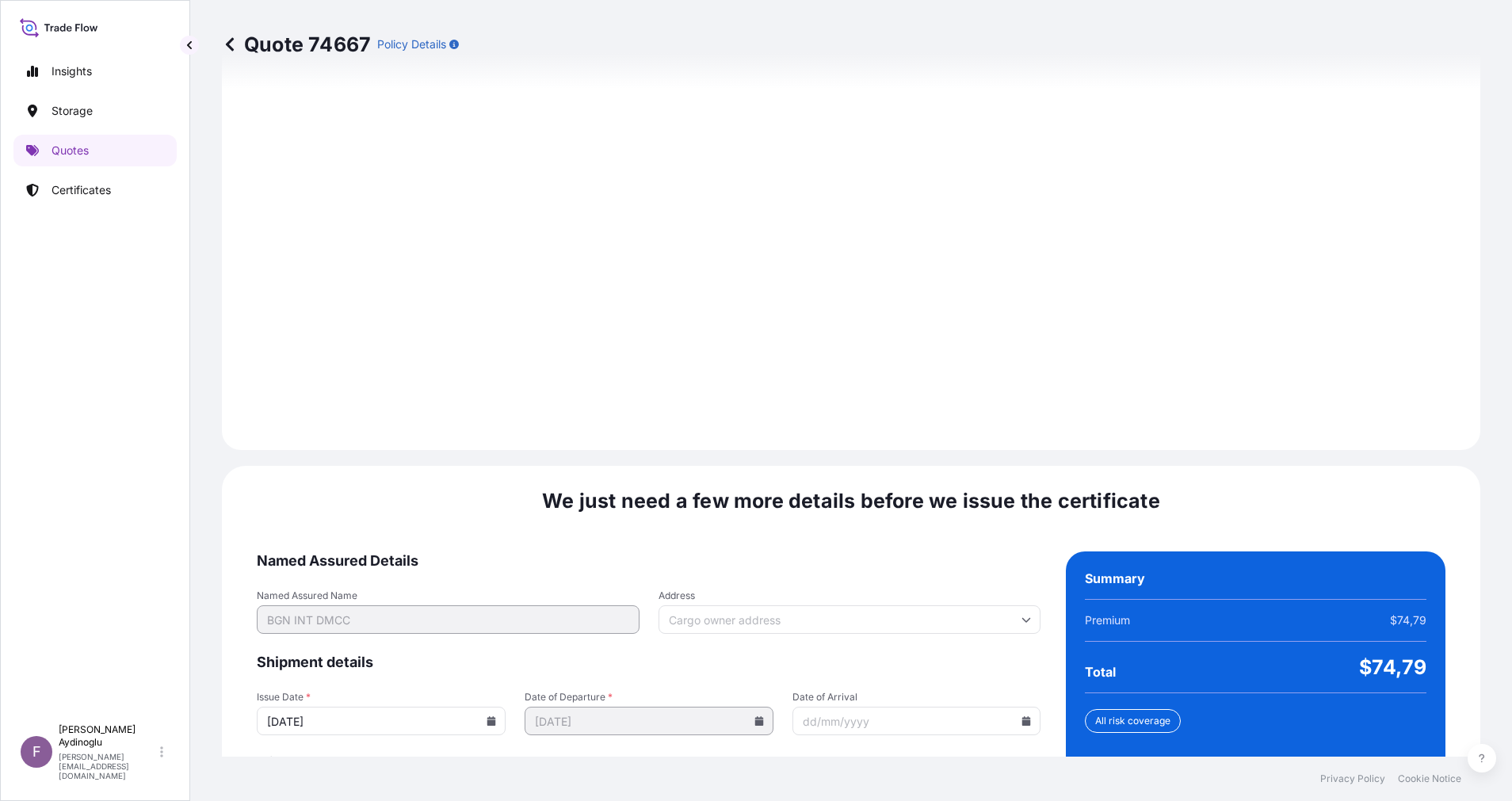
scroll to position [1702, 0]
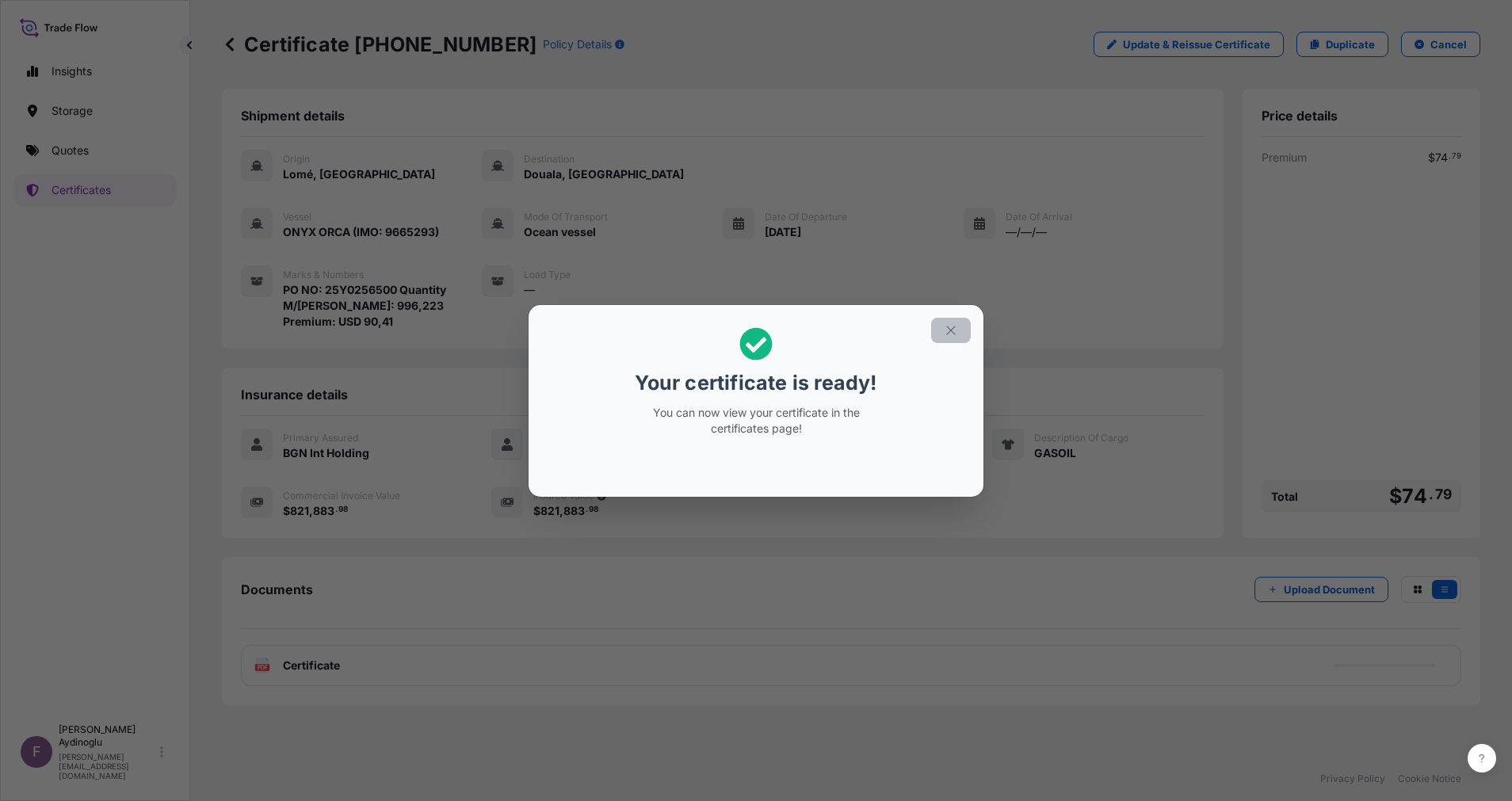
click at [943, 328] on button "button" at bounding box center [951, 331] width 40 height 26
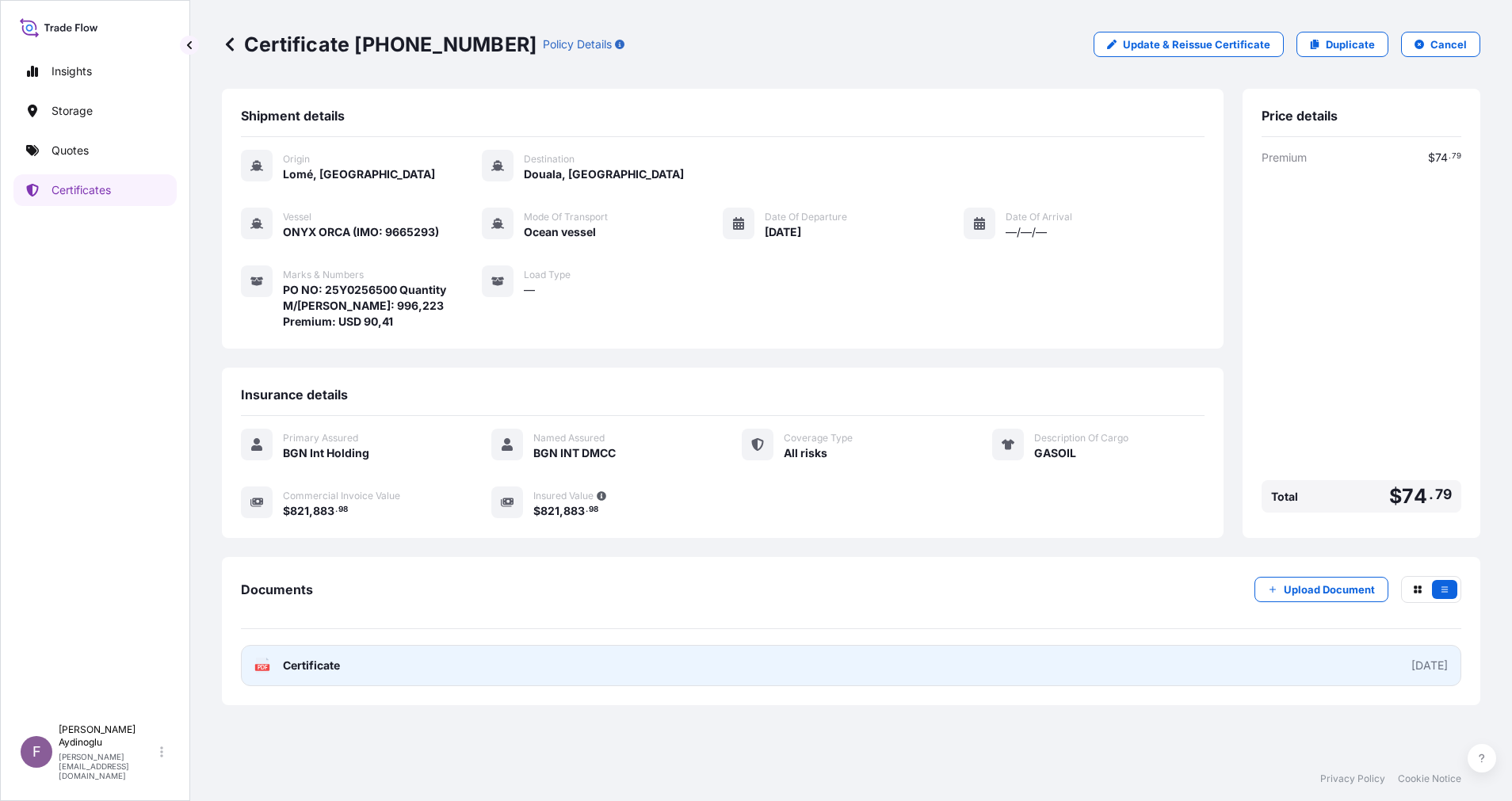
click at [800, 662] on link "PDF Certificate [DATE]" at bounding box center [851, 666] width 1220 height 41
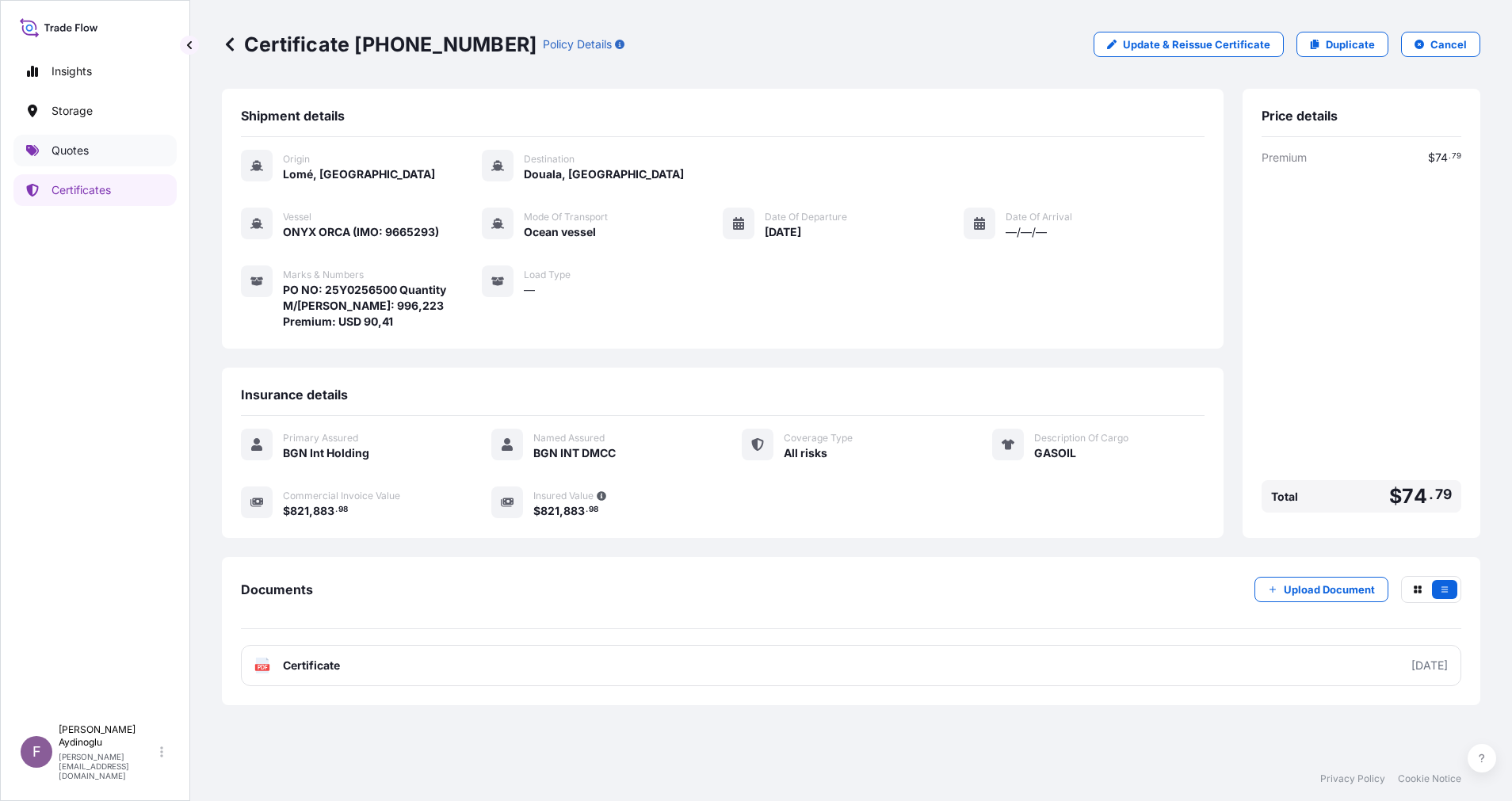
click at [79, 156] on p "Quotes" at bounding box center [70, 151] width 37 height 16
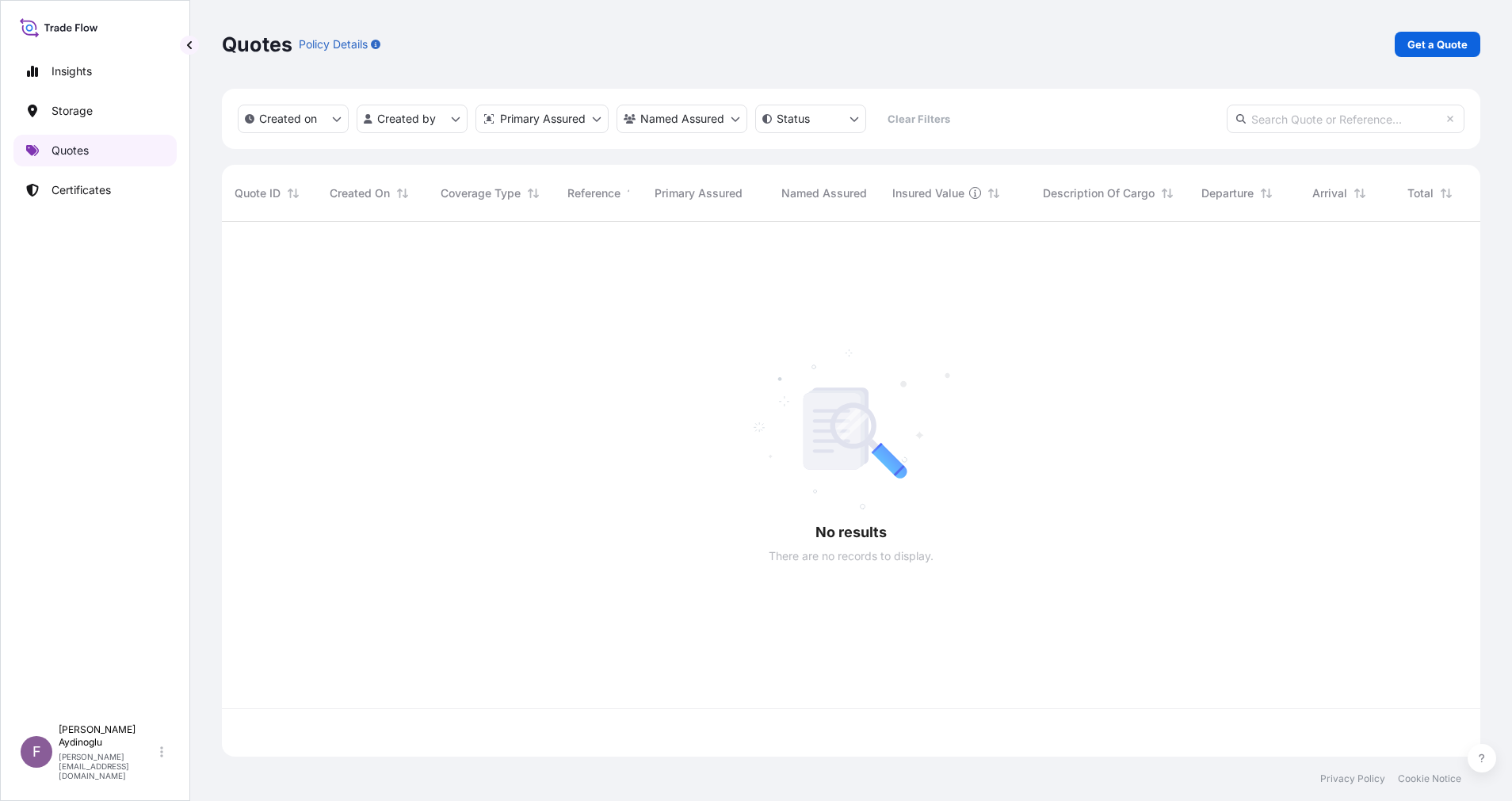
scroll to position [525, 1240]
click at [1431, 43] on p "Get a Quote" at bounding box center [1437, 45] width 61 height 16
select select "Ocean Vessel"
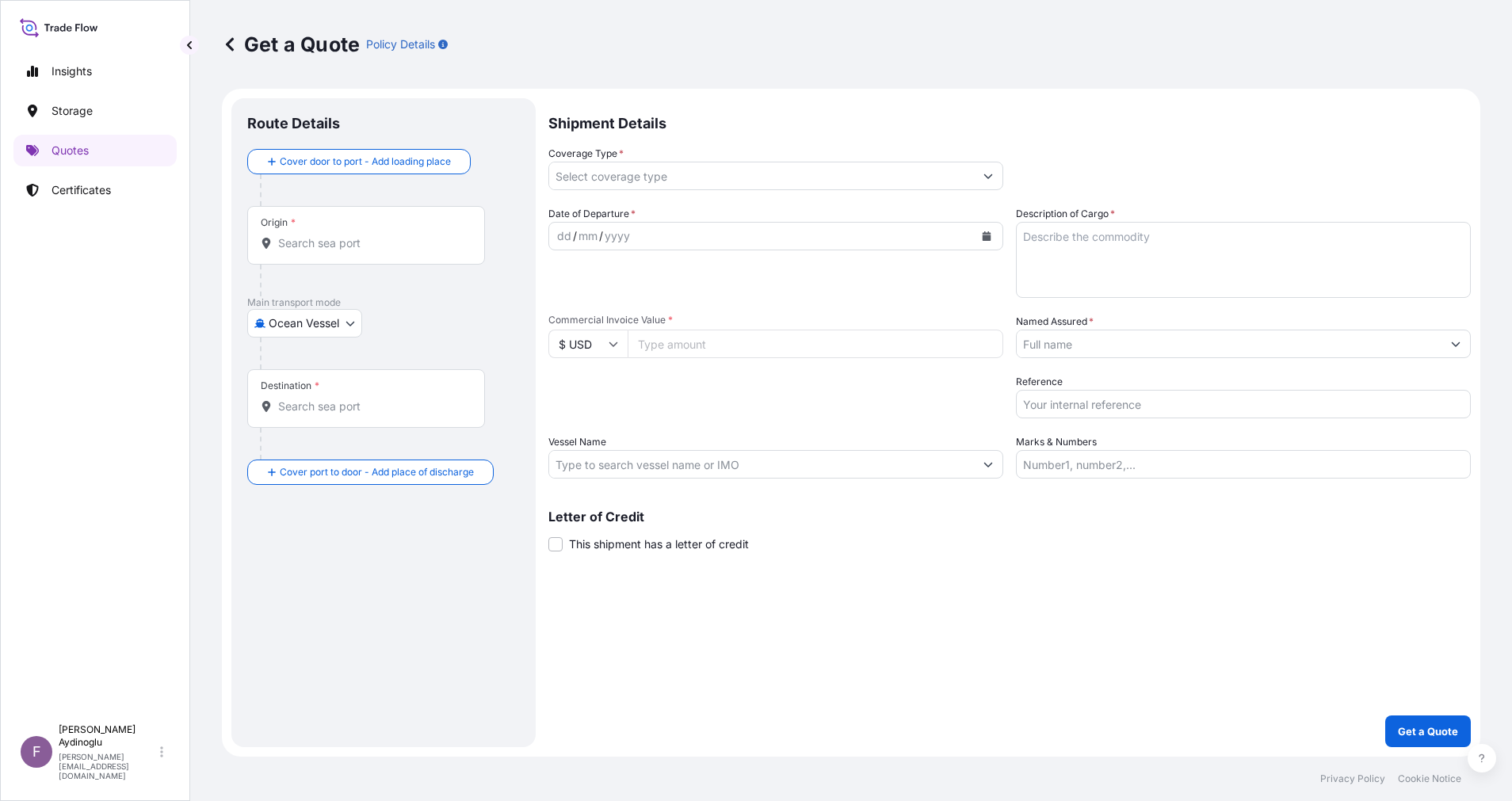
click at [1158, 464] on input "Marks & Numbers" at bounding box center [1243, 465] width 455 height 29
paste input "PO NO: 25Y0243100 Quantity M/Tonn: 596,953 Premium: USD 77,29"
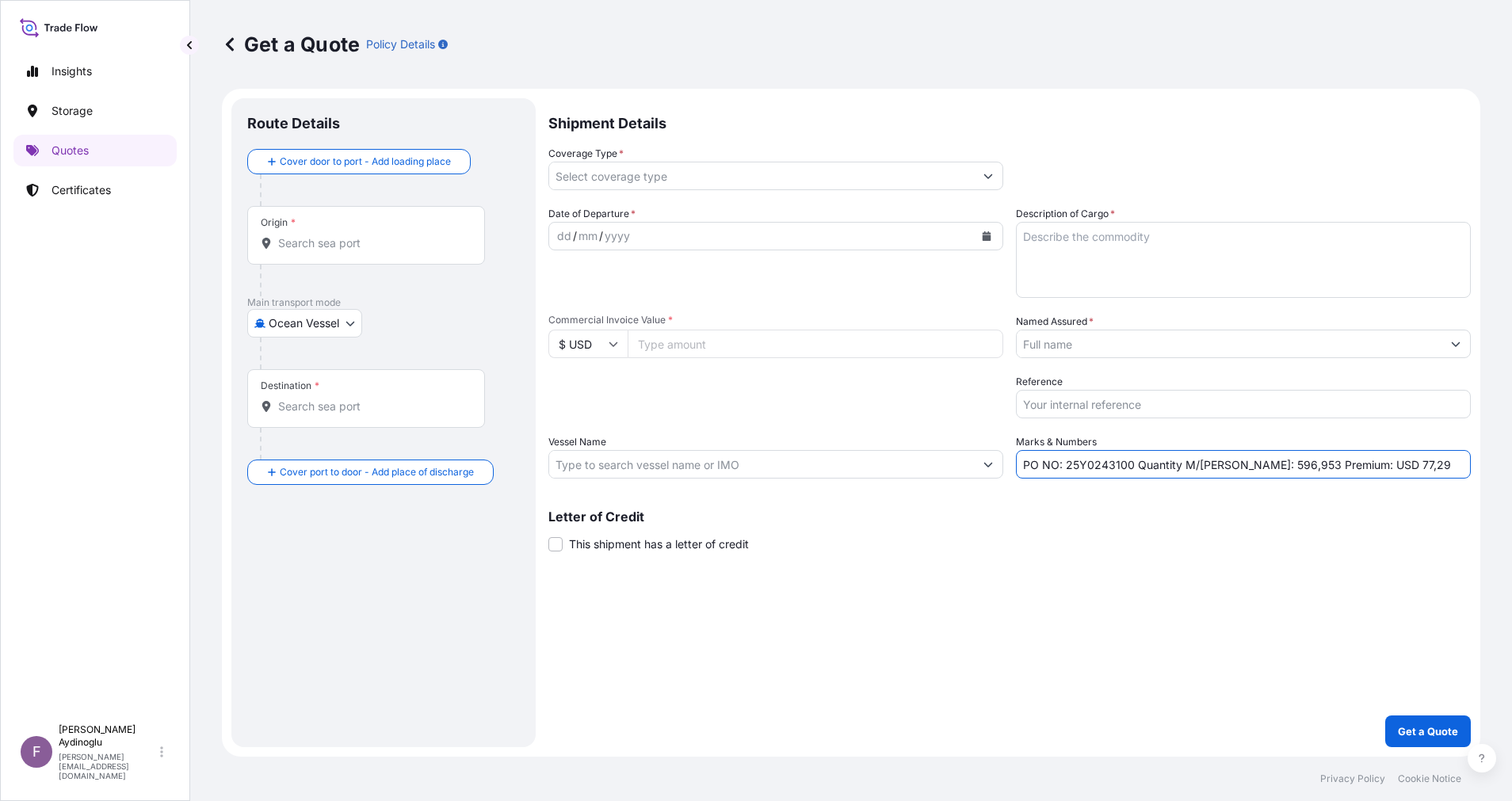
drag, startPoint x: 1068, startPoint y: 469, endPoint x: 1130, endPoint y: 470, distance: 62.0
click at [1130, 470] on input "PO NO: 25Y0243100 Quantity M/Tonn: 596,953 Premium: USD 77,29" at bounding box center [1243, 465] width 455 height 29
paste input "170"
type input "PO NO: 25Y0217000 Quantity M/Tonn: 596,953 Premium: USD 77,29"
click at [711, 344] on input "Commercial Invoice Value *" at bounding box center [815, 344] width 375 height 29
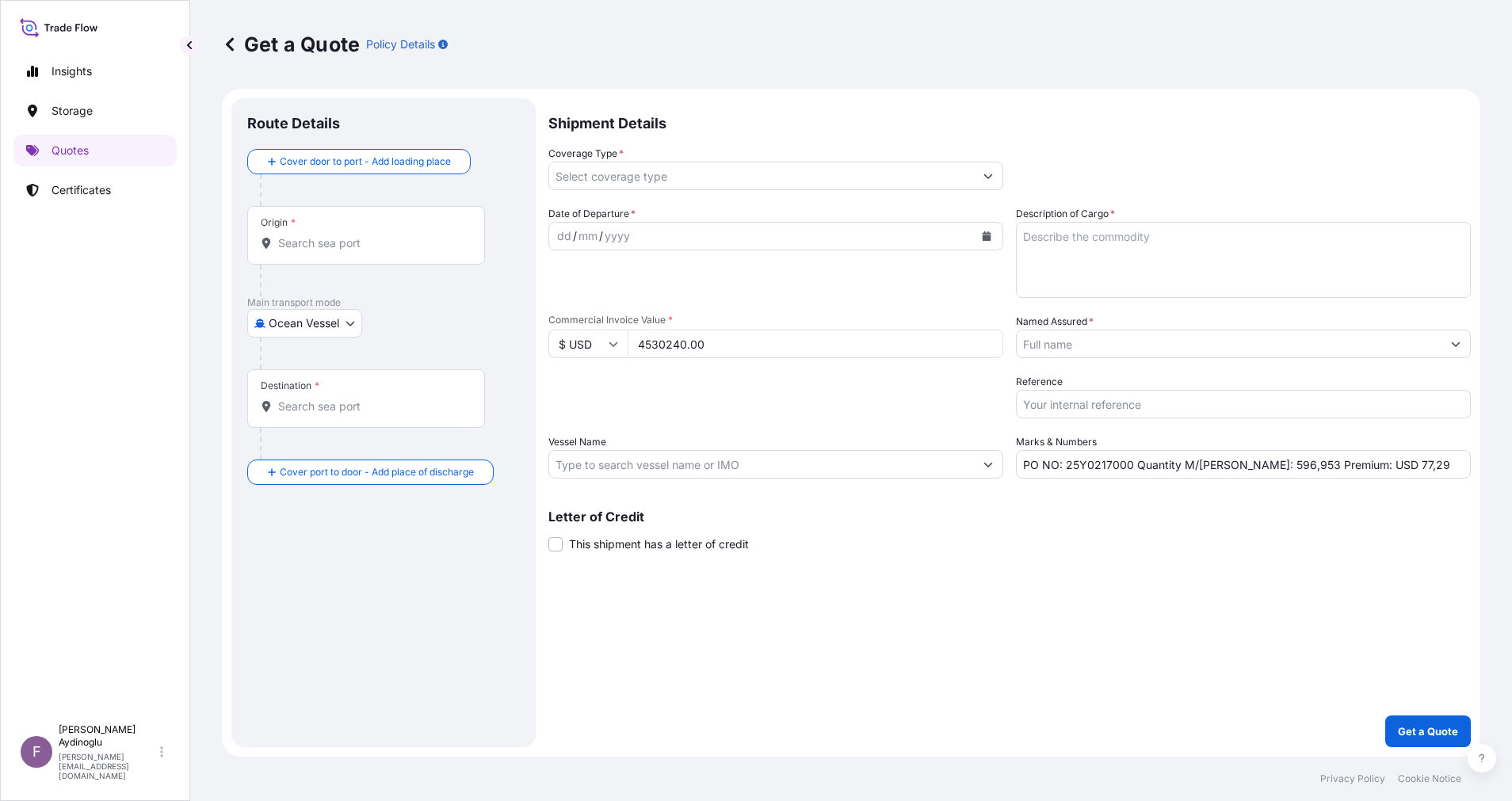
type input "4530240.00"
click at [1158, 233] on textarea "Description of Cargo *" at bounding box center [1243, 259] width 455 height 76
paste textarea "[MEDICAL_DATA] PRILLED"
type textarea "[MEDICAL_DATA] PRILLED"
click at [1075, 646] on div "Shipment Details Coverage Type * Date of Departure * dd / mm / yyyy Cargo Categ…" at bounding box center [1009, 422] width 922 height 650
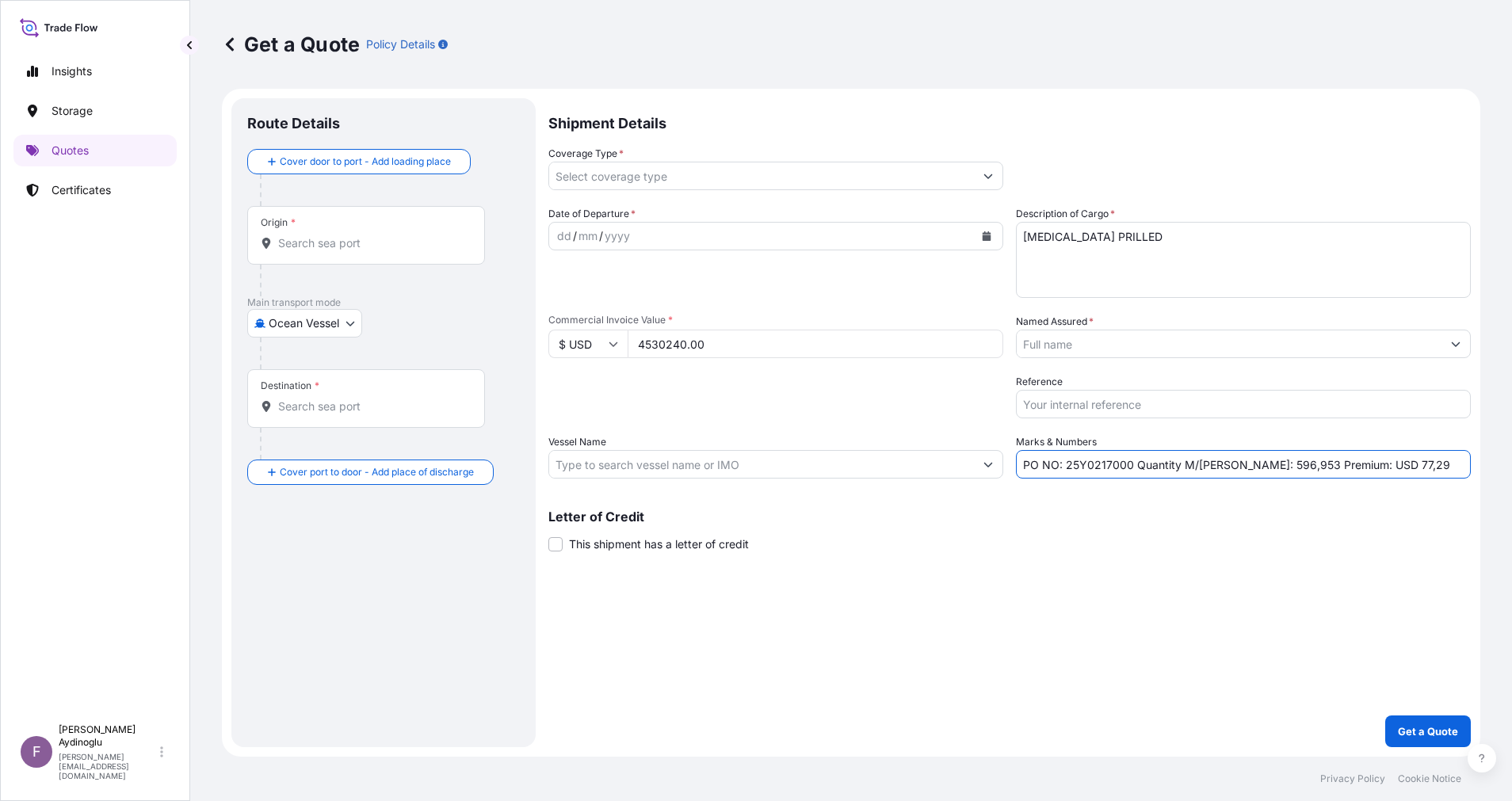
drag, startPoint x: 1230, startPoint y: 467, endPoint x: 1246, endPoint y: 467, distance: 16.0
click at [1246, 467] on input "PO NO: 25Y0217000 Quantity M/Tonn: 596,953 Premium: USD 77,29" at bounding box center [1243, 465] width 455 height 29
drag, startPoint x: 1262, startPoint y: 466, endPoint x: 1279, endPoint y: 466, distance: 17.0
click at [1279, 466] on input "PO NO: 25Y0217000 Quantity M/Tonn: 8.800,953 Premium: USD 77,29" at bounding box center [1243, 465] width 455 height 29
type input "PO NO: 25Y0217000 Quantity M/Tonn: 8.800,000 Premium: USD 77,29"
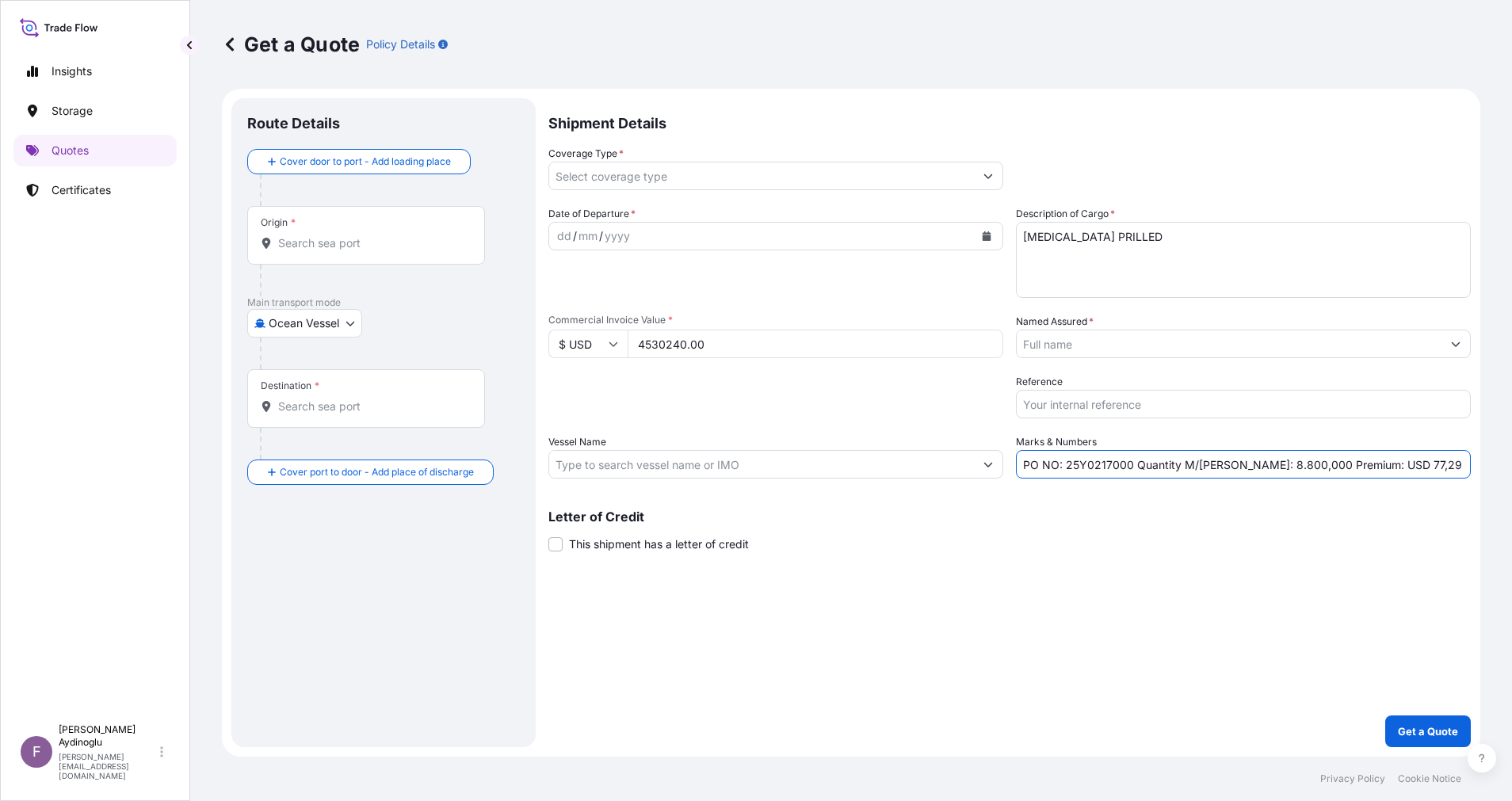
click at [732, 469] on input "Vessel Name" at bounding box center [761, 465] width 425 height 29
paste input "PRINCESS MARIA"
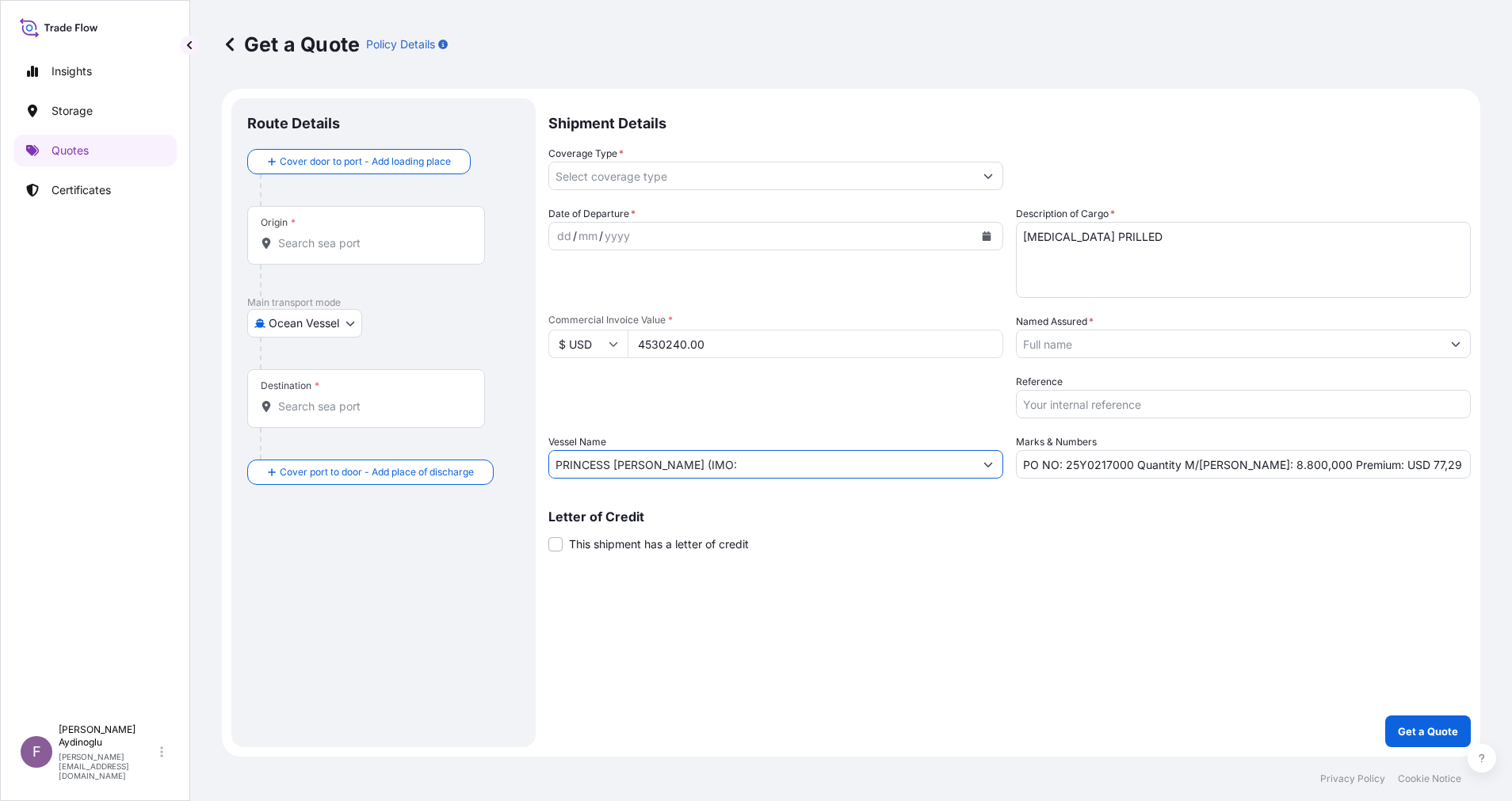
paste input "9136929"
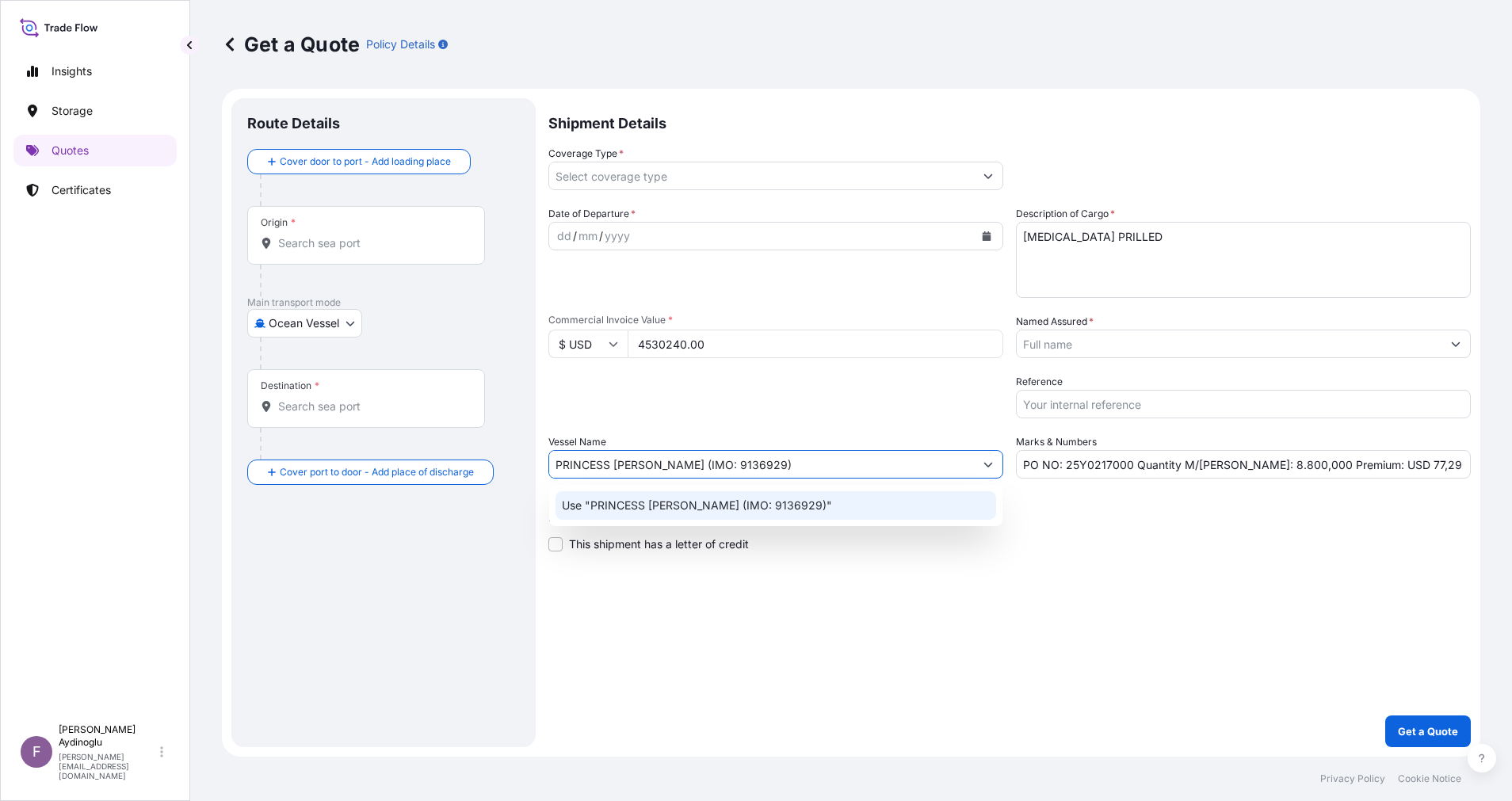
click at [808, 510] on div "Use "PRINCESS MARIA (IMO: 9136929)"" at bounding box center [775, 506] width 441 height 29
type input "PRINCESS [PERSON_NAME] (IMO: 9136929)"
drag, startPoint x: 938, startPoint y: 583, endPoint x: 933, endPoint y: 591, distance: 9.4
click at [938, 584] on div "Shipment Details Coverage Type * Date of Departure * dd / mm / yyyy Cargo Categ…" at bounding box center [1009, 422] width 922 height 650
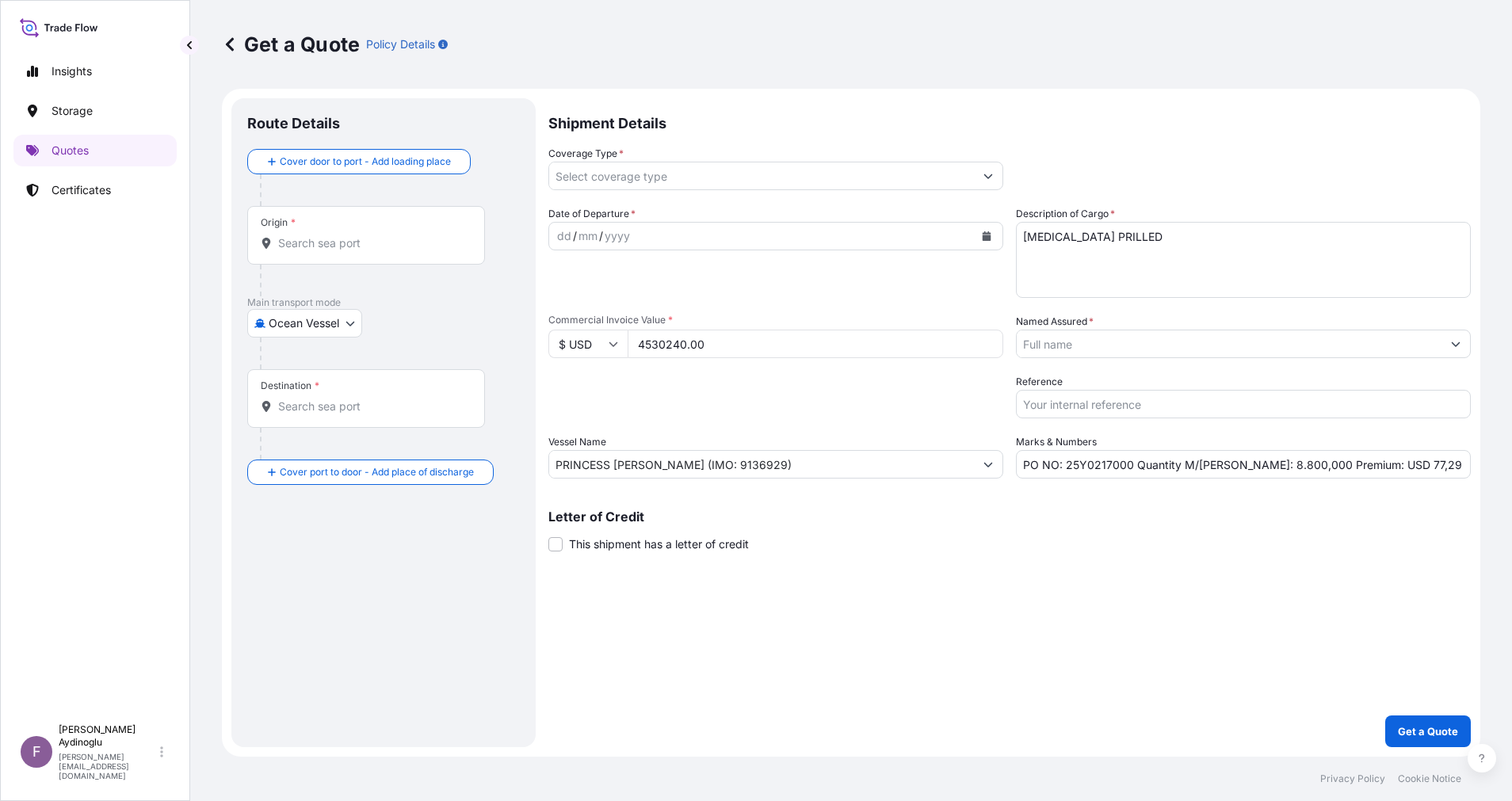
click at [374, 255] on div "Origin *" at bounding box center [366, 236] width 237 height 59
click at [374, 251] on input "Origin *" at bounding box center [371, 243] width 187 height 16
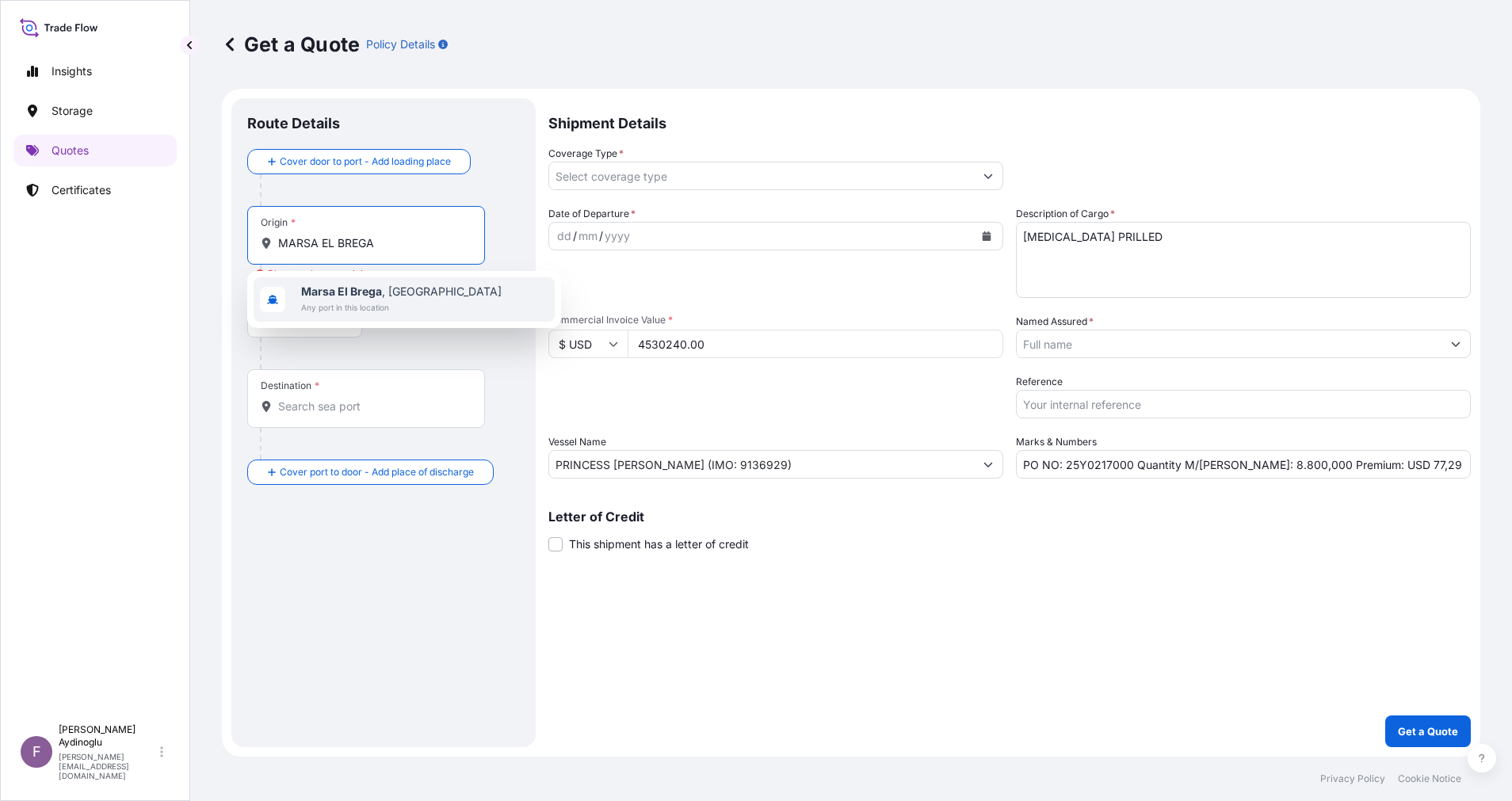
click at [413, 305] on span "Any port in this location" at bounding box center [402, 308] width 201 height 16
type input "Marsa El Brega, Libya"
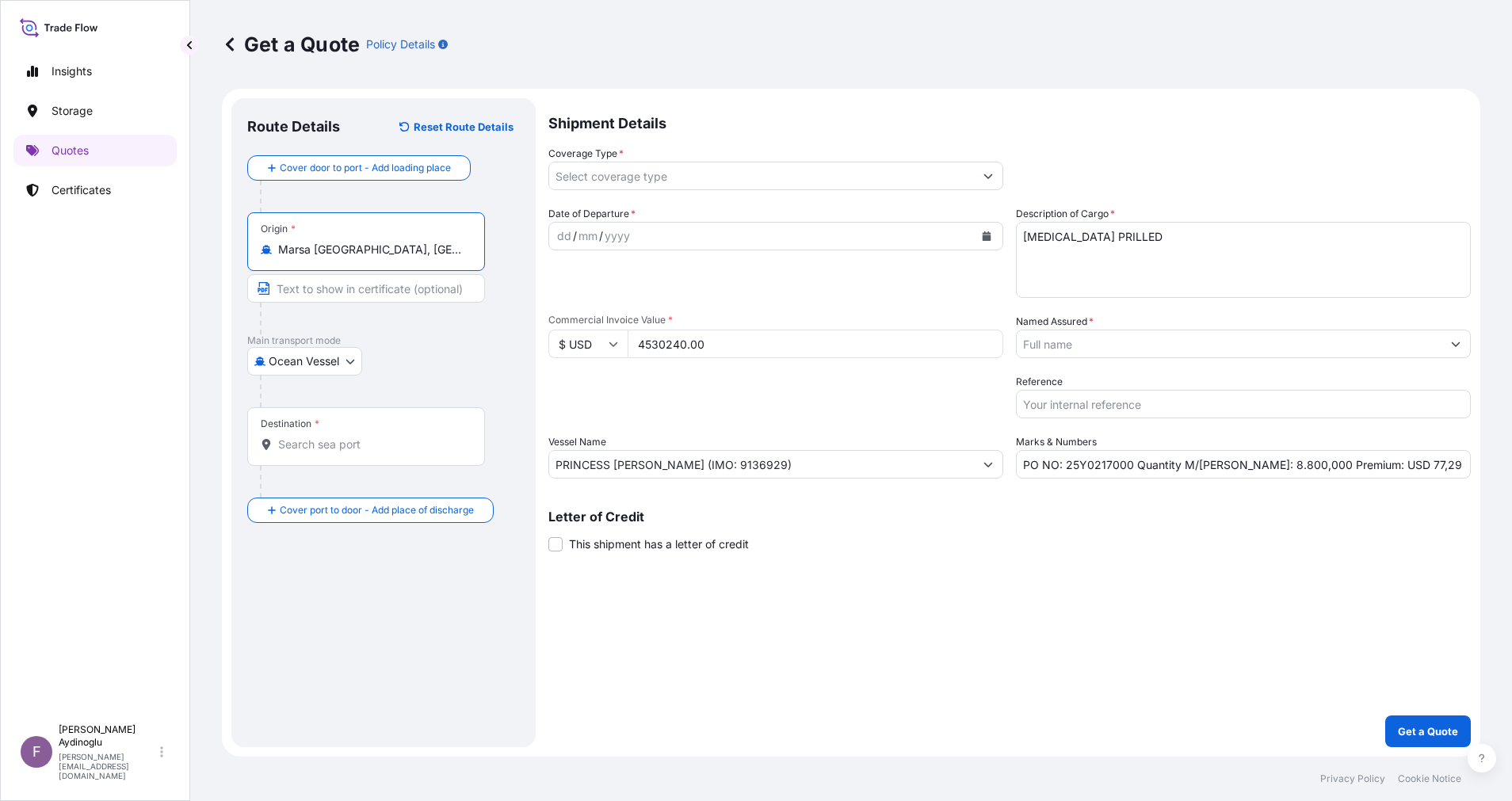
click at [403, 298] on input "Text to appear on certificate" at bounding box center [366, 289] width 237 height 29
type input "MARSA EL BREGA / [GEOGRAPHIC_DATA]"
click at [382, 443] on input "Destination *" at bounding box center [371, 445] width 187 height 16
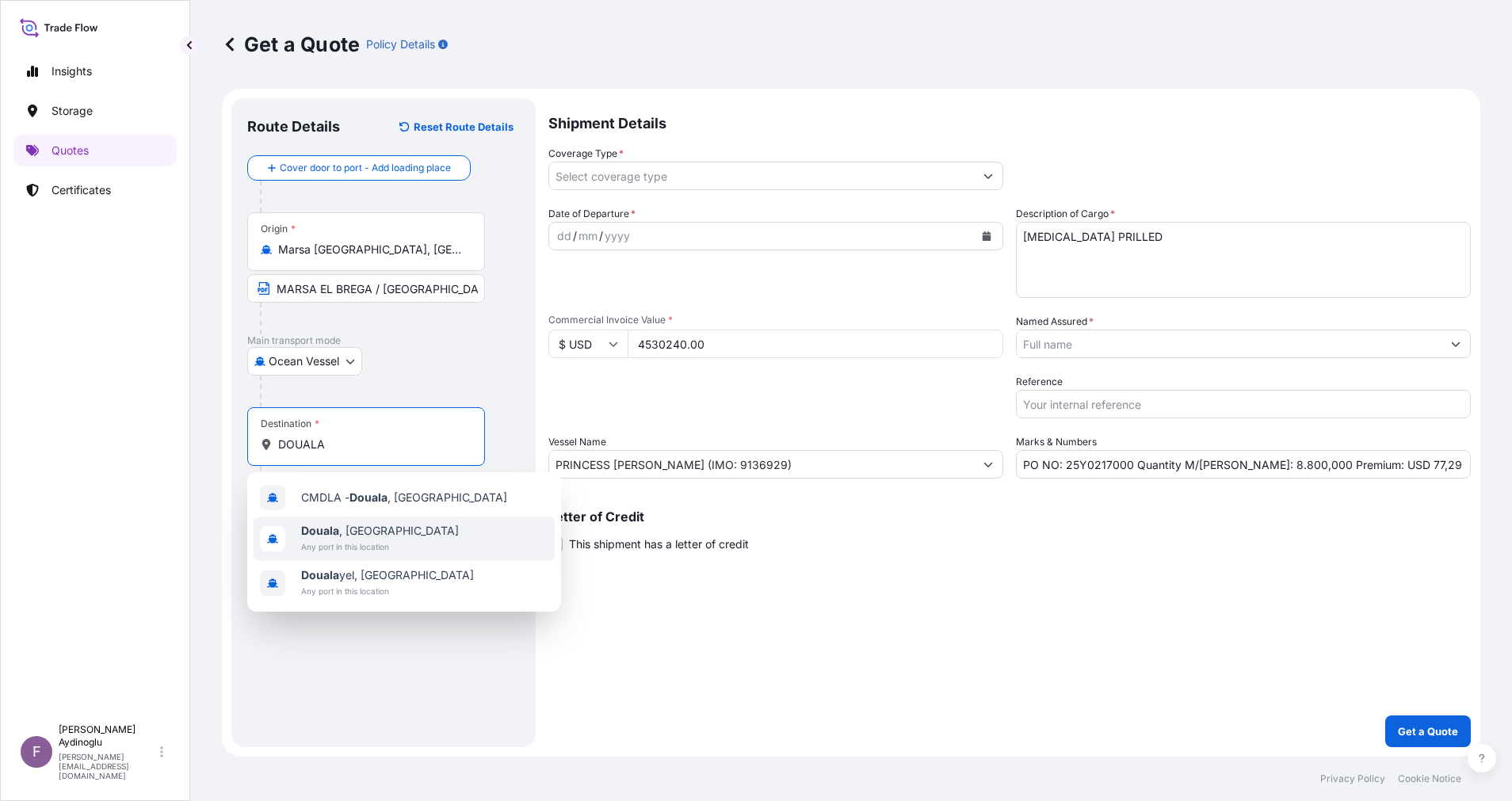
click at [364, 532] on span "Douala , Cameroon" at bounding box center [380, 531] width 158 height 16
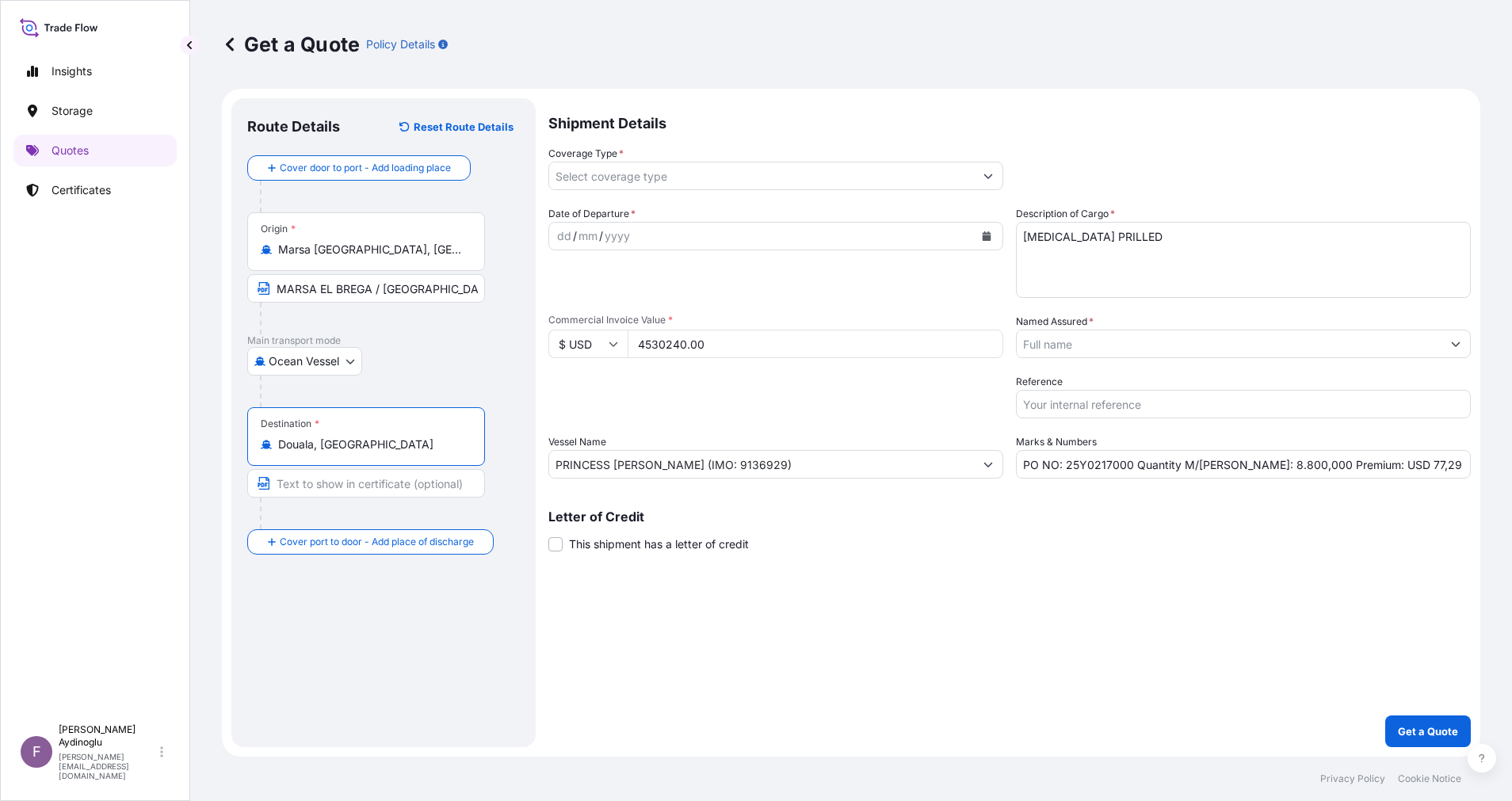
type input "Douala, [GEOGRAPHIC_DATA]"
click at [361, 486] on input "Text to appear on certificate" at bounding box center [366, 484] width 237 height 29
type input "[GEOGRAPHIC_DATA] / [GEOGRAPHIC_DATA]"
click at [679, 628] on div "Shipment Details Coverage Type * Date of Departure * dd / mm / yyyy Cargo Categ…" at bounding box center [1009, 422] width 922 height 650
click at [566, 232] on div "dd" at bounding box center [564, 236] width 18 height 19
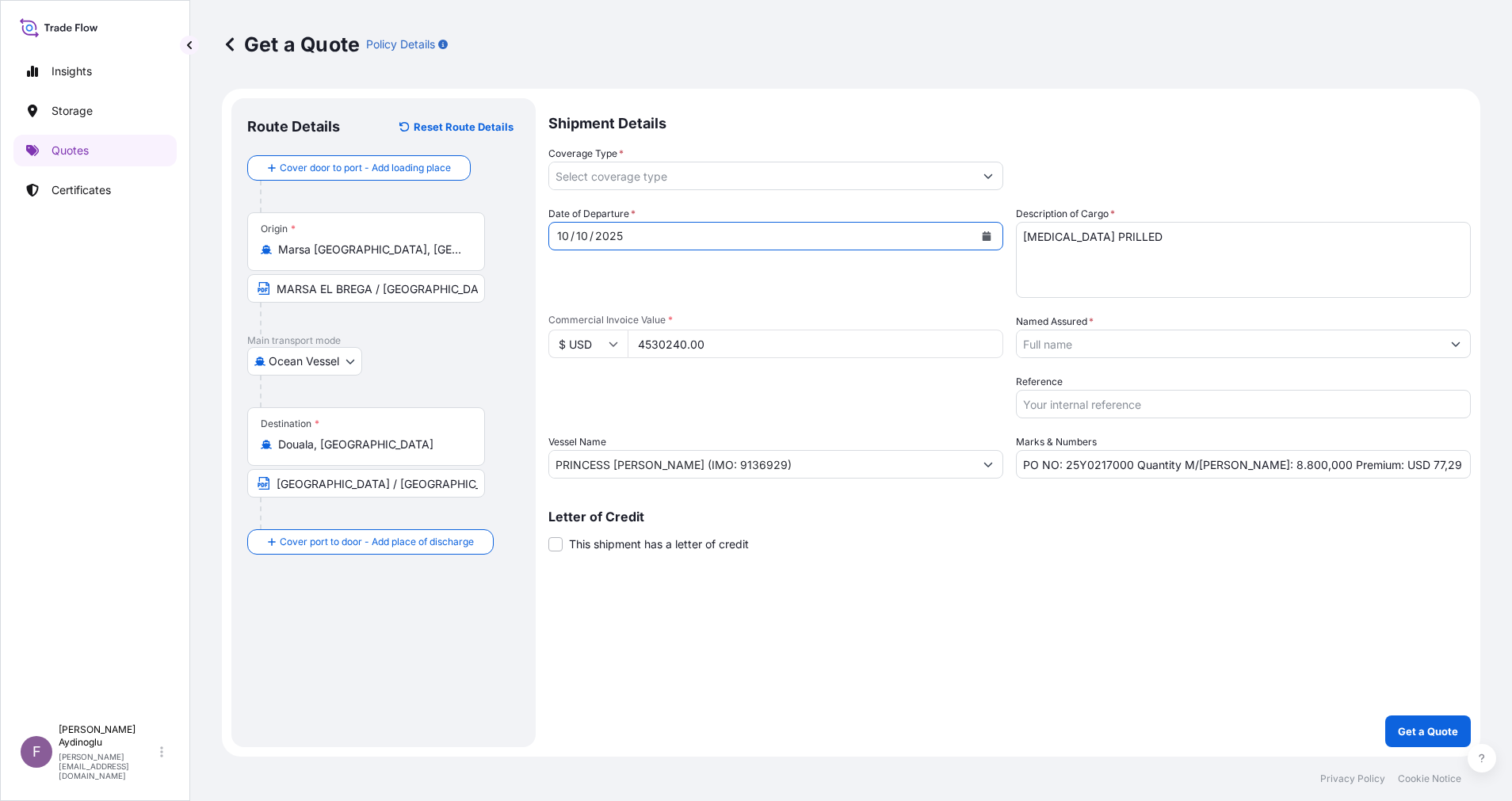
click at [973, 174] on button "Show suggestions" at bounding box center [988, 176] width 29 height 29
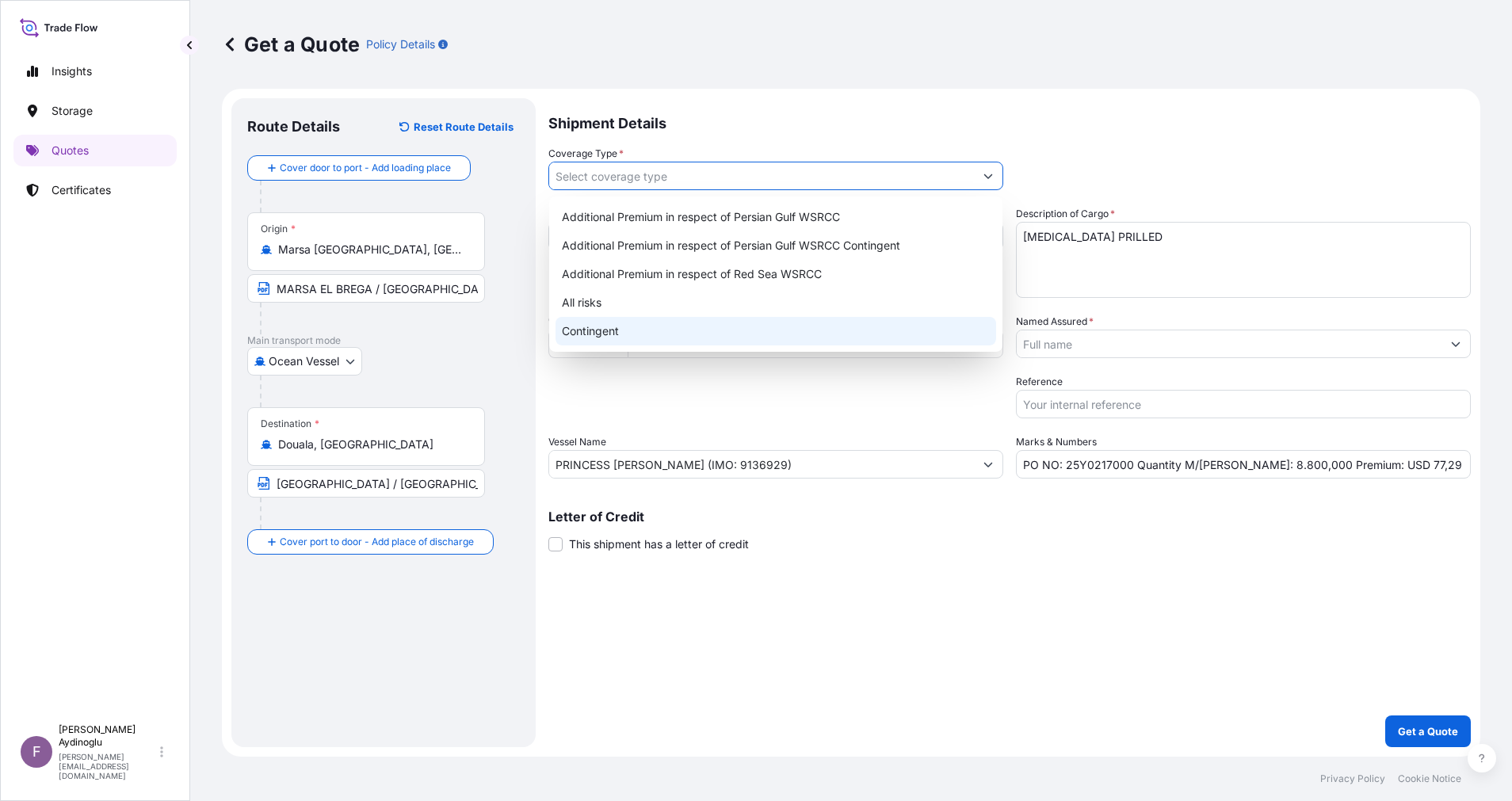
click at [736, 330] on div "Contingent" at bounding box center [775, 332] width 441 height 29
type input "Contingent"
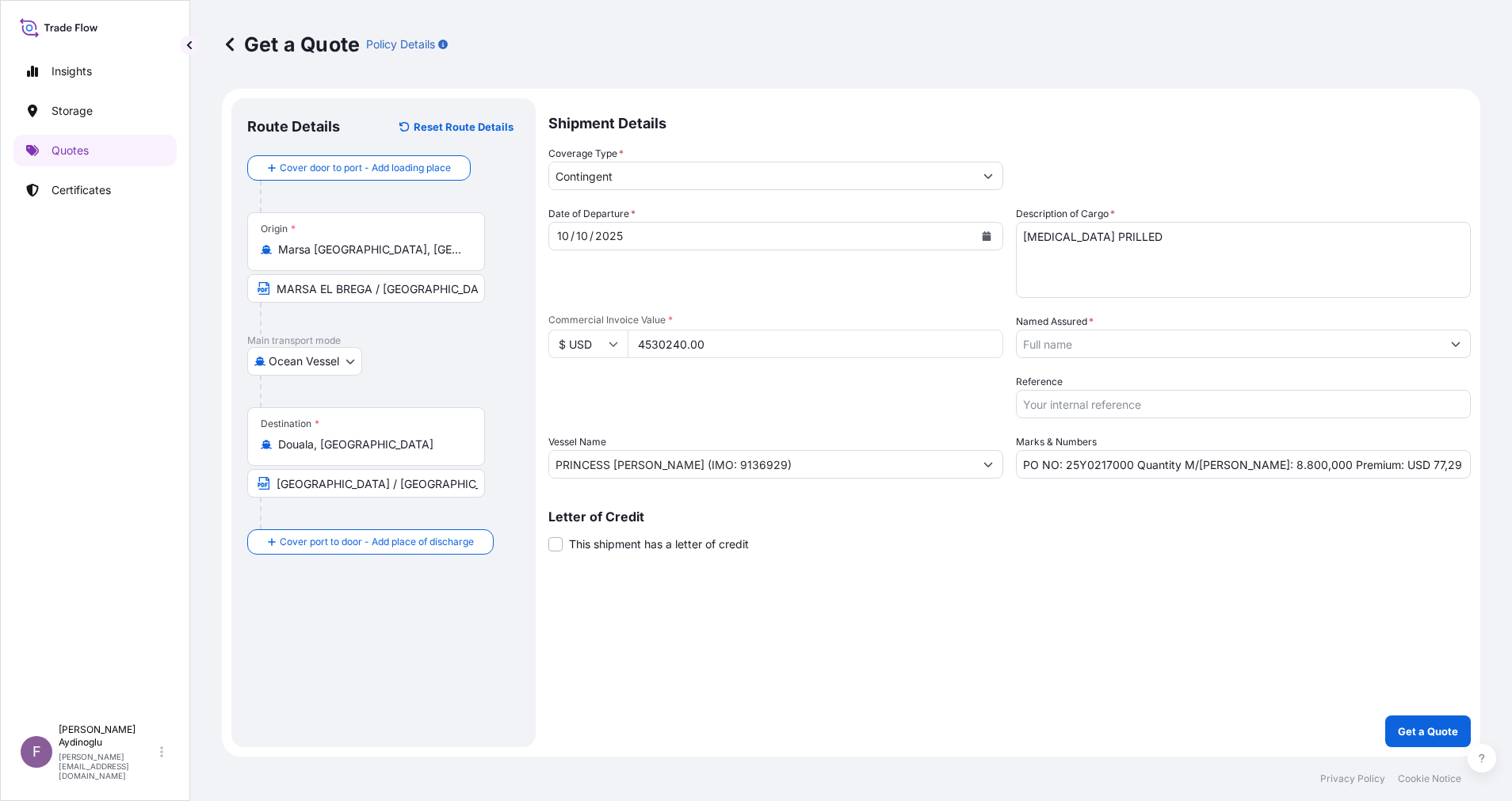
click at [1055, 638] on div "Shipment Details Coverage Type * Contingent Date of Departure * 10 / 10 / 2025 …" at bounding box center [1009, 422] width 922 height 650
drag, startPoint x: 1400, startPoint y: 468, endPoint x: 1367, endPoint y: 465, distance: 33.1
click at [1367, 465] on input "PO NO: 25Y0217000 Quantity M/Tonn: 8.800,000 Premium: USD 77,29" at bounding box center [1243, 465] width 455 height 29
type input "PO NO: 25Y0217000 Quantity M/[PERSON_NAME]: 8.800,000 Premium: USD 226,51"
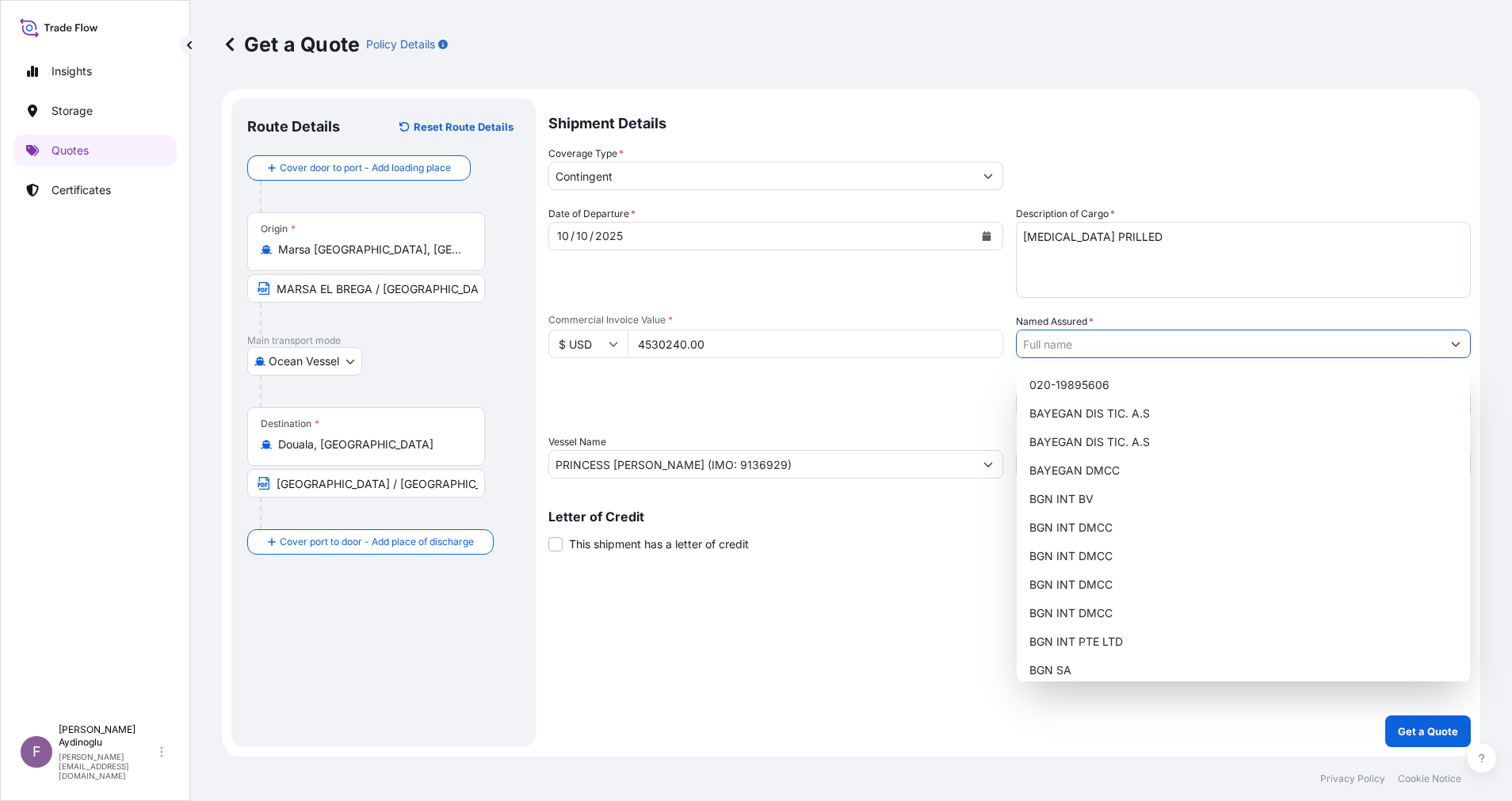
click at [1460, 351] on button "Show suggestions" at bounding box center [1455, 344] width 29 height 29
click at [1118, 579] on div "BGN INT DMCC" at bounding box center [1243, 585] width 441 height 29
type input "BGN INT DMCC"
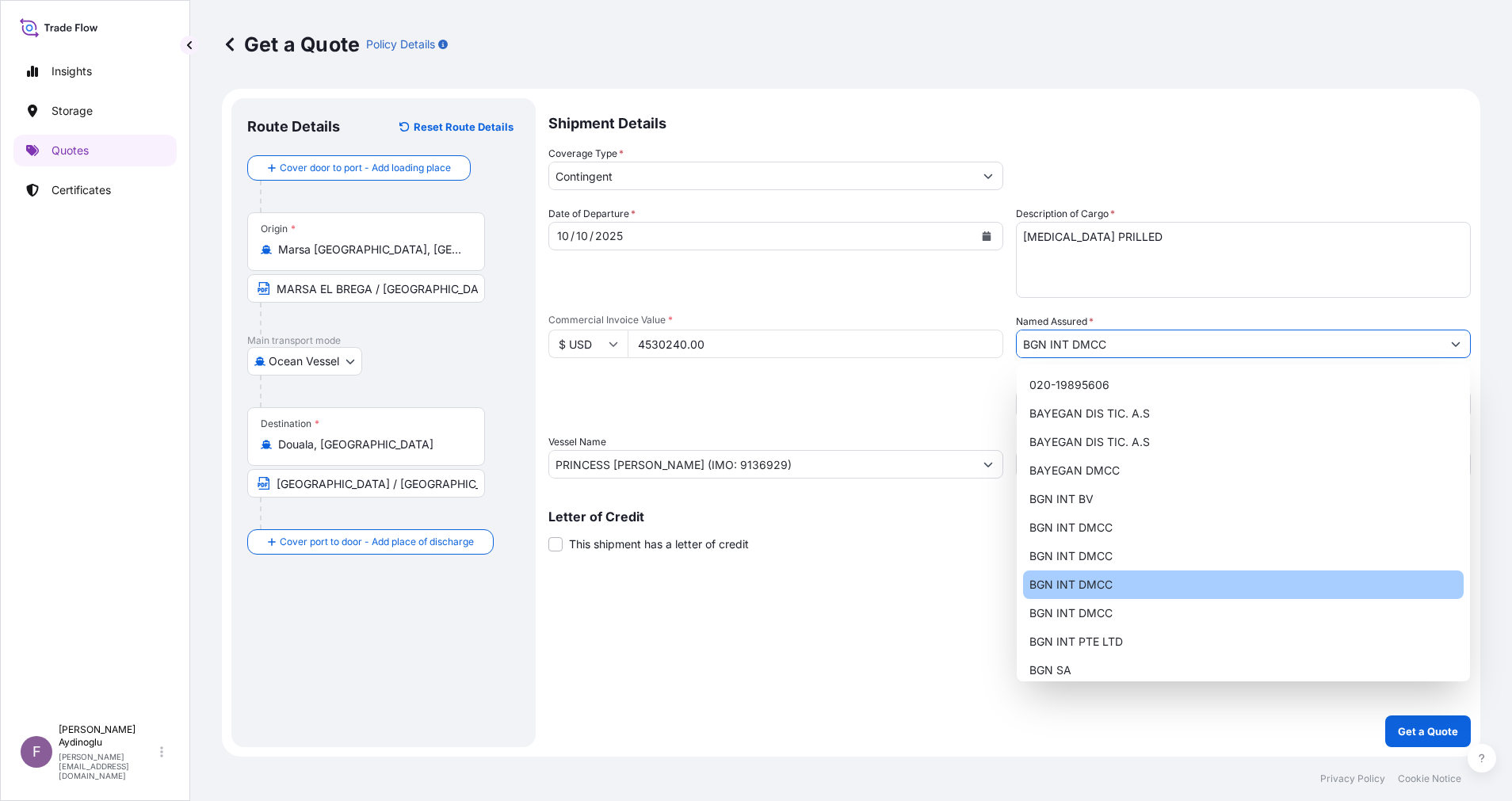
click at [1081, 604] on div "Shipment Details Coverage Type * Contingent Date of Departure * 10 / 10 / 2025 …" at bounding box center [1009, 422] width 922 height 650
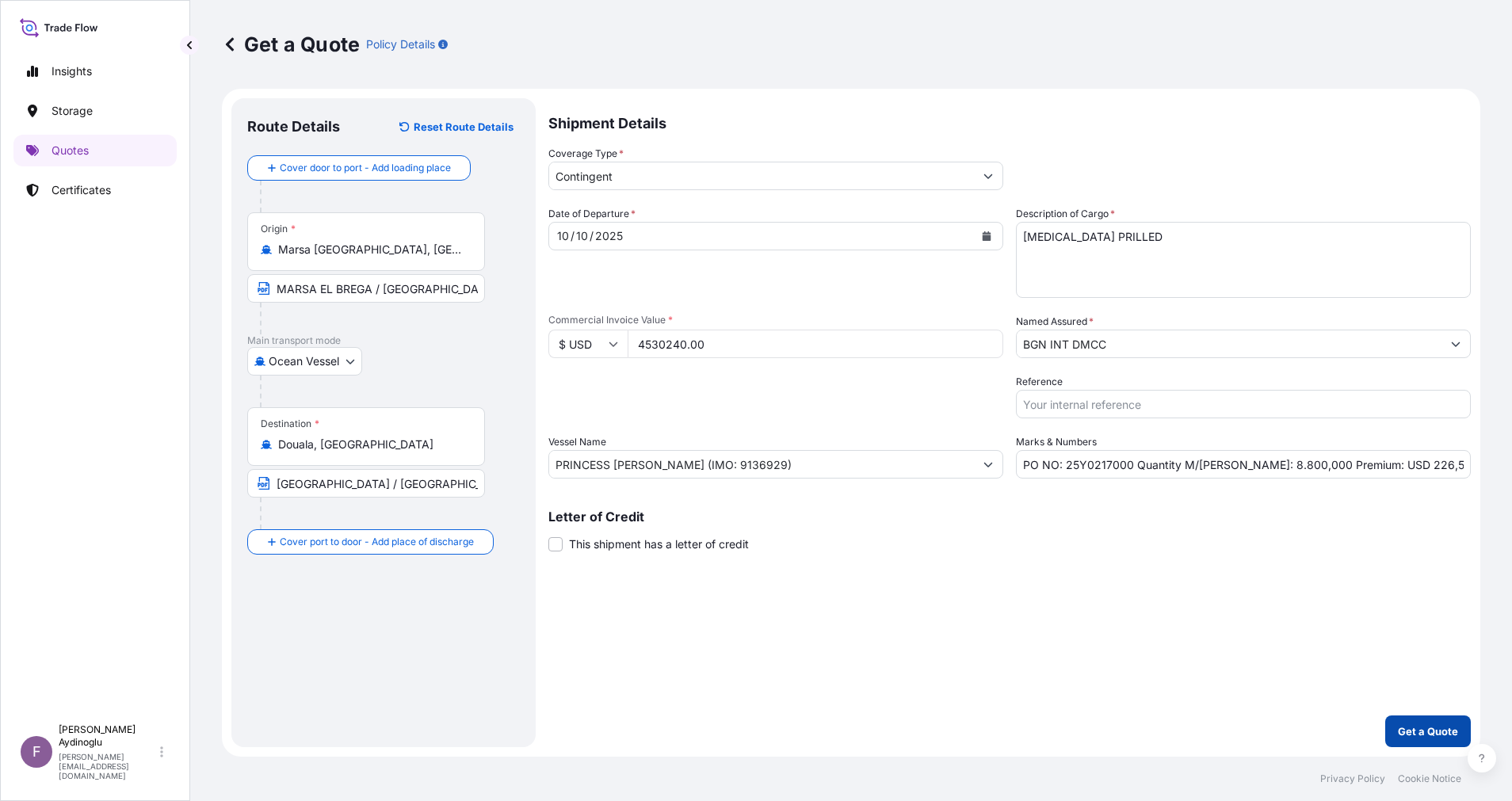
click at [1410, 723] on button "Get a Quote" at bounding box center [1427, 732] width 85 height 32
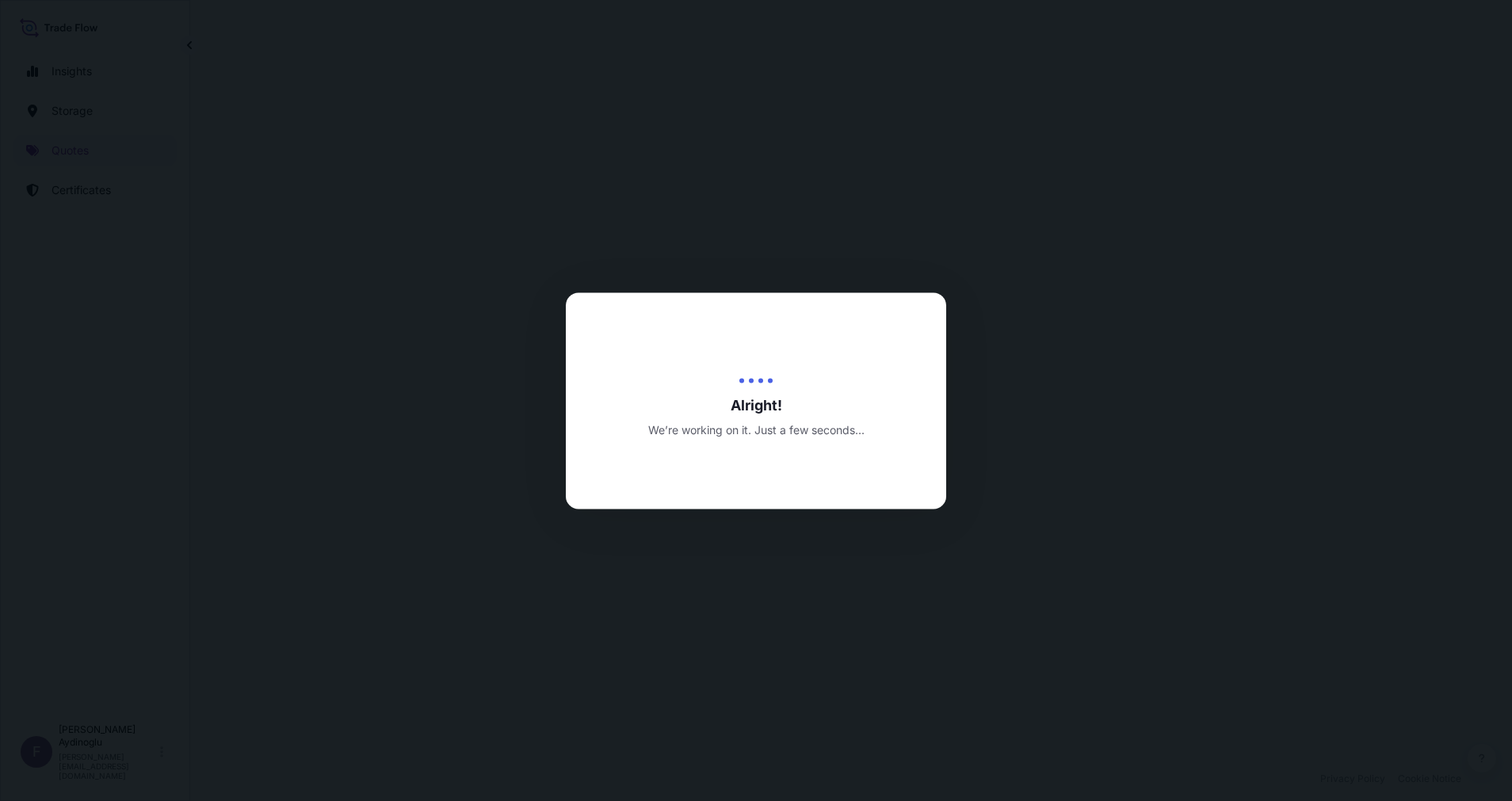
select select "Ocean Vessel"
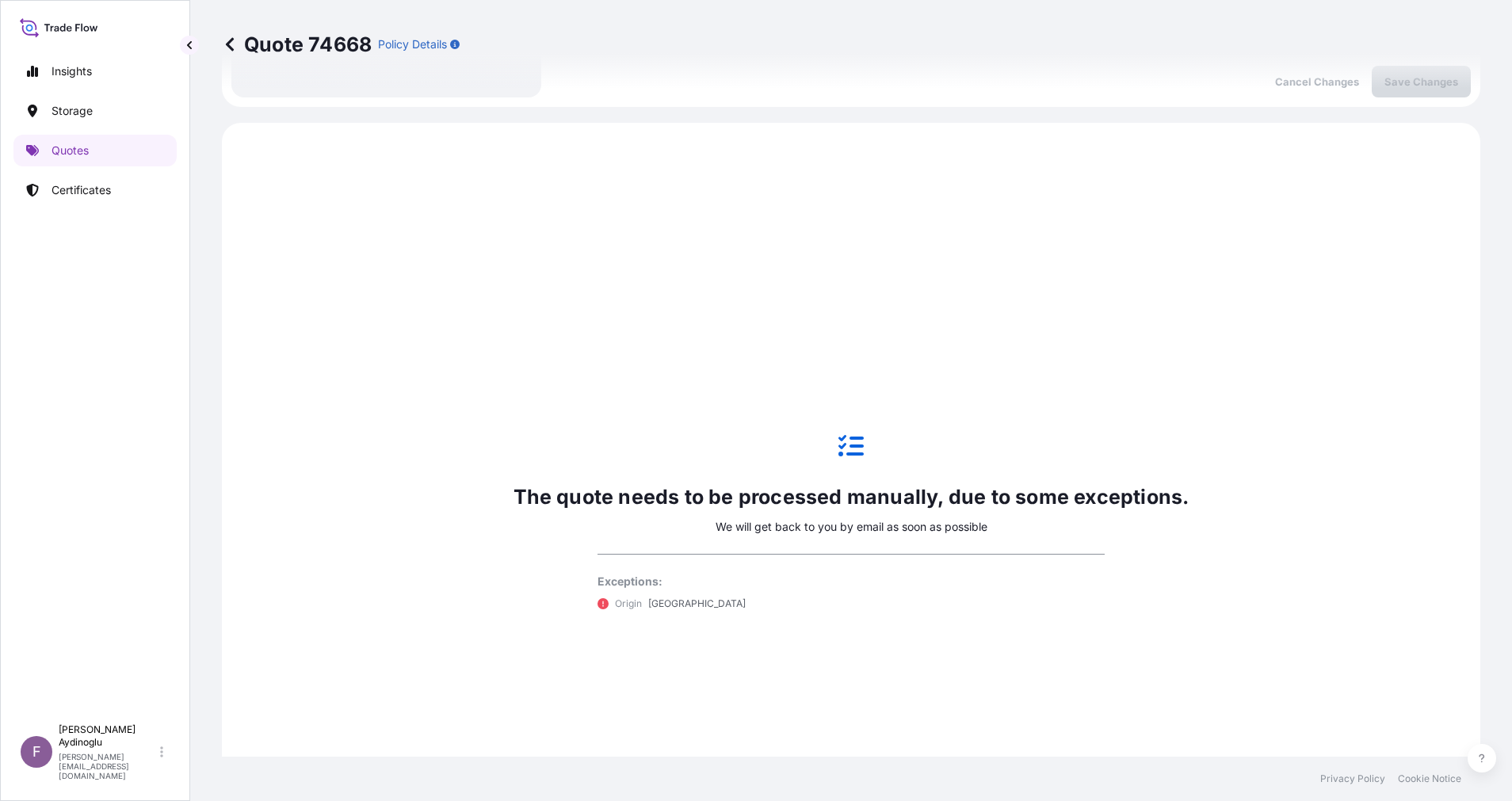
scroll to position [543, 0]
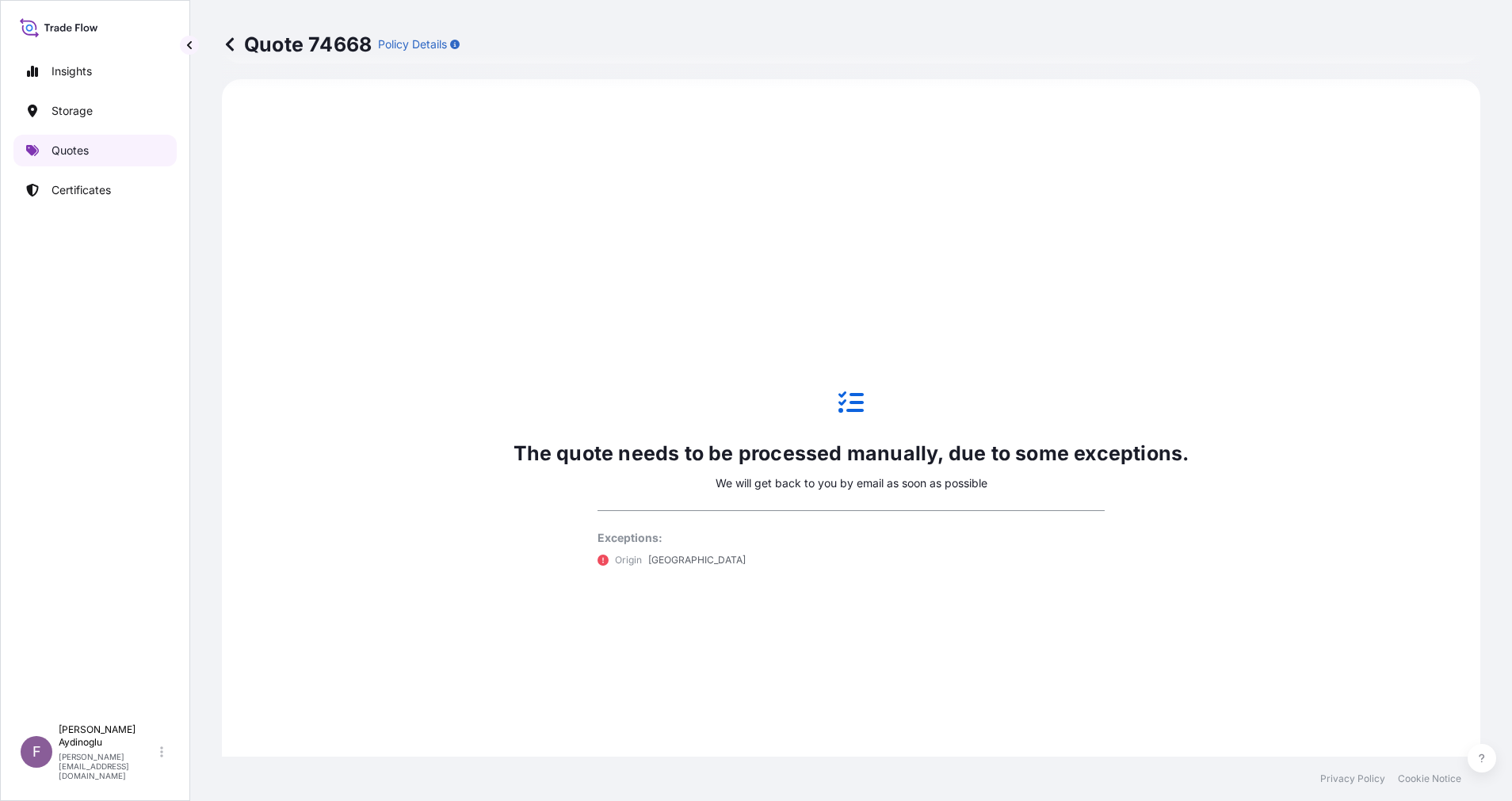
click at [95, 140] on link "Quotes" at bounding box center [95, 151] width 163 height 32
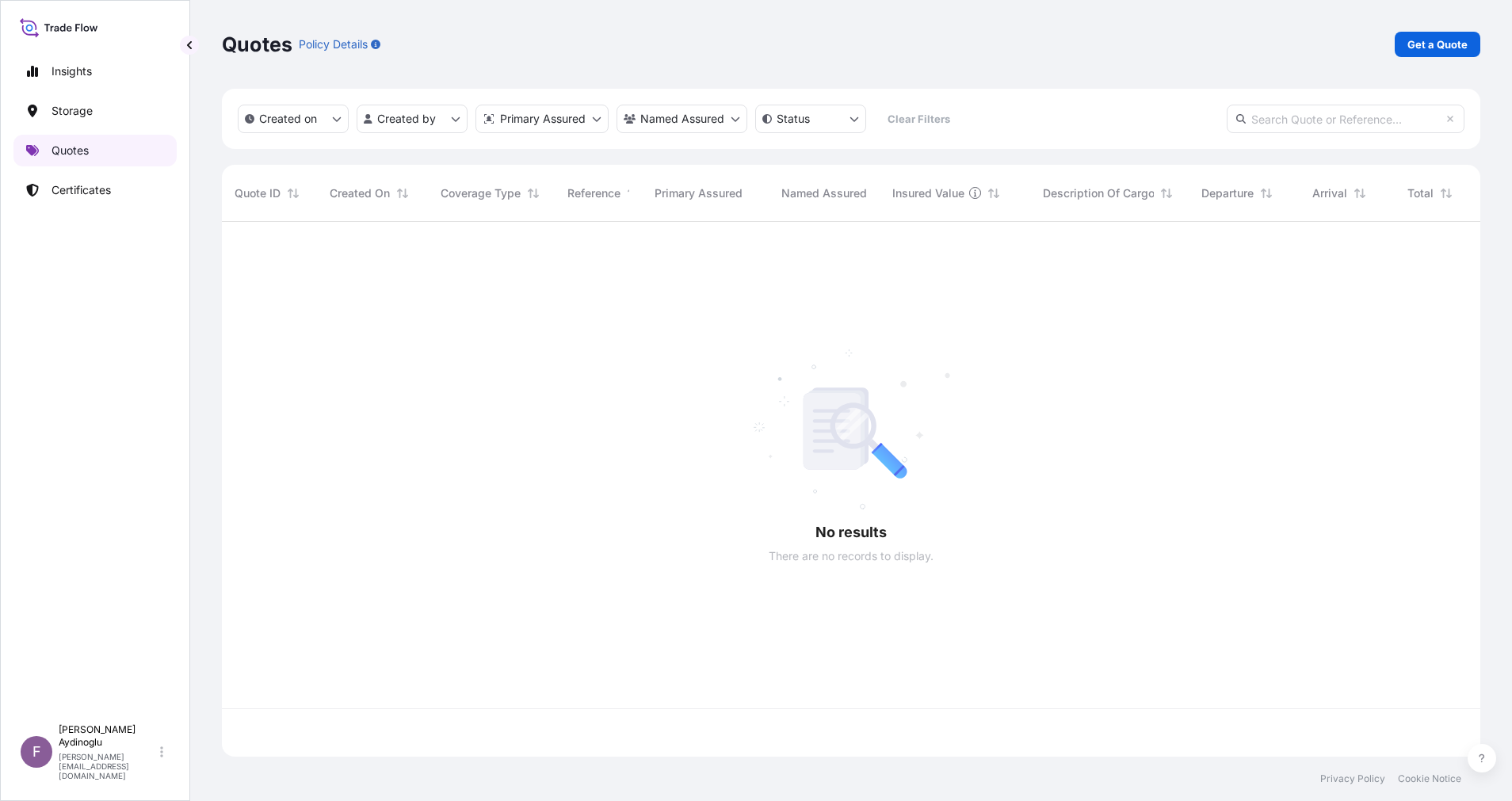
scroll to position [525, 1240]
click at [1462, 40] on p "Get a Quote" at bounding box center [1437, 45] width 61 height 16
select select "Ocean Vessel"
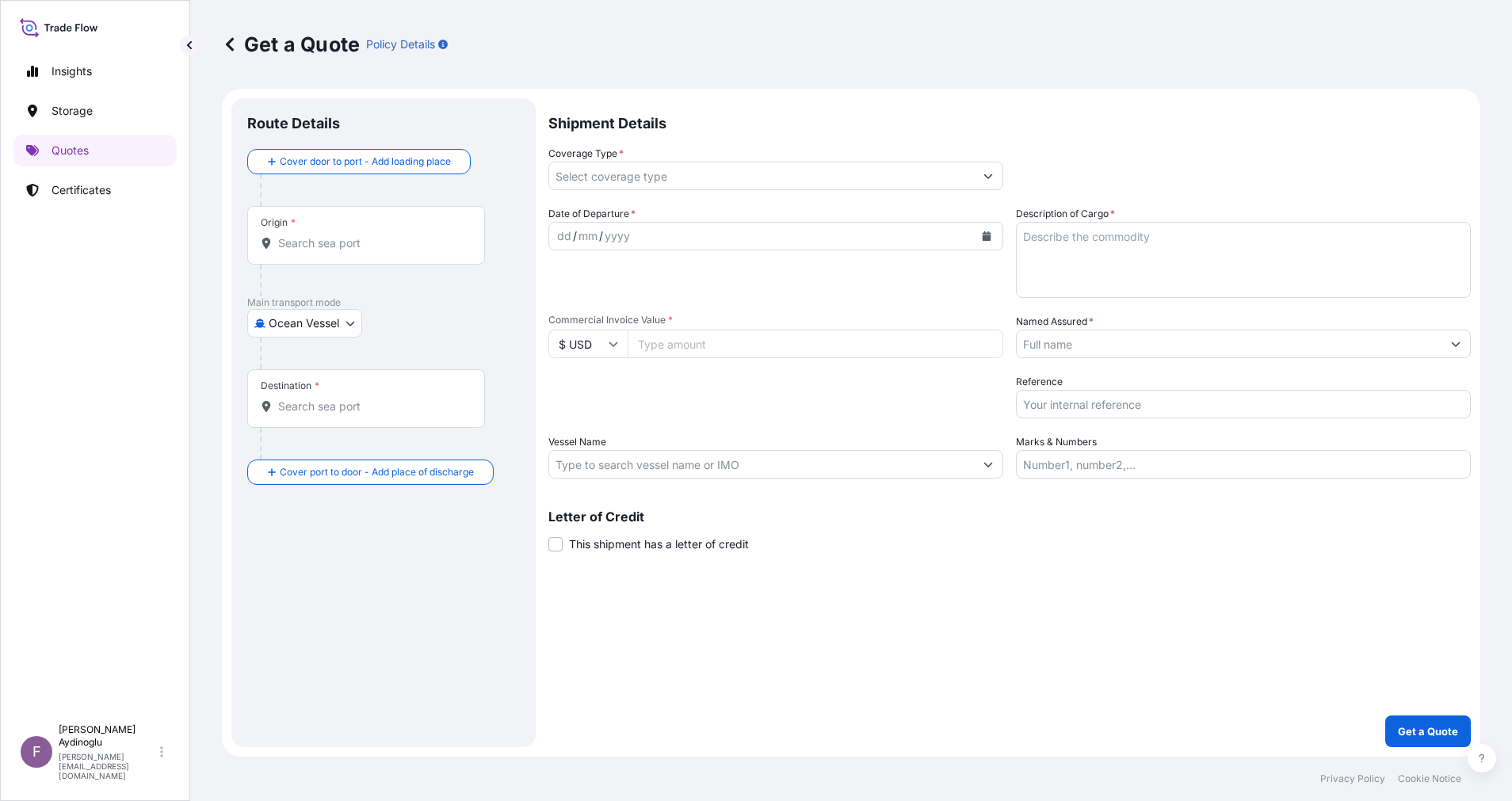
click at [1115, 467] on input "Marks & Numbers" at bounding box center [1243, 465] width 455 height 29
paste input "PO NO: 25Y0256500 Quantity M/Tonn: 996,223 Premium: USD 90,41"
click at [1127, 569] on div "Shipment Details Coverage Type * Date of Departure * dd / mm / yyyy Cargo Categ…" at bounding box center [1009, 422] width 922 height 650
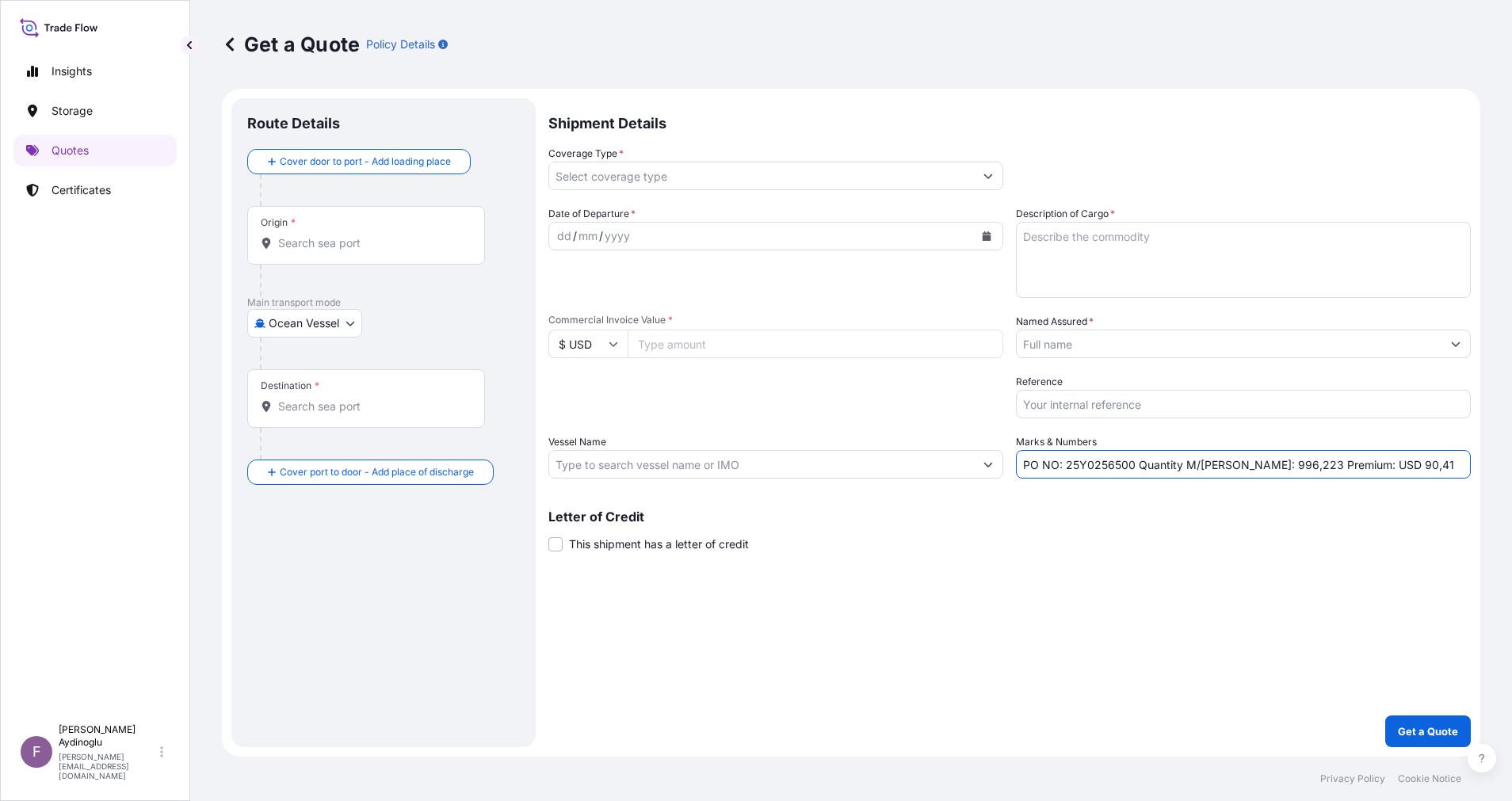
drag, startPoint x: 1066, startPoint y: 467, endPoint x: 1131, endPoint y: 465, distance: 65.0
click at [1131, 465] on input "PO NO: 25Y0256500 Quantity M/Tonn: 996,223 Premium: USD 90,41" at bounding box center [1243, 465] width 455 height 29
paste input "170"
type input "PO NO: 25Y0217000 Quantity M/Tonn: 996,223 Premium: USD 90,41"
click at [687, 350] on input "Commercial Invoice Value *" at bounding box center [815, 344] width 375 height 29
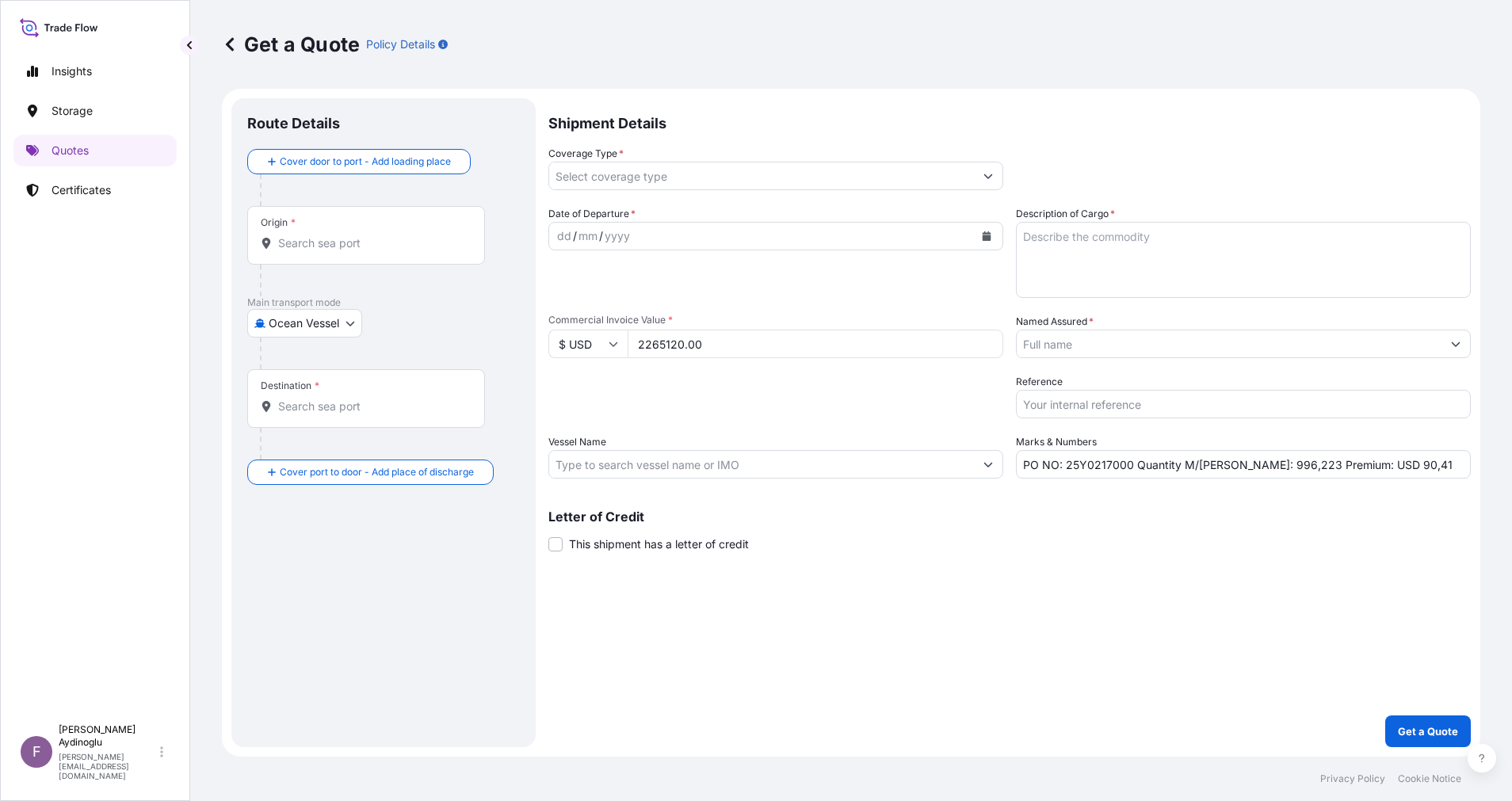
type input "2265120.00"
drag, startPoint x: 1230, startPoint y: 466, endPoint x: 1269, endPoint y: 467, distance: 39.0
click at [1269, 467] on input "PO NO: 25Y0217000 Quantity M/Tonn: 996,223 Premium: USD 90,41" at bounding box center [1243, 465] width 455 height 29
type input "PO NO: 25Y0217000 Quantity M/Tonn: 4.400,000 Premium: USD 90,41"
click at [726, 462] on input "Vessel Name" at bounding box center [761, 465] width 425 height 29
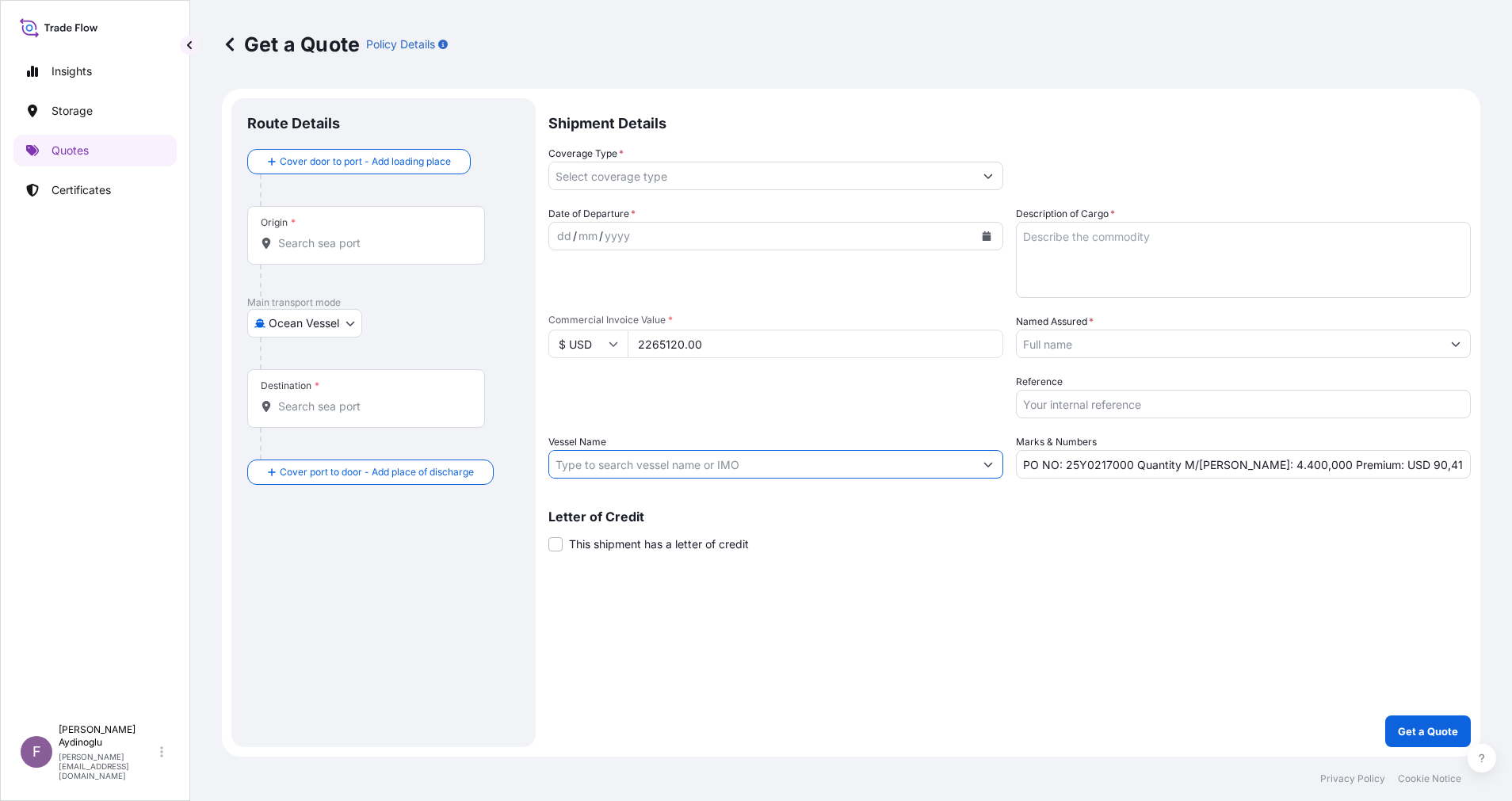
paste input "PRINCESS MARIA"
paste input "9136929"
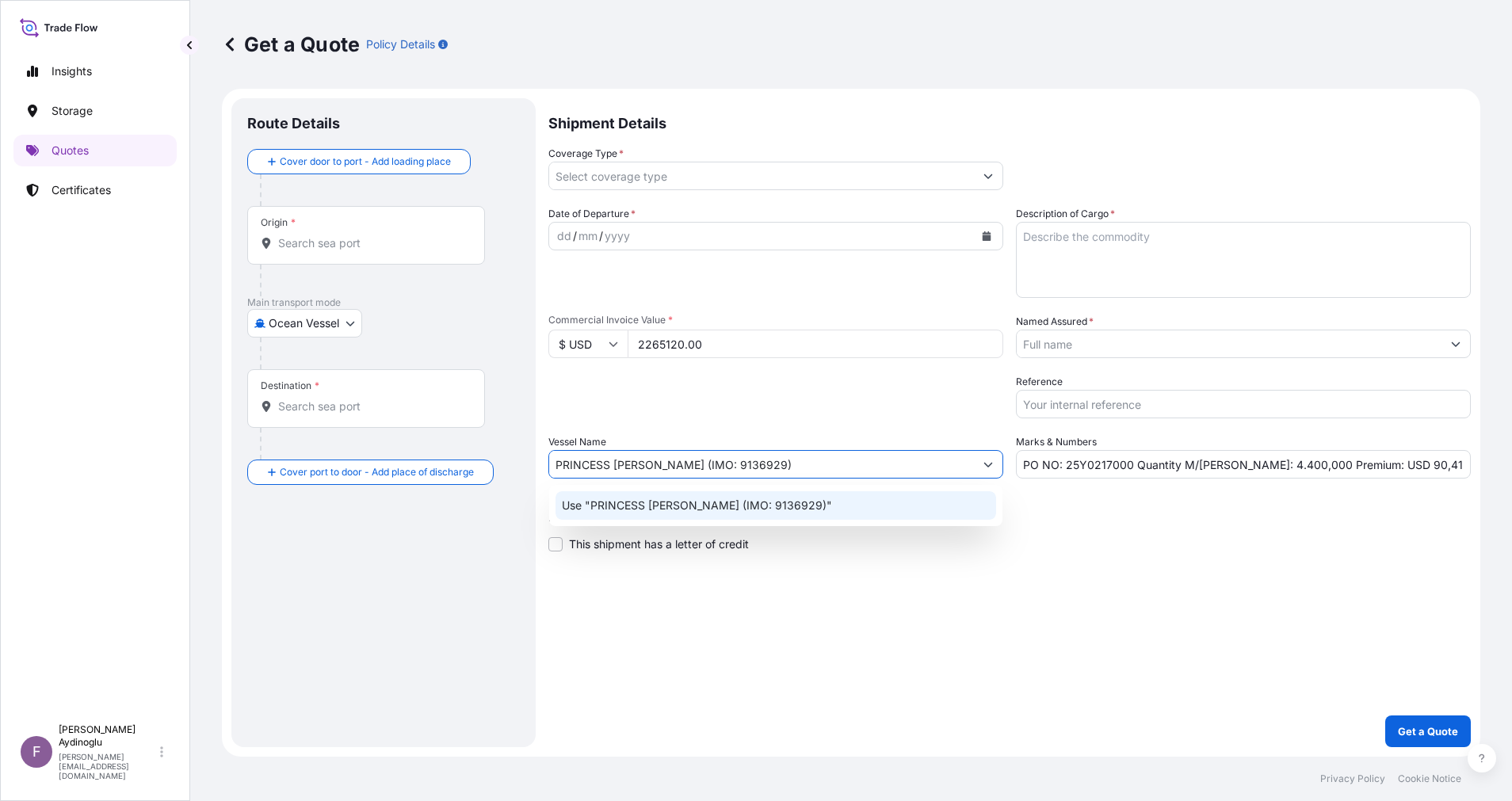
click at [789, 504] on div "Use "PRINCESS MARIA (IMO: 9136929)"" at bounding box center [775, 506] width 441 height 29
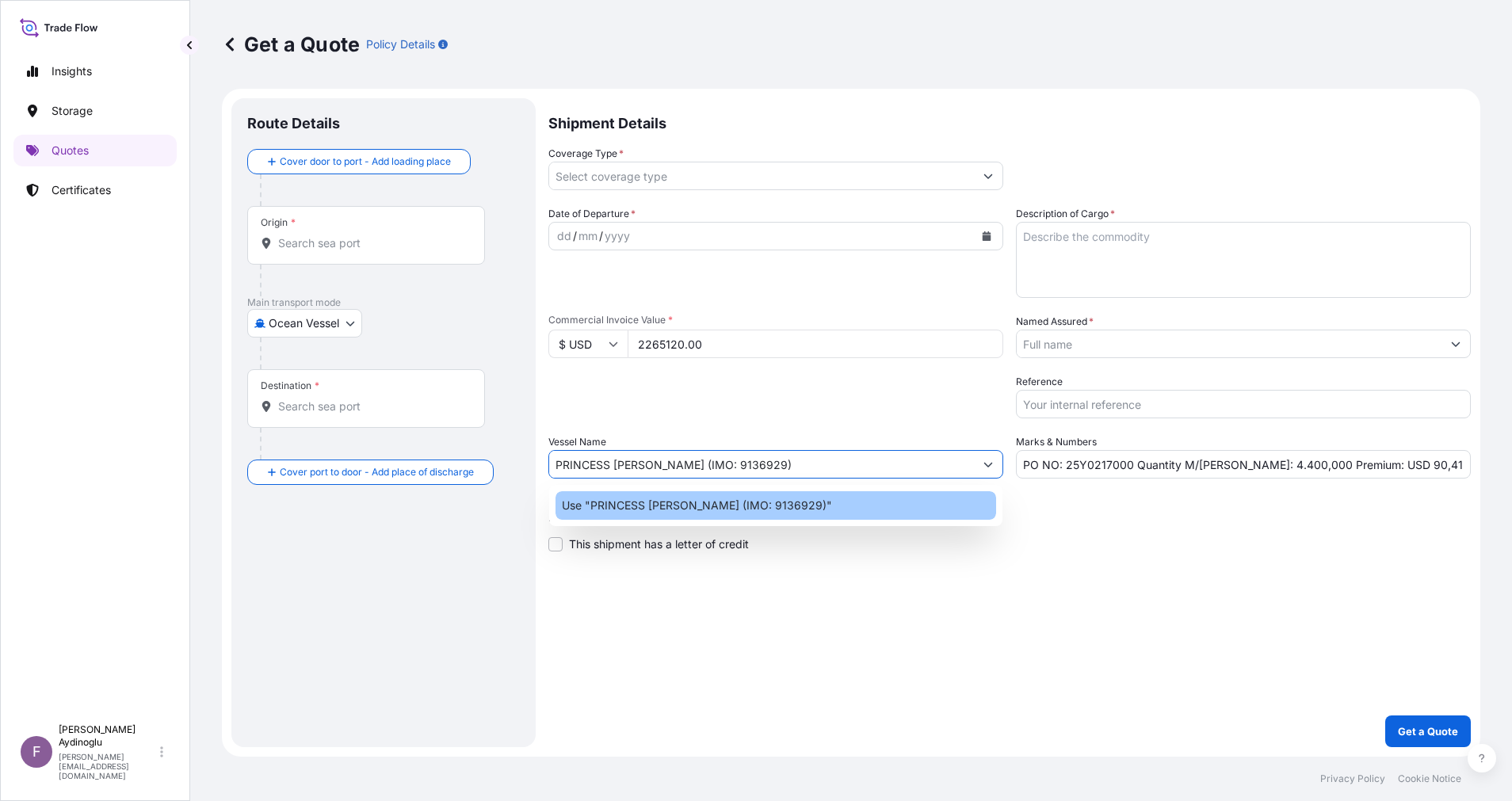
type input "PRINCESS [PERSON_NAME] (IMO: 9136929)"
click at [991, 567] on div "Shipment Details Coverage Type * Date of Departure * dd / mm / yyyy Cargo Categ…" at bounding box center [1009, 422] width 922 height 650
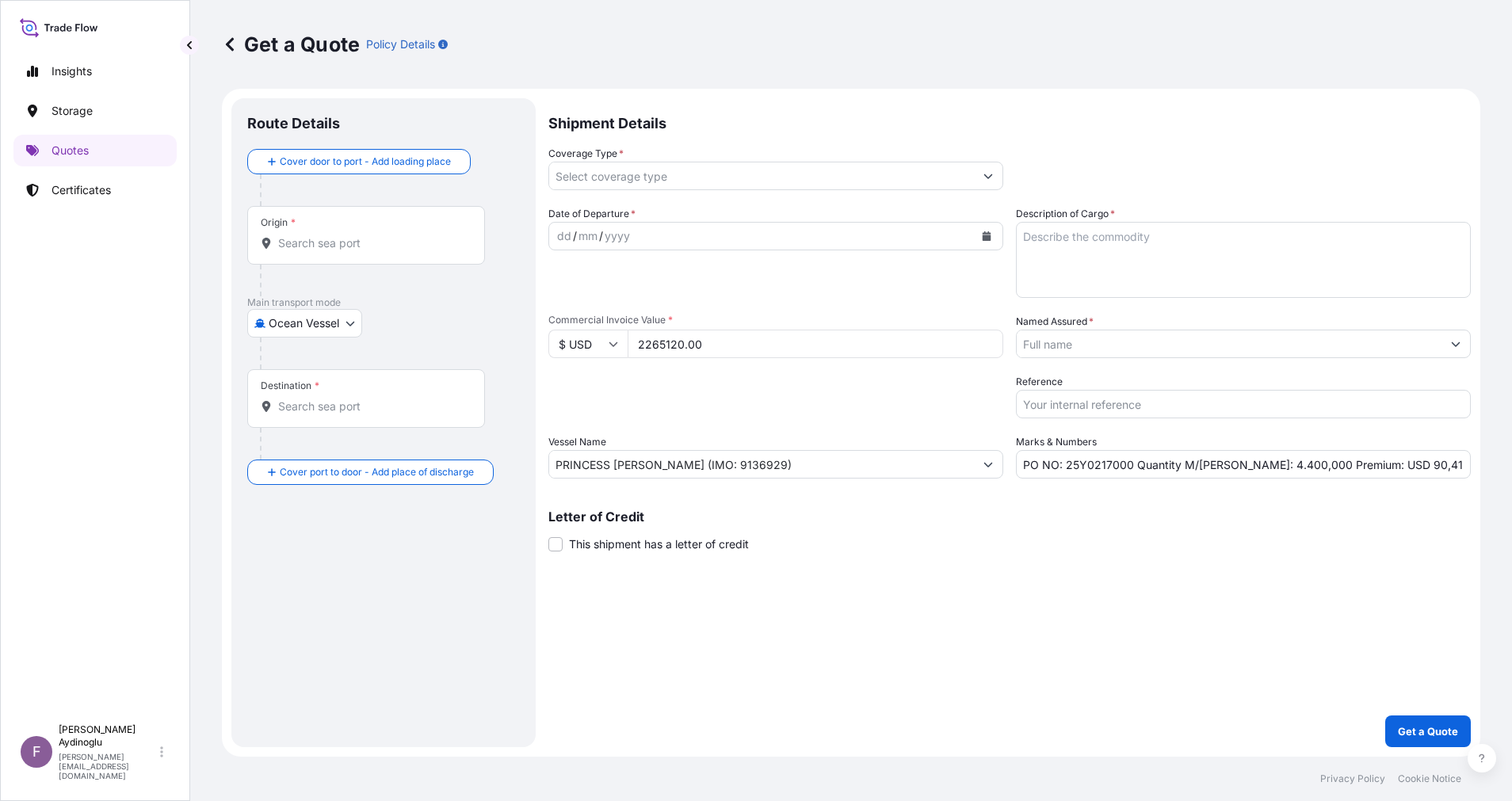
click at [368, 230] on div "Origin *" at bounding box center [366, 236] width 237 height 59
click at [368, 235] on input "Origin *" at bounding box center [371, 243] width 187 height 16
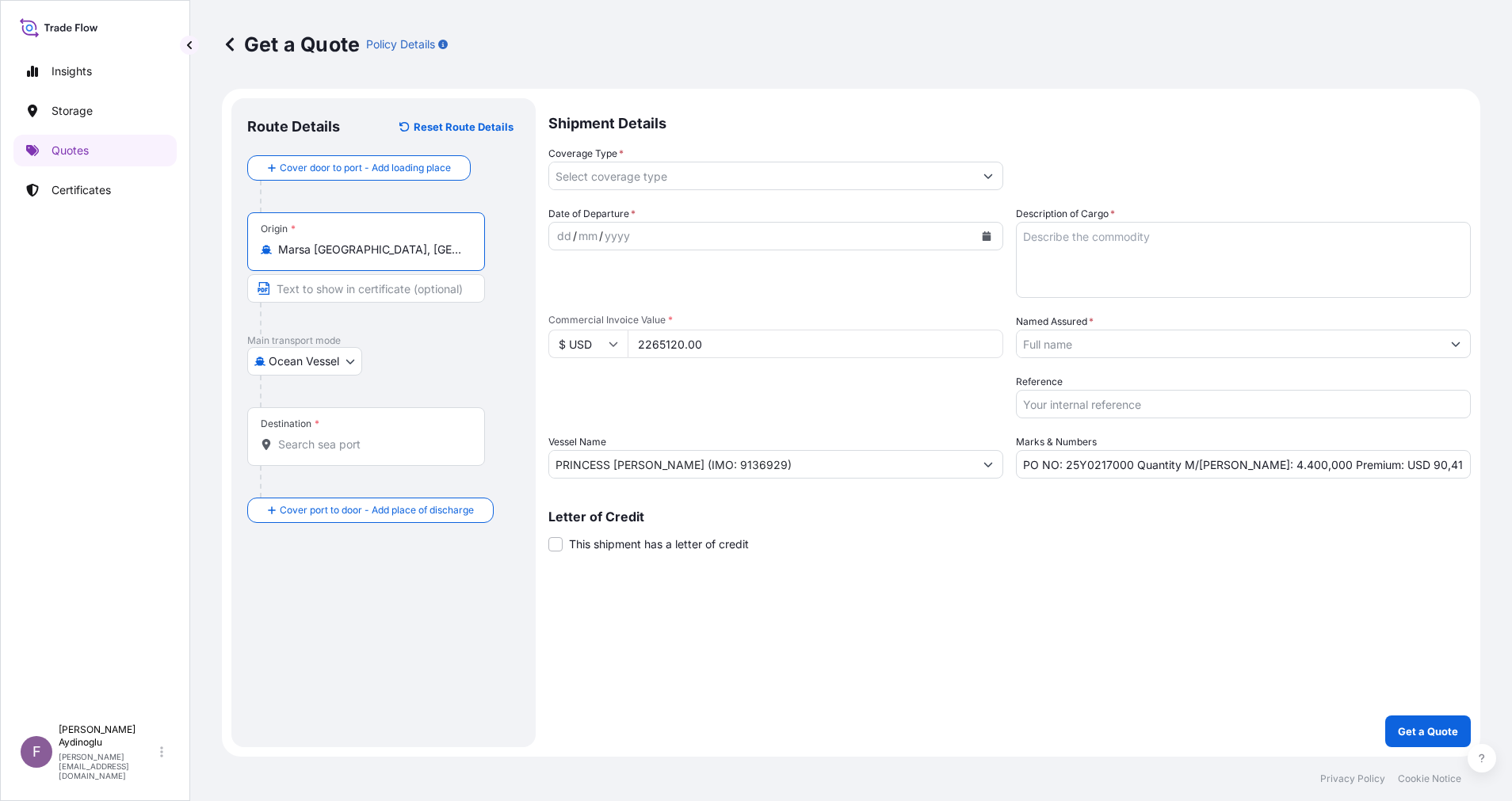
type input "Marsa El Brega, Libya"
type input "MARSA EL BREGA / [GEOGRAPHIC_DATA]"
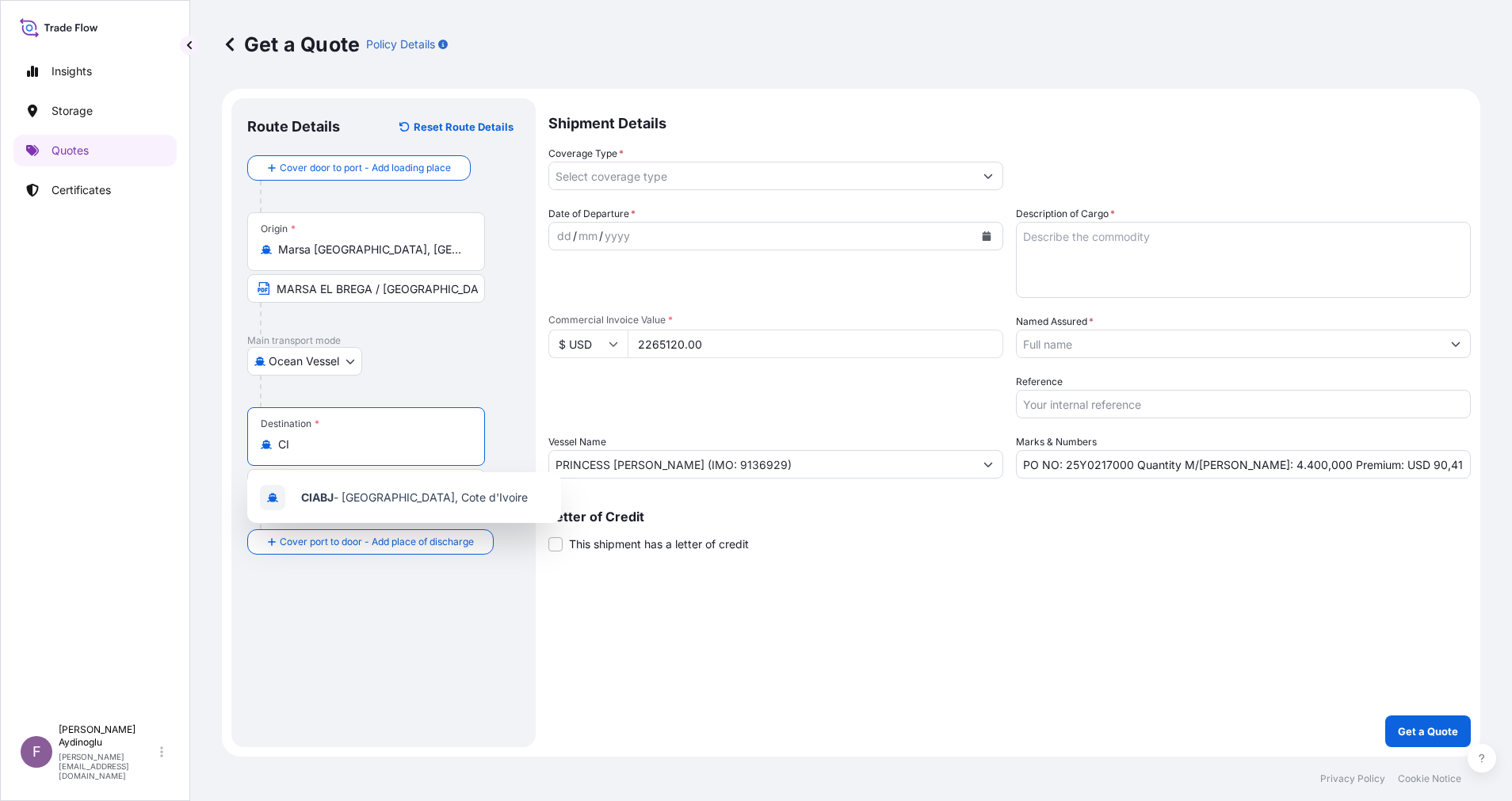
type input "C"
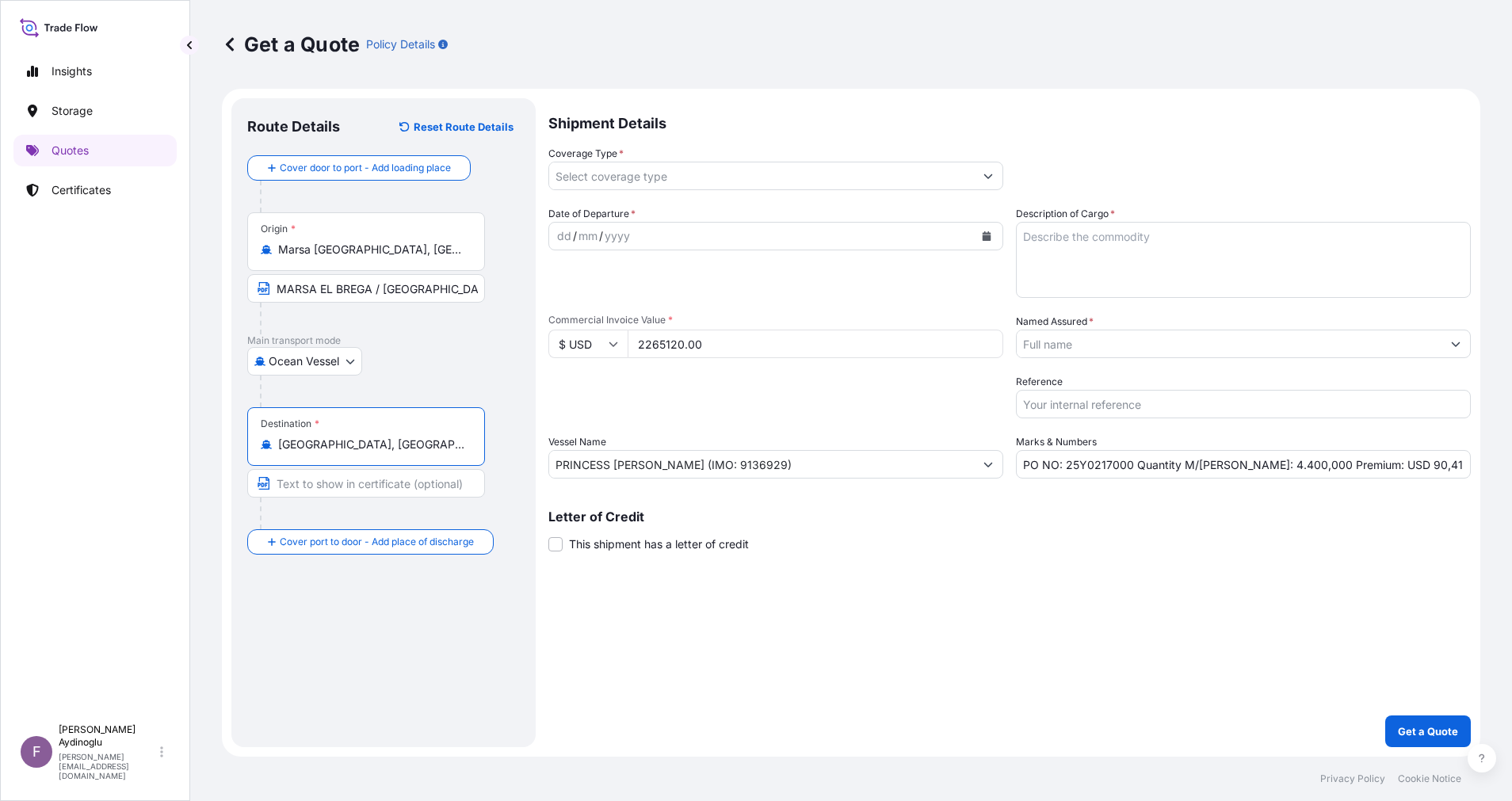
type input "[GEOGRAPHIC_DATA], [GEOGRAPHIC_DATA]"
paste input "COTE D'IVOIRE"
type input "ABIDJAN / COTE D'IVOIRE"
click at [559, 236] on div "dd" at bounding box center [564, 236] width 18 height 19
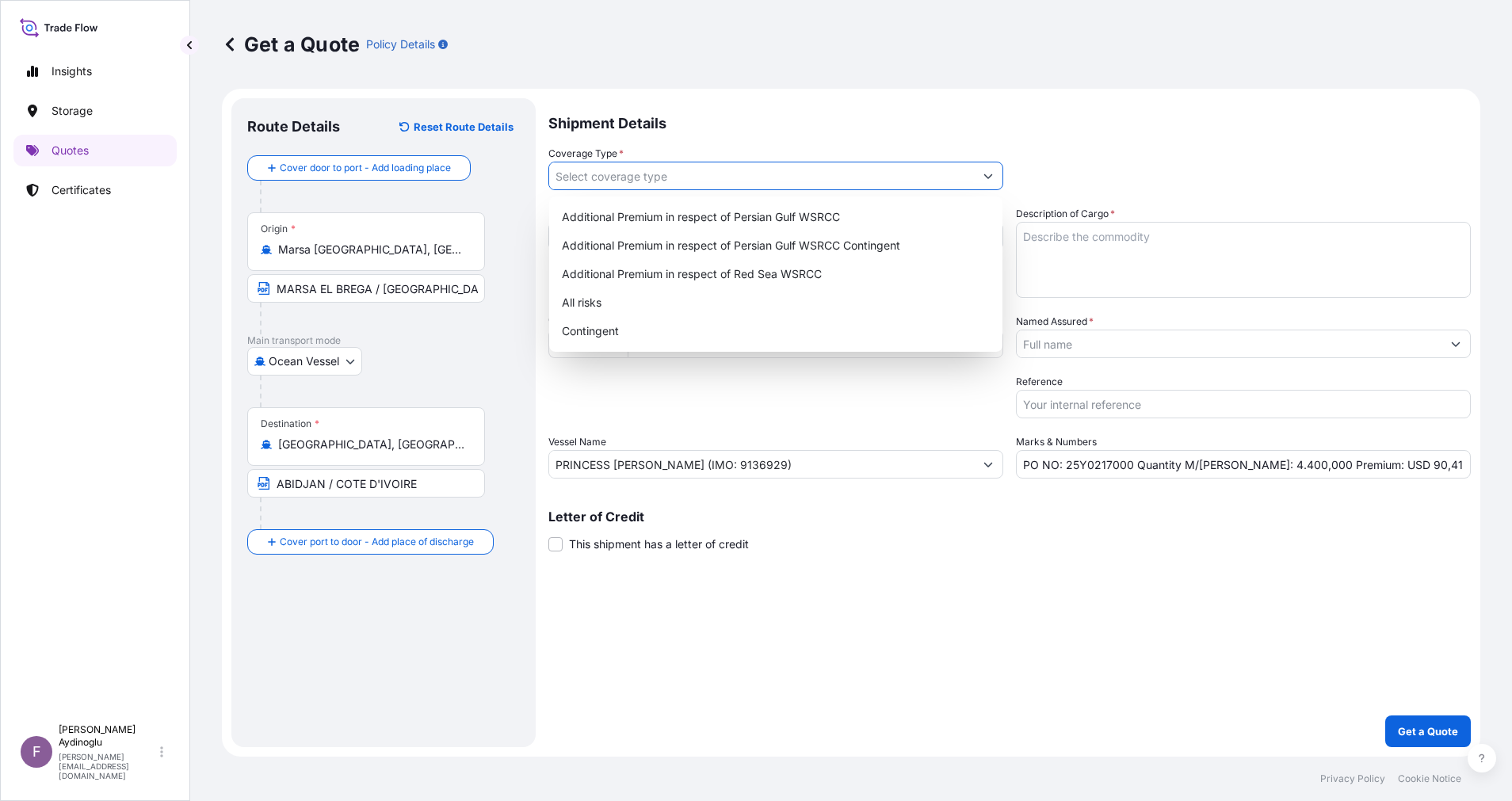
click at [986, 178] on icon "Show suggestions" at bounding box center [988, 177] width 9 height 5
click at [646, 329] on div "Contingent" at bounding box center [775, 332] width 441 height 29
type input "Contingent"
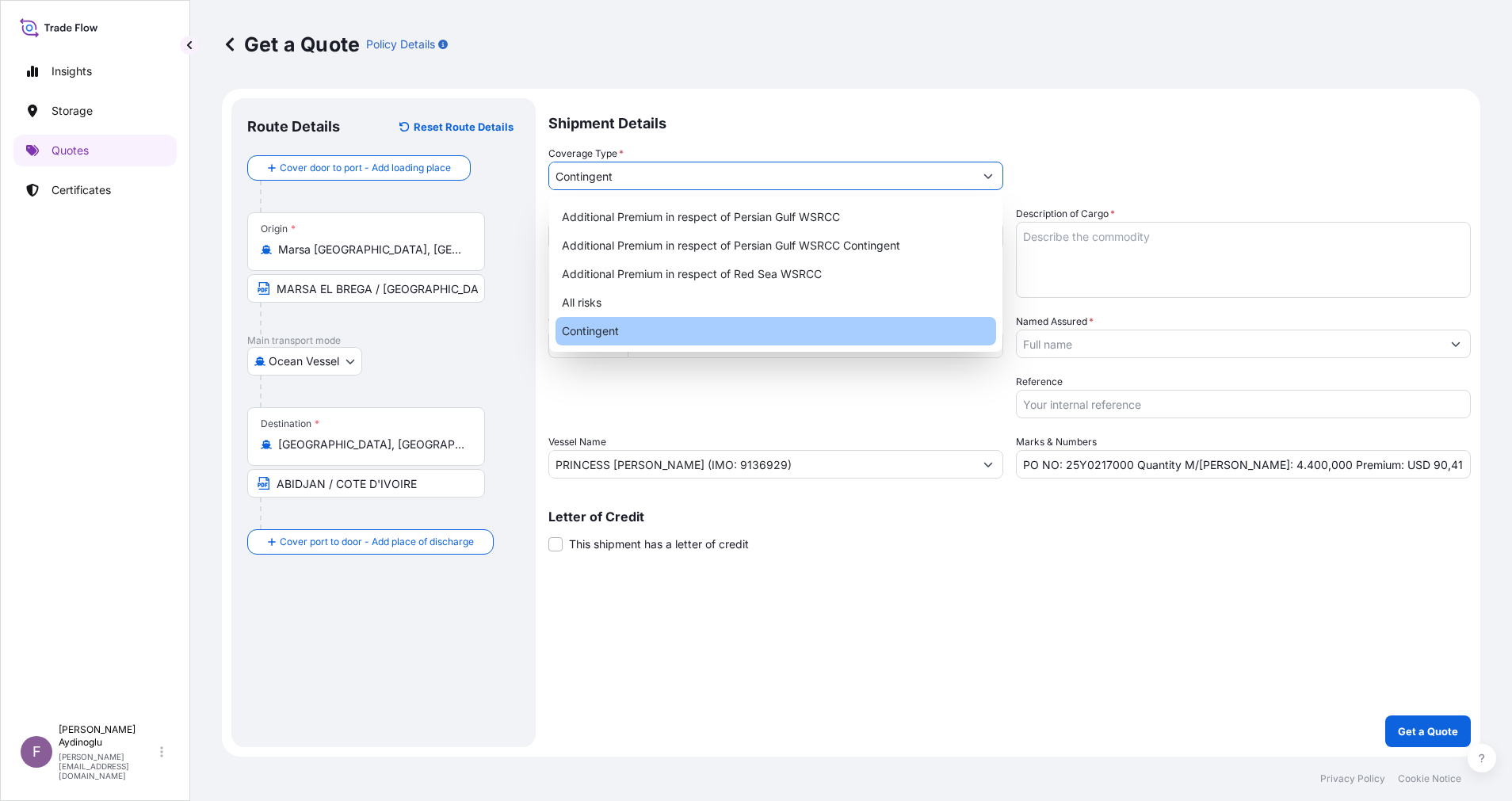
click at [1057, 629] on div "Shipment Details Coverage Type * Contingent Date of Departure * 10 / 10 / 2025 …" at bounding box center [1009, 422] width 922 height 650
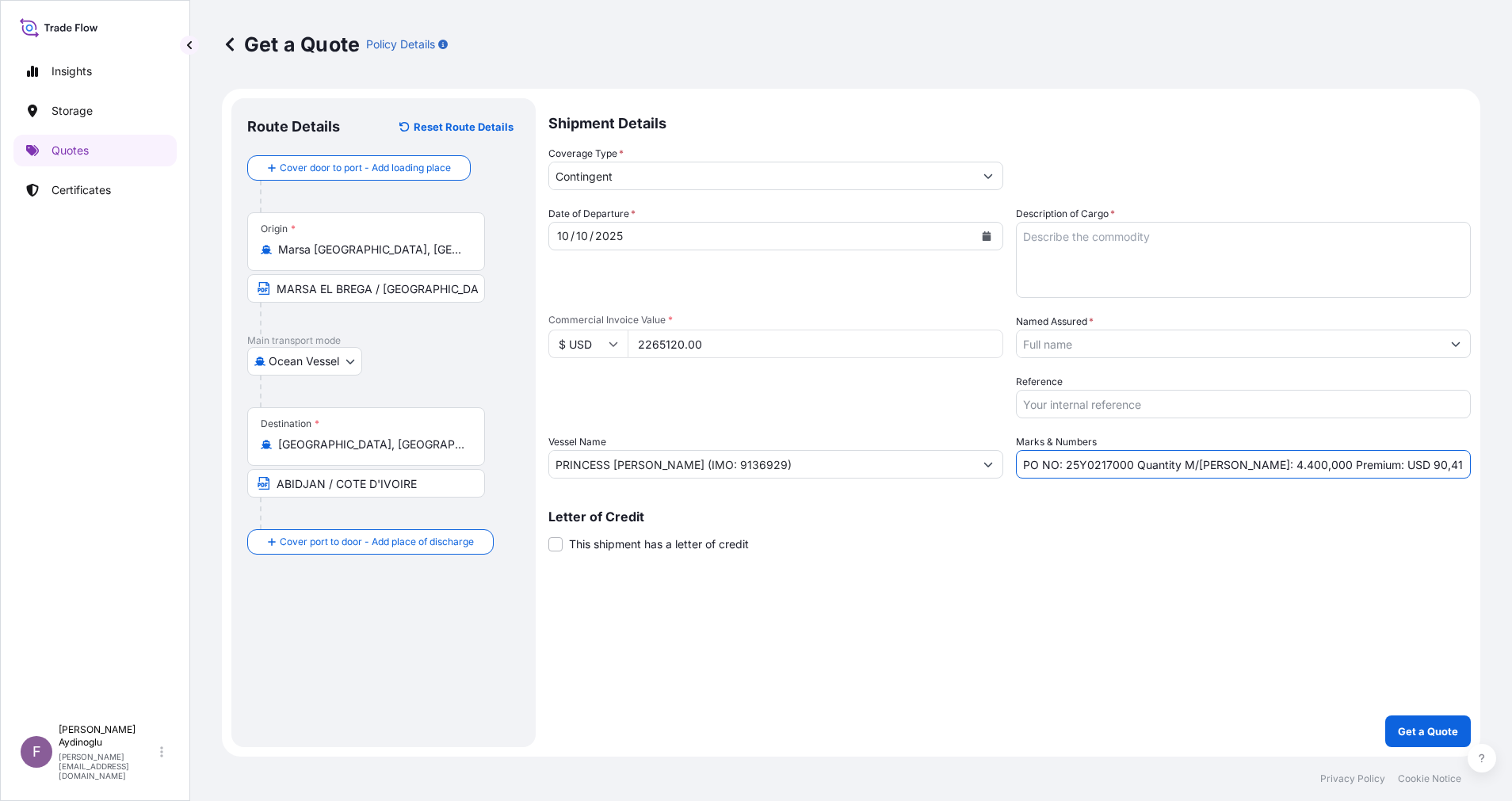
drag, startPoint x: 1404, startPoint y: 461, endPoint x: 1366, endPoint y: 461, distance: 38.0
click at [1366, 461] on input "PO NO: 25Y0217000 Quantity M/Tonn: 4.400,000 Premium: USD 90,41" at bounding box center [1243, 465] width 455 height 29
type input "PO NO: 25Y0217000 Quantity M/[PERSON_NAME]: 4.400,000 Premium: USD 113,26"
click at [1231, 253] on textarea "Description of Cargo *" at bounding box center [1243, 259] width 455 height 76
paste textarea "[MEDICAL_DATA] PRILLED"
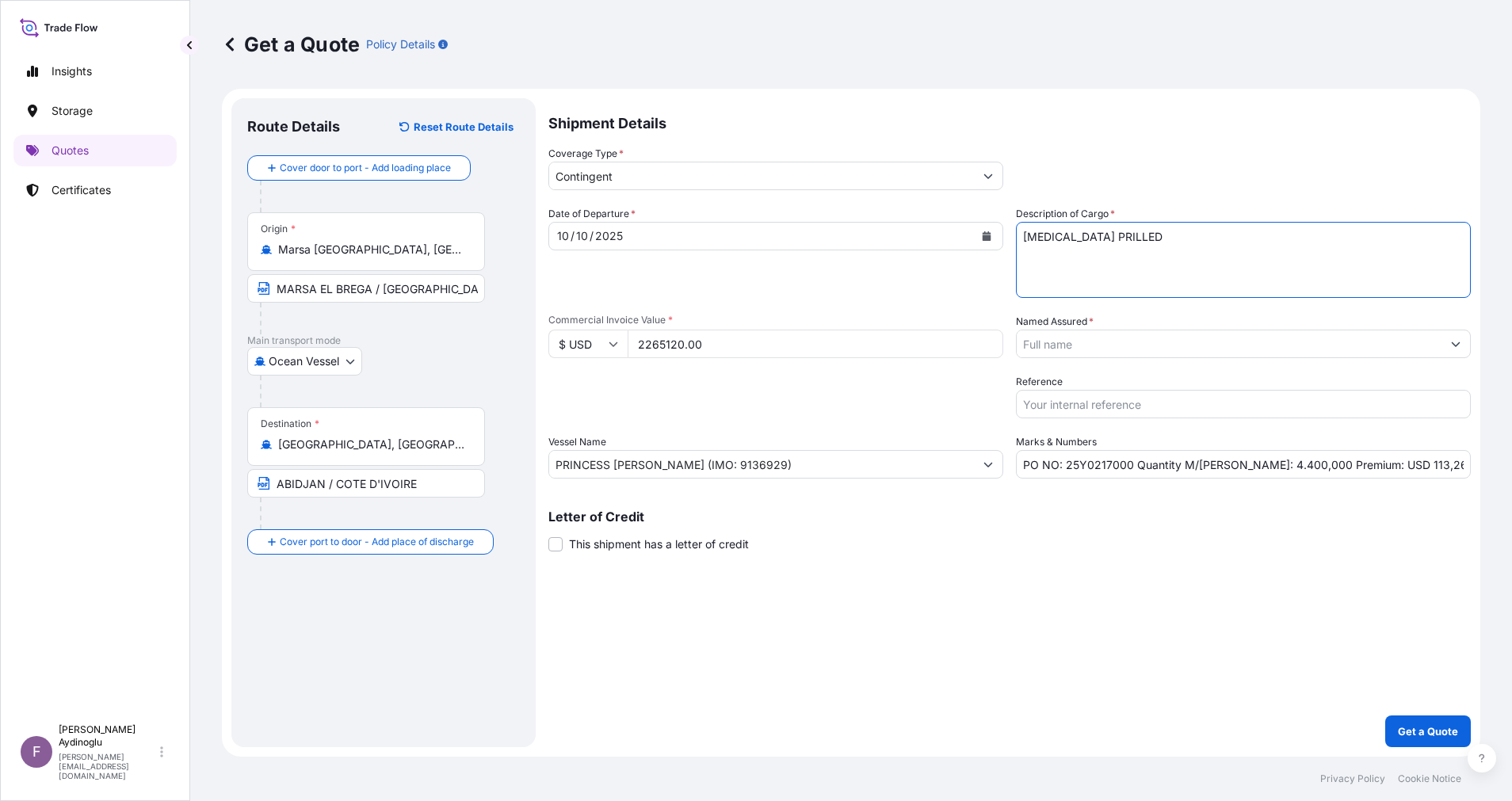
type textarea "[MEDICAL_DATA] PRILLED"
click at [1166, 548] on div "Letter of Credit This shipment has a letter of credit Letter of credit * Letter…" at bounding box center [1009, 531] width 922 height 42
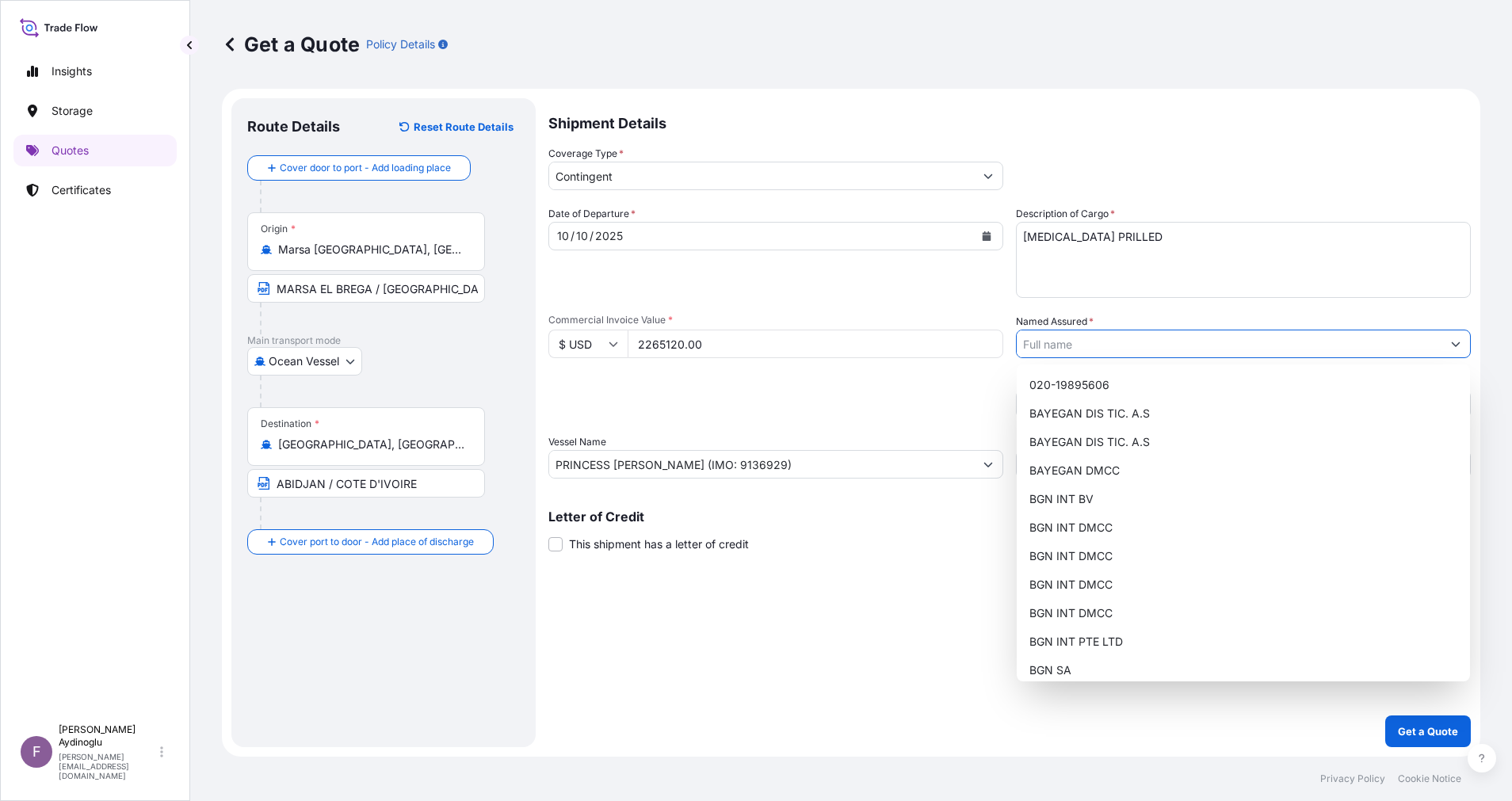
click at [1135, 349] on input "Named Assured *" at bounding box center [1228, 344] width 425 height 29
click at [1143, 583] on div "BGN INT DMCC" at bounding box center [1243, 585] width 441 height 29
type input "BGN INT DMCC"
click at [900, 587] on div "Shipment Details Coverage Type * Contingent Date of Departure * 10 / 10 / 2025 …" at bounding box center [1009, 422] width 922 height 650
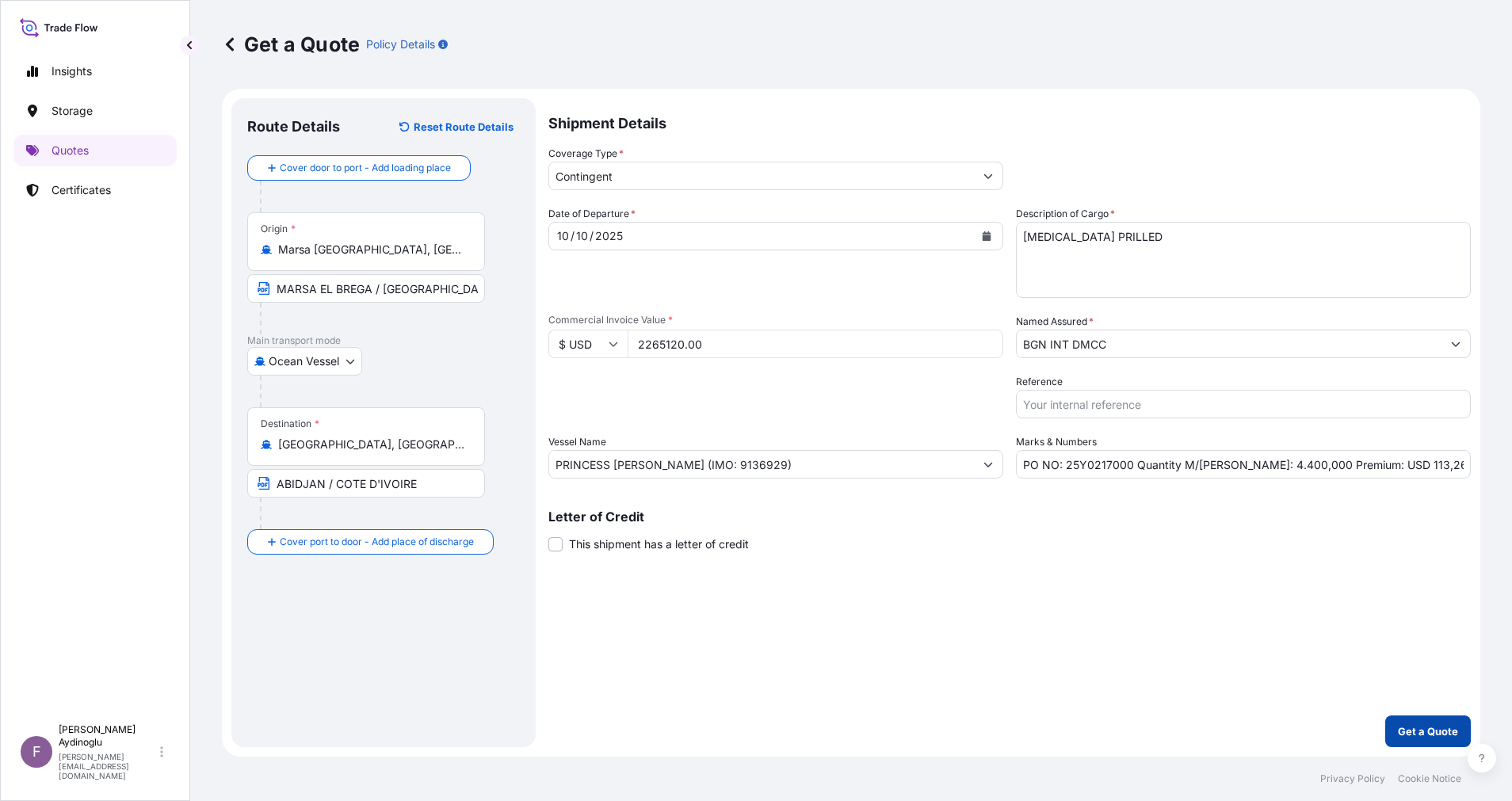
click at [1422, 725] on p "Get a Quote" at bounding box center [1428, 732] width 61 height 16
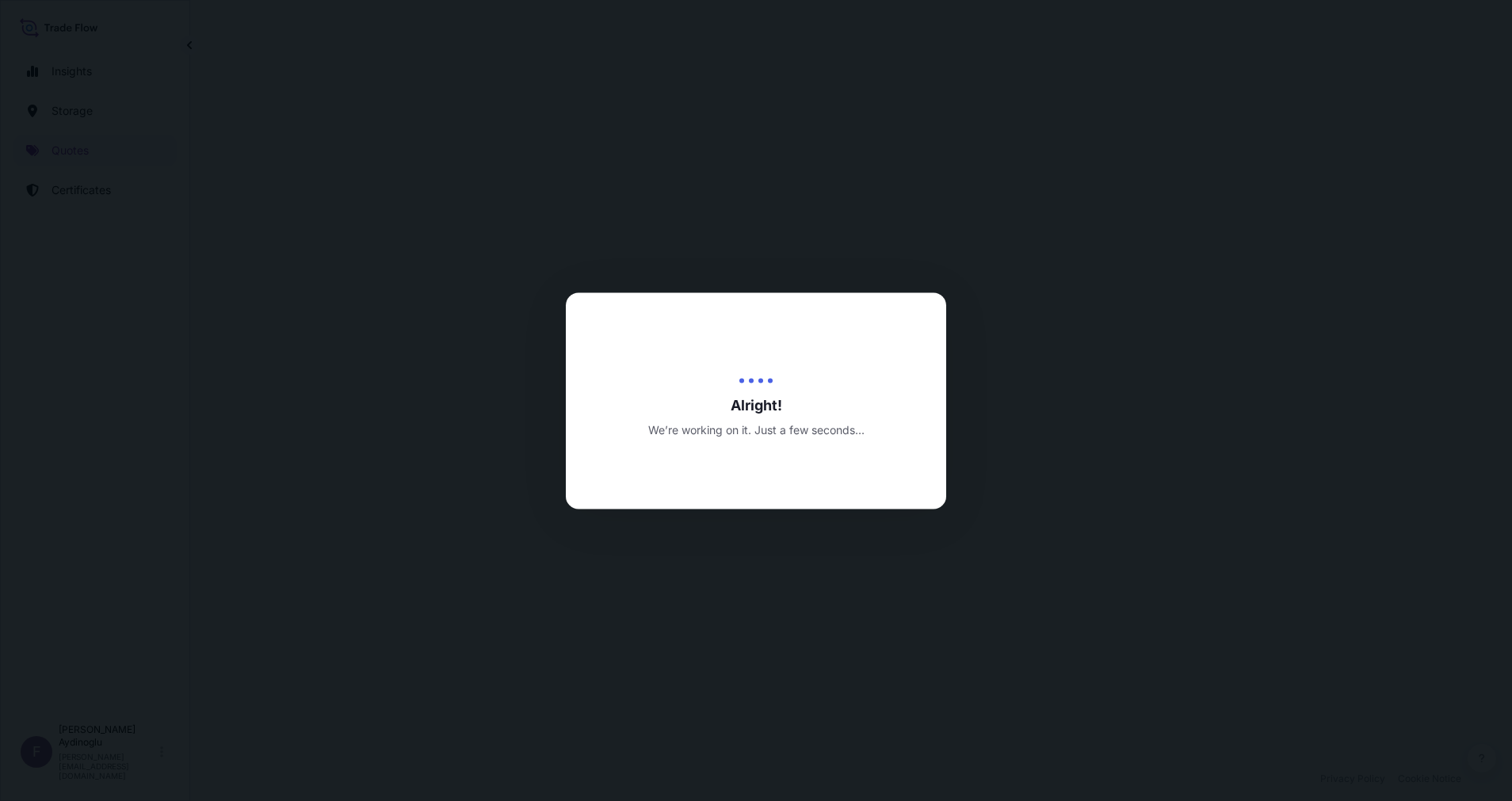
select select "Ocean Vessel"
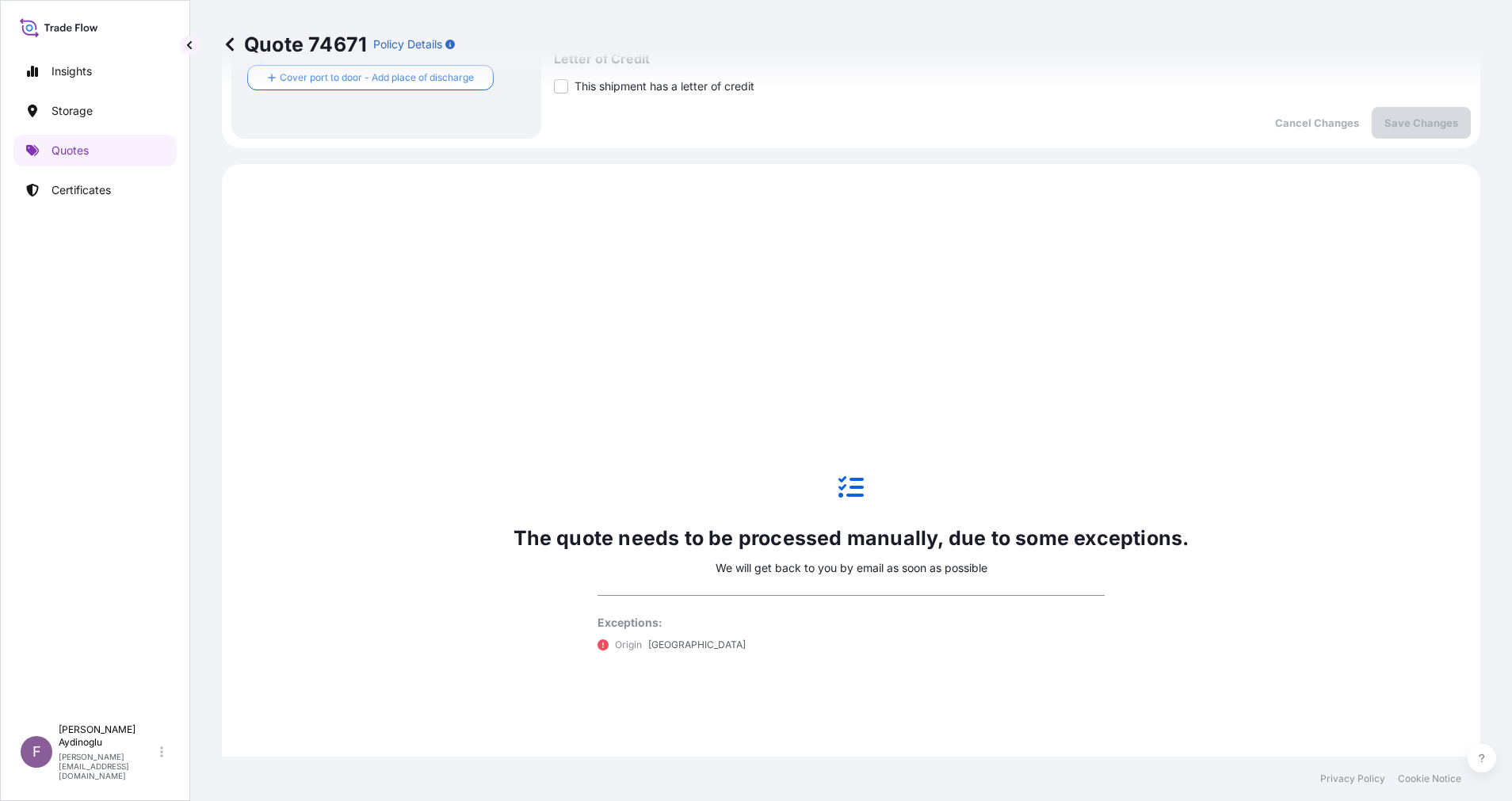
scroll to position [543, 0]
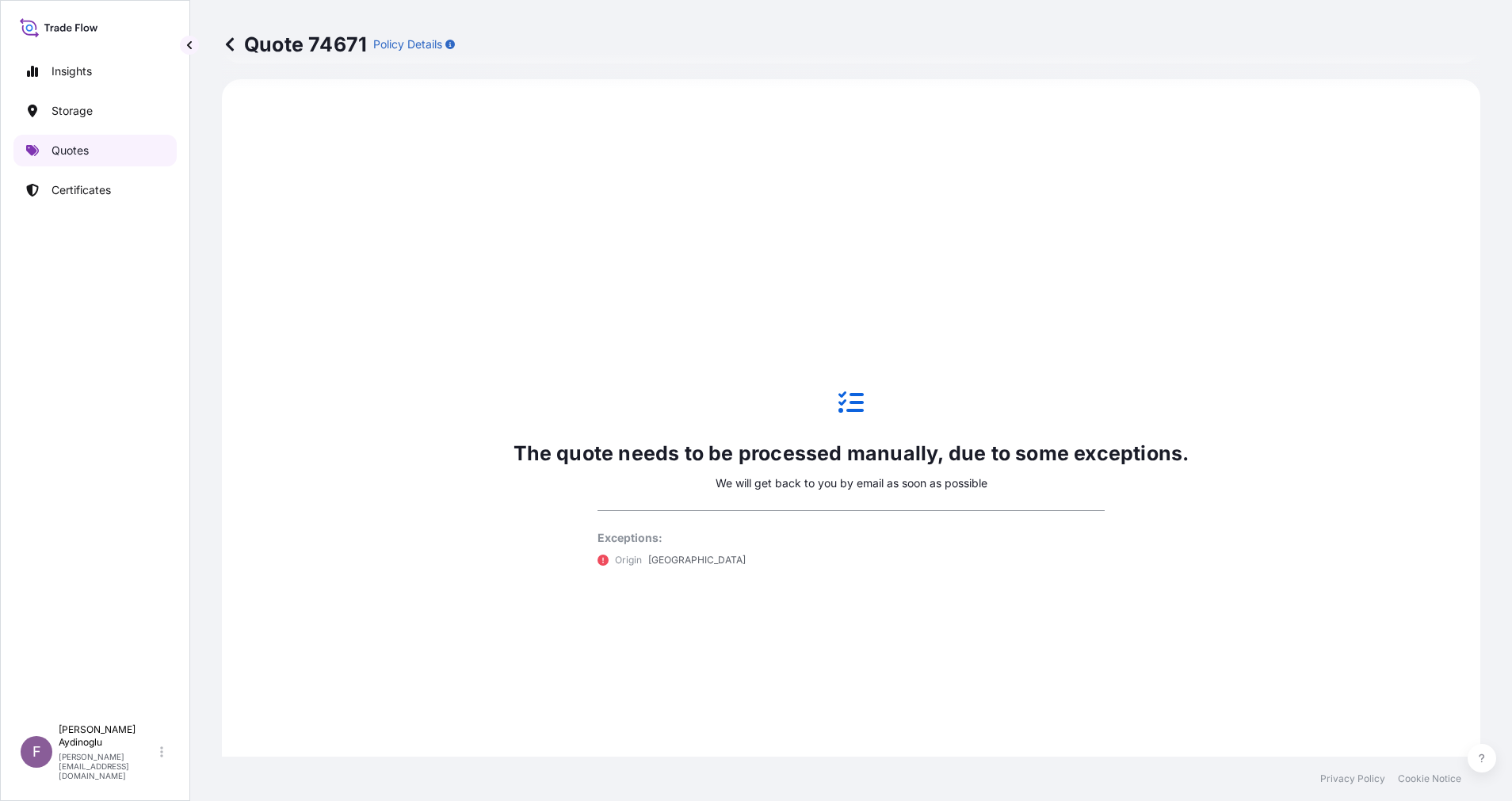
click at [88, 139] on link "Quotes" at bounding box center [95, 151] width 163 height 32
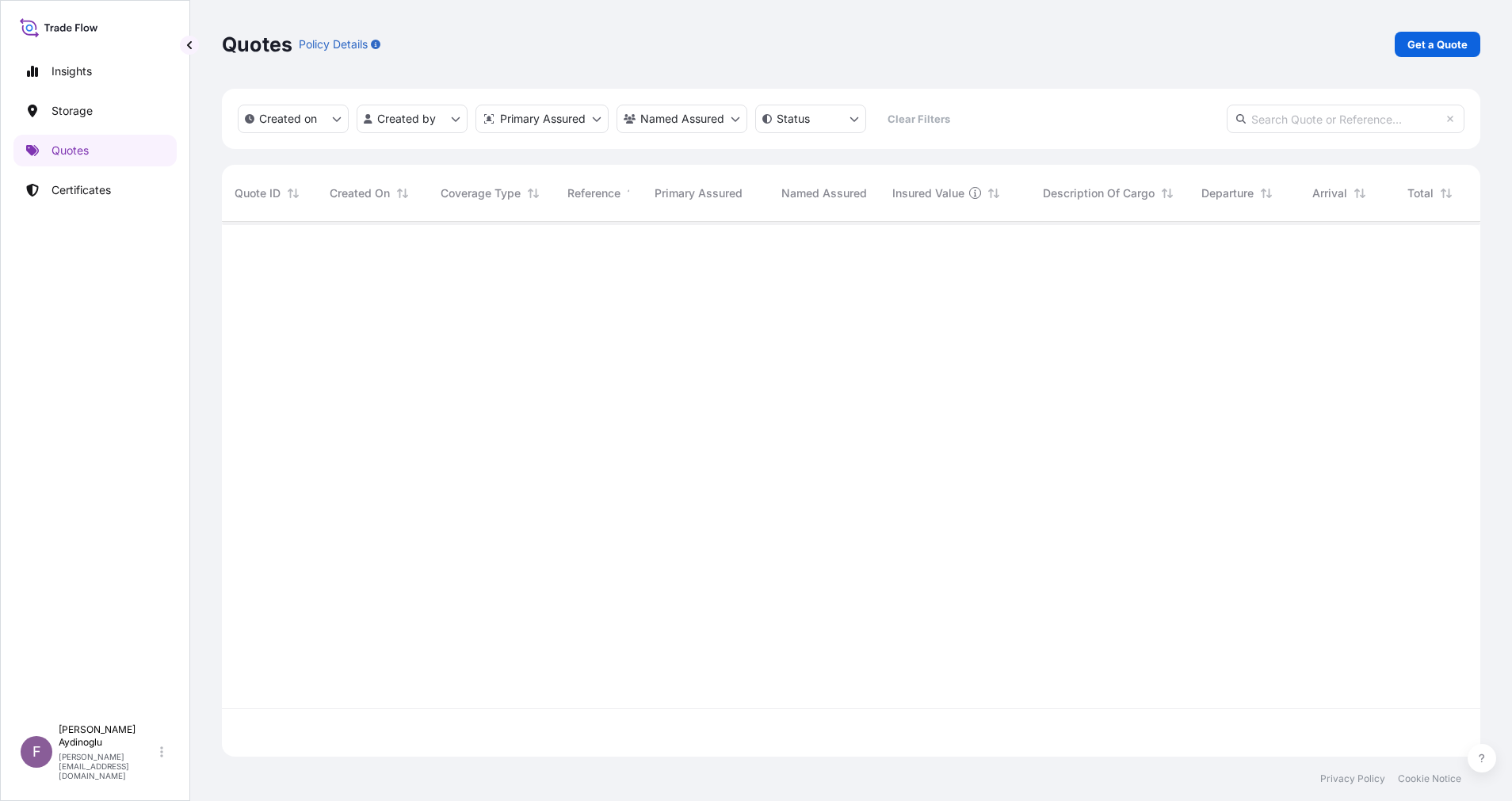
scroll to position [525, 1240]
click at [1436, 39] on p "Get a Quote" at bounding box center [1437, 45] width 61 height 16
select select "Ocean Vessel"
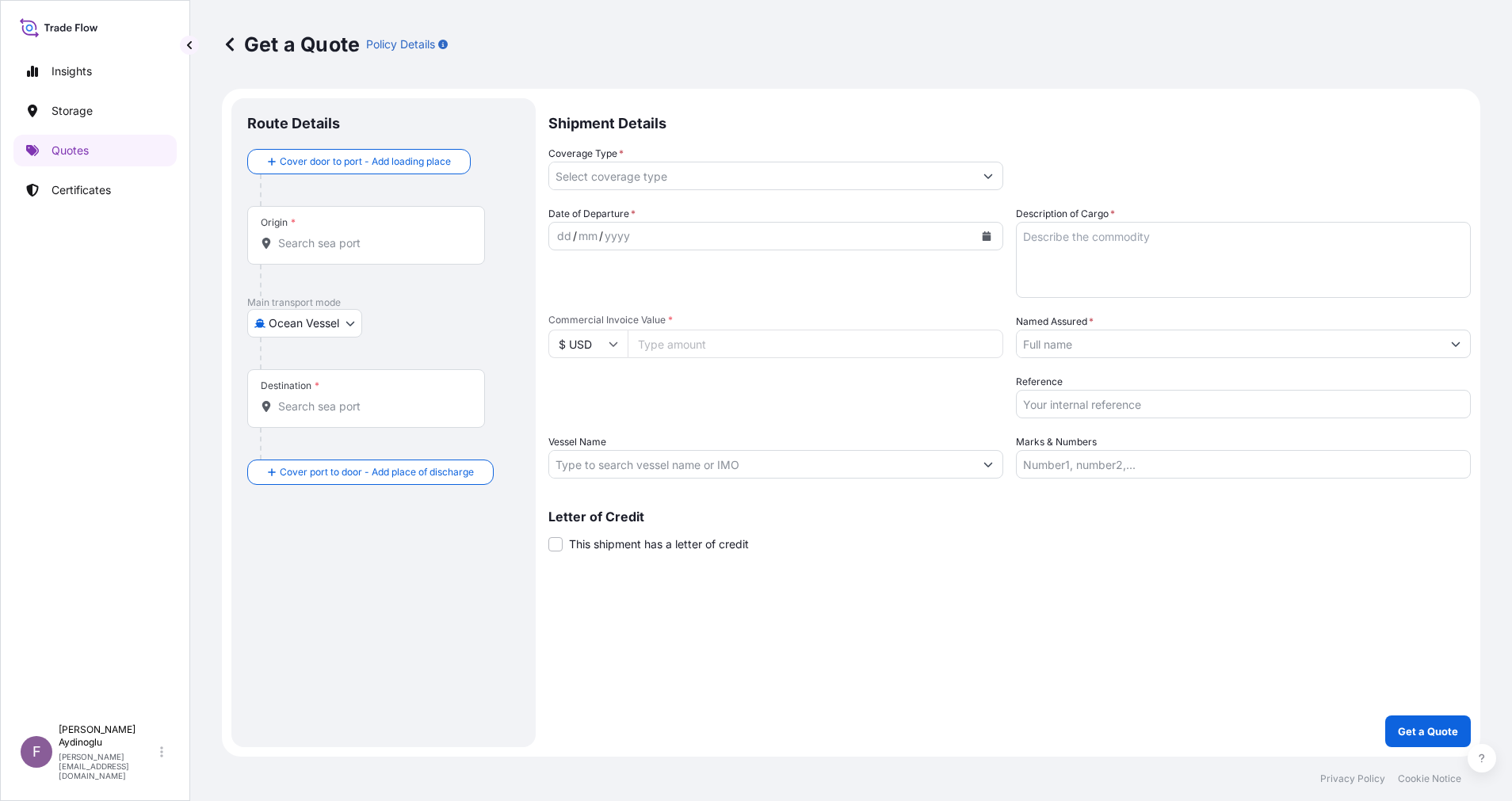
click at [1277, 463] on input "Marks & Numbers" at bounding box center [1243, 465] width 455 height 29
paste input "PO NO: 25Y0256500 Quantity M/Tonn: 996,223 Premium: USD 90,41"
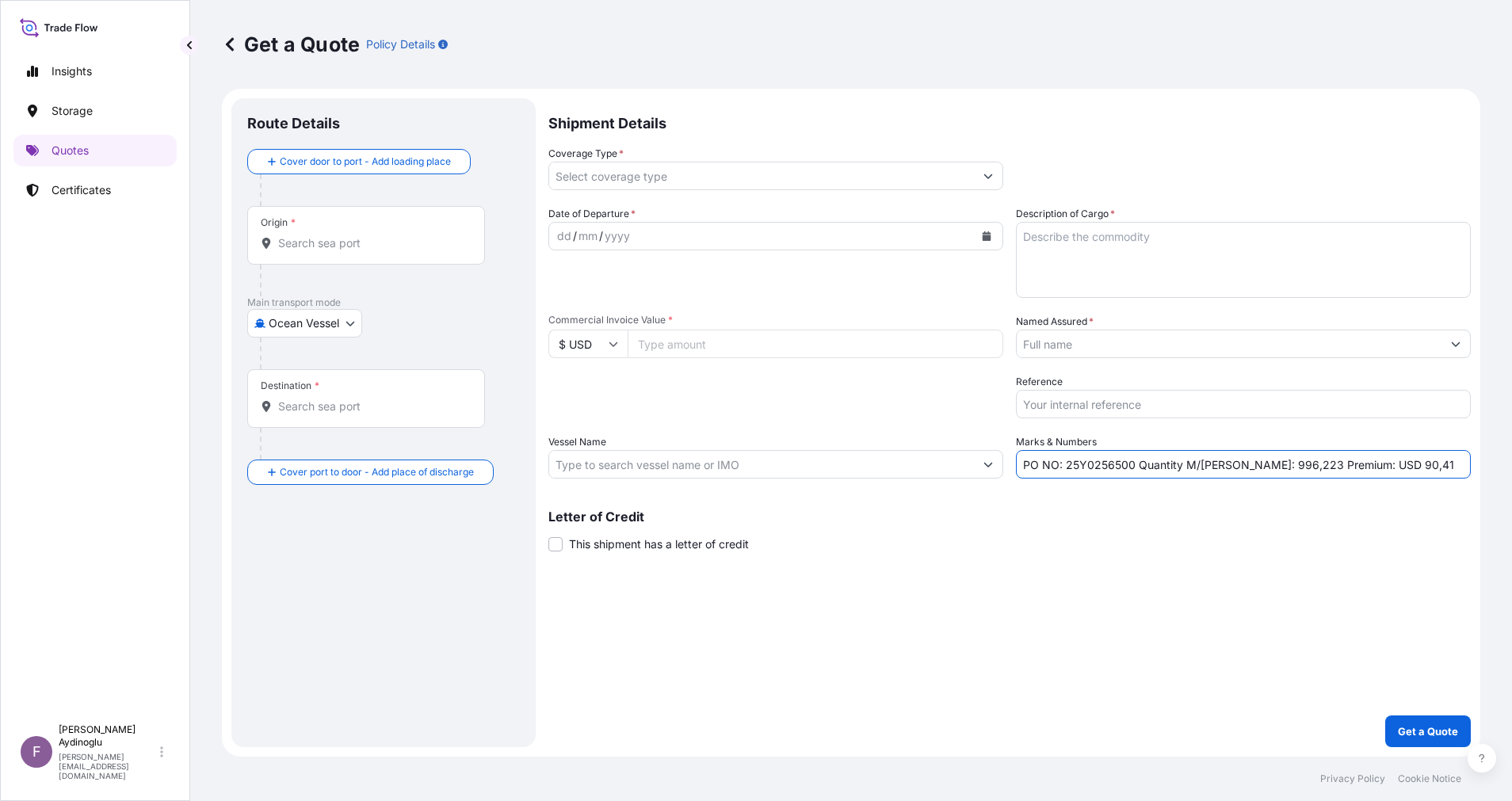
click at [1224, 606] on div "Shipment Details Coverage Type * Date of Departure * dd / mm / yyyy Cargo Categ…" at bounding box center [1009, 422] width 922 height 650
drag, startPoint x: 1065, startPoint y: 464, endPoint x: 1134, endPoint y: 469, distance: 69.2
click at [1134, 469] on input "PO NO: 25Y0256500 Quantity M/Tonn: 996,223 Premium: USD 90,41" at bounding box center [1243, 465] width 455 height 29
paste input "170"
type input "PO NO: 25Y0217000 Quantity M/Tonn: 996,223 Premium: USD 90,41"
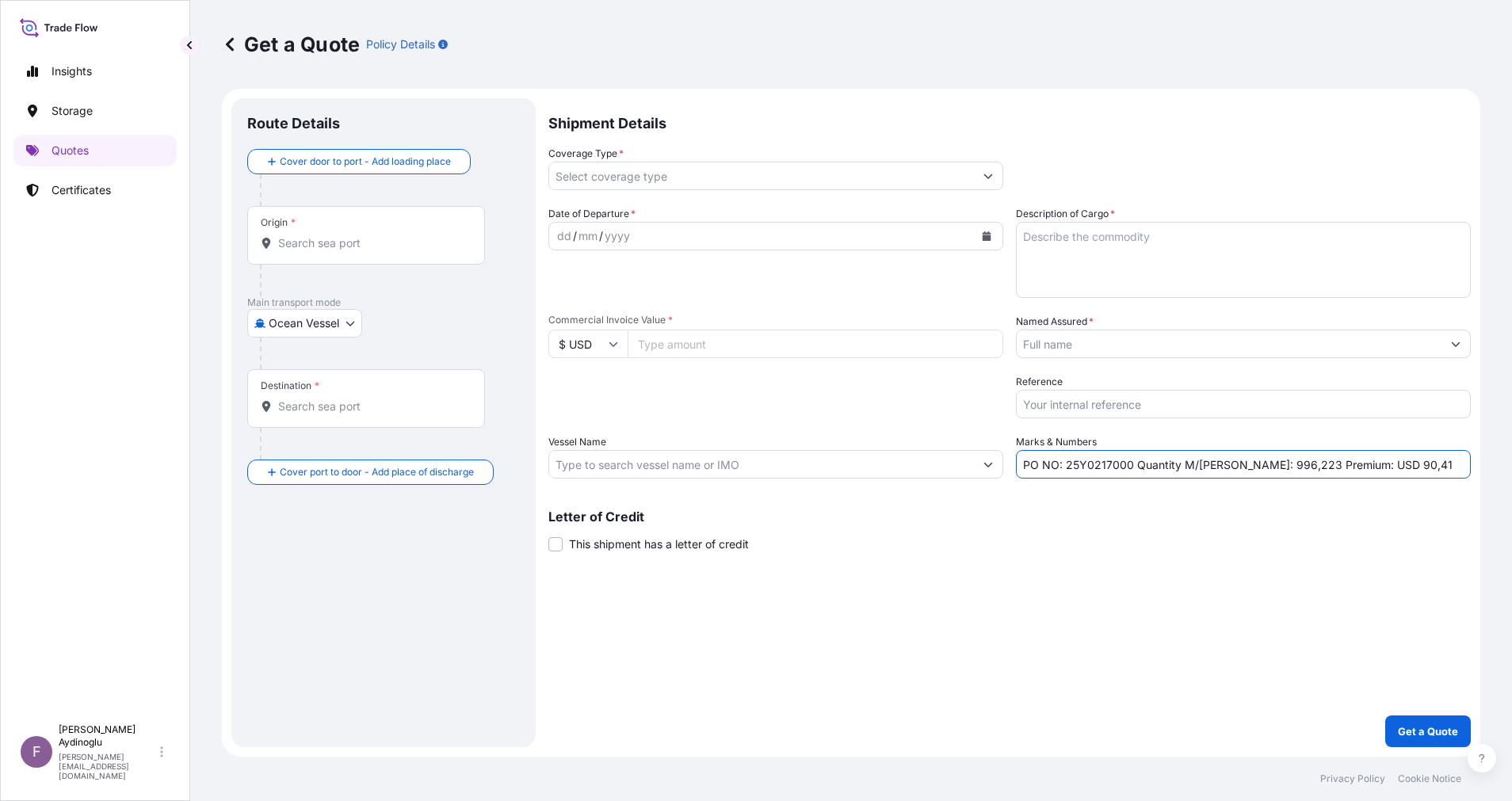
click at [713, 347] on input "Commercial Invoice Value *" at bounding box center [815, 344] width 375 height 29
type input "2469980.03"
click at [1252, 240] on textarea "Description of Cargo *" at bounding box center [1243, 259] width 455 height 76
paste textarea "[MEDICAL_DATA] PRILLED"
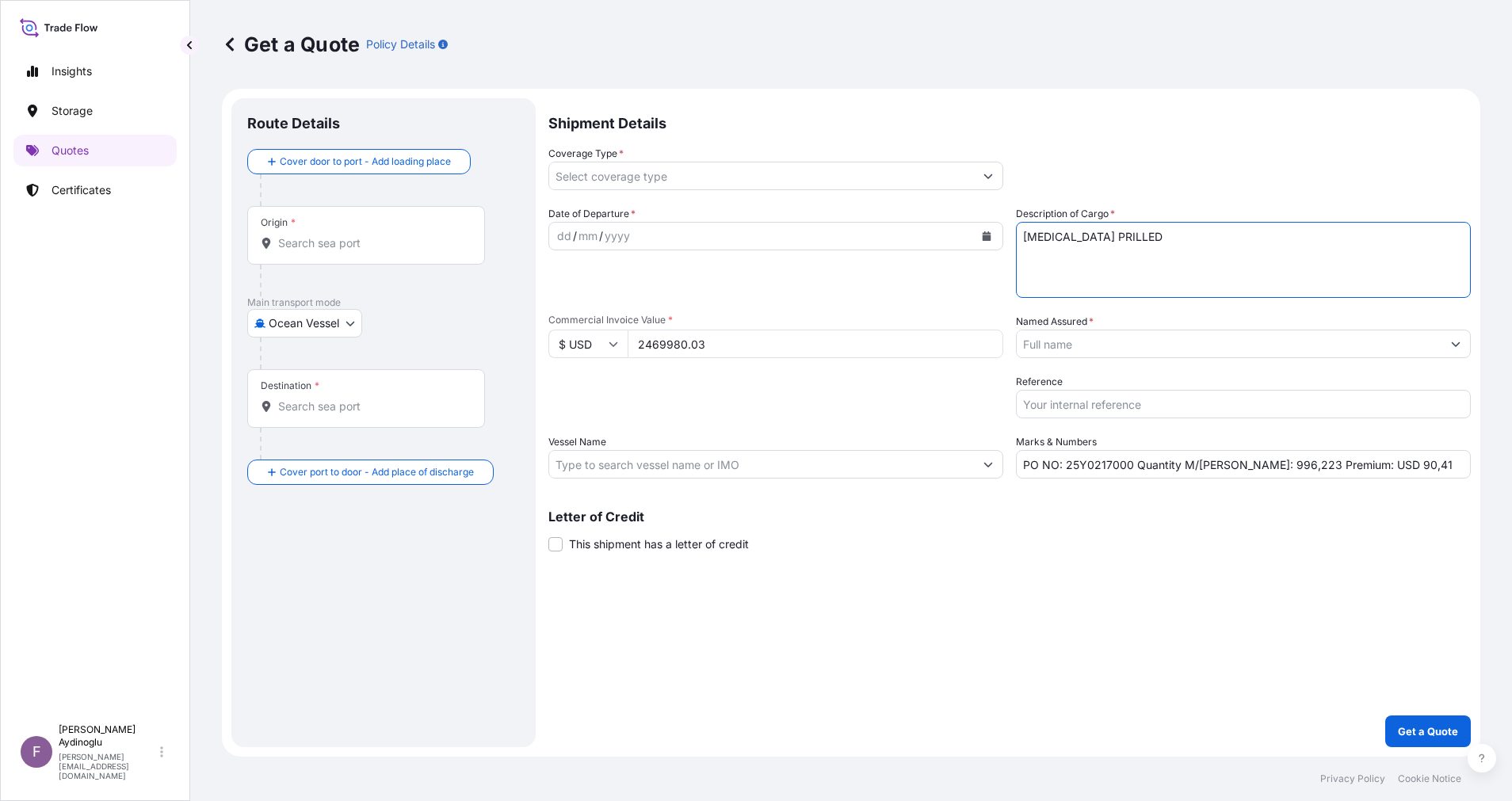
type textarea "[MEDICAL_DATA] PRILLED"
click at [1174, 597] on div "Shipment Details Coverage Type * Date of Departure * dd / mm / yyyy Cargo Categ…" at bounding box center [1009, 422] width 922 height 650
drag, startPoint x: 1231, startPoint y: 468, endPoint x: 1246, endPoint y: 469, distance: 15.0
click at [1246, 469] on input "PO NO: 25Y0217000 Quantity M/Tonn: 996,223 Premium: USD 90,41" at bounding box center [1243, 465] width 455 height 29
type input "PO NO: 25Y0217000 Quantity M/Tonn: 4.497,941 Premium: USD 90,41"
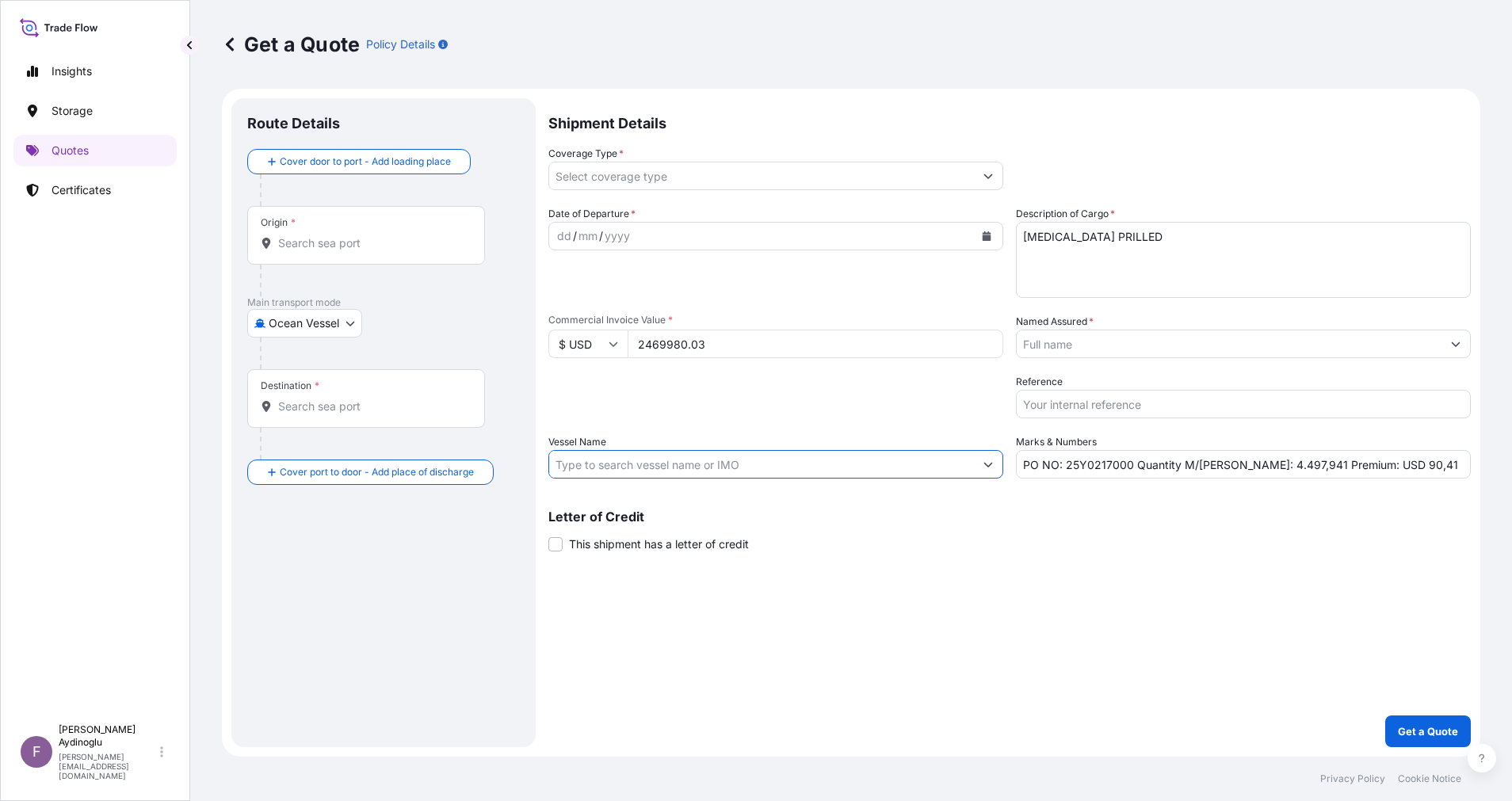
click at [774, 460] on input "Vessel Name" at bounding box center [761, 465] width 425 height 29
paste input "PRINCESS MARIA"
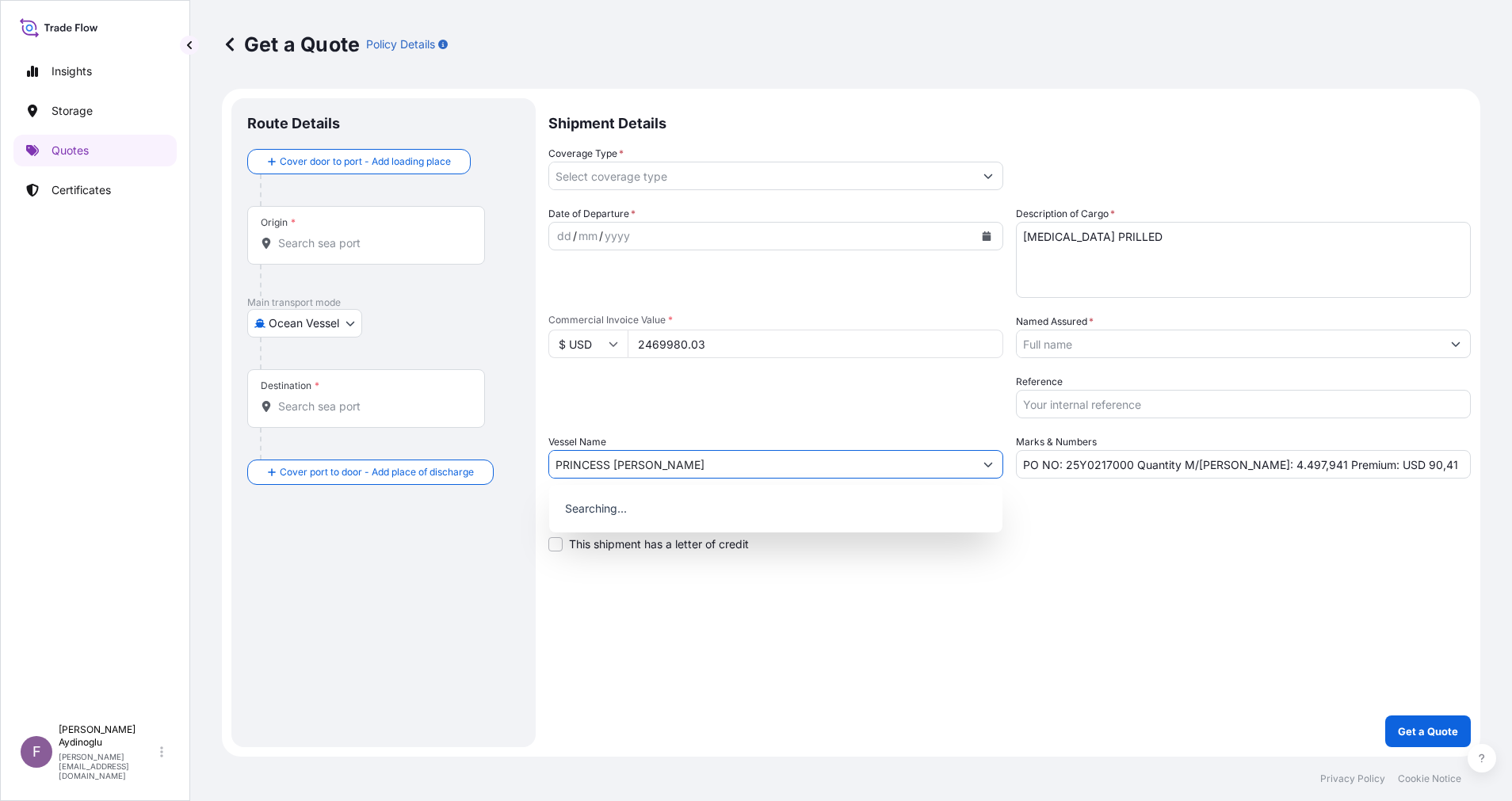
click at [833, 601] on div "Shipment Details Coverage Type * Date of Departure * dd / mm / yyyy Cargo Categ…" at bounding box center [1009, 422] width 922 height 650
click at [727, 451] on input "PRINCESS MARIA" at bounding box center [761, 465] width 425 height 29
paste input "9136929"
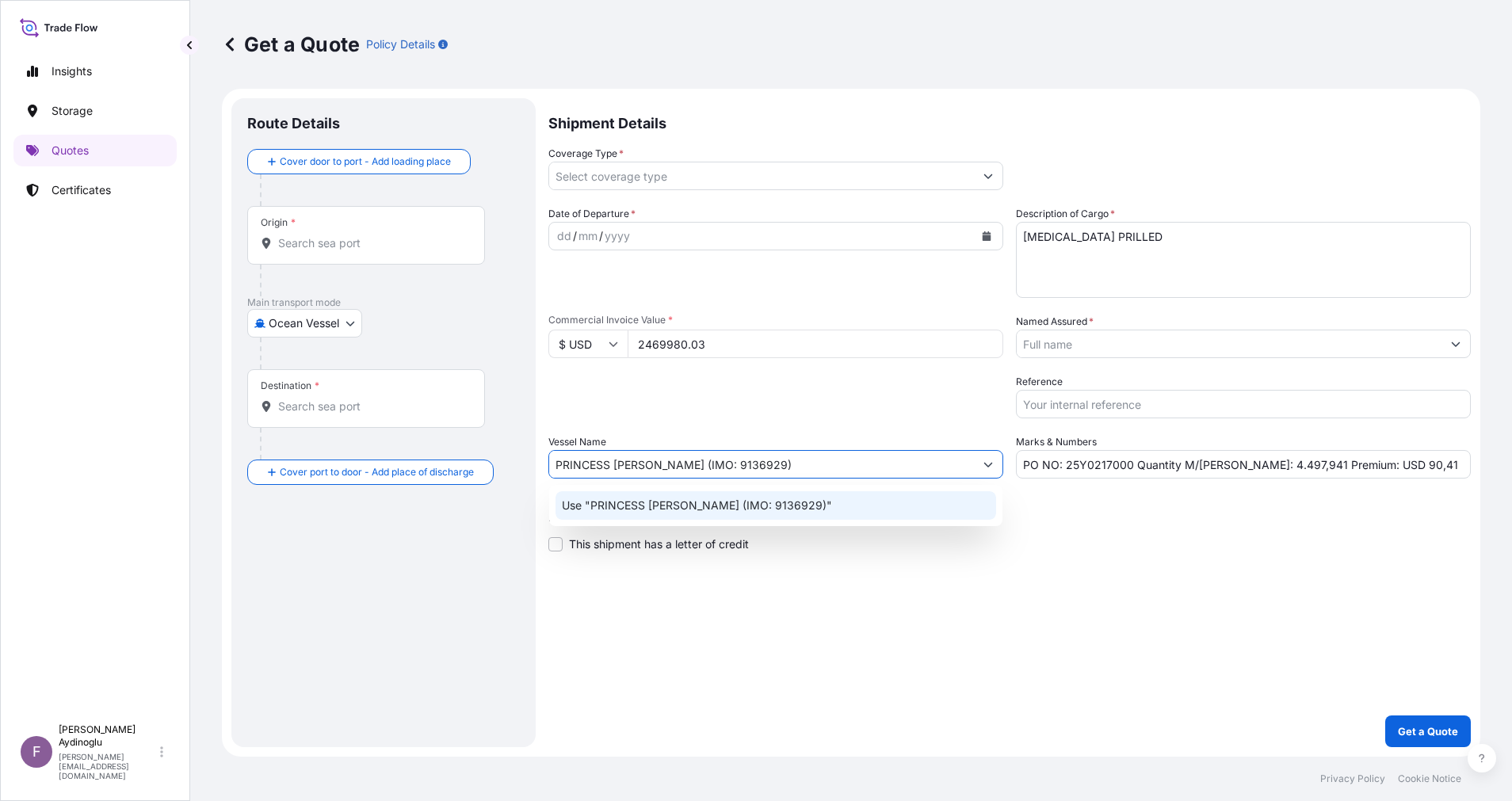
click at [817, 500] on div "Use "PRINCESS MARIA (IMO: 9136929)"" at bounding box center [775, 506] width 441 height 29
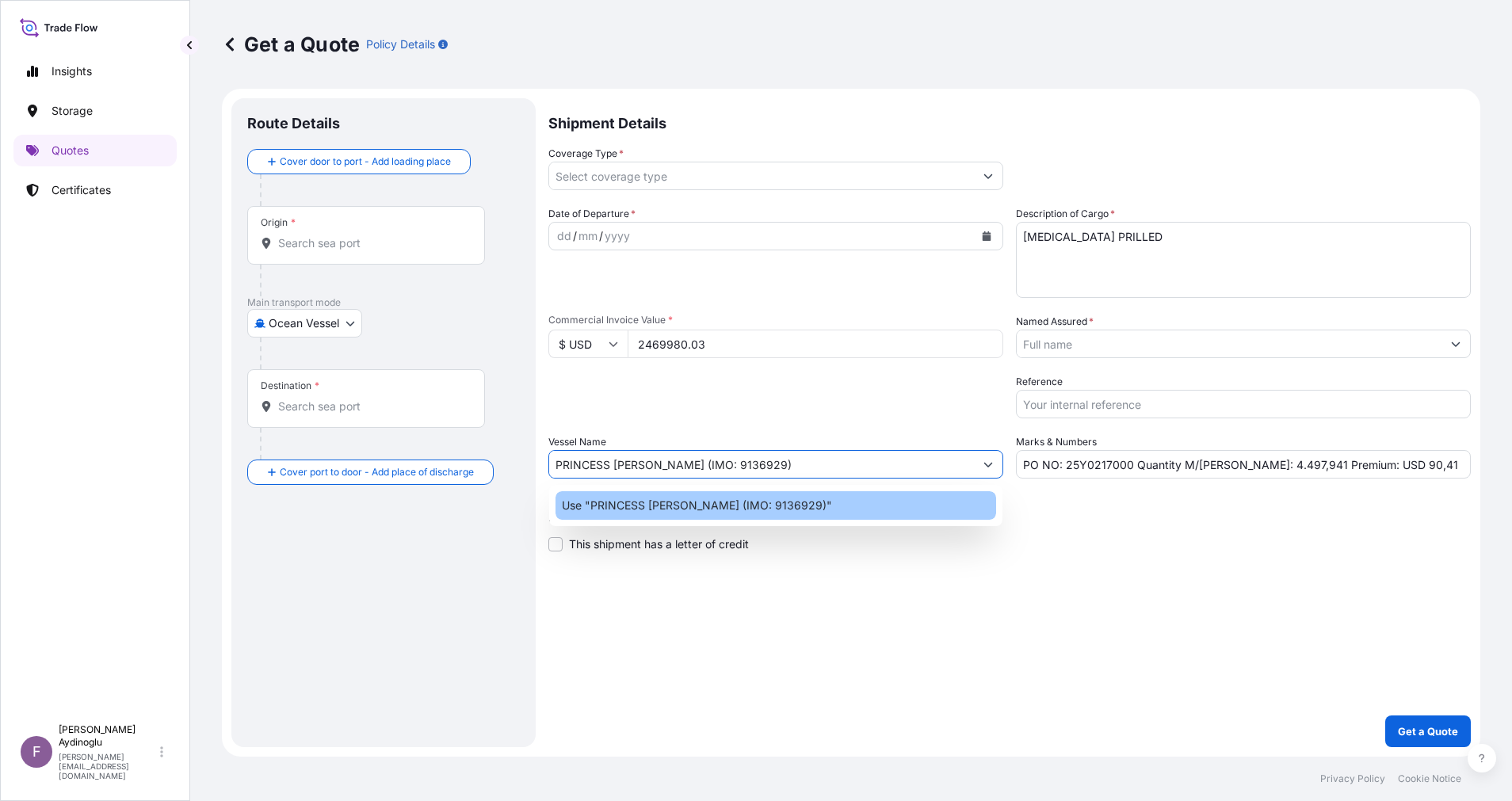
type input "PRINCESS [PERSON_NAME] (IMO: 9136929)"
click at [1006, 579] on div "Shipment Details Coverage Type * Date of Departure * dd / mm / yyyy Cargo Categ…" at bounding box center [1009, 422] width 922 height 650
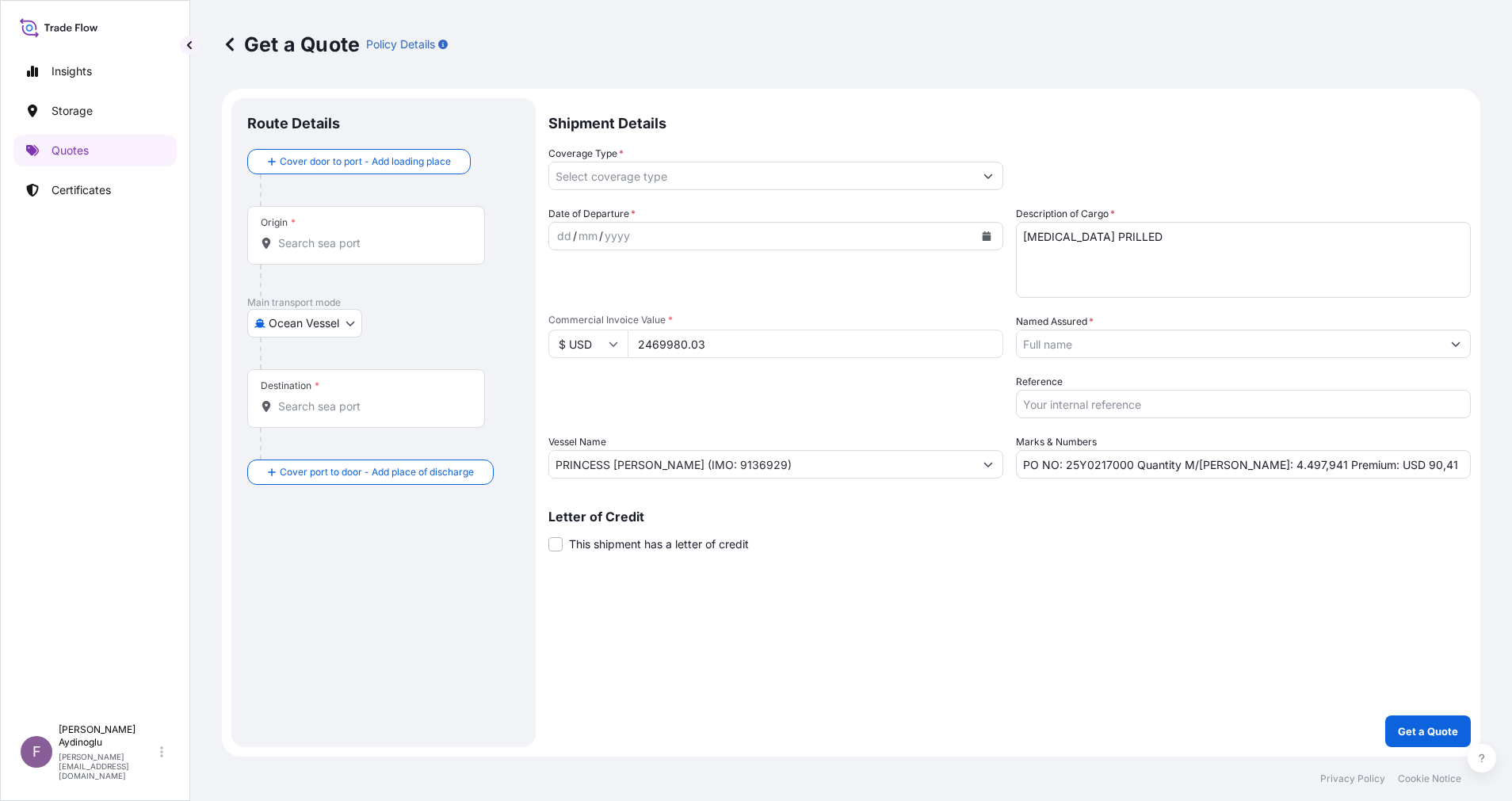
click at [372, 238] on input "Origin *" at bounding box center [371, 243] width 187 height 16
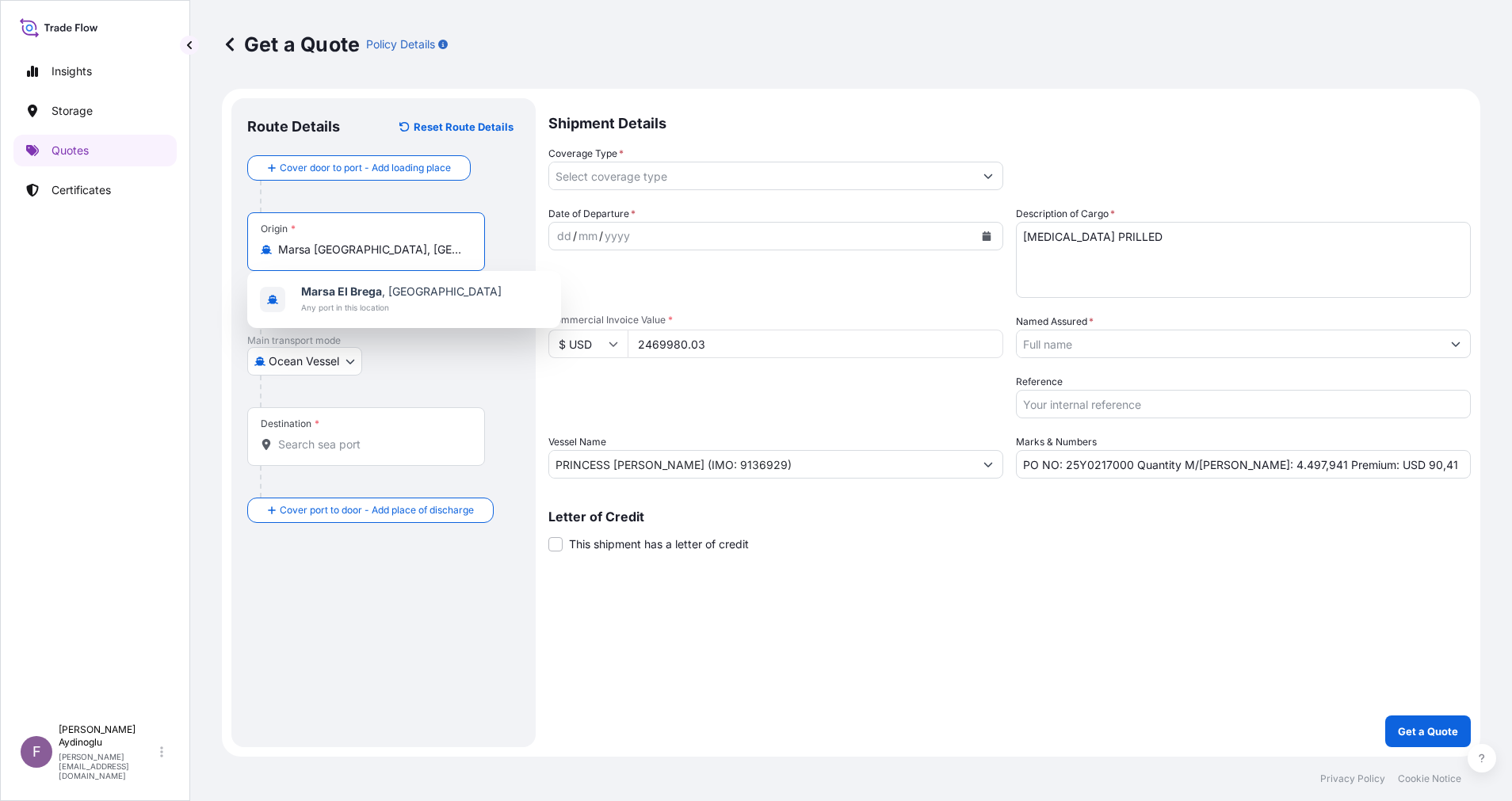
type input "Marsa El Brega, Libya"
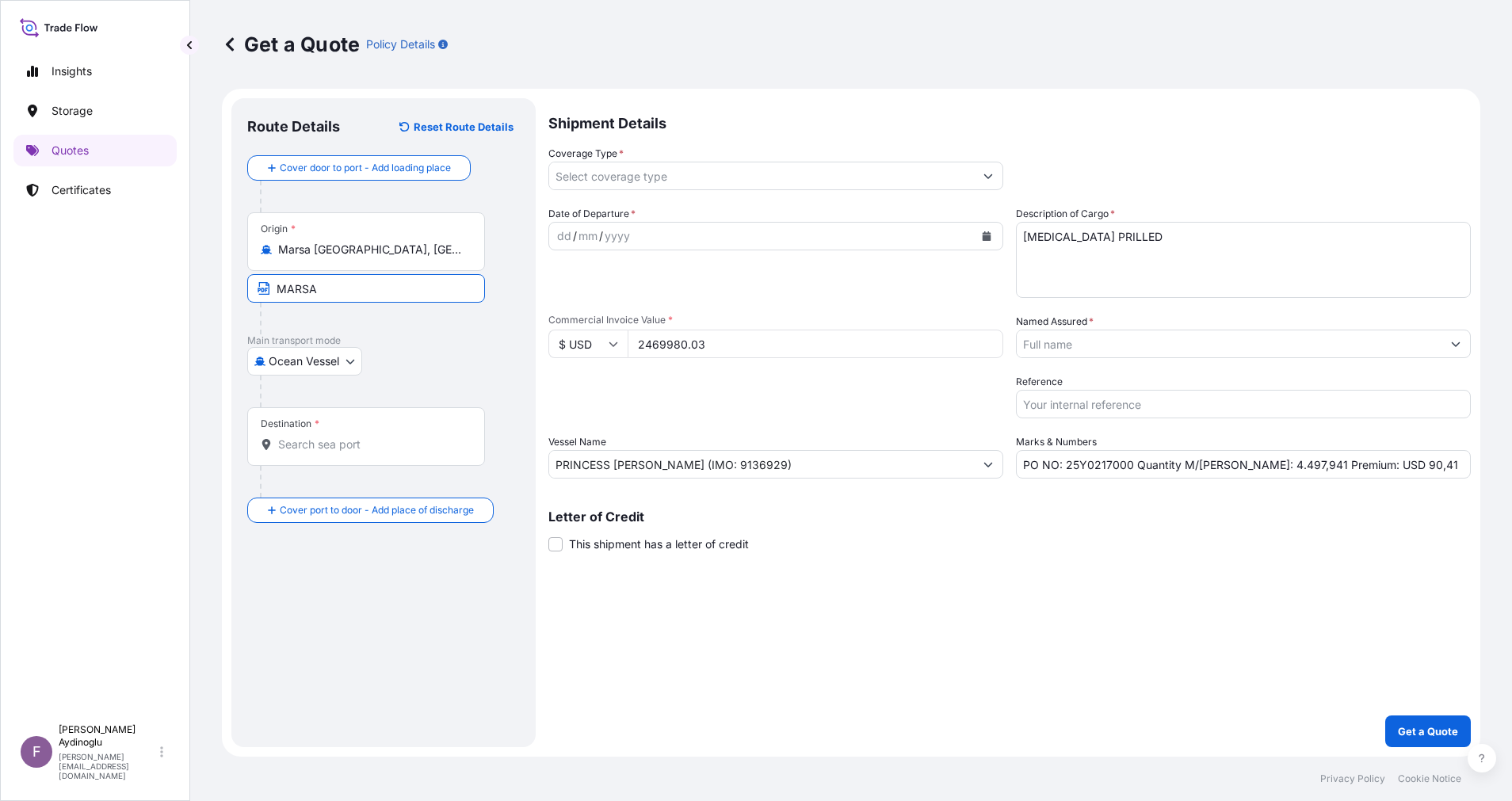
type input "MARSA EL BREGA / [GEOGRAPHIC_DATA]"
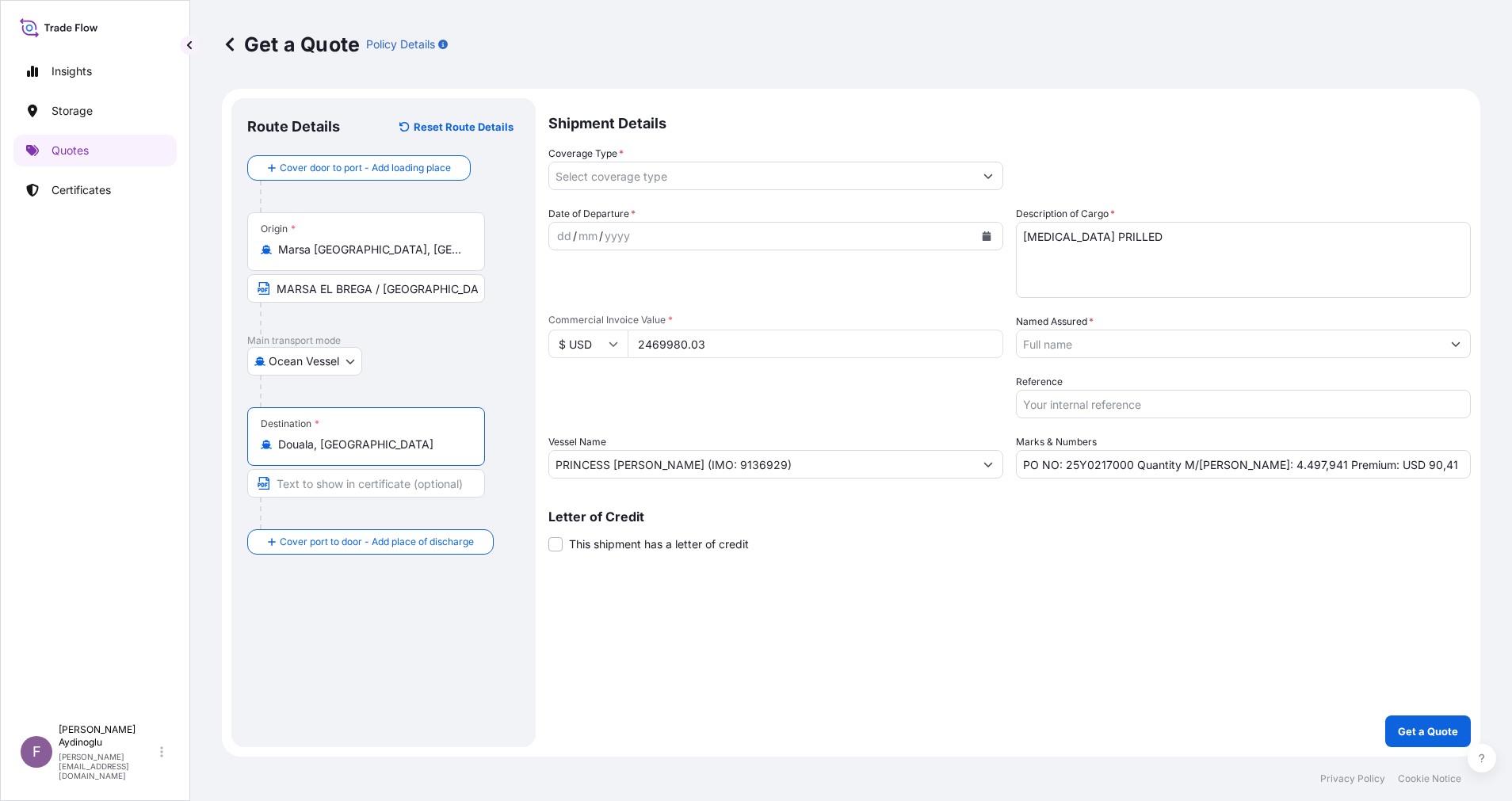
type input "Douala, [GEOGRAPHIC_DATA]"
type input "[GEOGRAPHIC_DATA] / [GEOGRAPHIC_DATA]"
click at [566, 231] on div "dd" at bounding box center [564, 236] width 18 height 19
click at [990, 172] on icon "Show suggestions" at bounding box center [988, 176] width 10 height 10
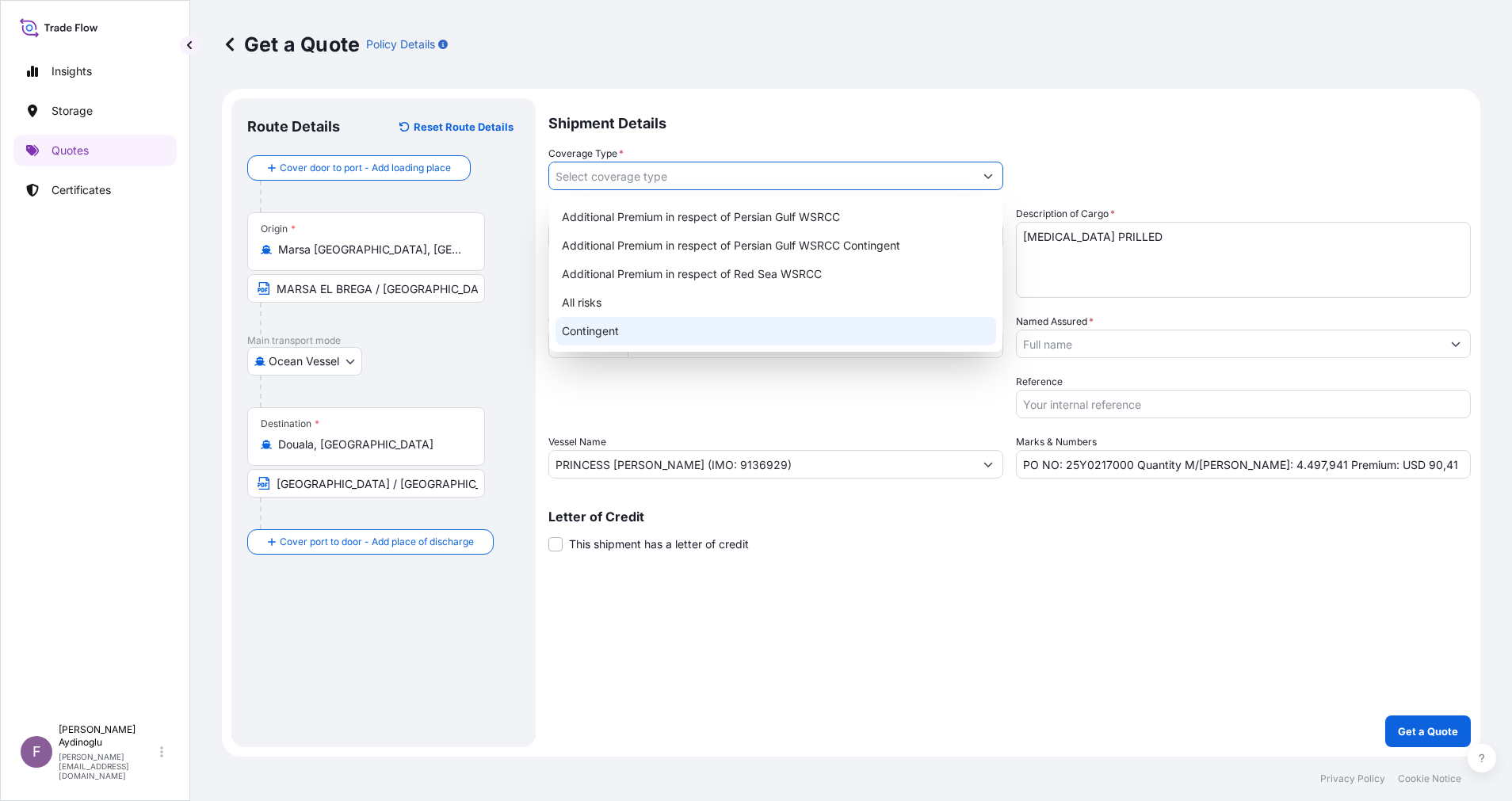
click at [704, 329] on div "Contingent" at bounding box center [775, 332] width 441 height 29
type input "Contingent"
click at [894, 567] on div "Shipment Details Coverage Type * Contingent Date of Departure * 10 / 10 / 2025 …" at bounding box center [1009, 422] width 922 height 650
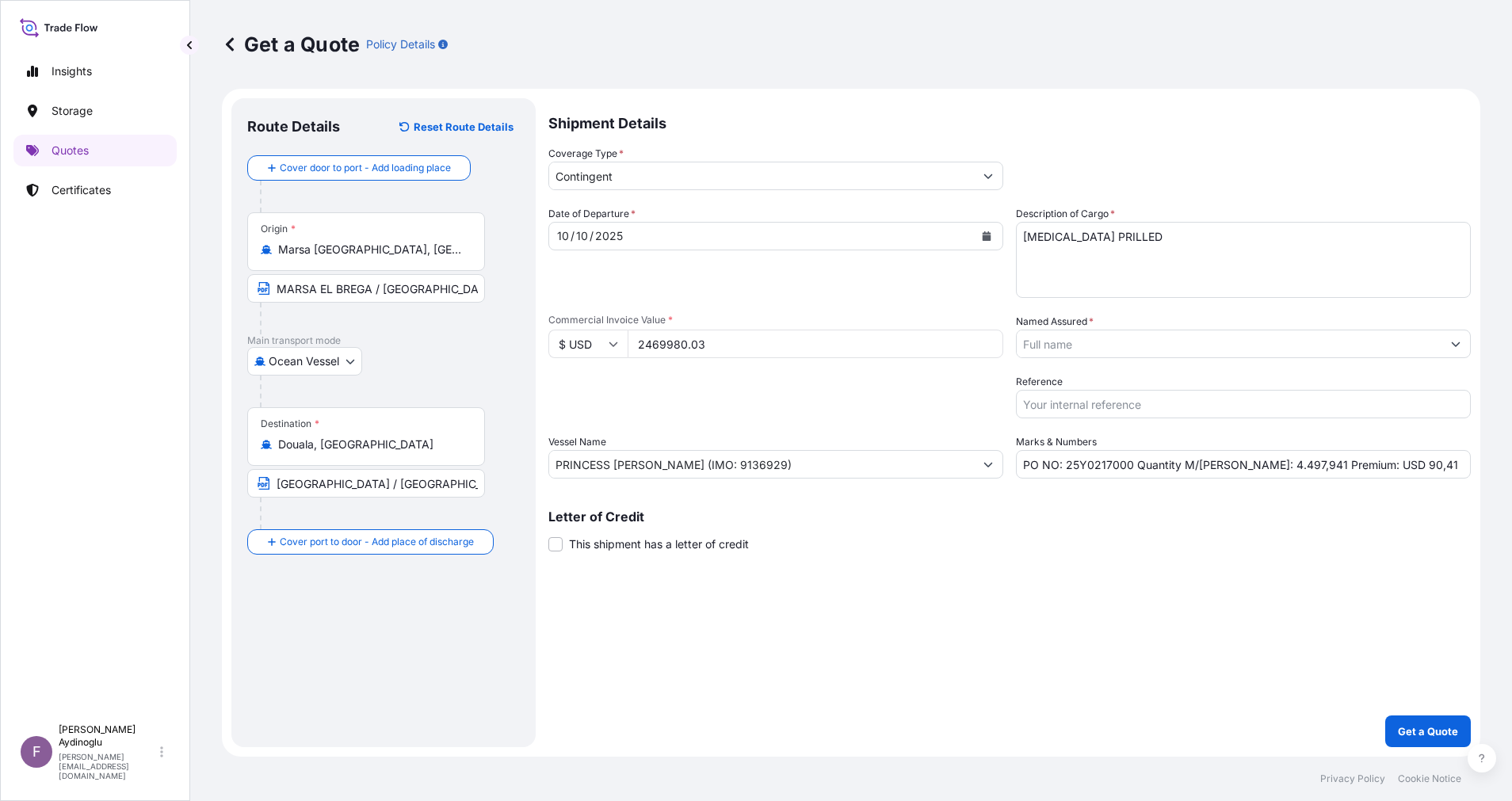
click at [1400, 465] on input "PO NO: 25Y0217000 Quantity M/Tonn: 4.497,941 Premium: USD 90,41" at bounding box center [1243, 465] width 455 height 29
drag, startPoint x: 1398, startPoint y: 464, endPoint x: 1363, endPoint y: 464, distance: 35.0
click at [1363, 464] on input "PO NO: 25Y0217000 Quantity M/Tonn: 4.497,941 Premium: USD 90,41" at bounding box center [1243, 465] width 455 height 29
type input "PO NO: 25Y0217000 Quantity M/[PERSON_NAME]: 4.497,941 Premium: USD 123,50"
click at [1456, 329] on div "Named Assured *" at bounding box center [1243, 336] width 455 height 45
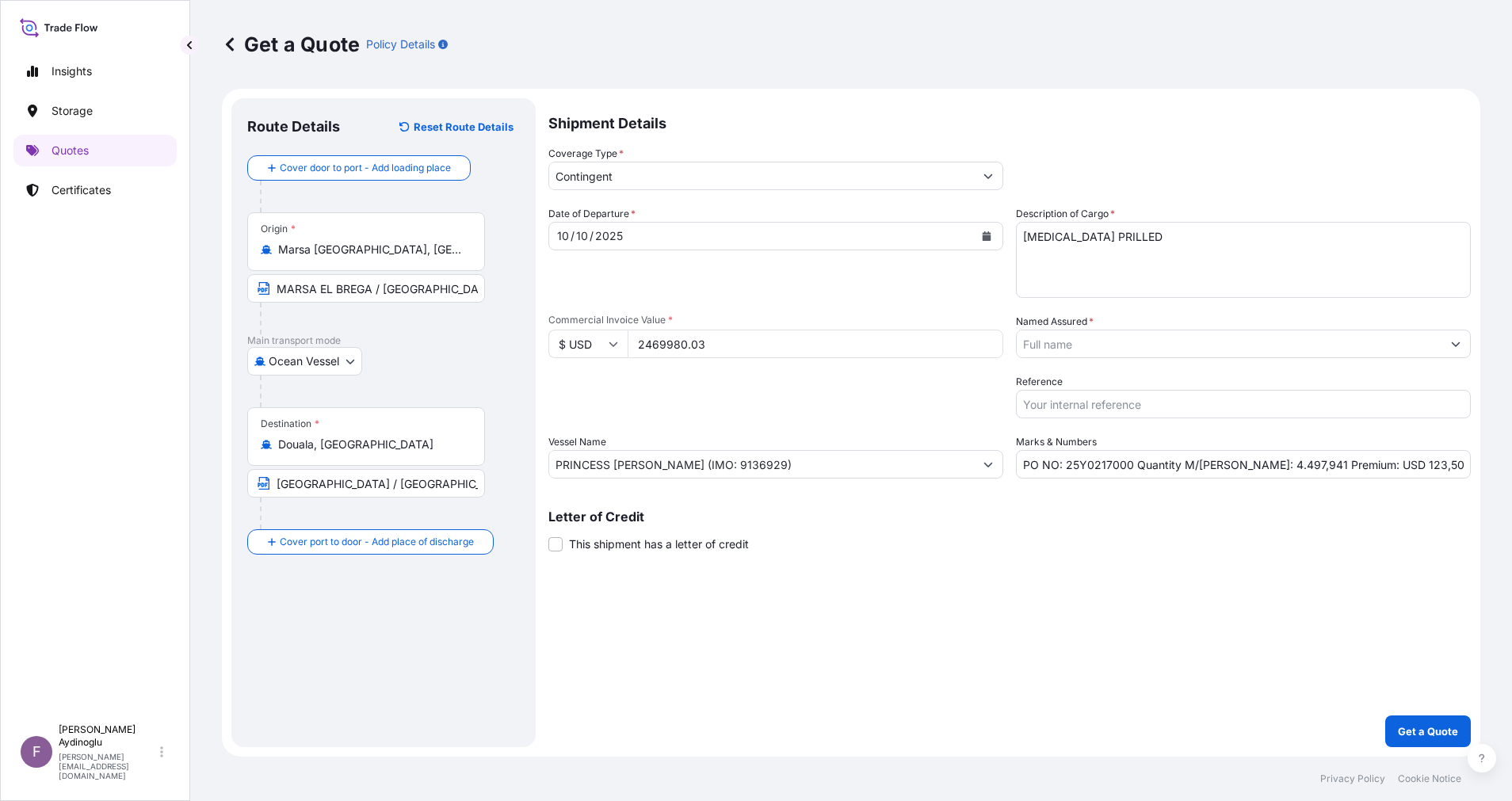
click at [1456, 343] on icon "Show suggestions" at bounding box center [1455, 344] width 10 height 10
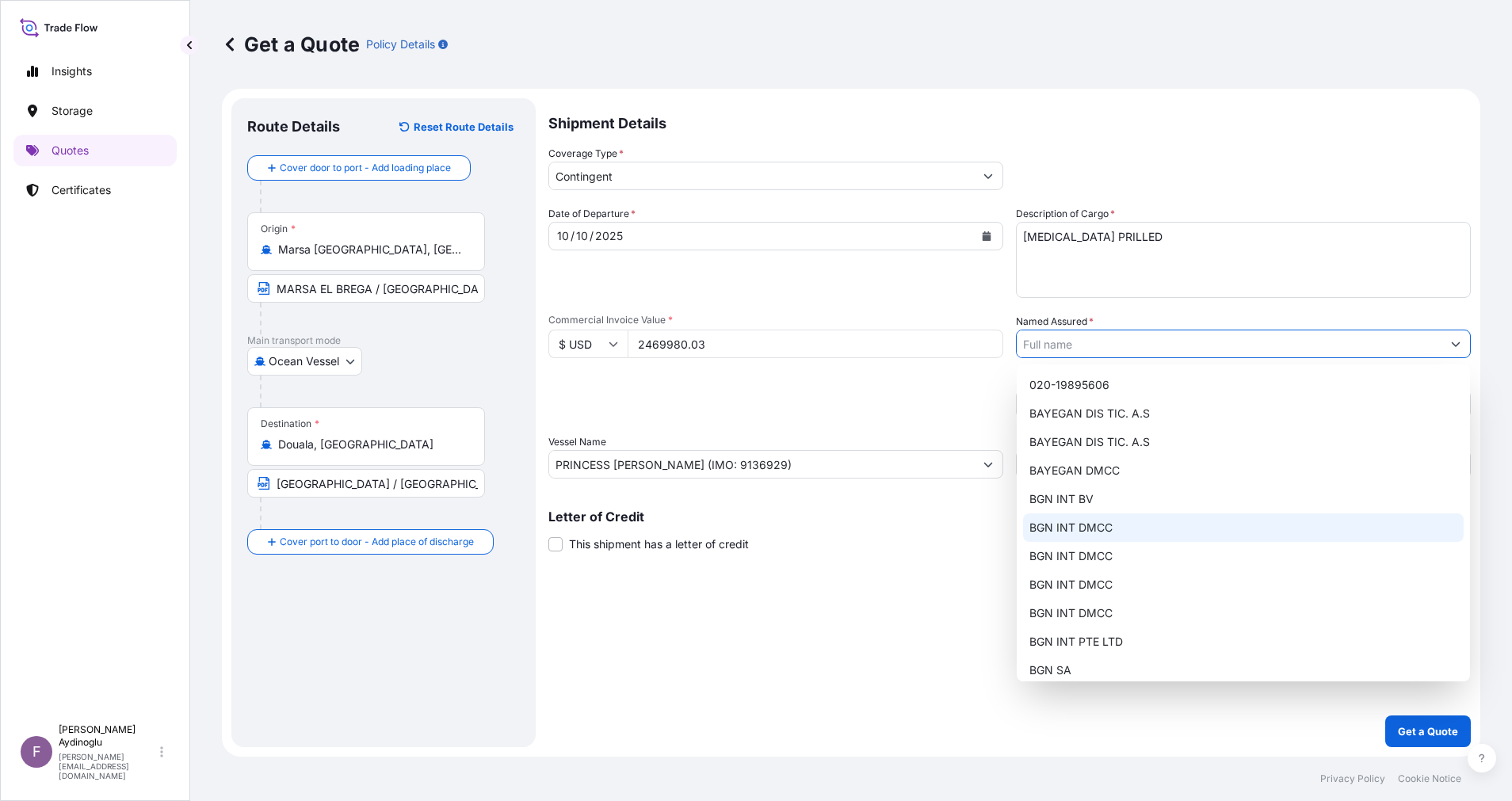
click at [1173, 524] on div "BGN INT DMCC" at bounding box center [1243, 528] width 441 height 29
type input "BGN INT DMCC"
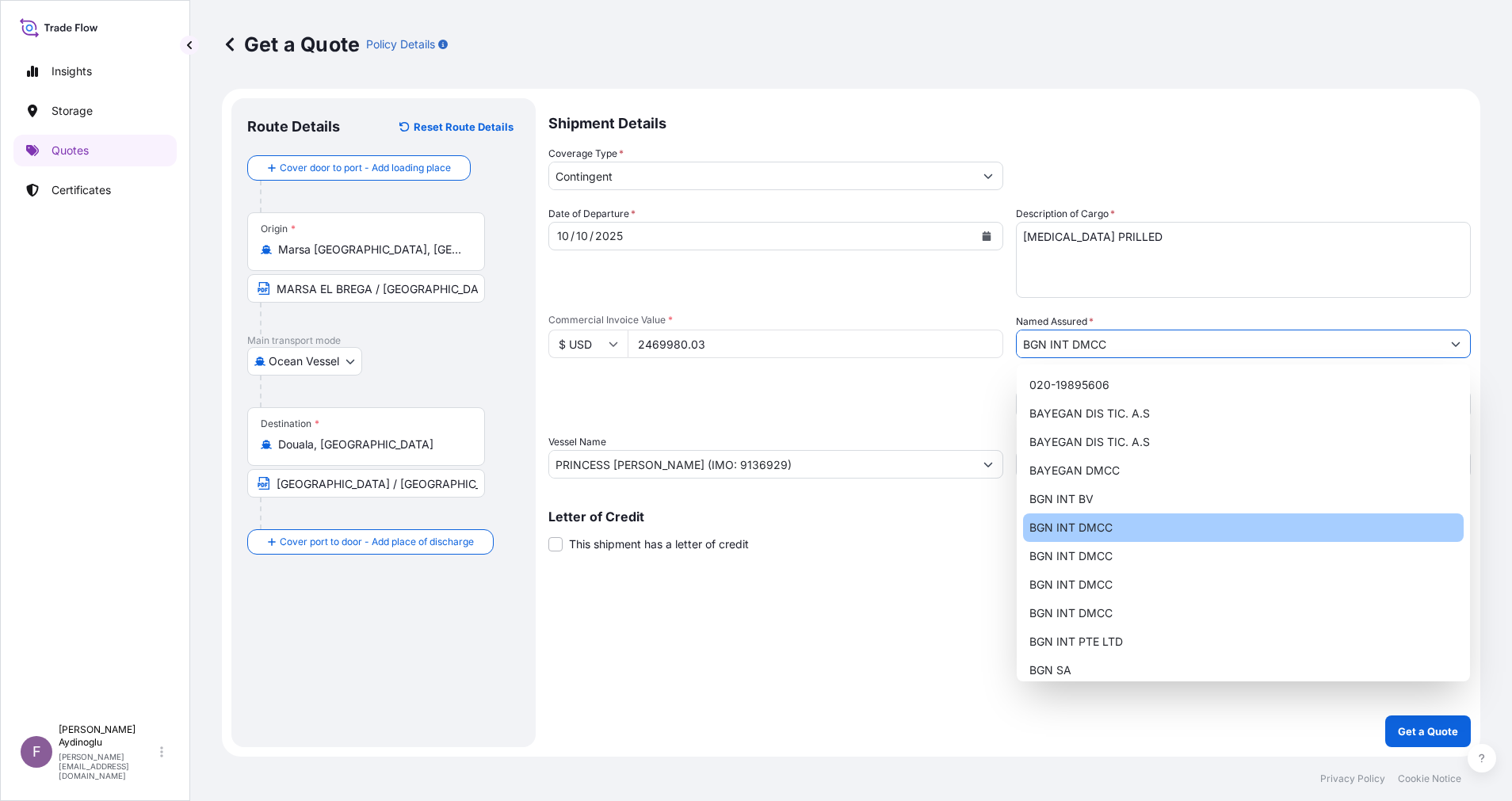
click at [1062, 583] on div "Shipment Details Coverage Type * Contingent Date of Departure * 10 / 10 / 2025 …" at bounding box center [1009, 422] width 922 height 650
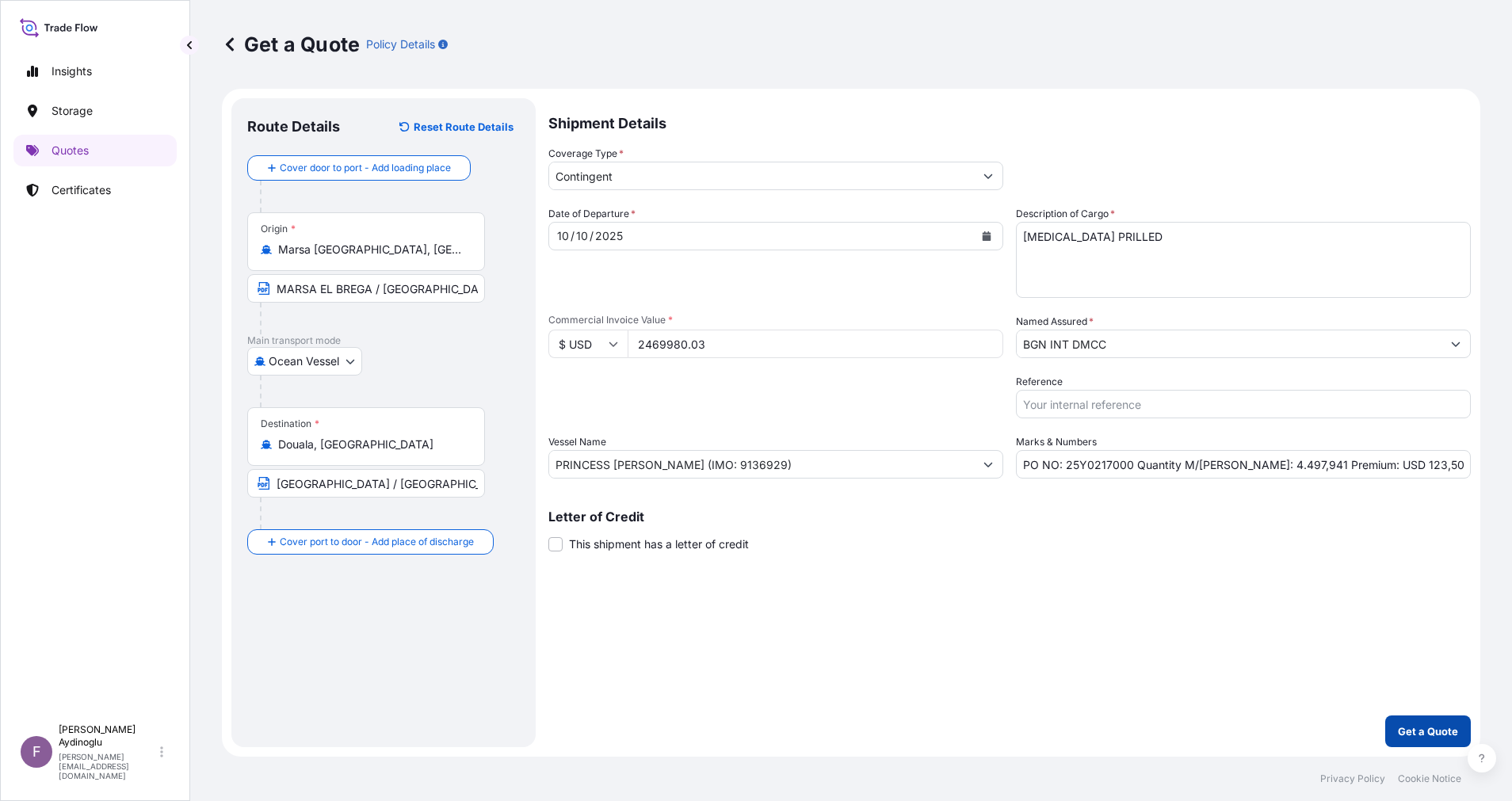
click at [1432, 723] on button "Get a Quote" at bounding box center [1427, 732] width 85 height 32
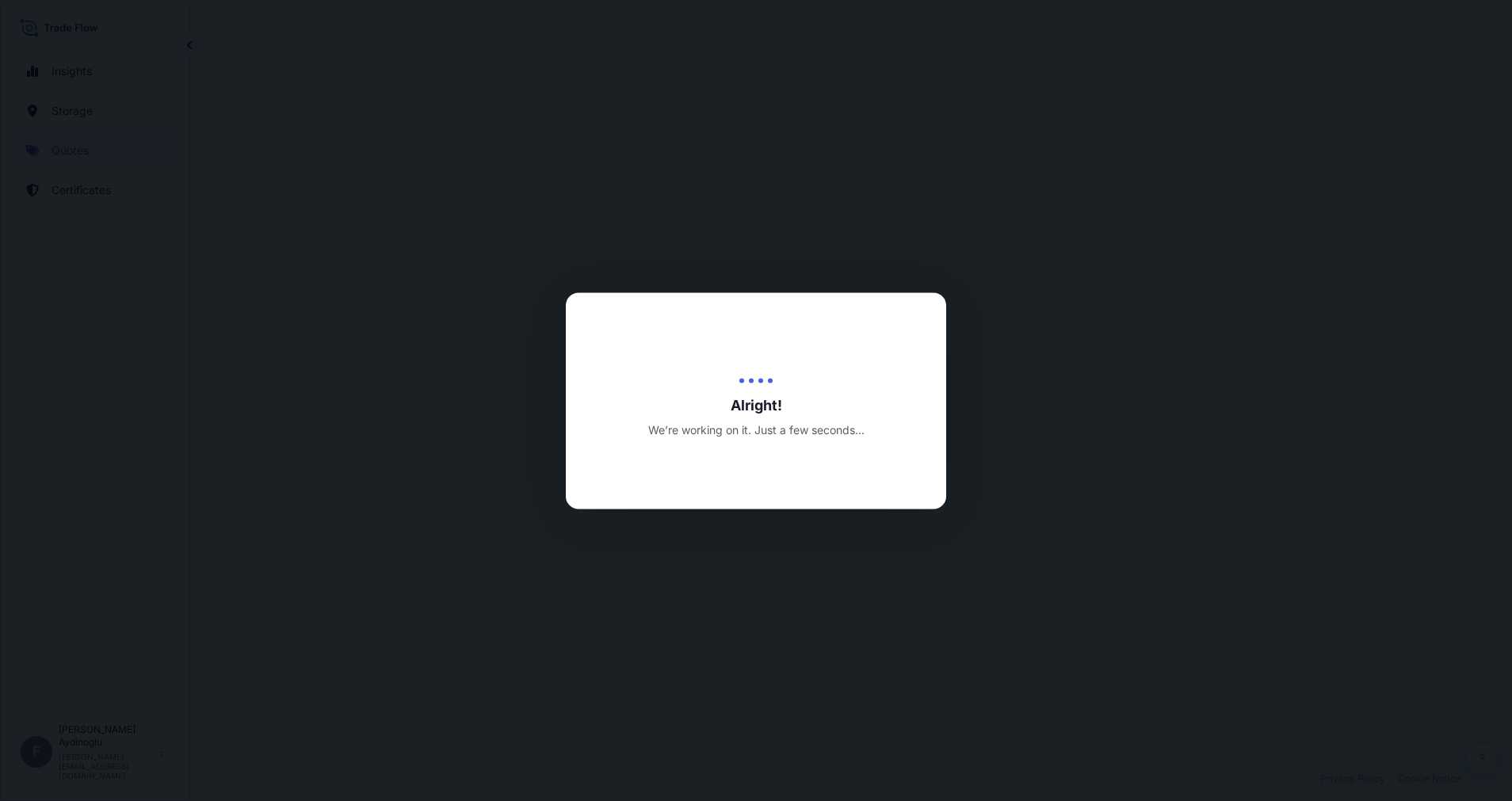
select select "Ocean Vessel"
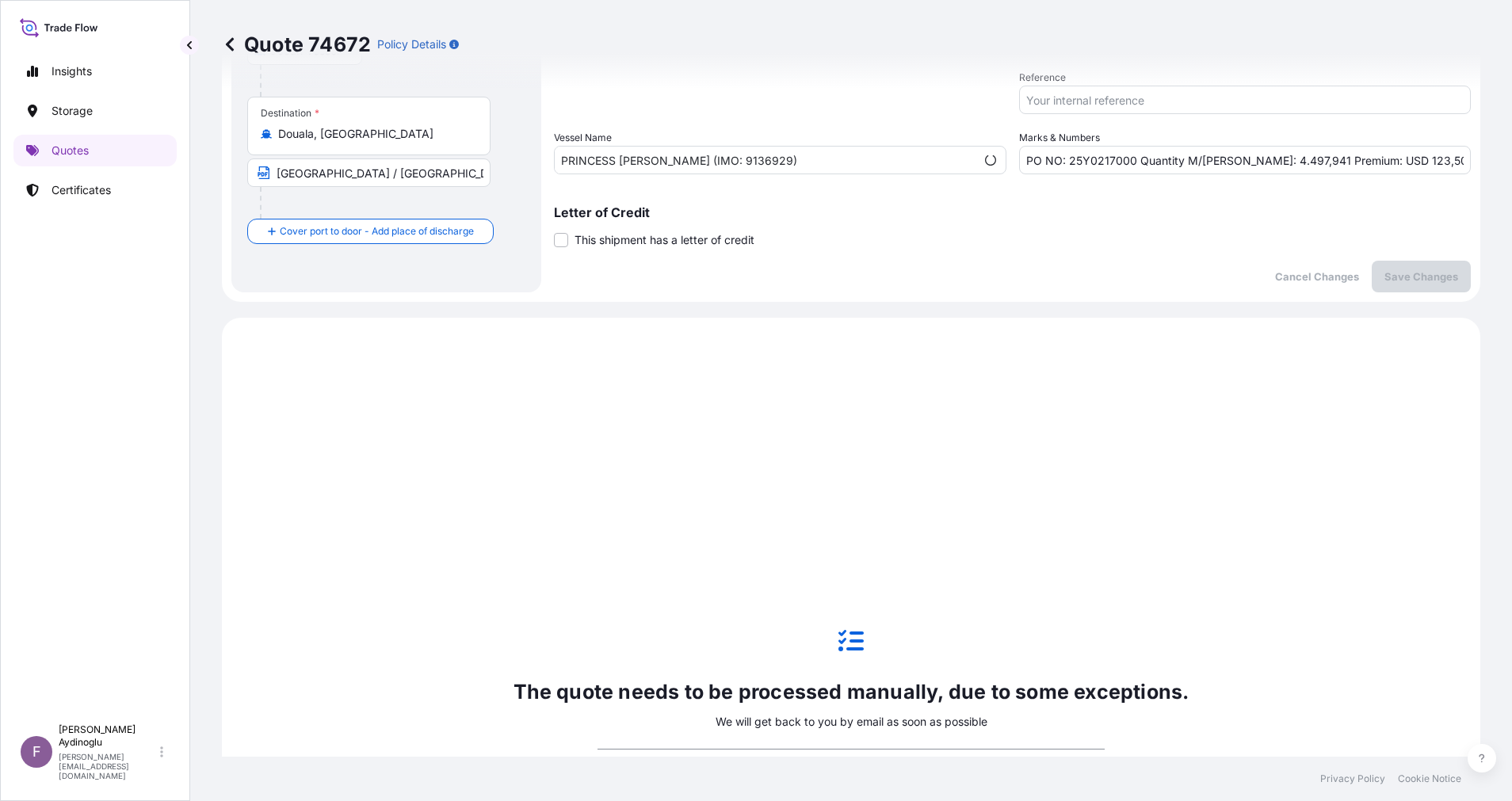
scroll to position [543, 0]
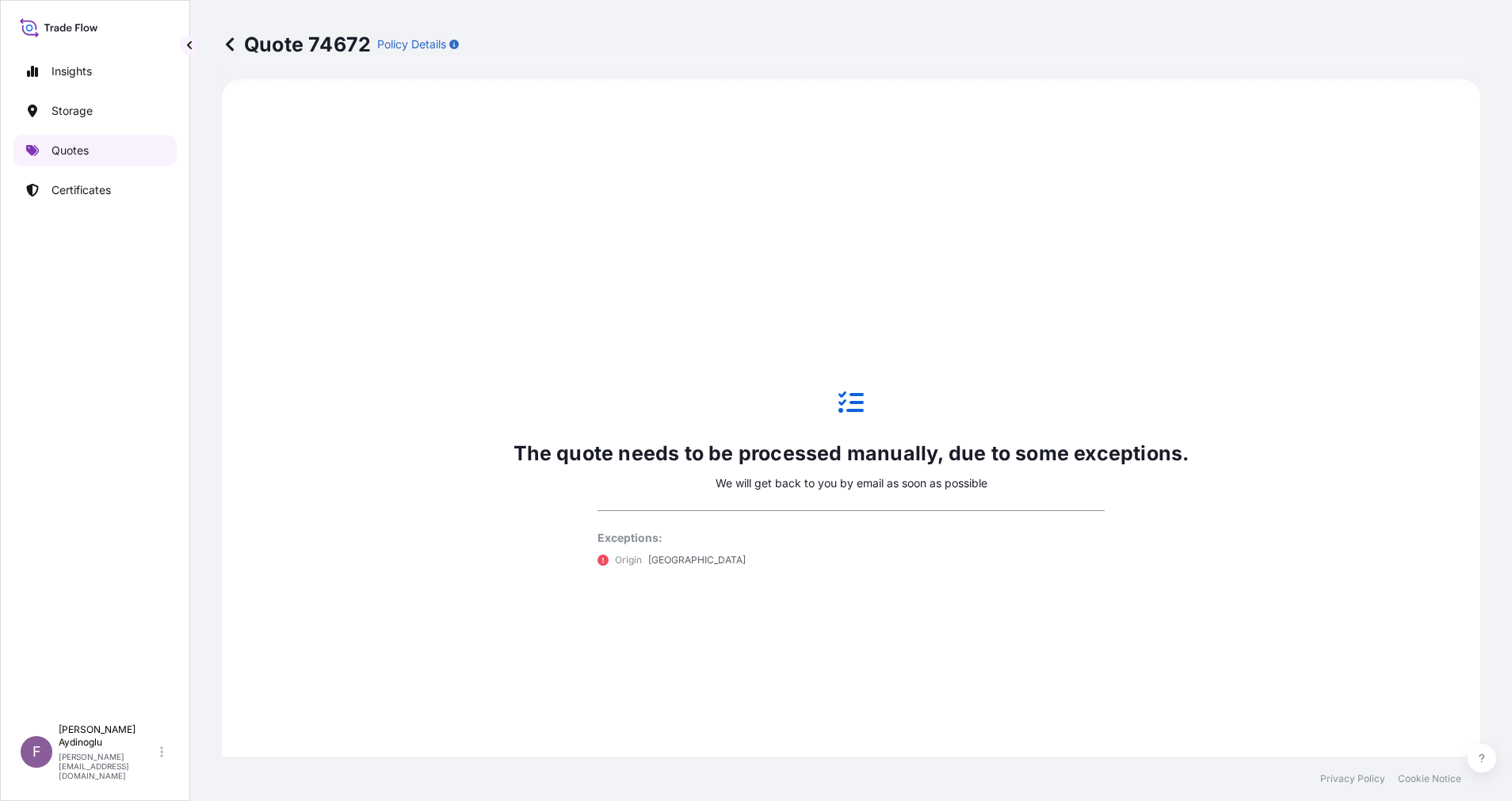
click at [121, 149] on link "Quotes" at bounding box center [95, 151] width 163 height 32
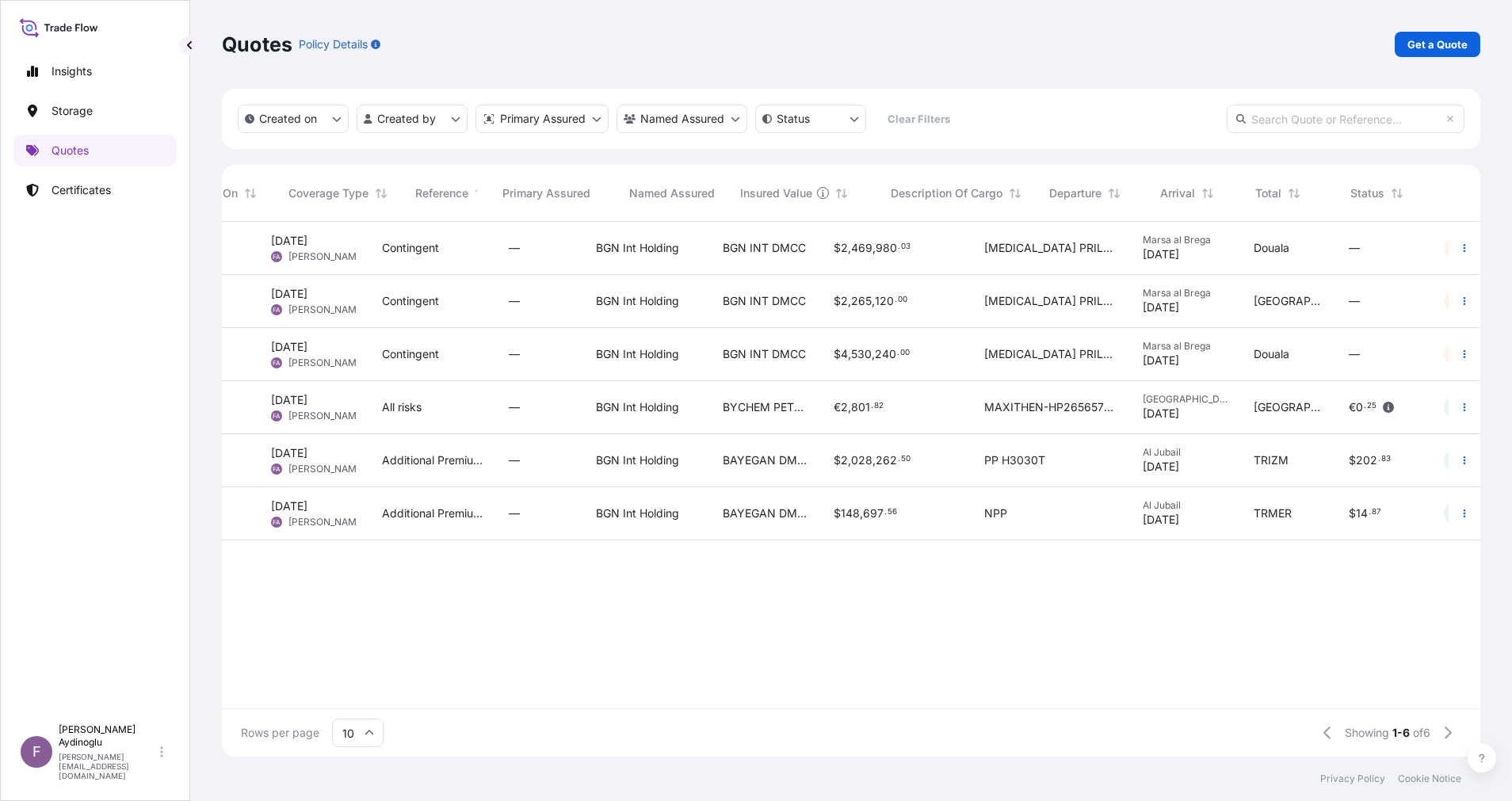
scroll to position [0, 152]
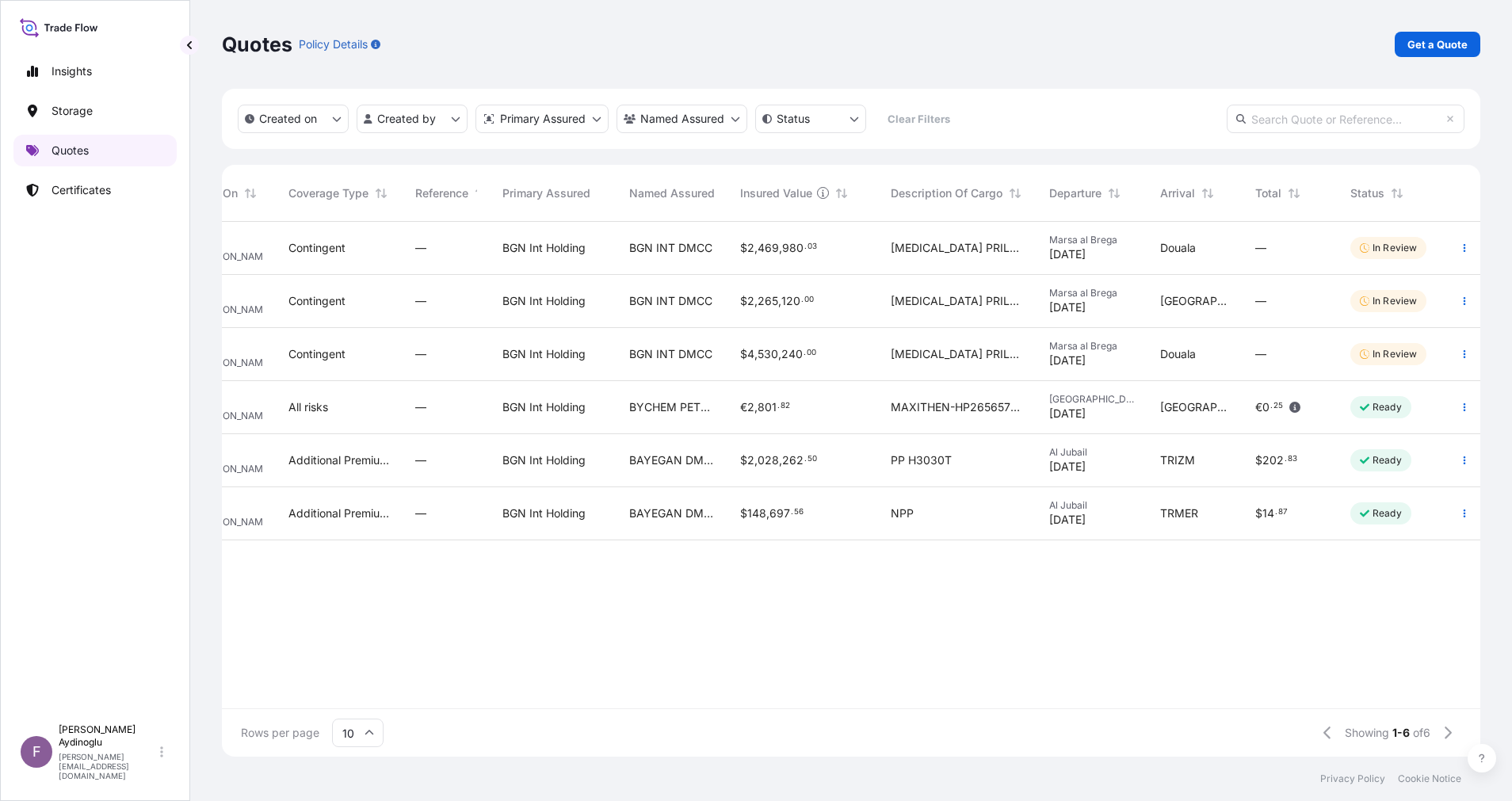
click at [65, 147] on p "Quotes" at bounding box center [70, 151] width 37 height 16
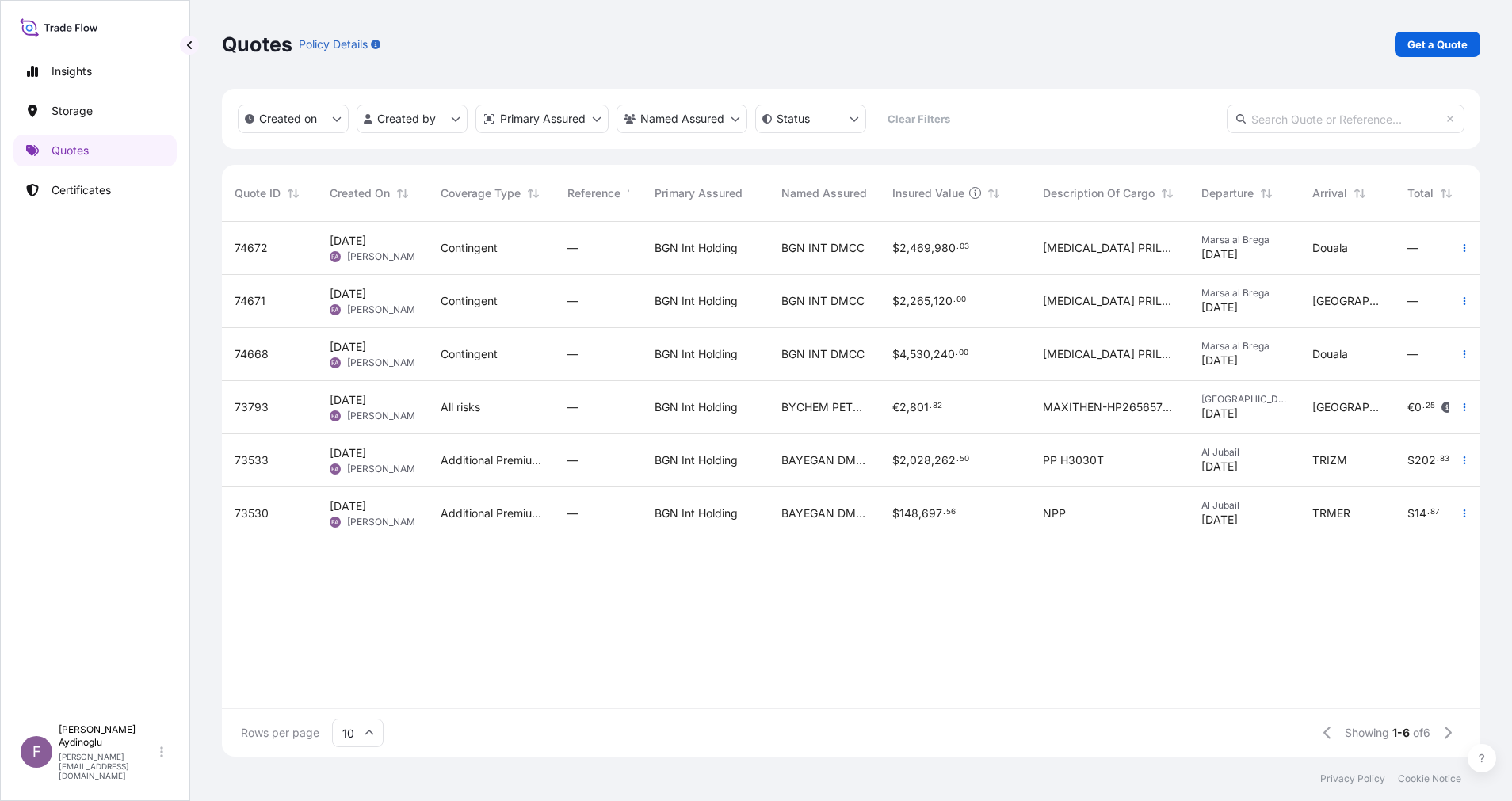
scroll to position [19, 19]
click at [666, 615] on div "74672 13 Oct 2025 FA Fatih Aydinoglu Contingent — BGN Int Holding BGN INT DMCC …" at bounding box center [926, 465] width 1410 height 487
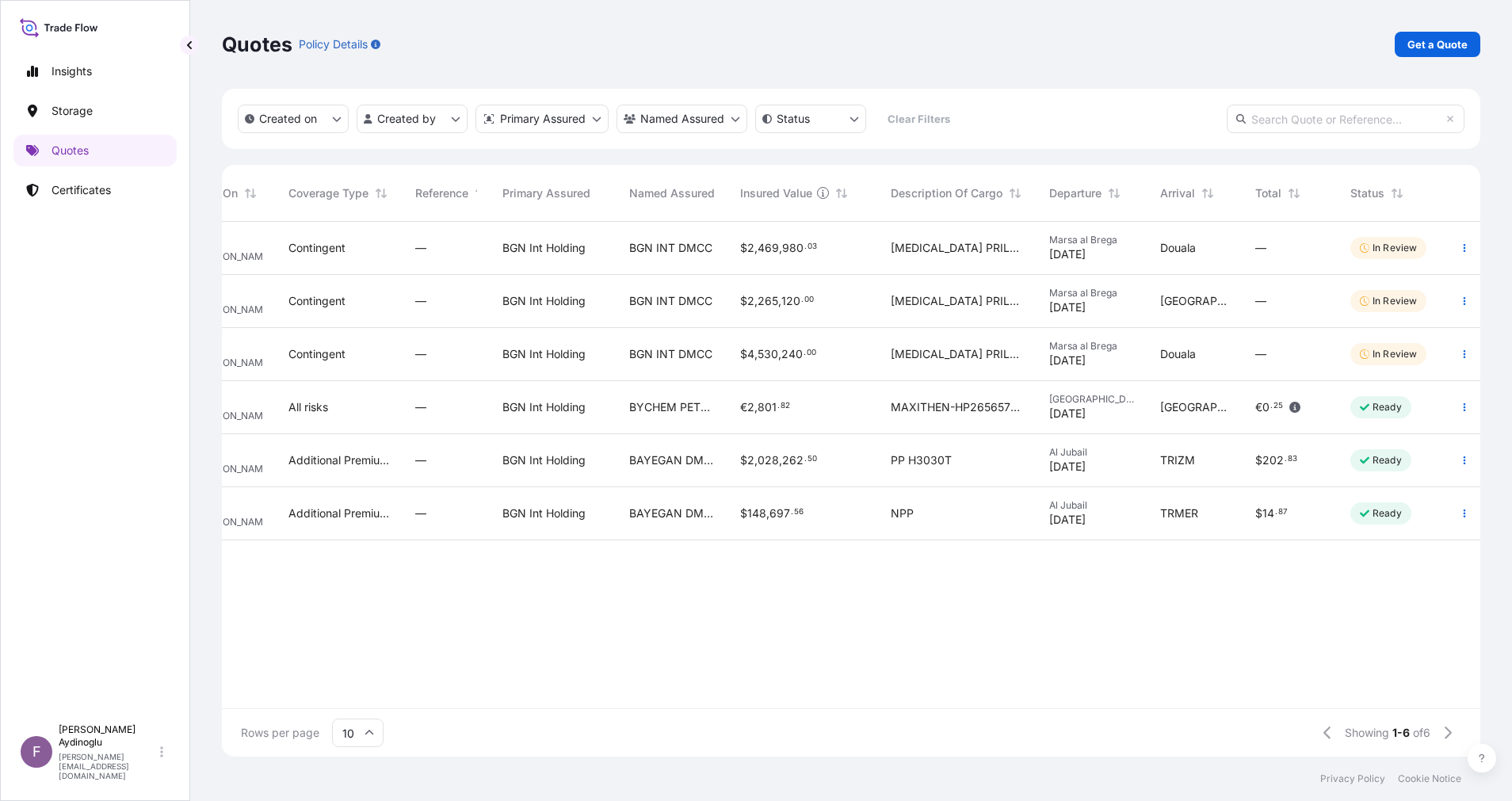
click at [936, 614] on div "74672 13 Oct 2025 FA Fatih Aydinoglu Contingent — BGN Int Holding BGN INT DMCC …" at bounding box center [775, 465] width 1410 height 487
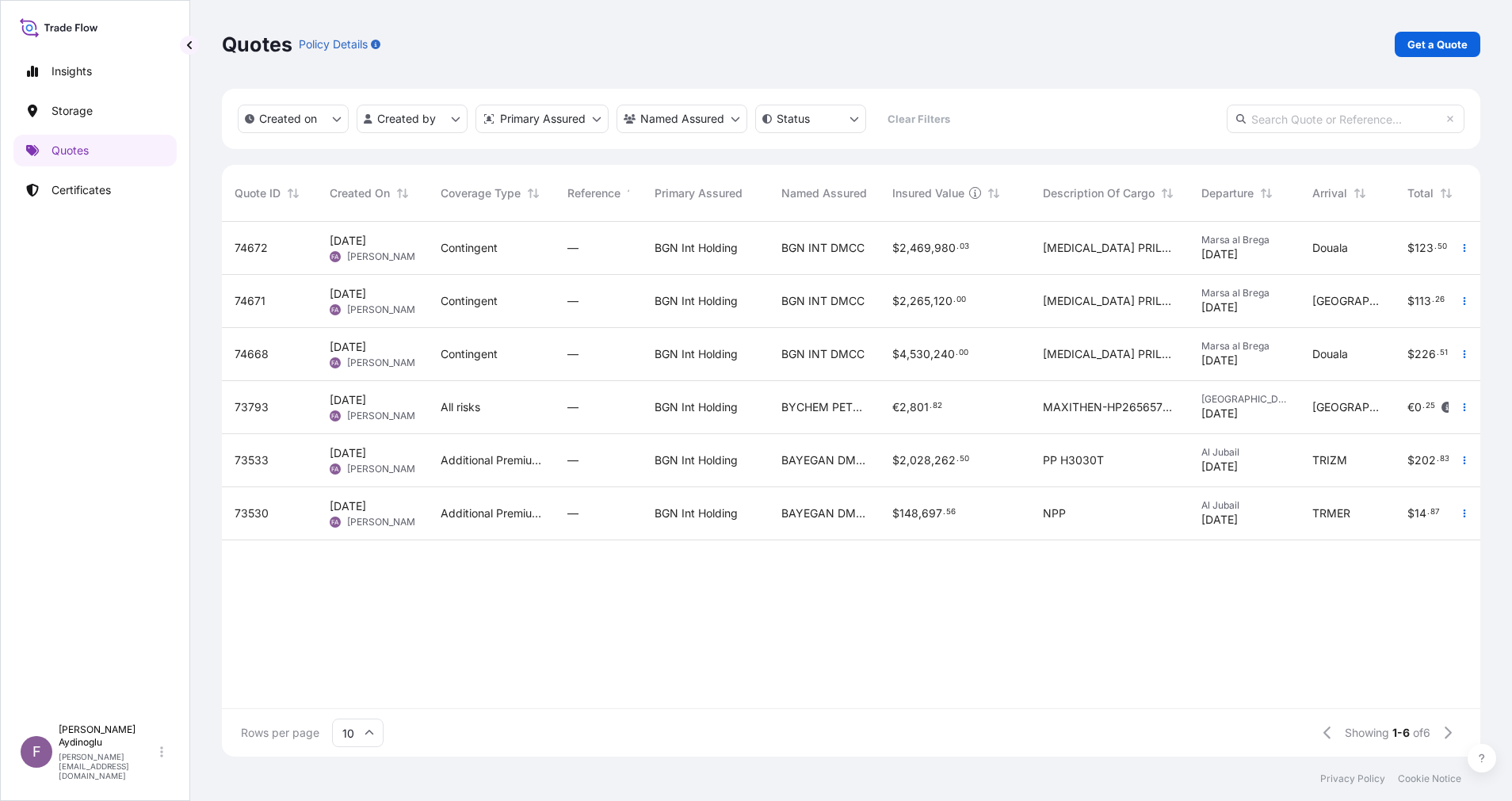
click at [762, 361] on div "BGN Int Holding" at bounding box center [705, 355] width 127 height 53
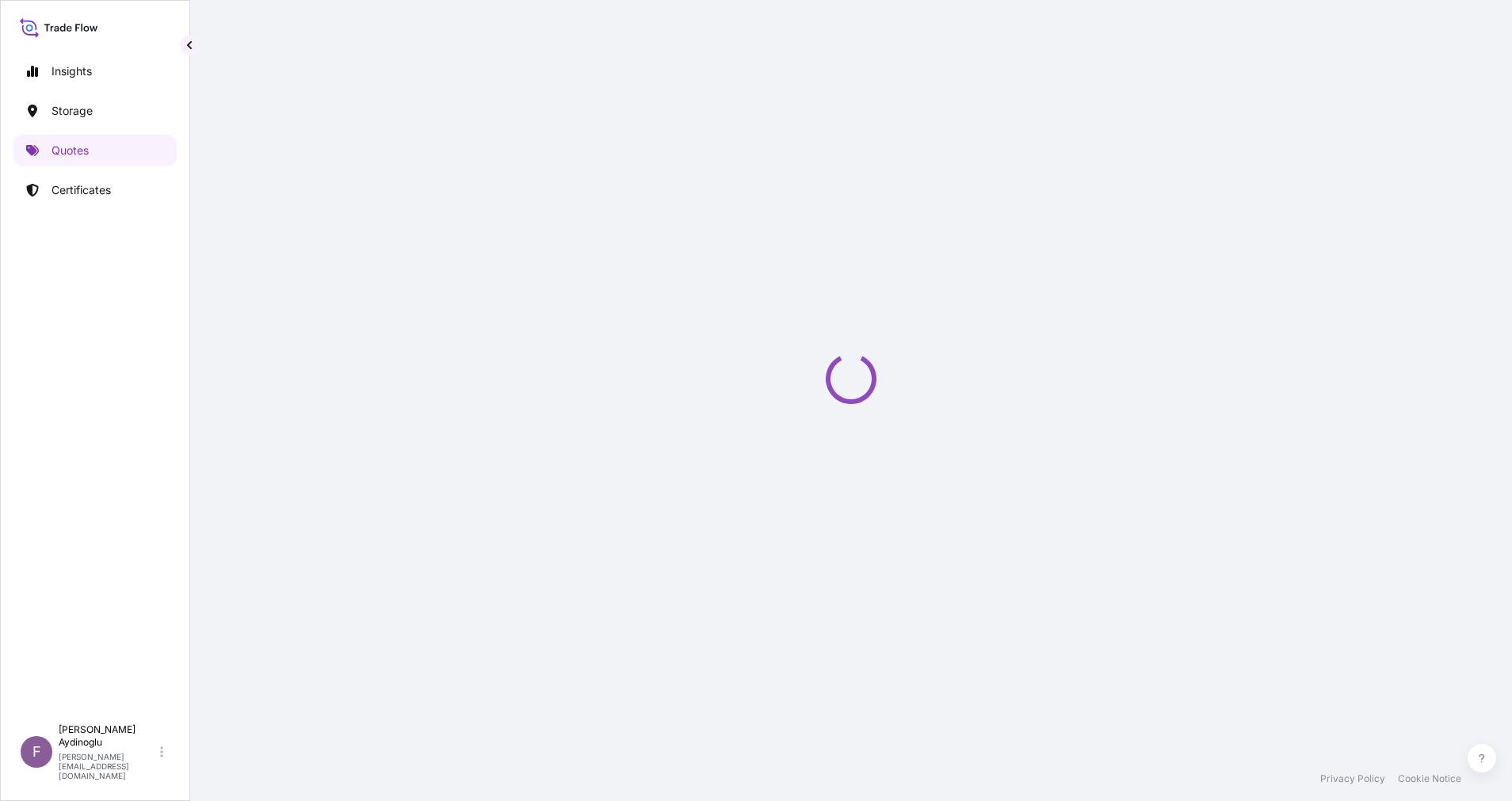
select select "Ocean Vessel"
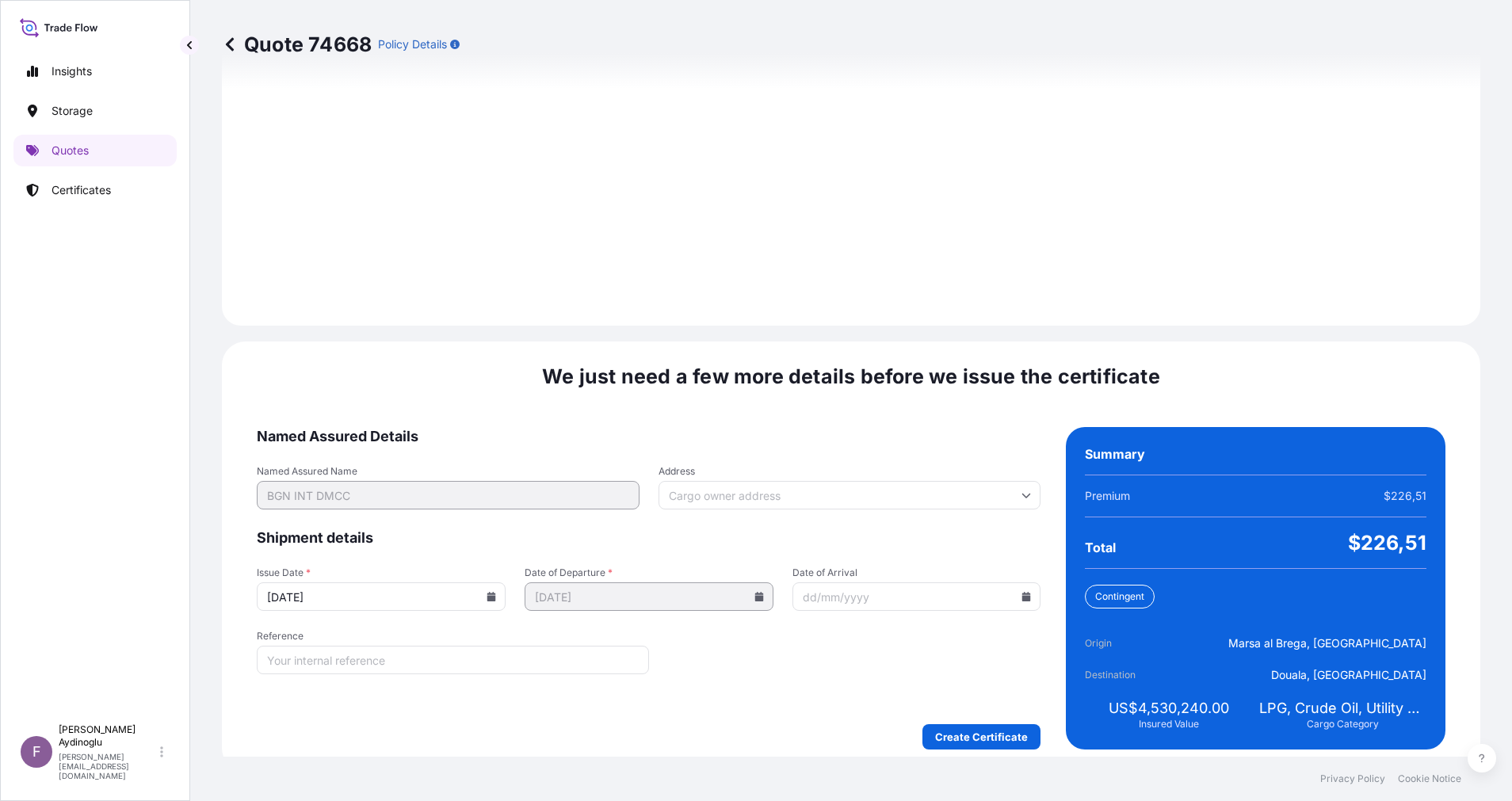
scroll to position [1702, 0]
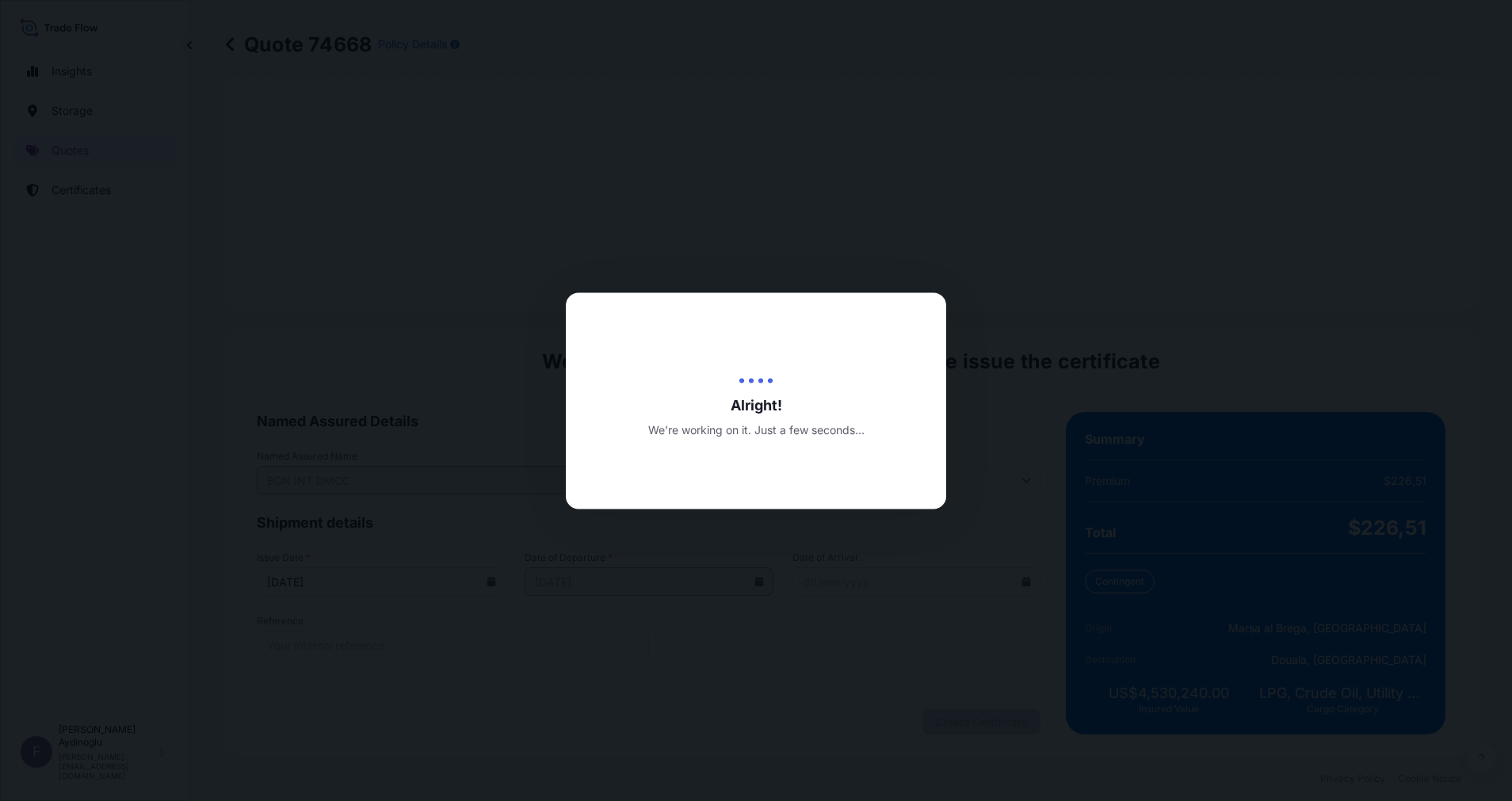
click at [973, 724] on div at bounding box center [756, 400] width 1512 height 801
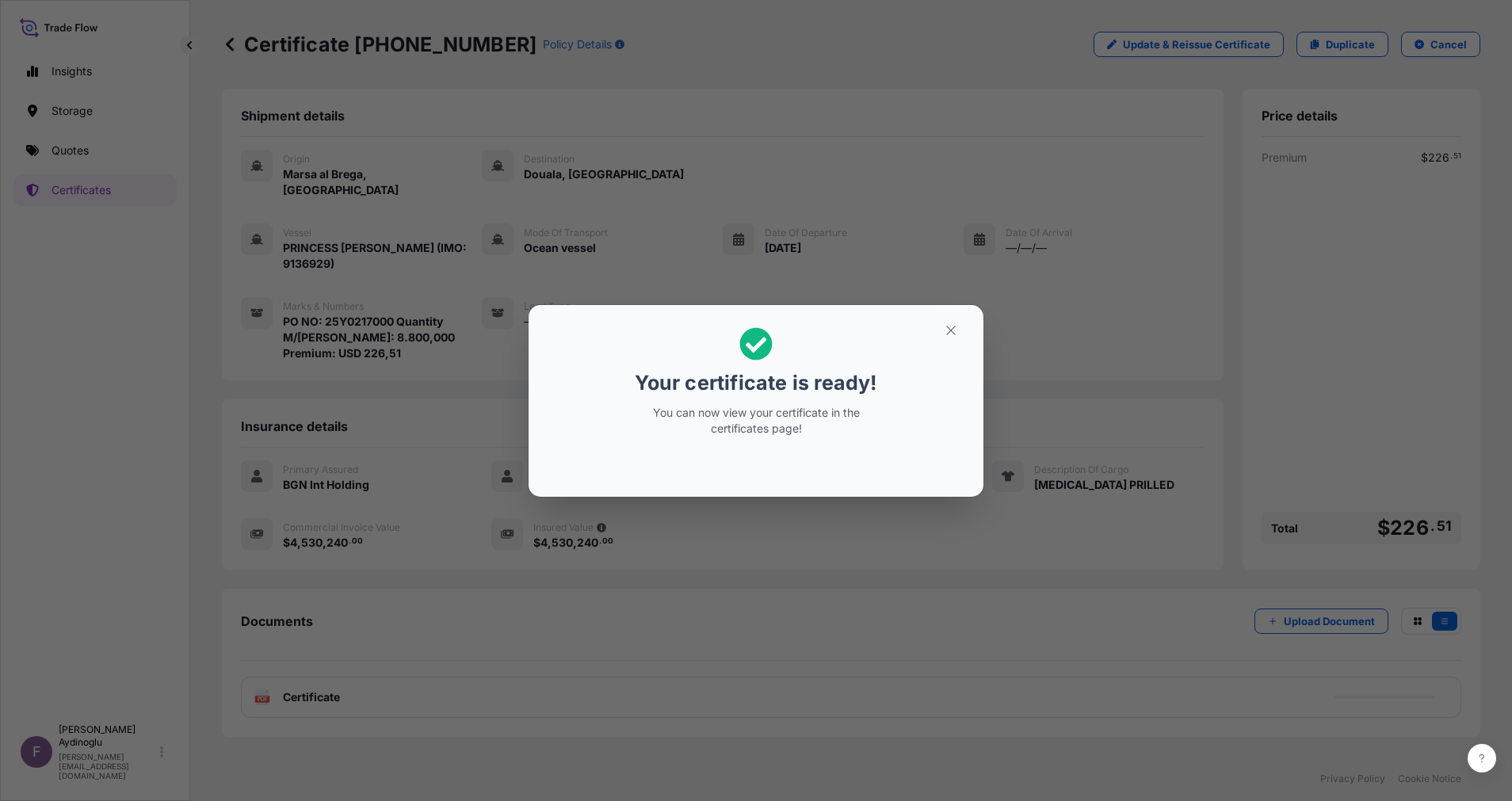
click at [955, 319] on button "button" at bounding box center [951, 331] width 40 height 26
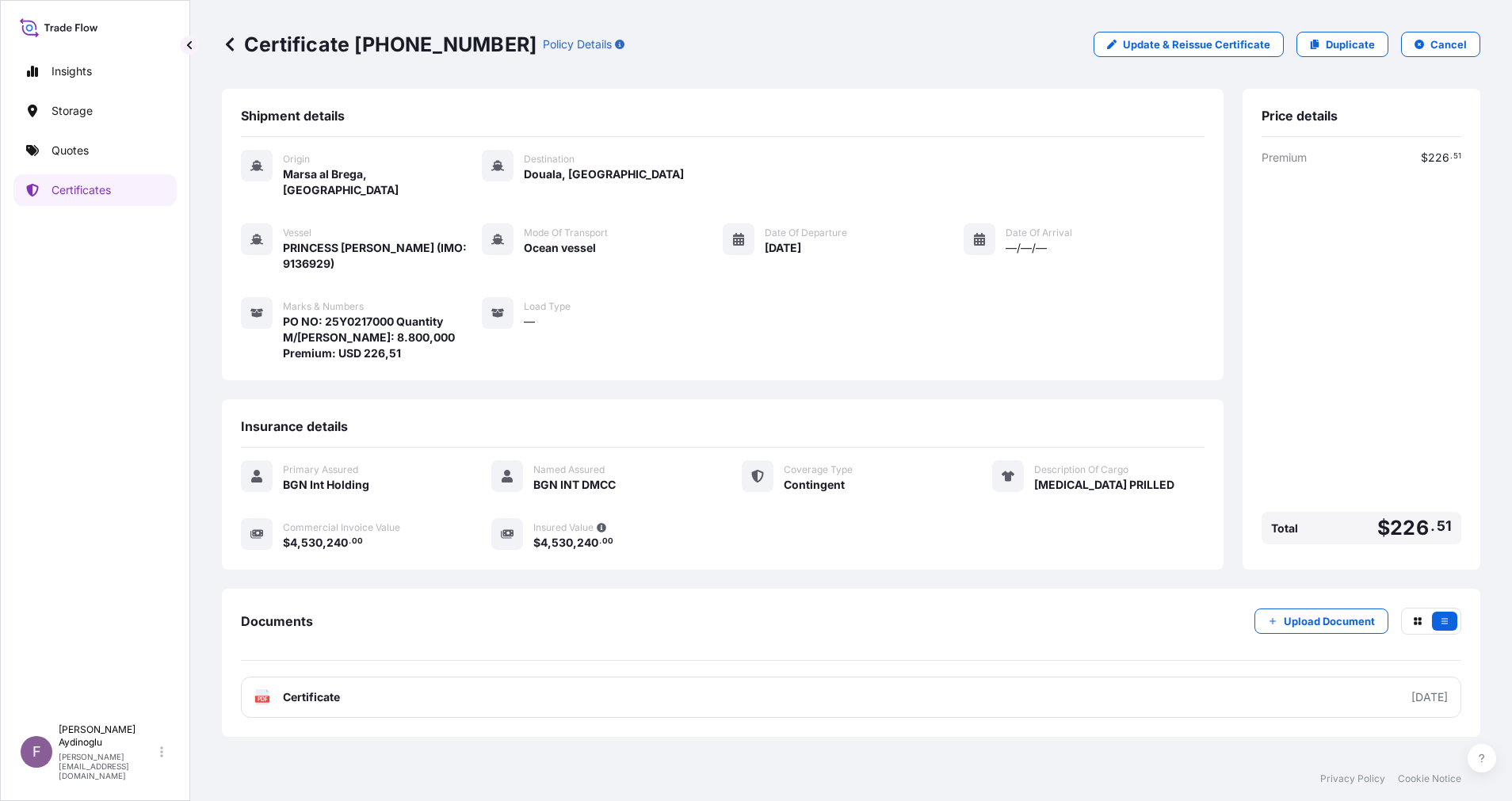
click at [989, 688] on div "Documents Upload Document PDF Certificate [DATE]" at bounding box center [850, 663] width 1258 height 148
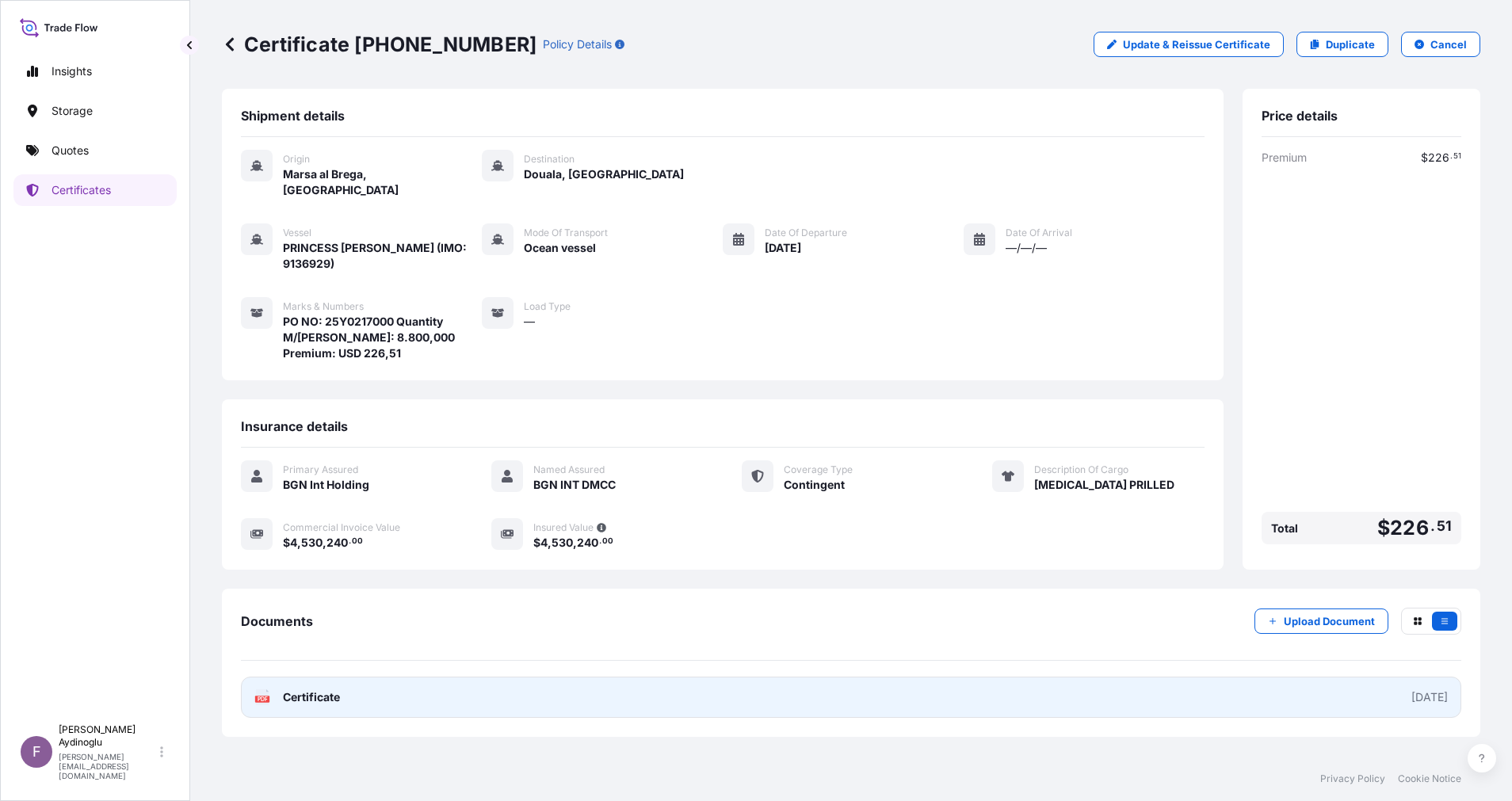
click at [989, 677] on link "PDF Certificate [DATE]" at bounding box center [851, 697] width 1220 height 41
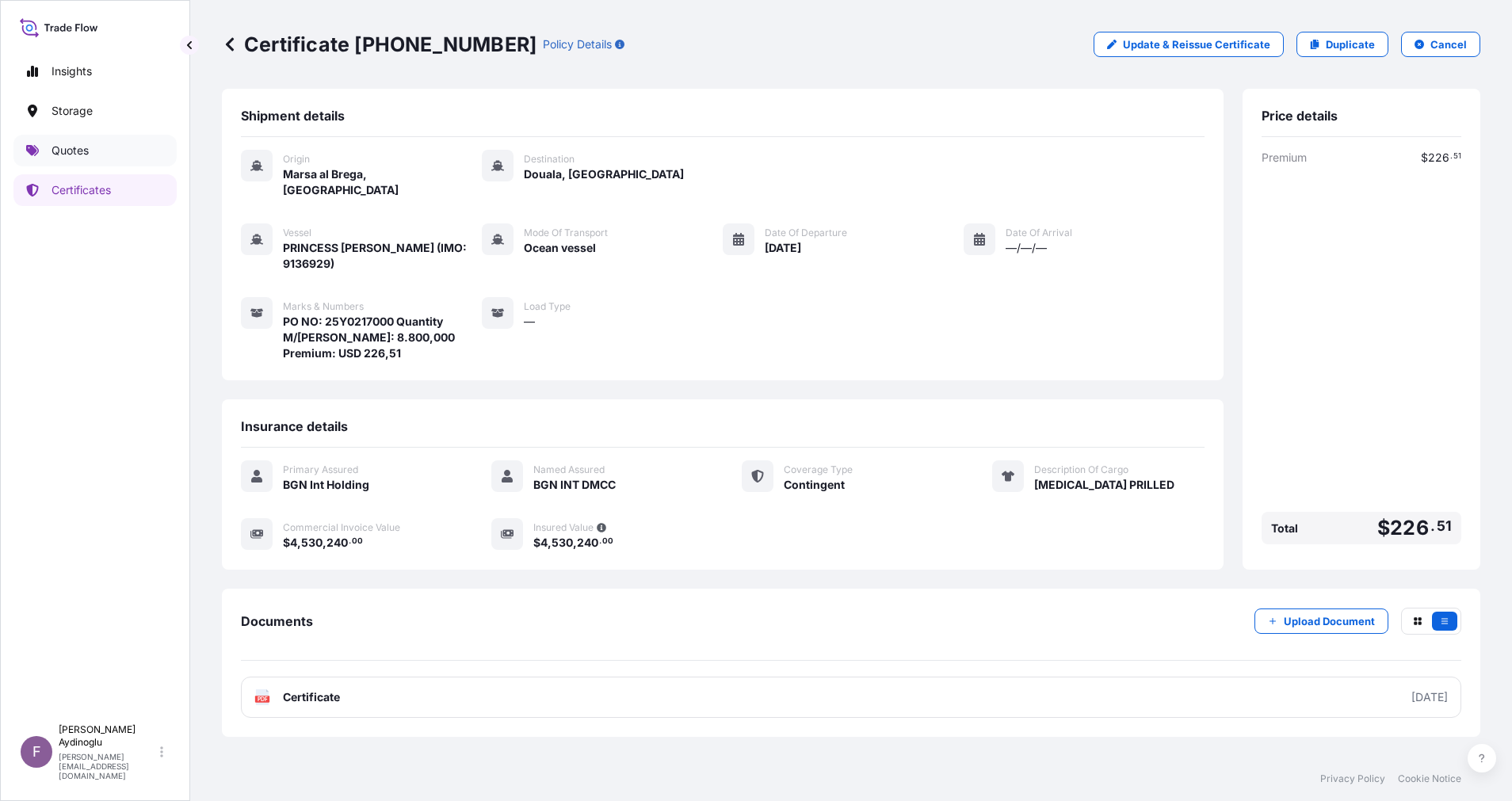
click at [74, 148] on p "Quotes" at bounding box center [70, 151] width 37 height 16
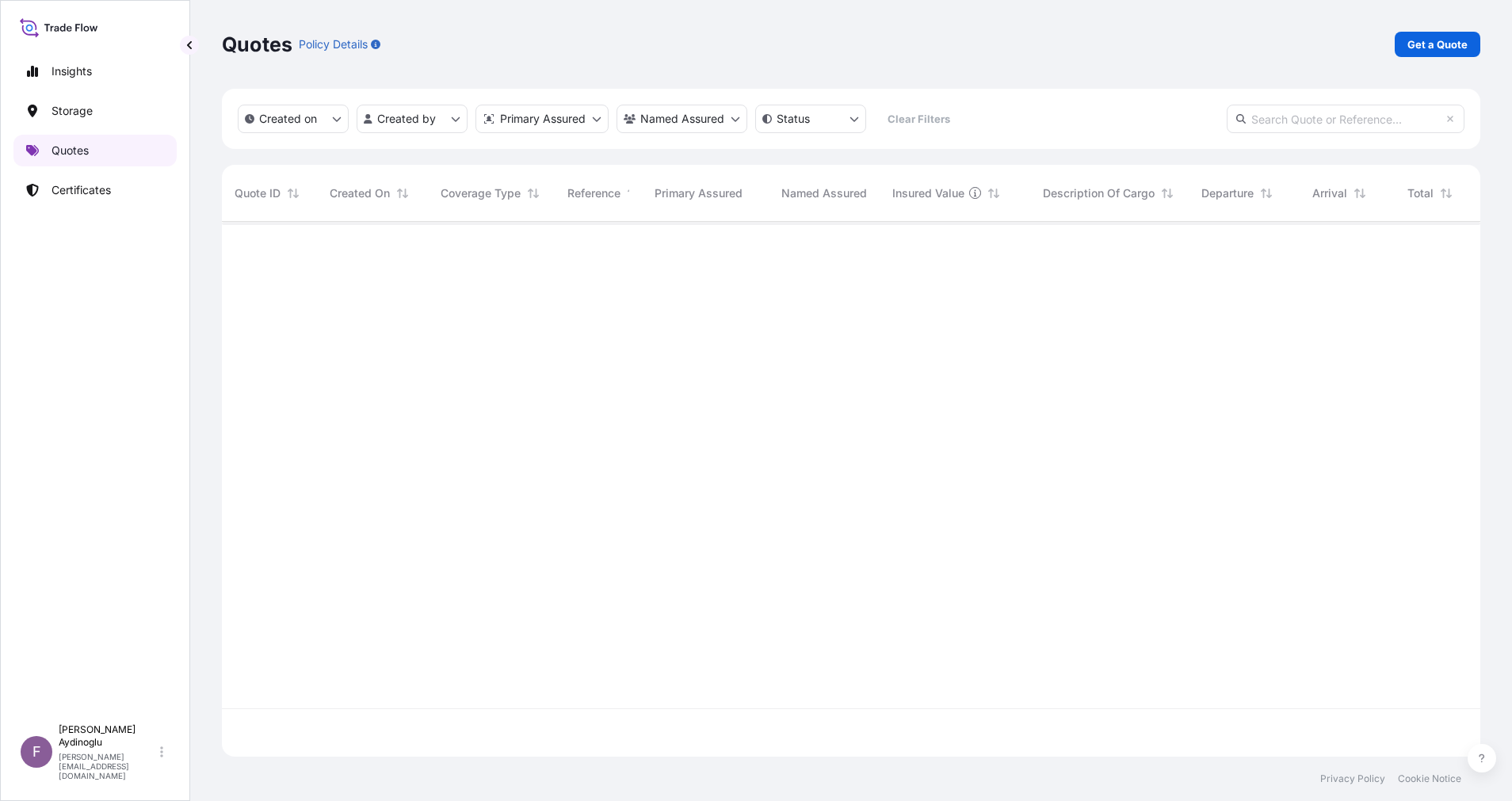
scroll to position [525, 1240]
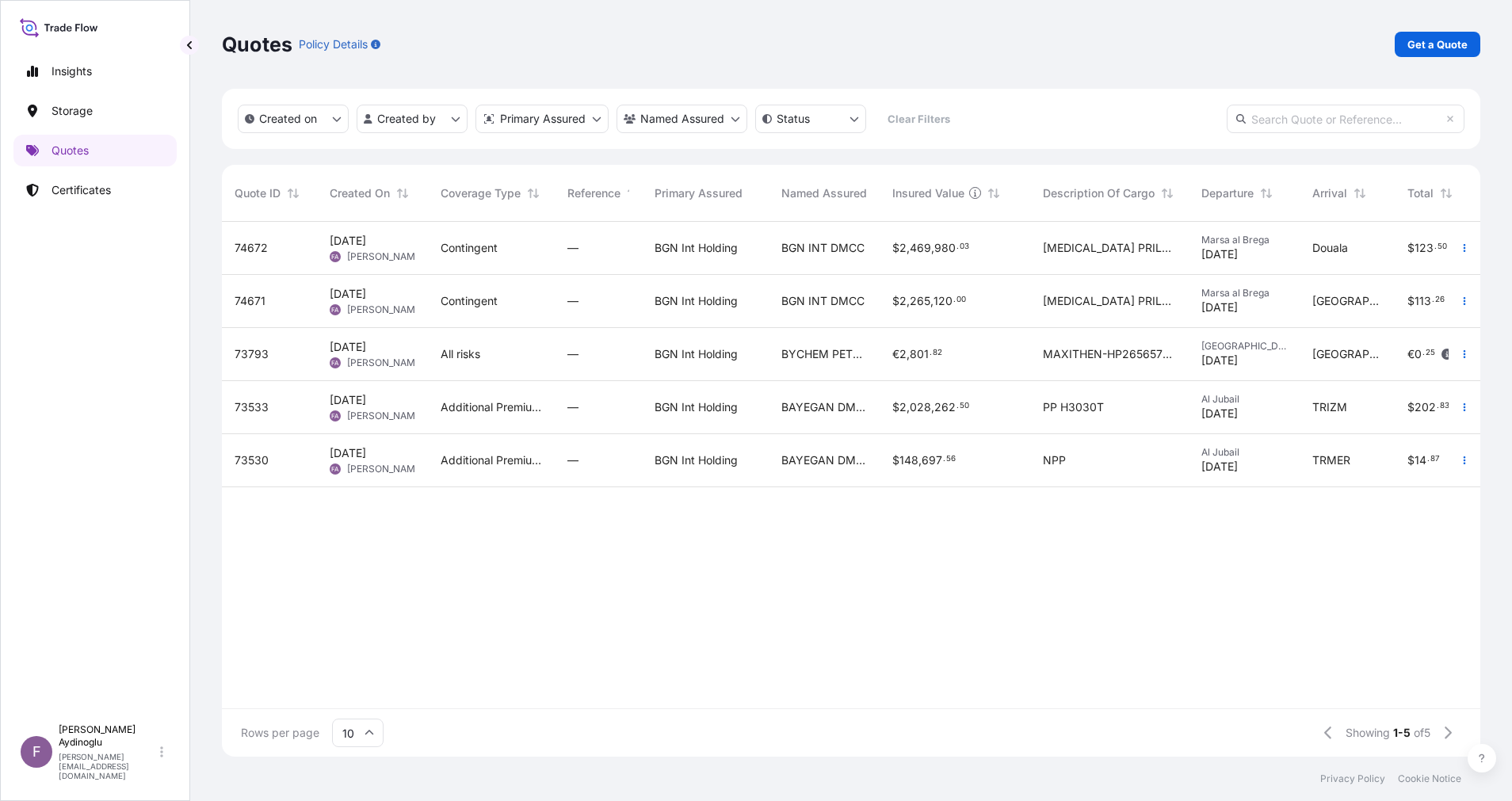
click at [635, 303] on div "—" at bounding box center [597, 301] width 87 height 53
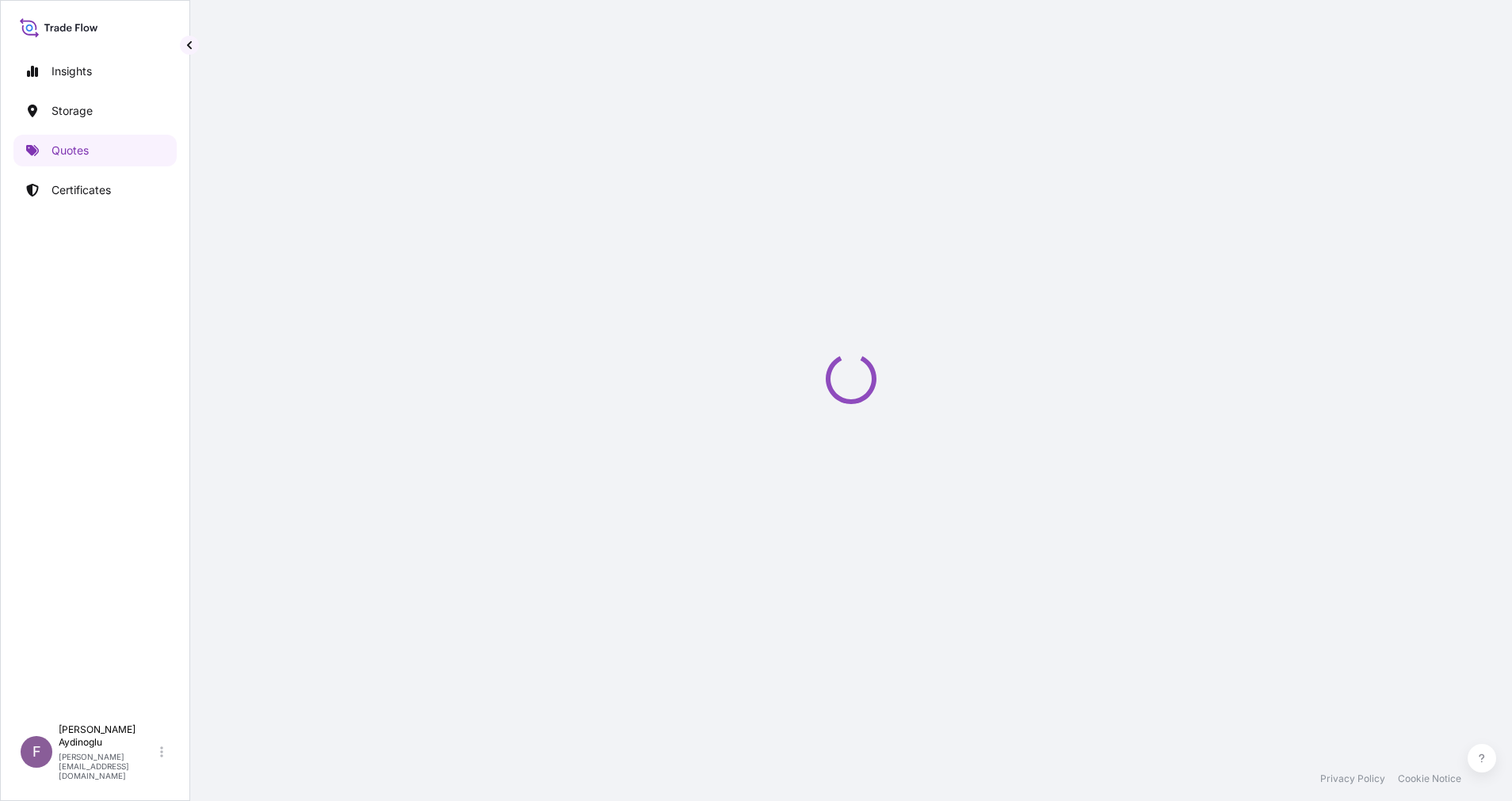
select select "Ocean Vessel"
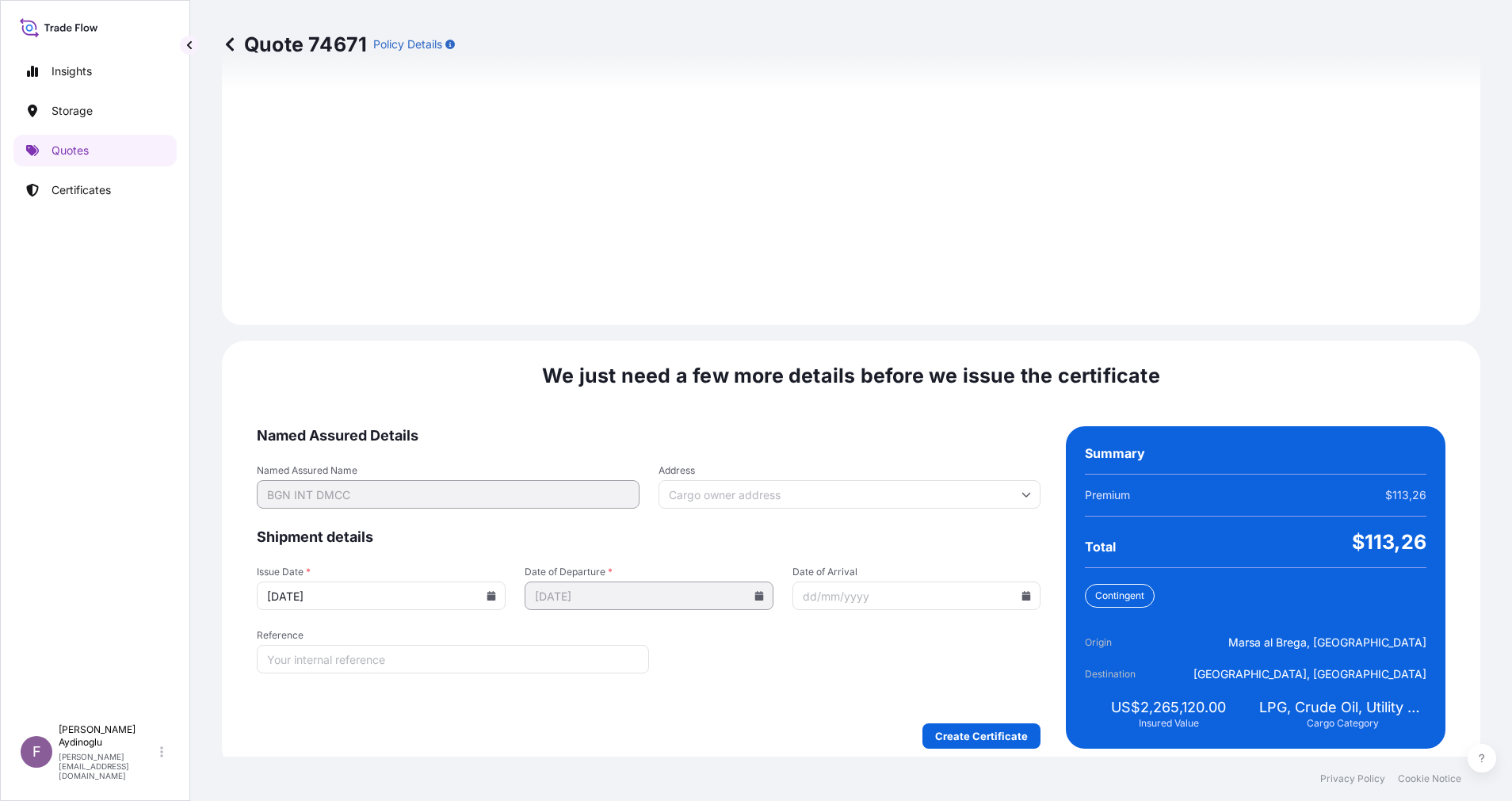
scroll to position [1702, 0]
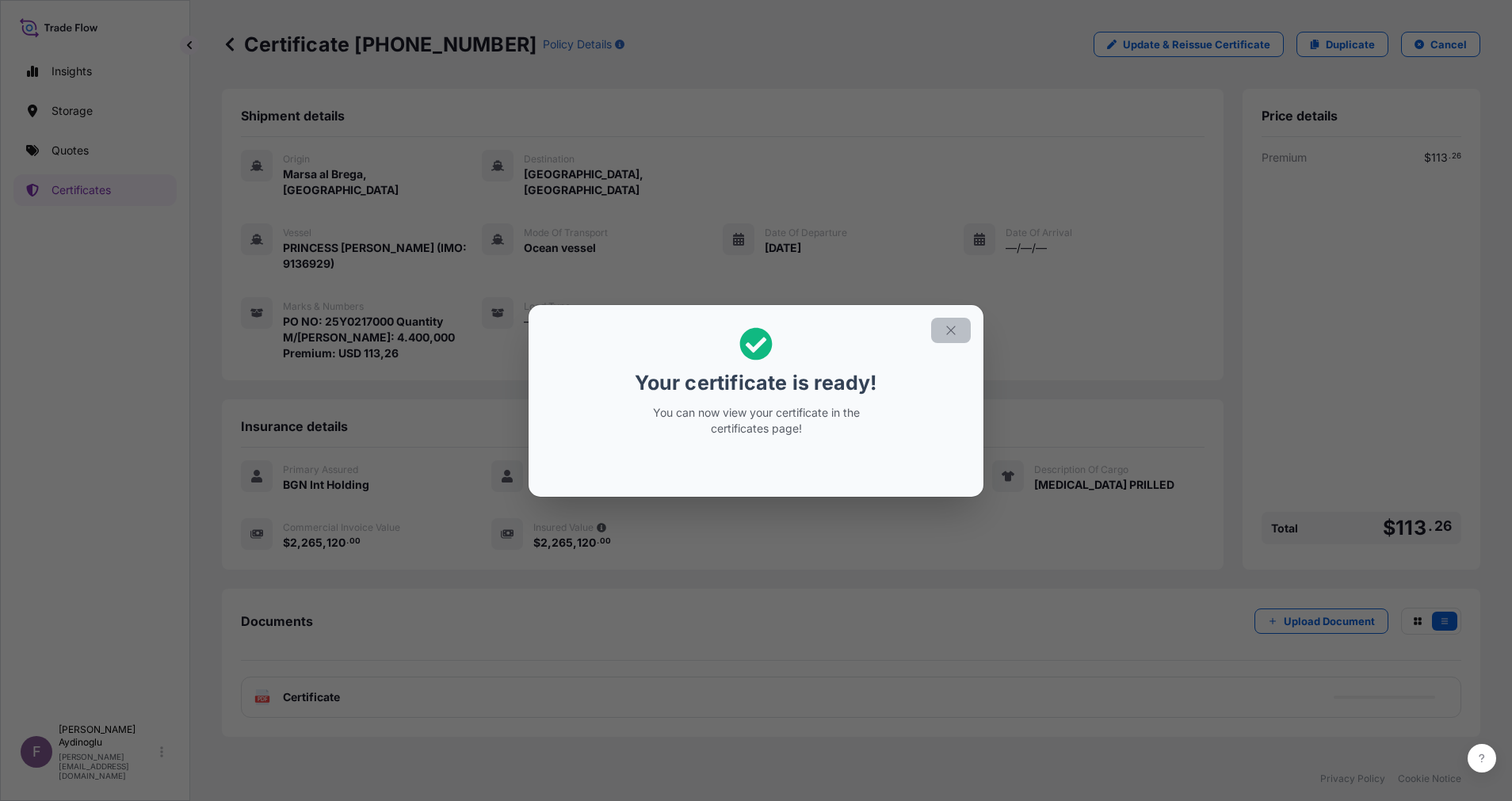
click at [937, 334] on button "button" at bounding box center [951, 331] width 40 height 26
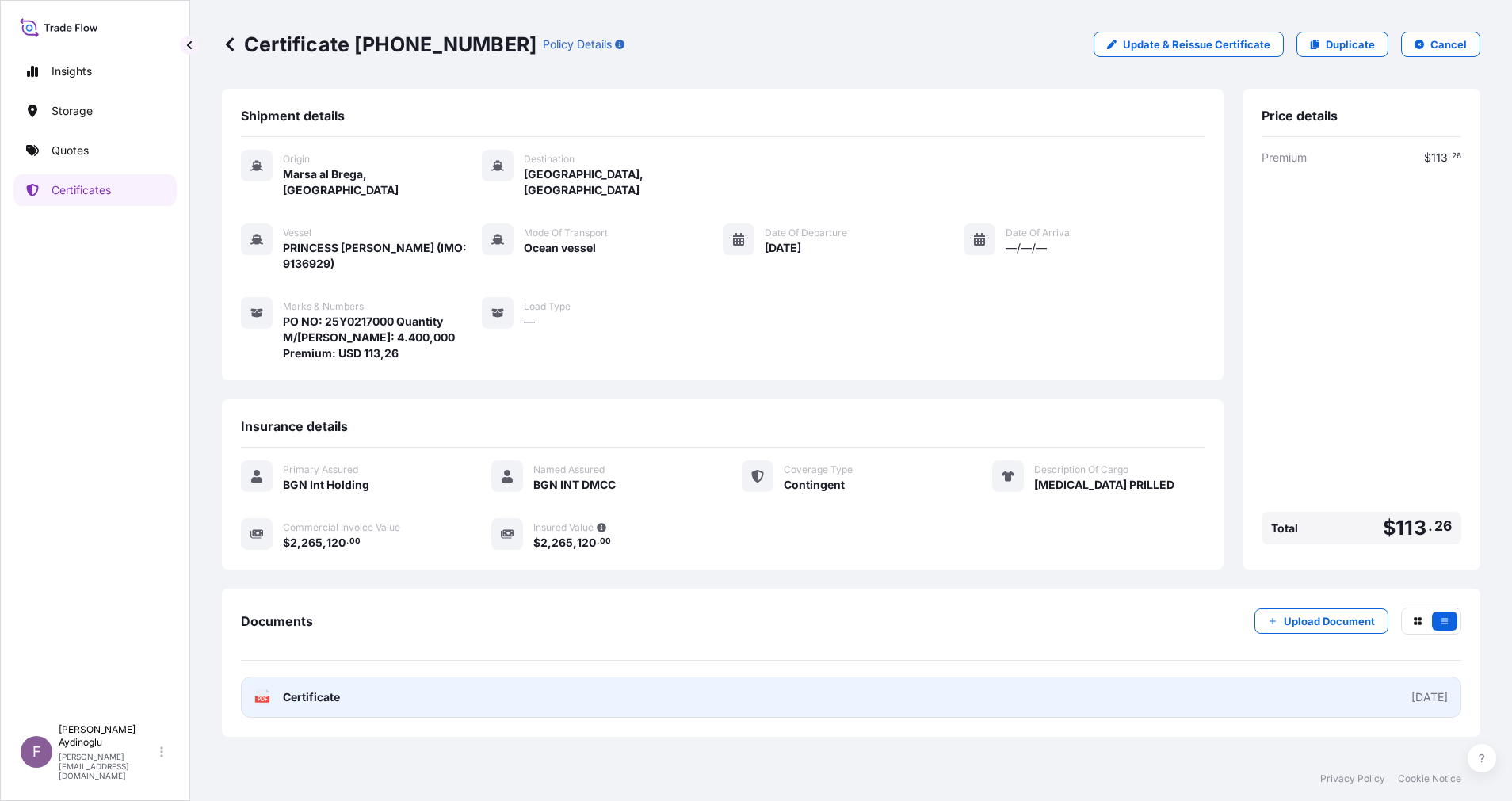
click at [832, 677] on link "PDF Certificate [DATE]" at bounding box center [851, 697] width 1220 height 41
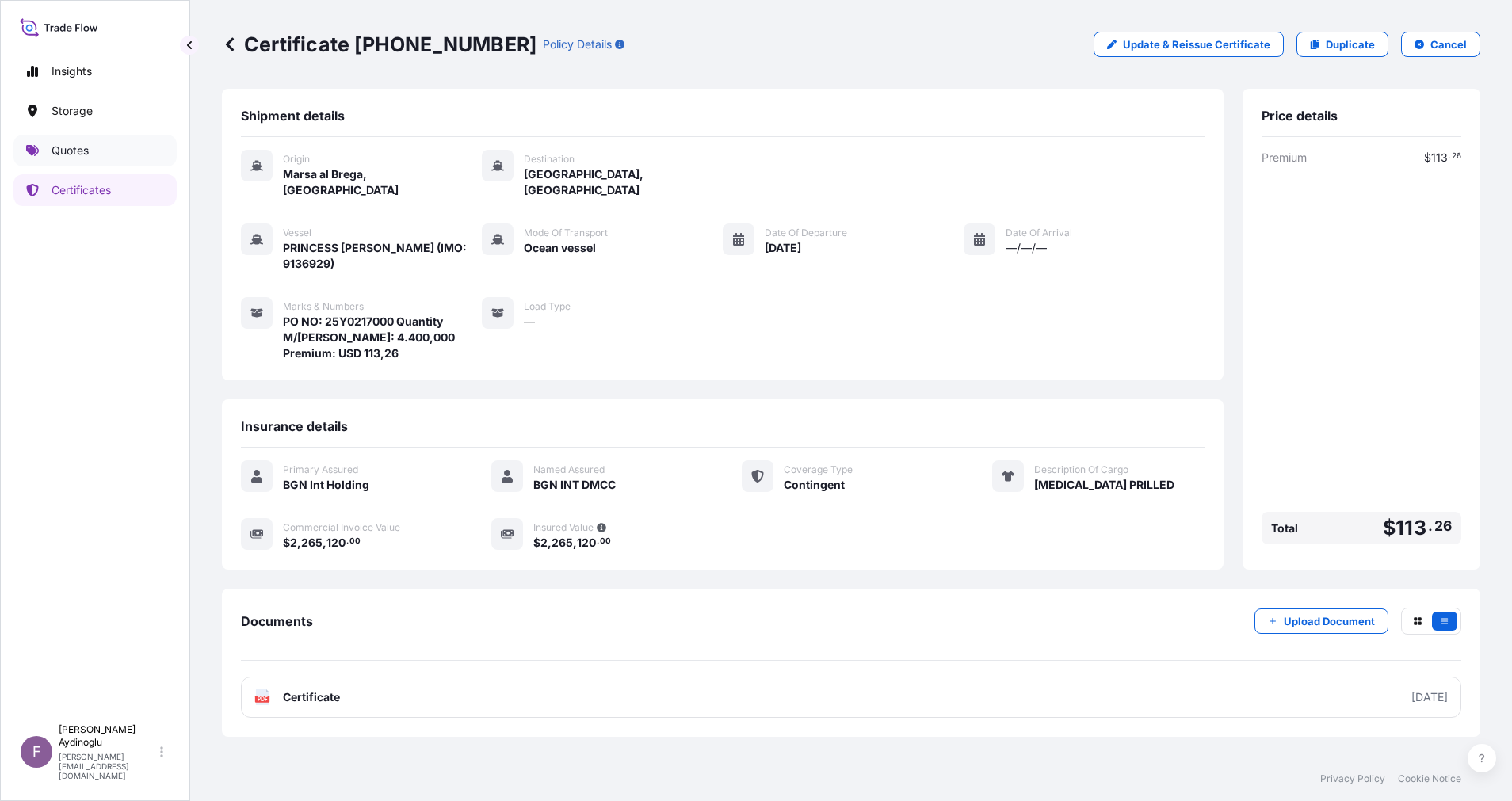
click at [57, 147] on p "Quotes" at bounding box center [70, 151] width 37 height 16
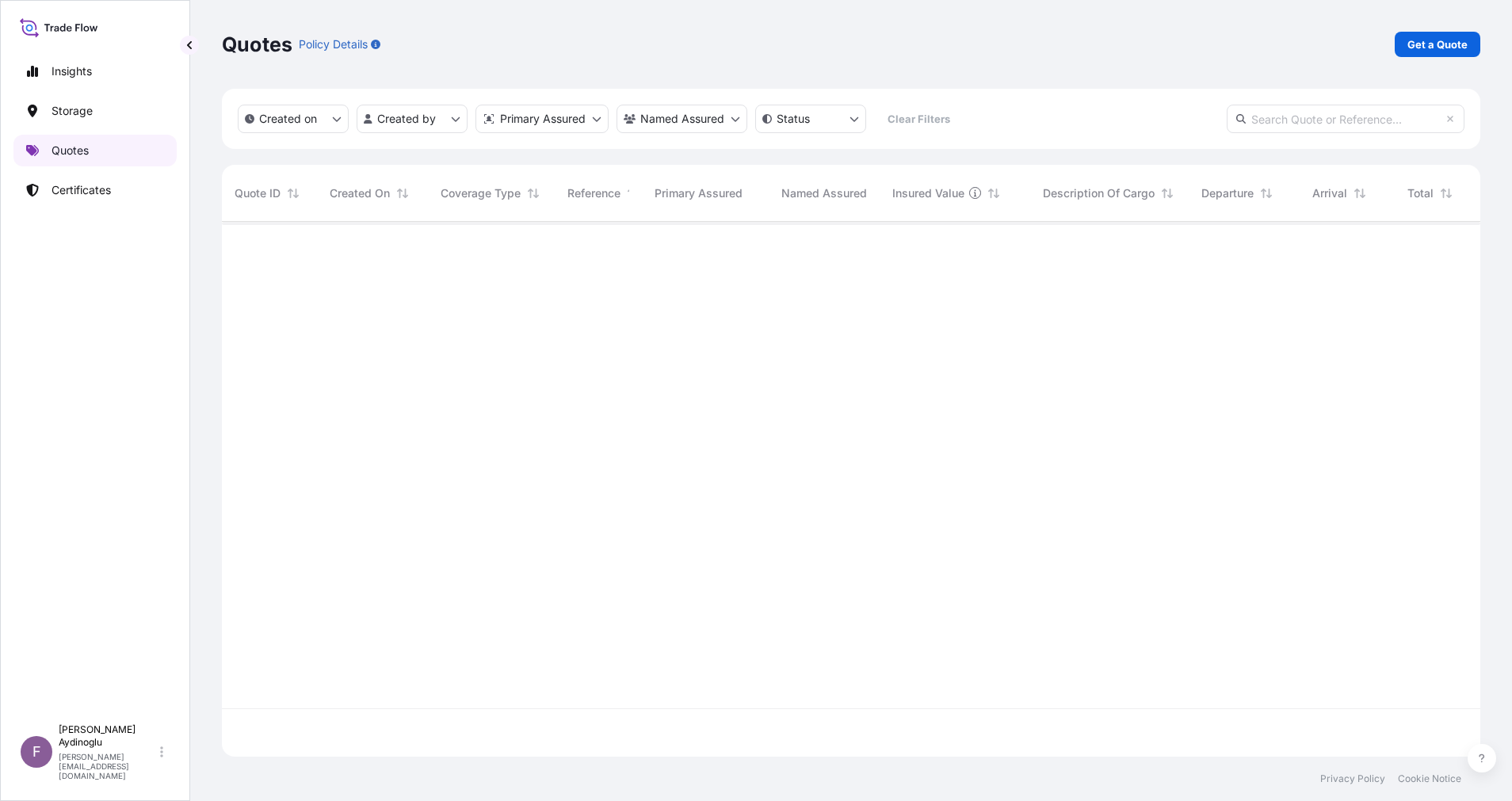
scroll to position [525, 1240]
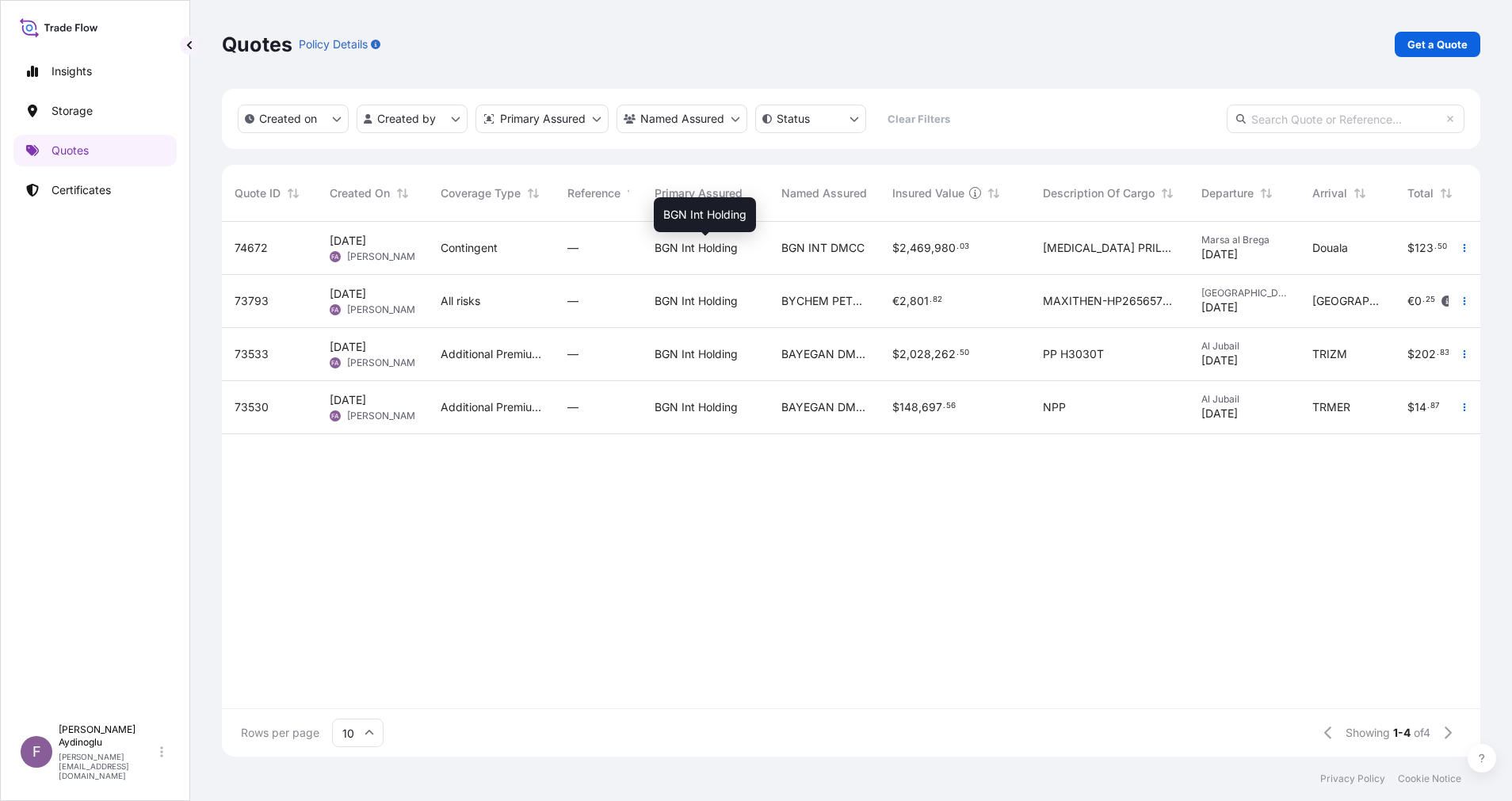
click at [712, 253] on span "BGN Int Holding" at bounding box center [696, 248] width 83 height 16
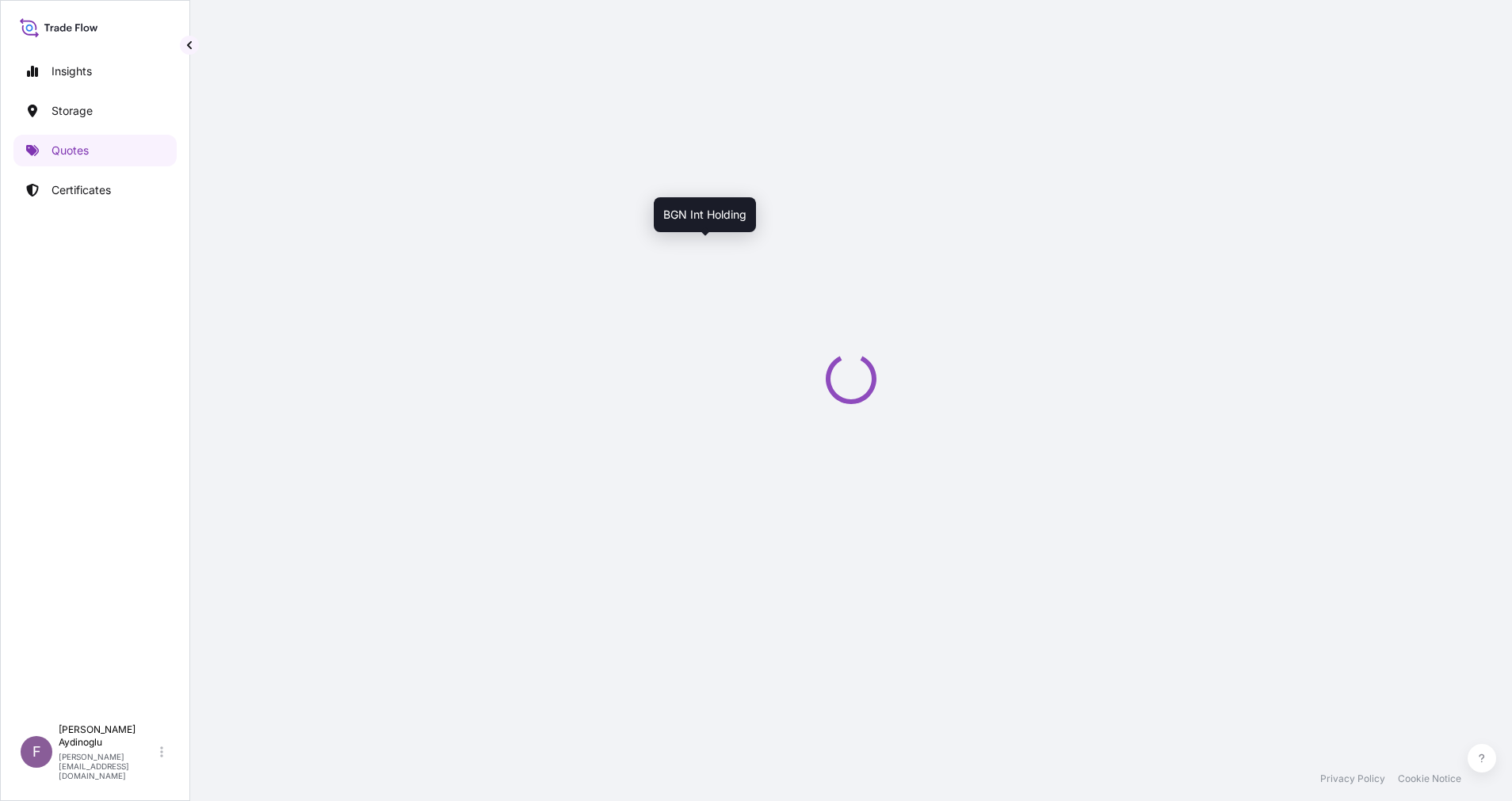
select select "Ocean Vessel"
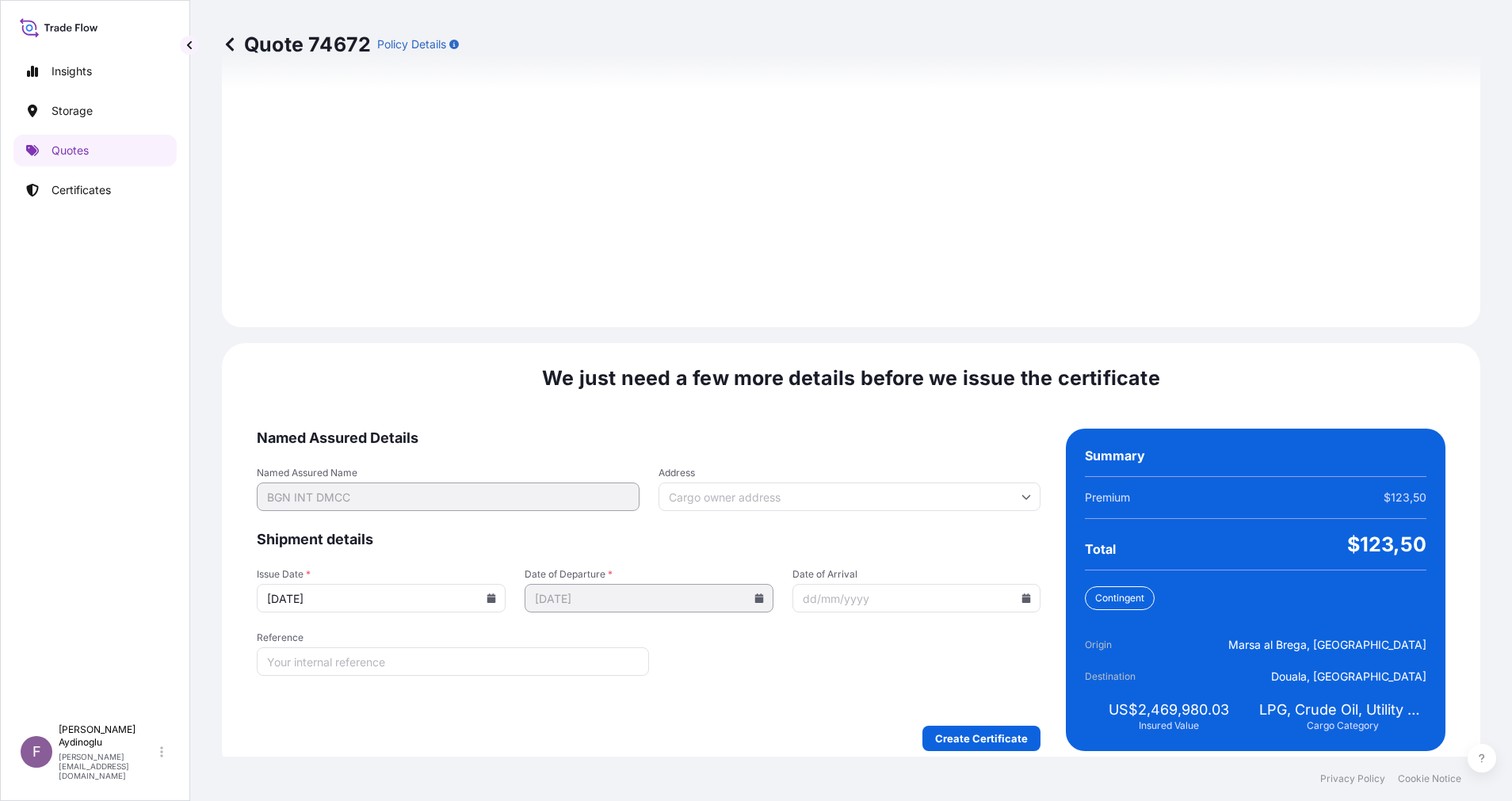
scroll to position [1702, 0]
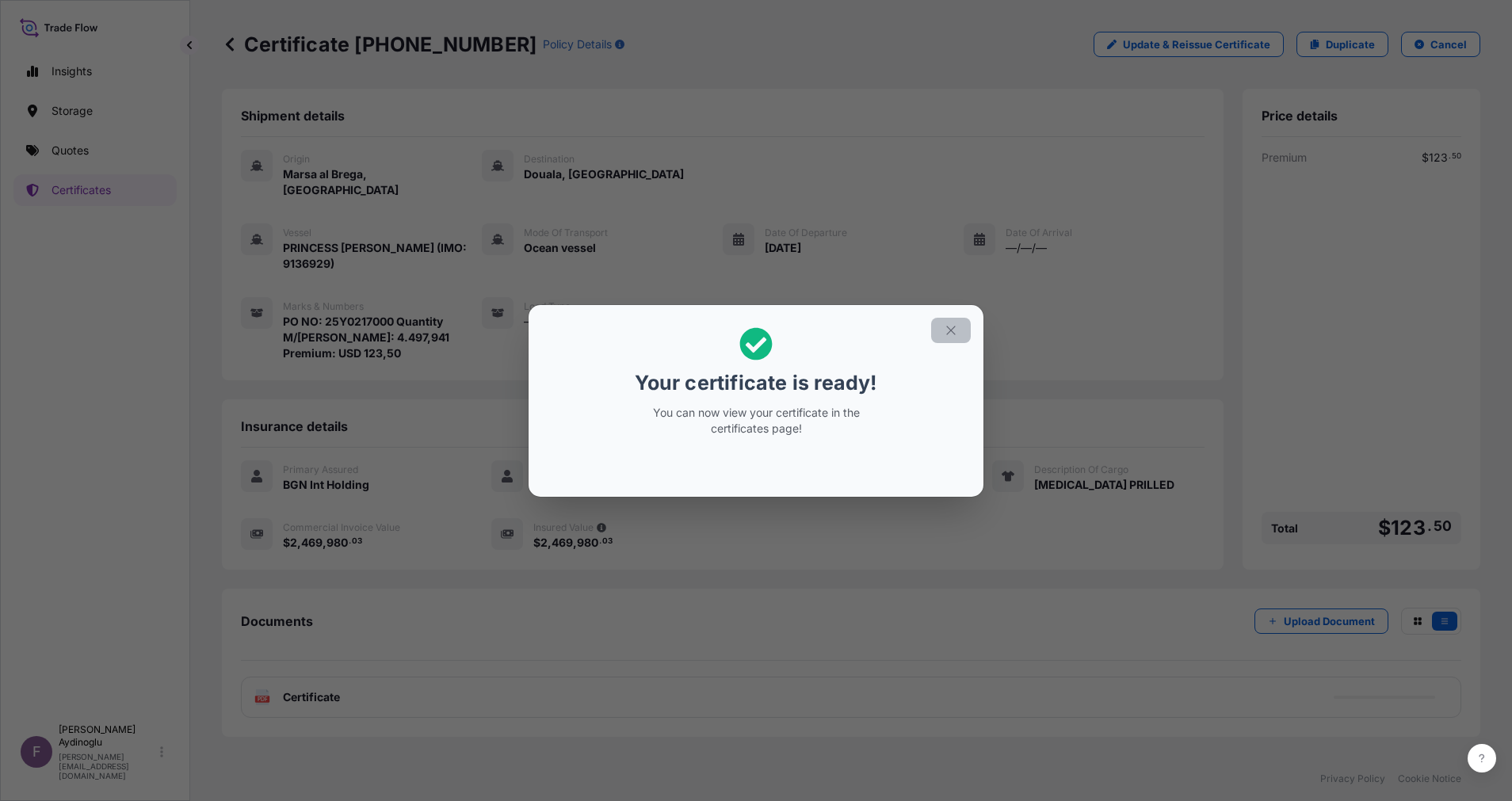
click at [938, 334] on button "button" at bounding box center [951, 331] width 40 height 26
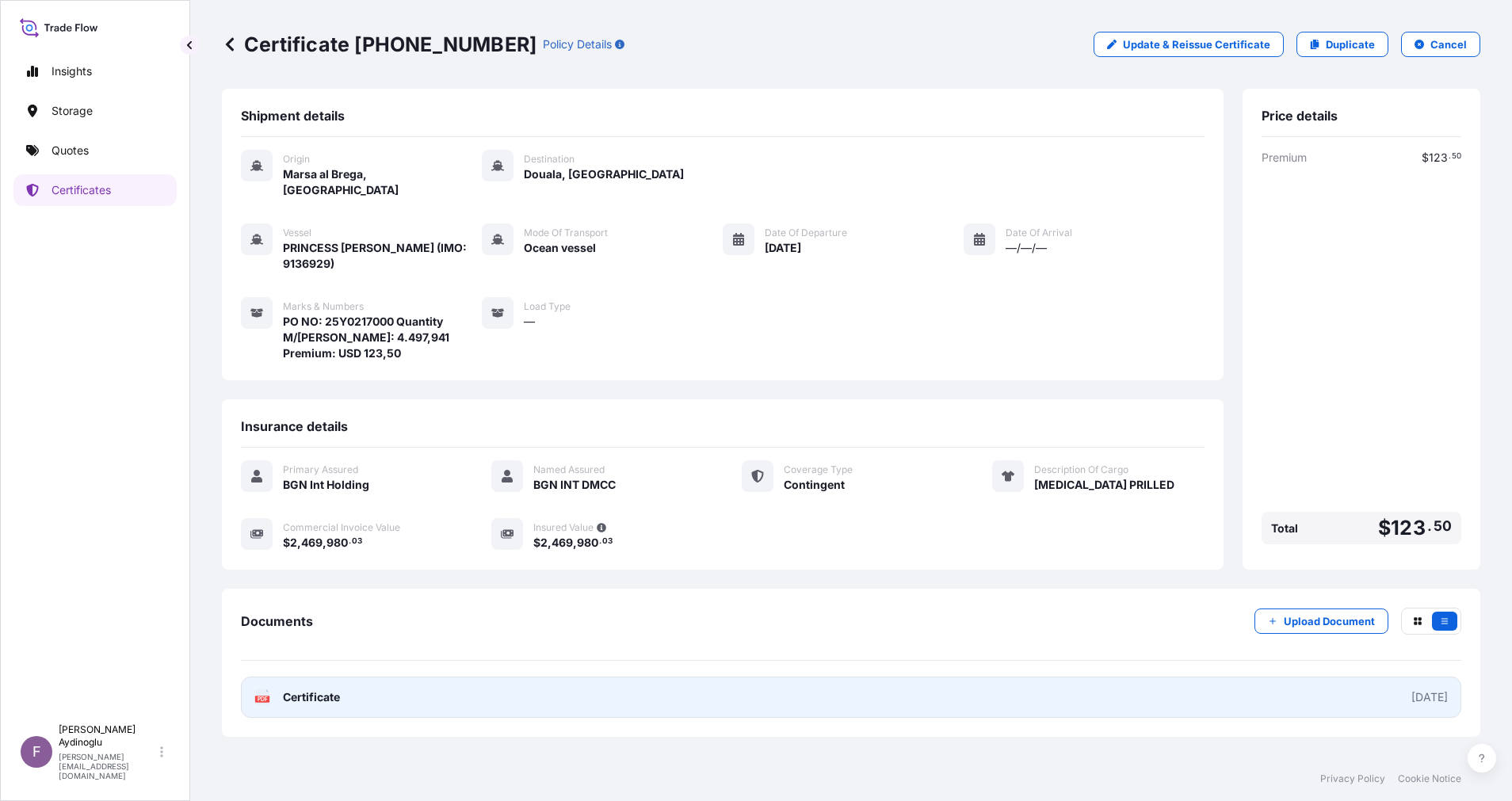
click at [767, 677] on link "PDF Certificate [DATE]" at bounding box center [851, 697] width 1220 height 41
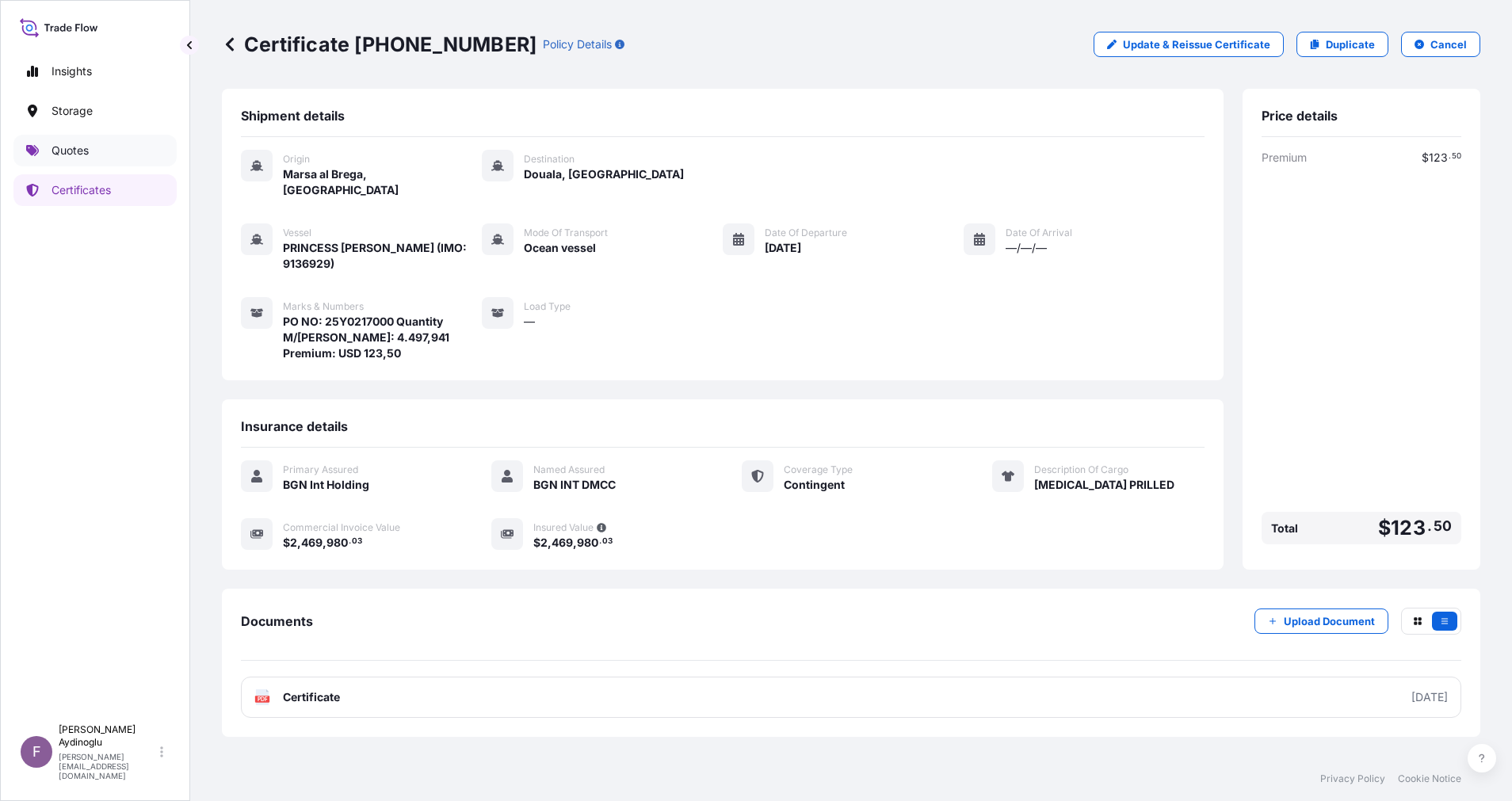
click at [97, 162] on link "Quotes" at bounding box center [95, 151] width 163 height 32
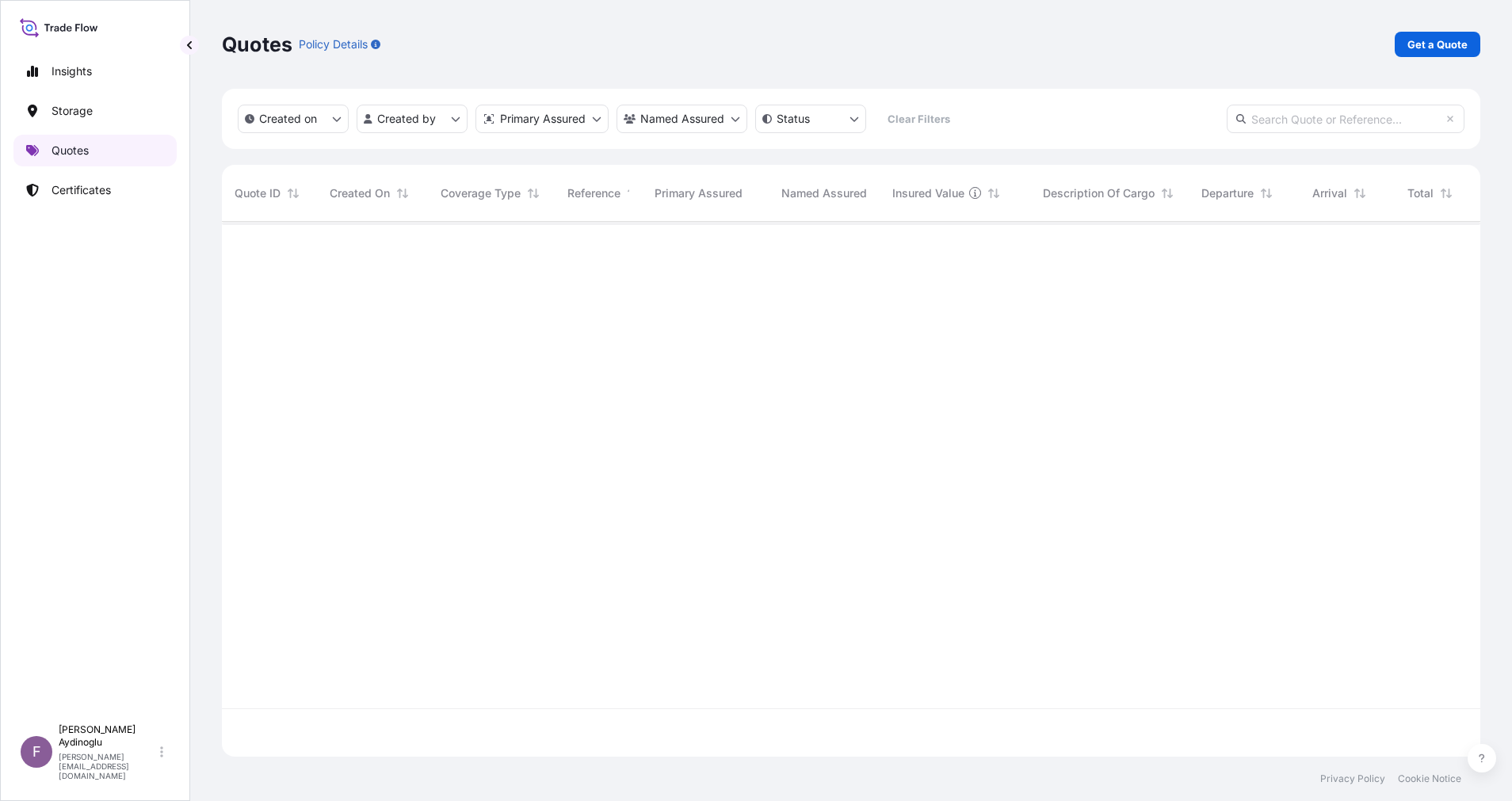
scroll to position [525, 1240]
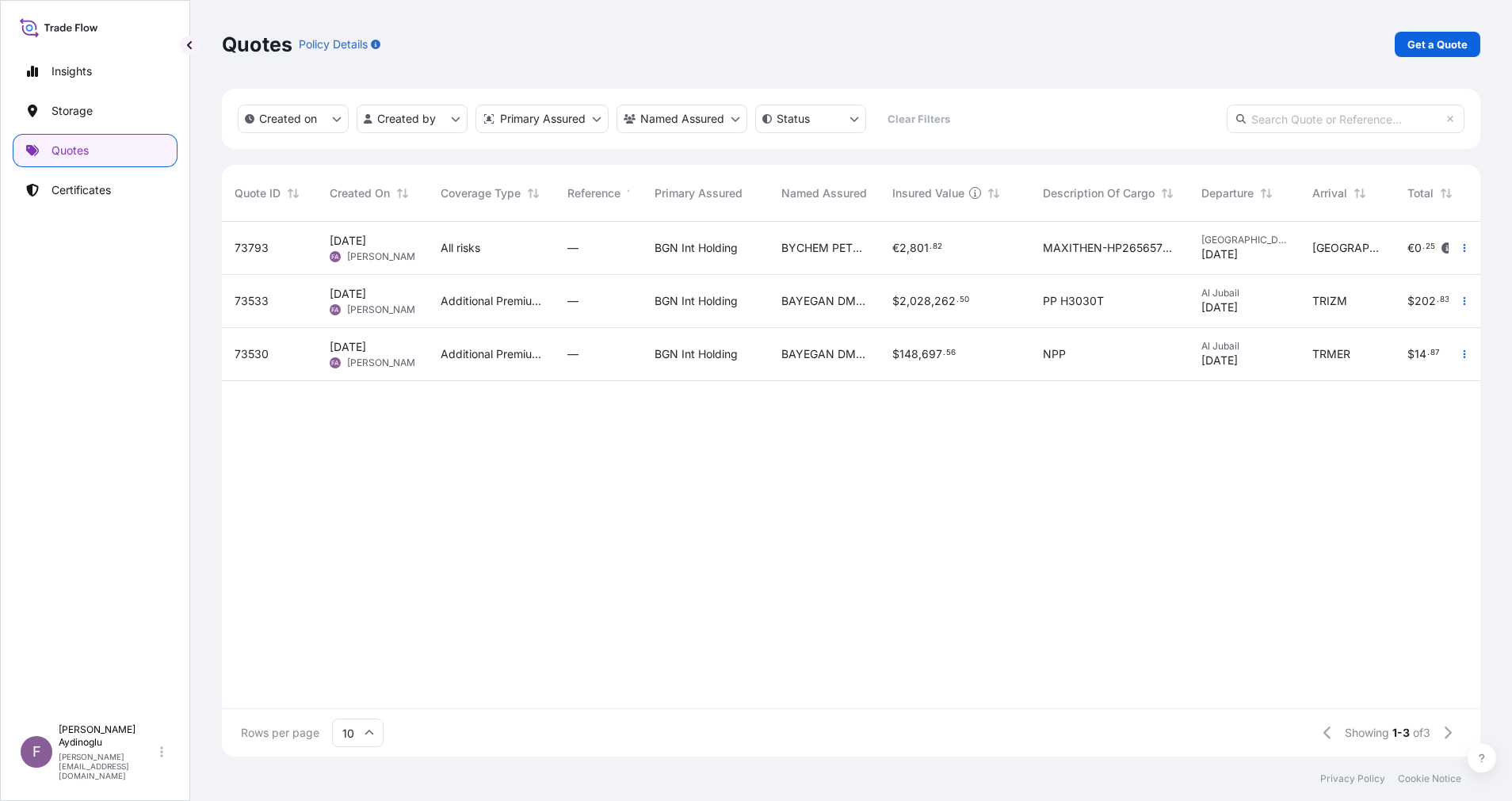
click at [374, 454] on div "73793 [DATE] FA [PERSON_NAME] All risks — BGN Int Holding BYCHEM PETROKIMYA SAN…" at bounding box center [926, 465] width 1410 height 487
